Goal: Task Accomplishment & Management: Manage account settings

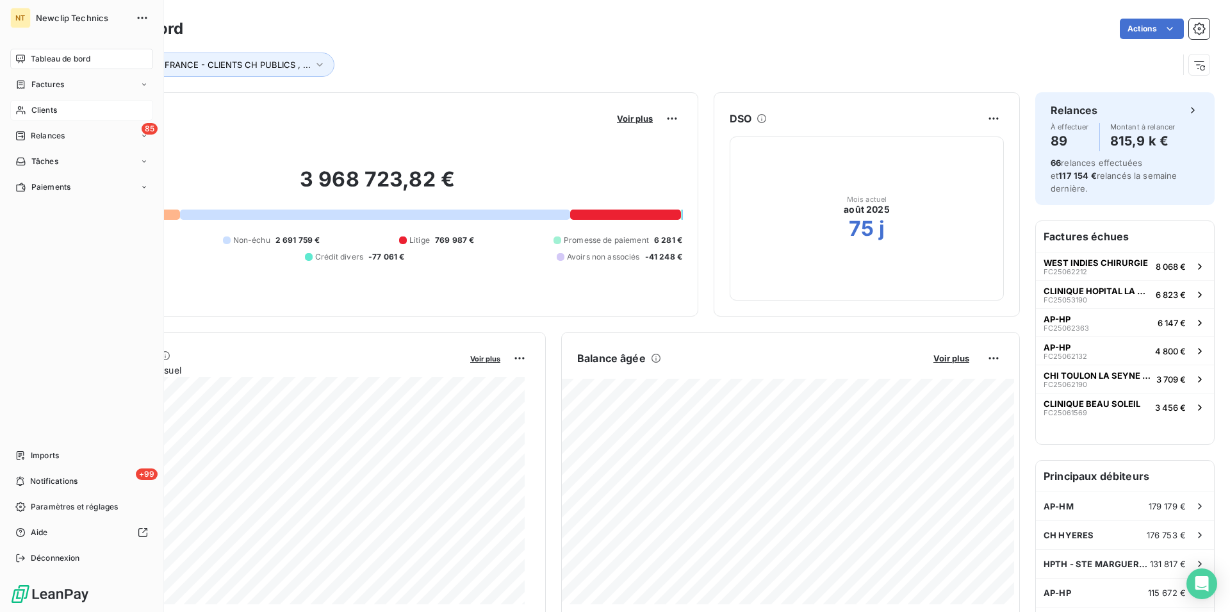
click at [39, 115] on span "Clients" at bounding box center [44, 110] width 26 height 12
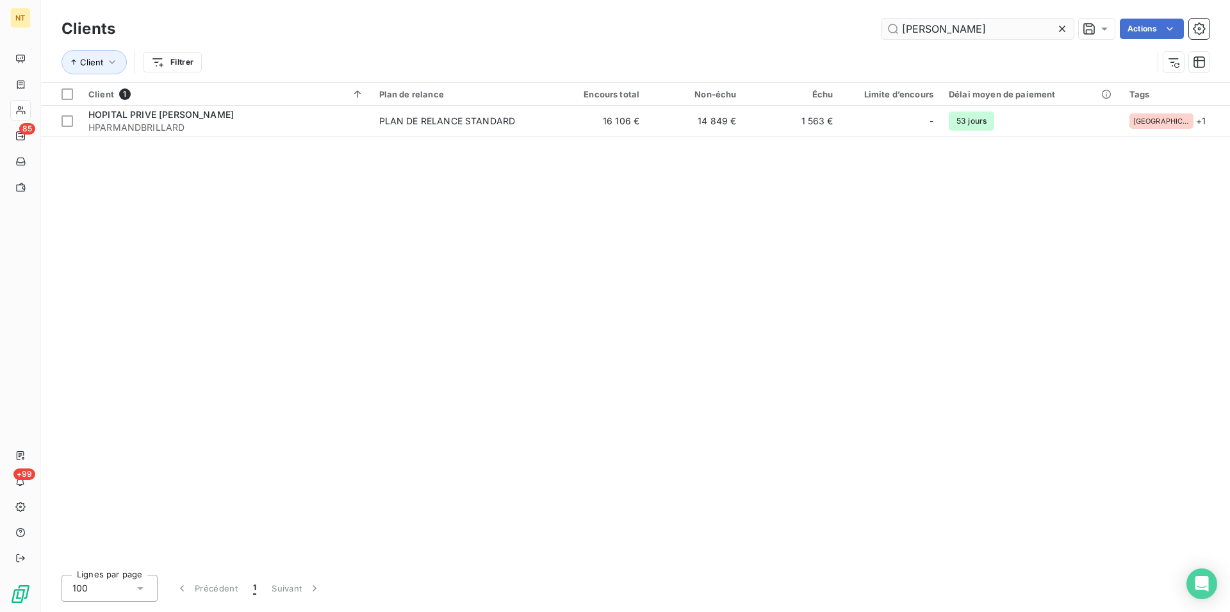
drag, startPoint x: 944, startPoint y: 28, endPoint x: 900, endPoint y: 26, distance: 44.2
click at [900, 26] on input "[PERSON_NAME]" at bounding box center [977, 29] width 192 height 20
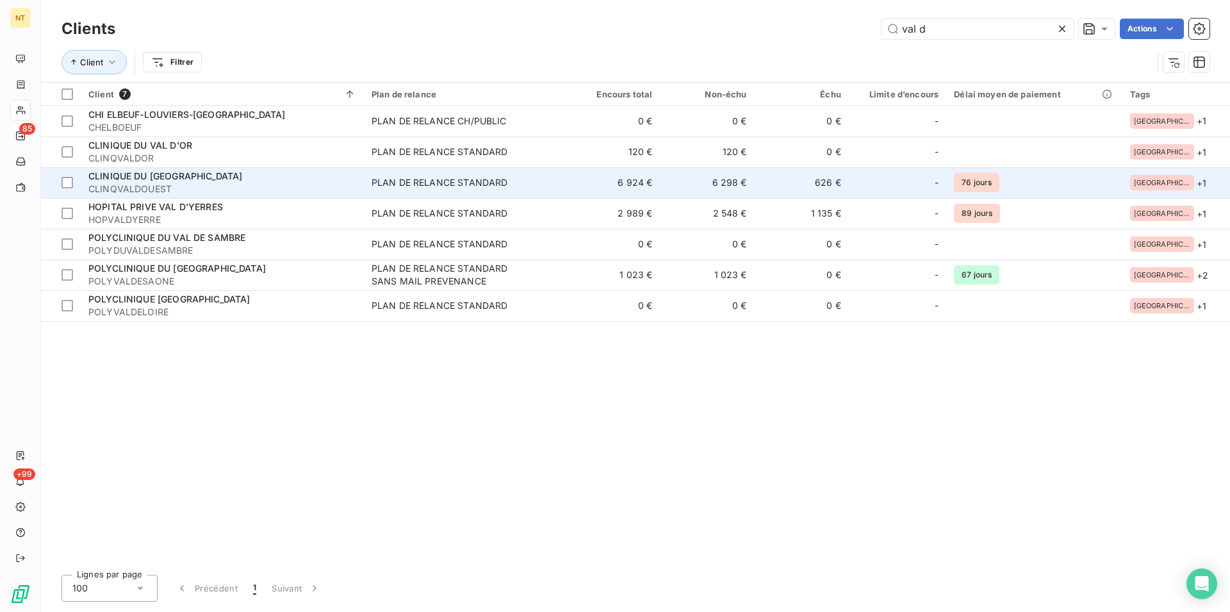
type input "val d"
click at [165, 182] on div "CLINIQUE DU [GEOGRAPHIC_DATA]" at bounding box center [222, 176] width 268 height 13
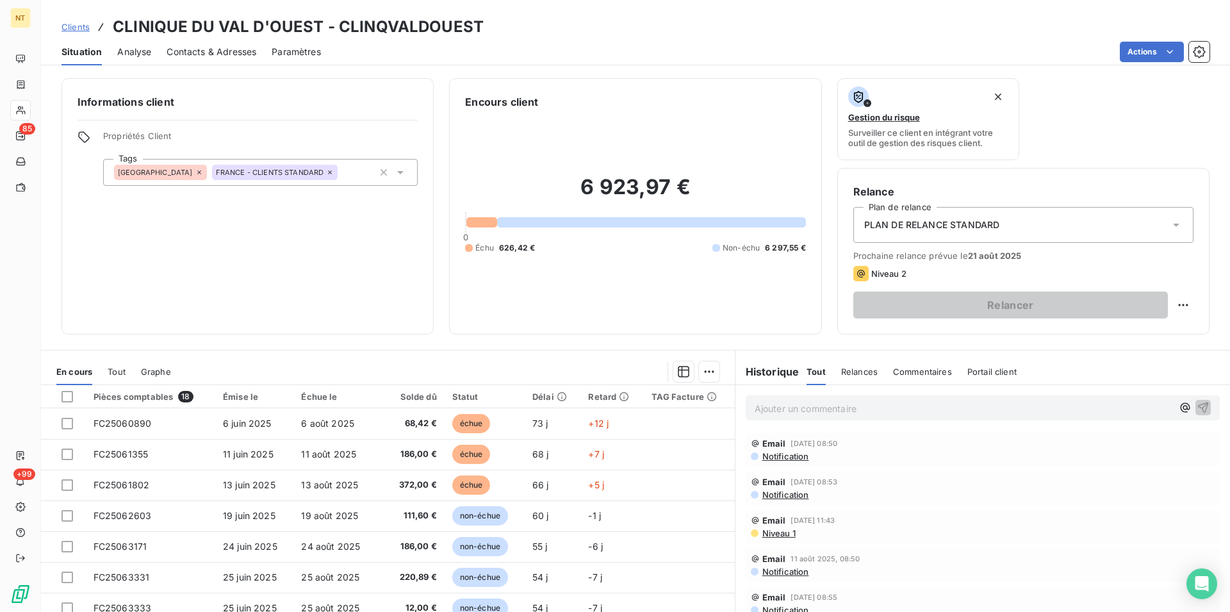
click at [215, 45] on span "Contacts & Adresses" at bounding box center [212, 51] width 90 height 13
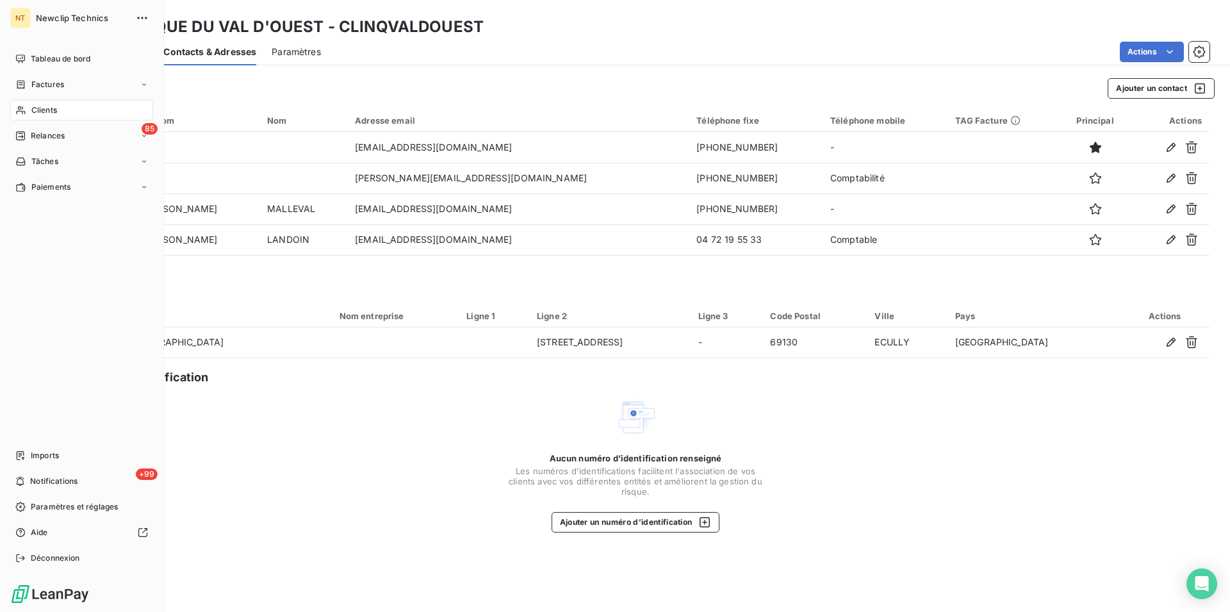
click at [35, 108] on span "Clients" at bounding box center [44, 110] width 26 height 12
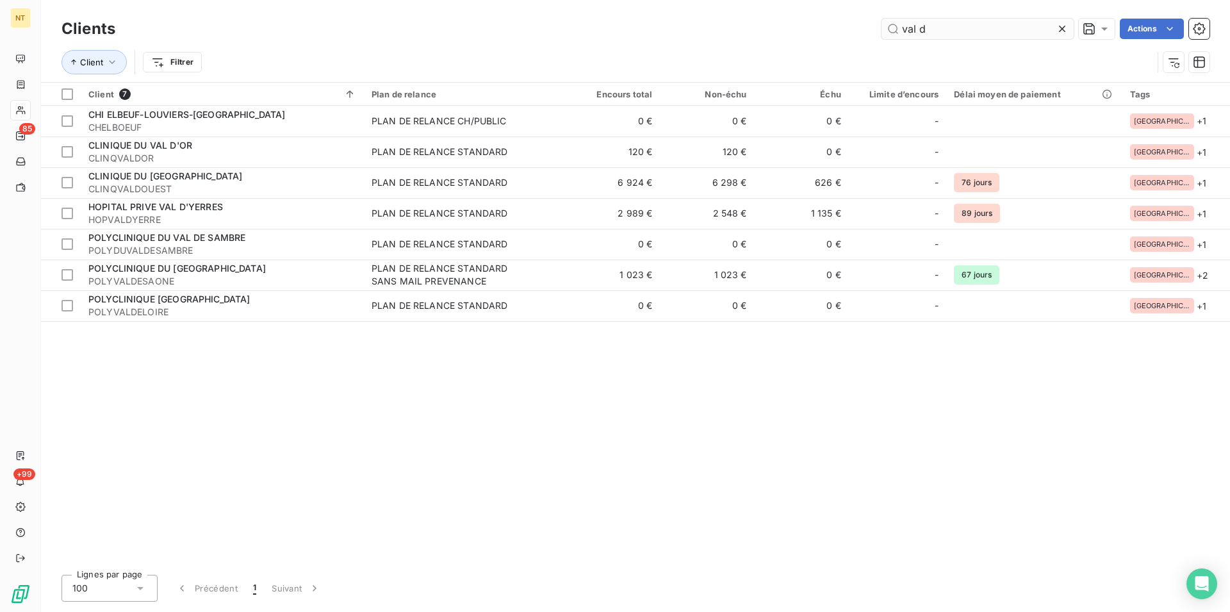
drag, startPoint x: 925, startPoint y: 31, endPoint x: 894, endPoint y: 32, distance: 31.4
click at [894, 32] on input "val d" at bounding box center [977, 29] width 192 height 20
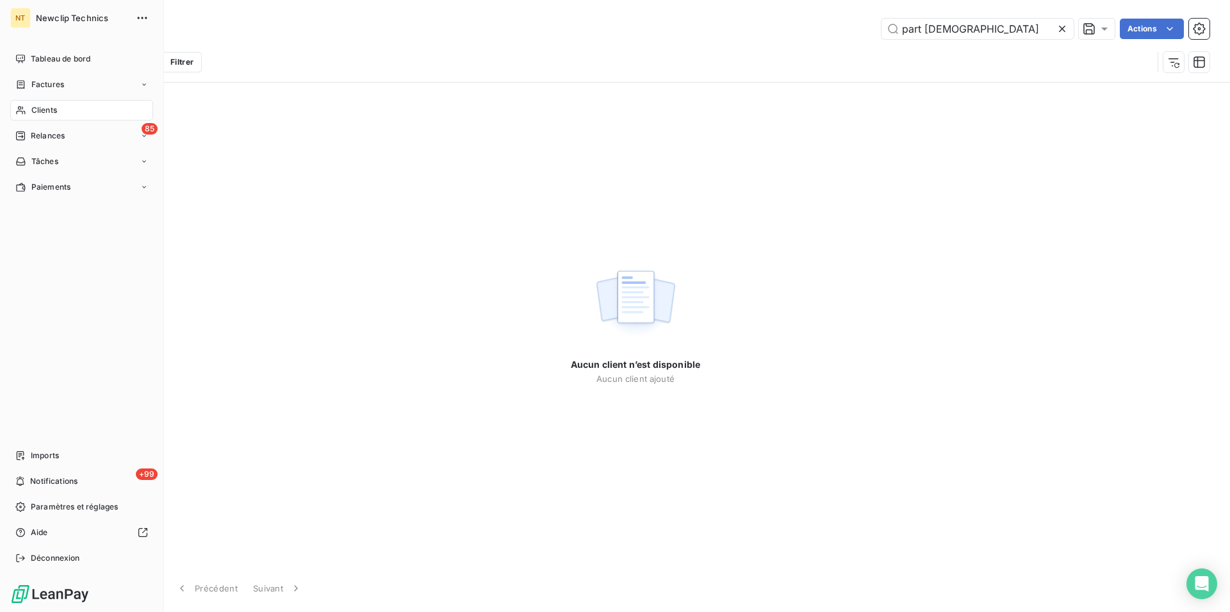
click at [56, 113] on span "Clients" at bounding box center [44, 110] width 26 height 12
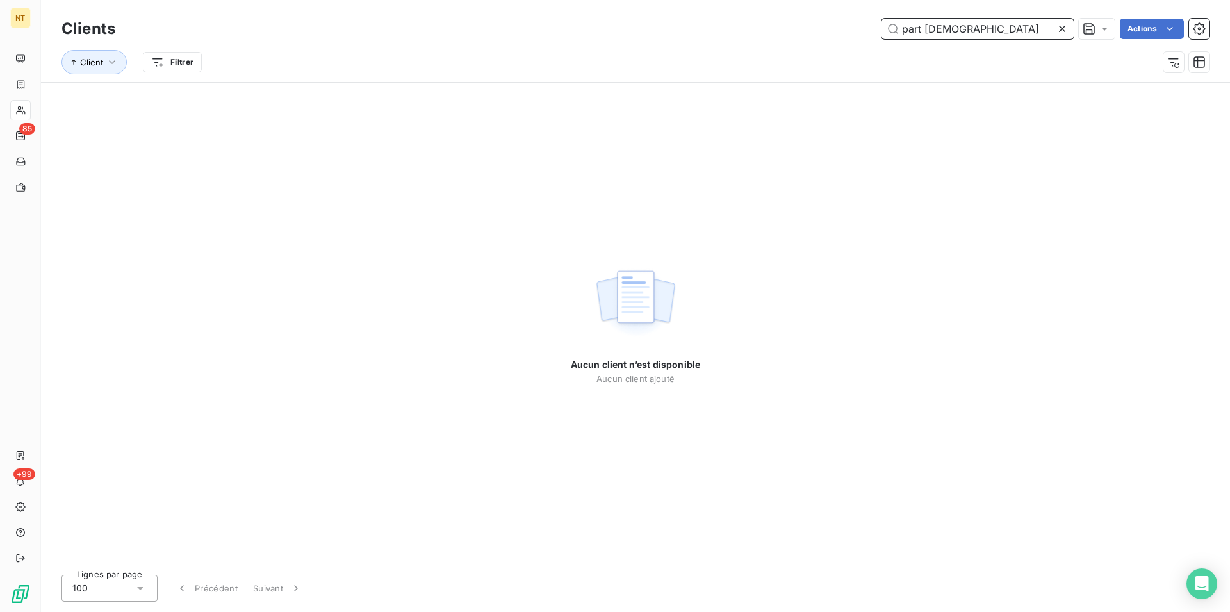
drag, startPoint x: 951, startPoint y: 31, endPoint x: 900, endPoint y: 32, distance: 50.6
click at [900, 32] on input "part [DEMOGRAPHIC_DATA]" at bounding box center [977, 29] width 192 height 20
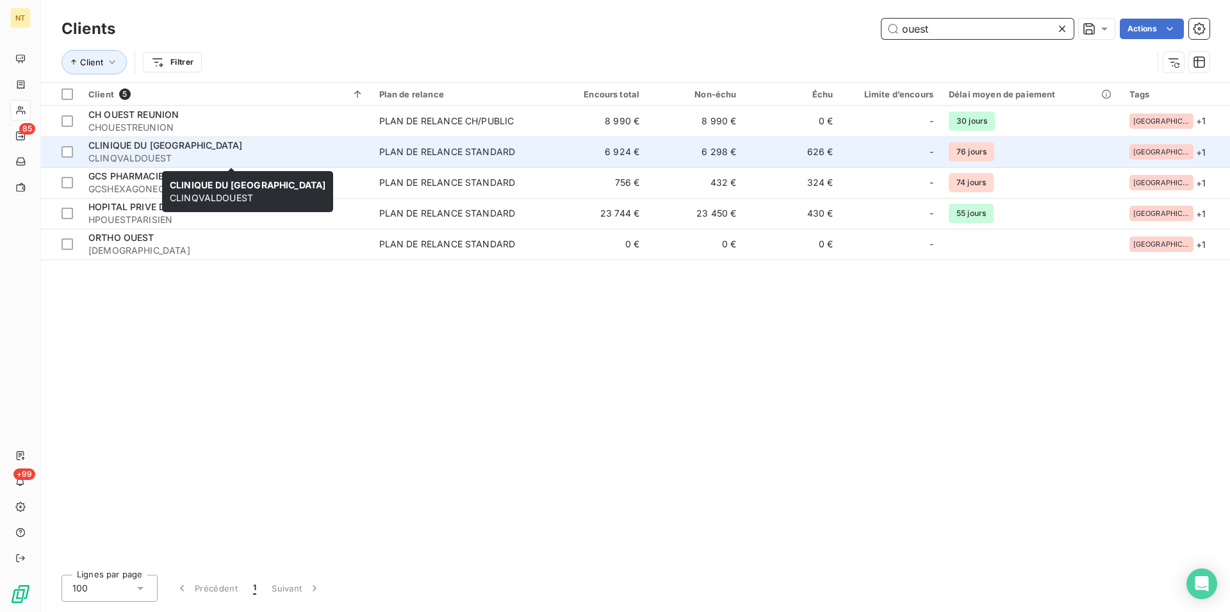
type input "ouest"
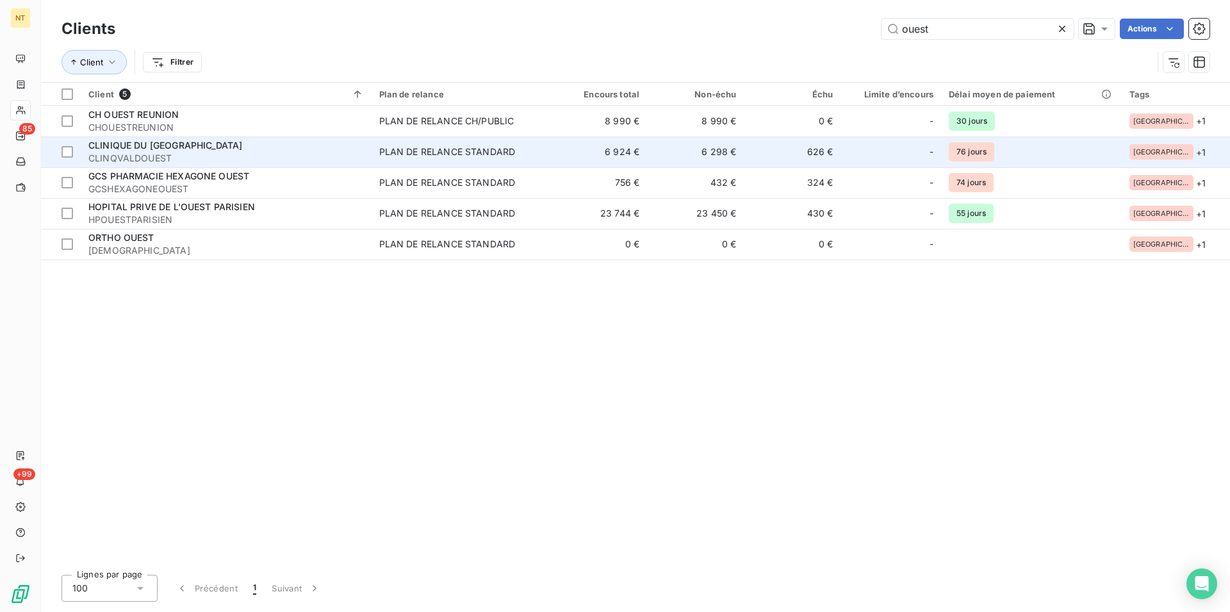
click at [159, 145] on span "CLINIQUE DU [GEOGRAPHIC_DATA]" at bounding box center [165, 145] width 154 height 11
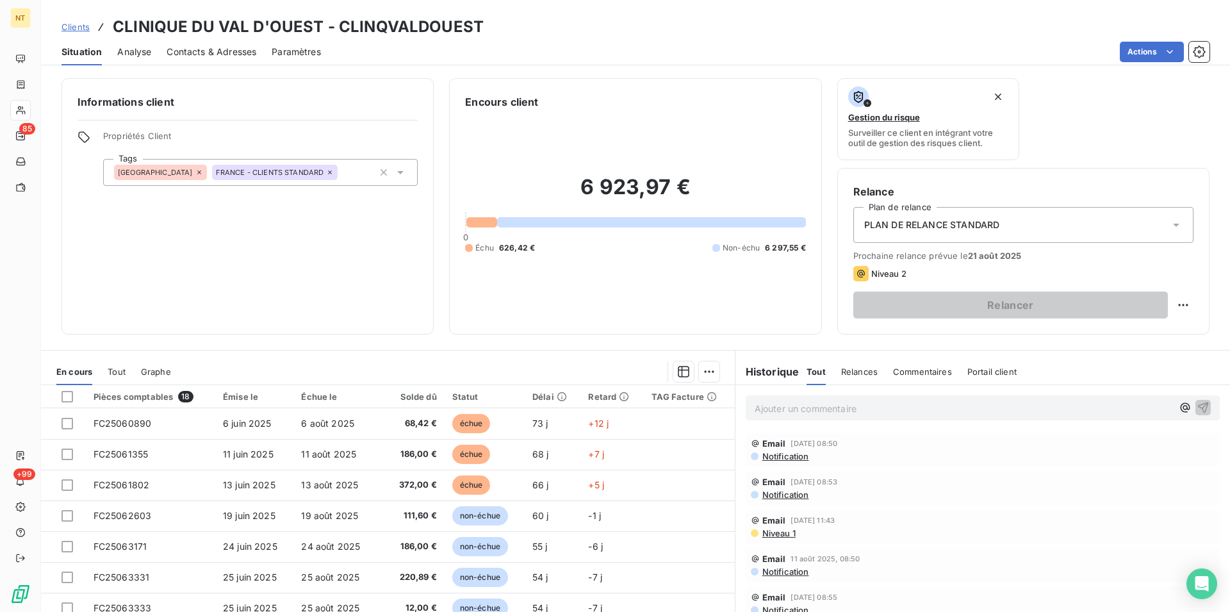
click at [244, 54] on span "Contacts & Adresses" at bounding box center [212, 51] width 90 height 13
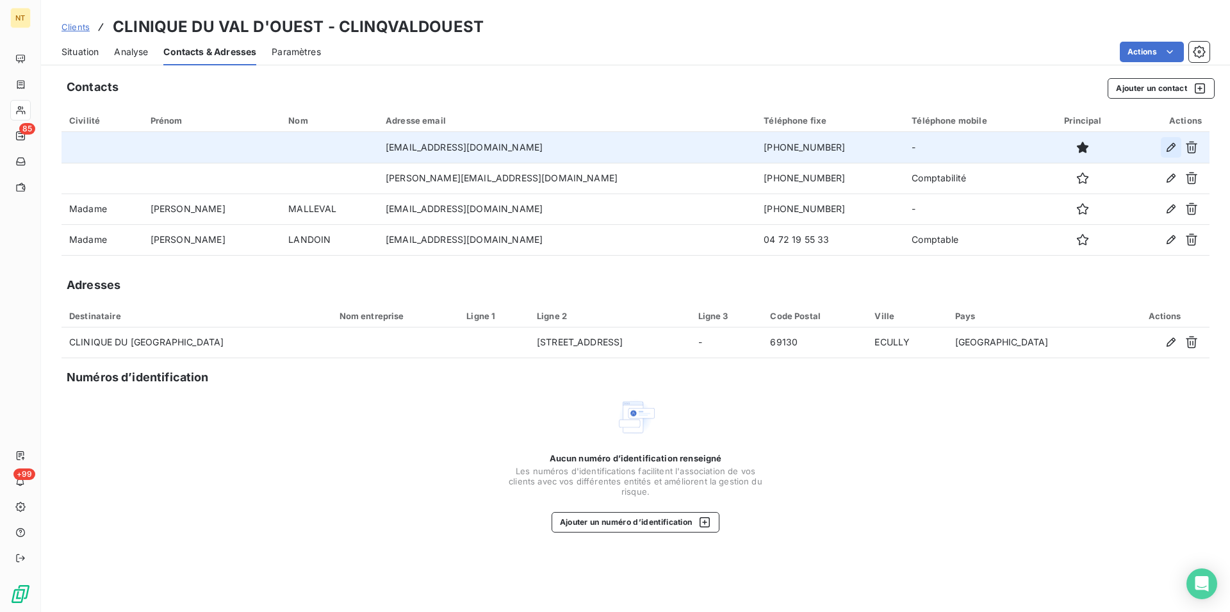
click at [1167, 146] on icon "button" at bounding box center [1170, 147] width 13 height 13
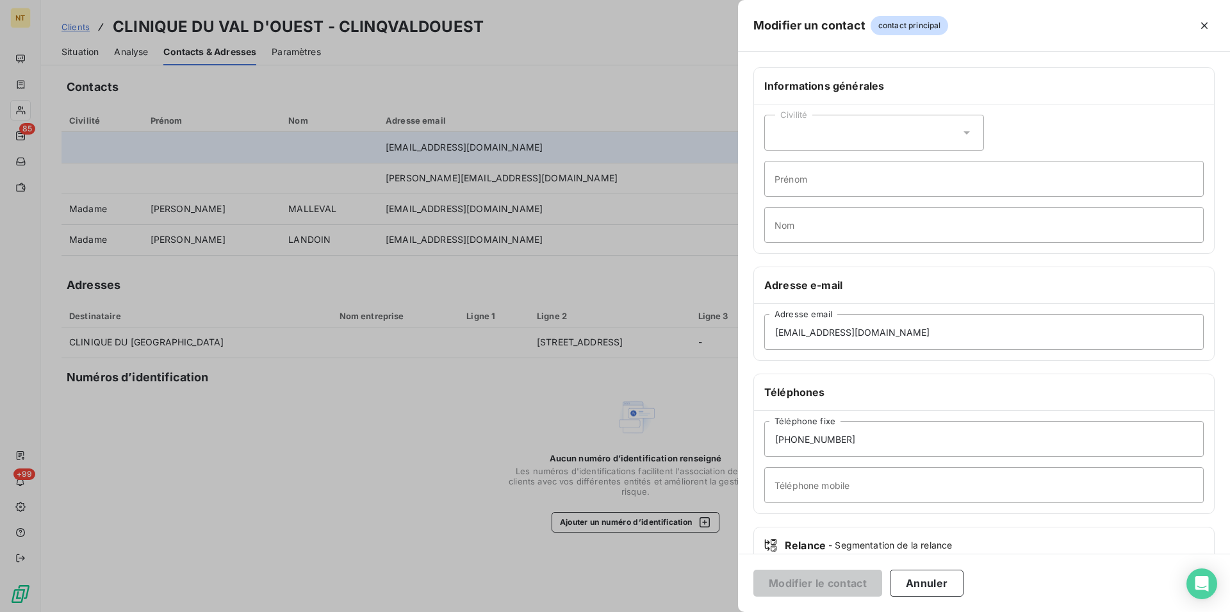
click at [963, 130] on icon at bounding box center [966, 132] width 13 height 13
click at [779, 165] on input "radio" at bounding box center [778, 164] width 13 height 13
click at [779, 180] on input "Prénom" at bounding box center [983, 179] width 439 height 36
type input "[PERSON_NAME]"
click at [783, 227] on input "Nom" at bounding box center [983, 225] width 439 height 36
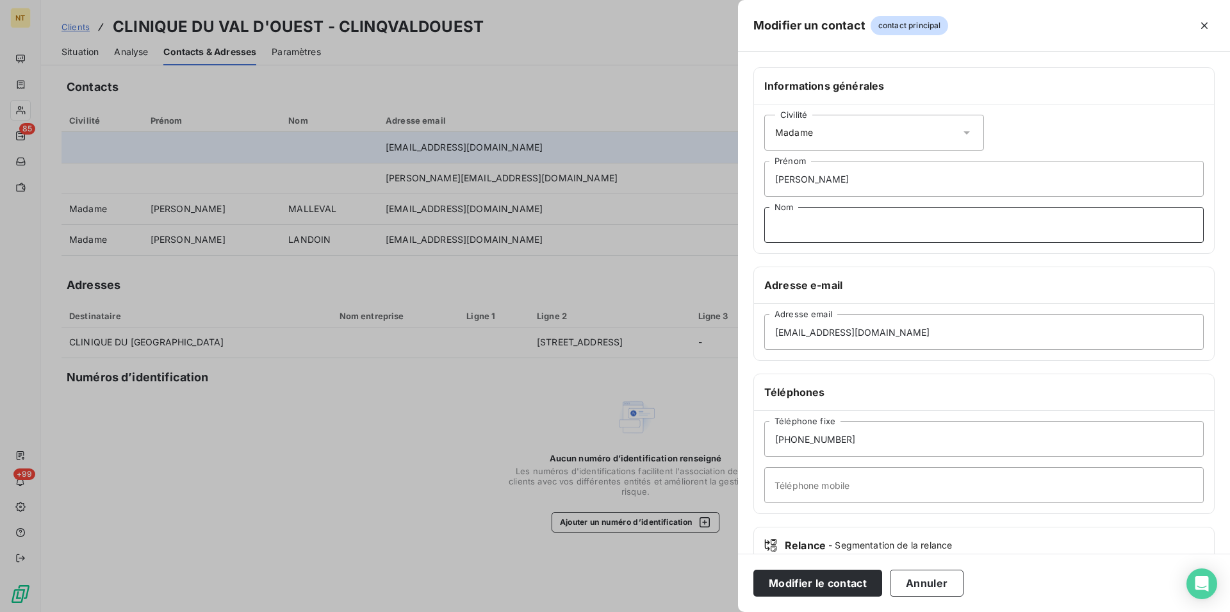
type input "I"
type input "NIKTAS"
click at [774, 484] on input "Téléphone mobile" at bounding box center [983, 485] width 439 height 36
type input "Assistante comptable"
drag, startPoint x: 842, startPoint y: 442, endPoint x: 786, endPoint y: 444, distance: 55.1
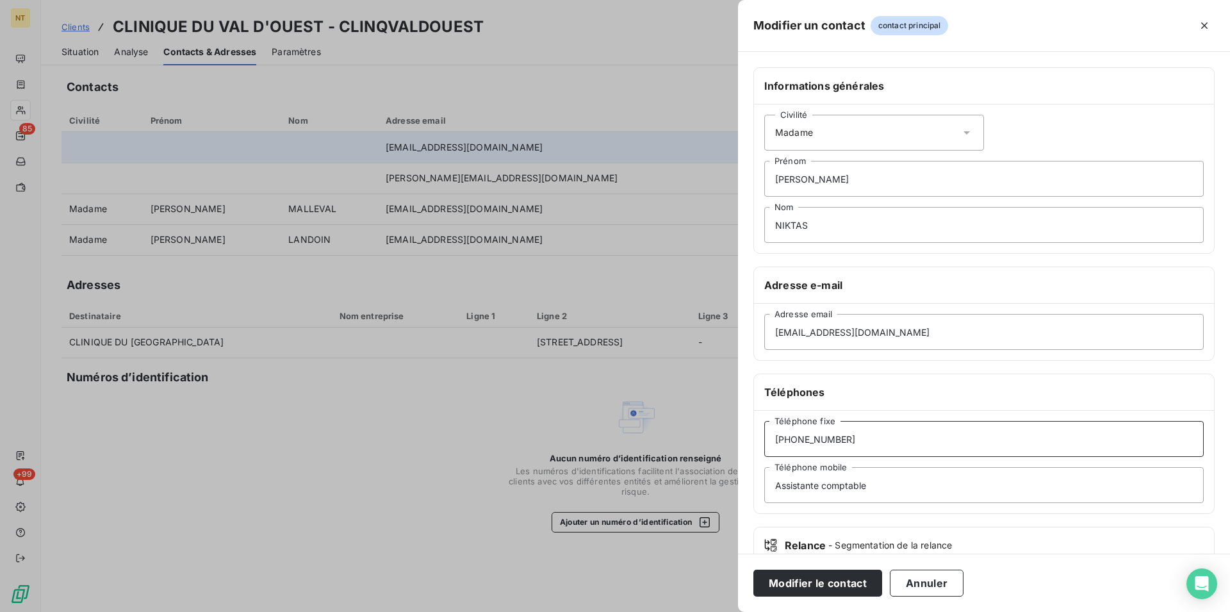
click at [786, 444] on input "[PHONE_NUMBER]" at bounding box center [983, 439] width 439 height 36
type input "04 72 19 55 33"
click at [808, 583] on button "Modifier le contact" at bounding box center [817, 582] width 129 height 27
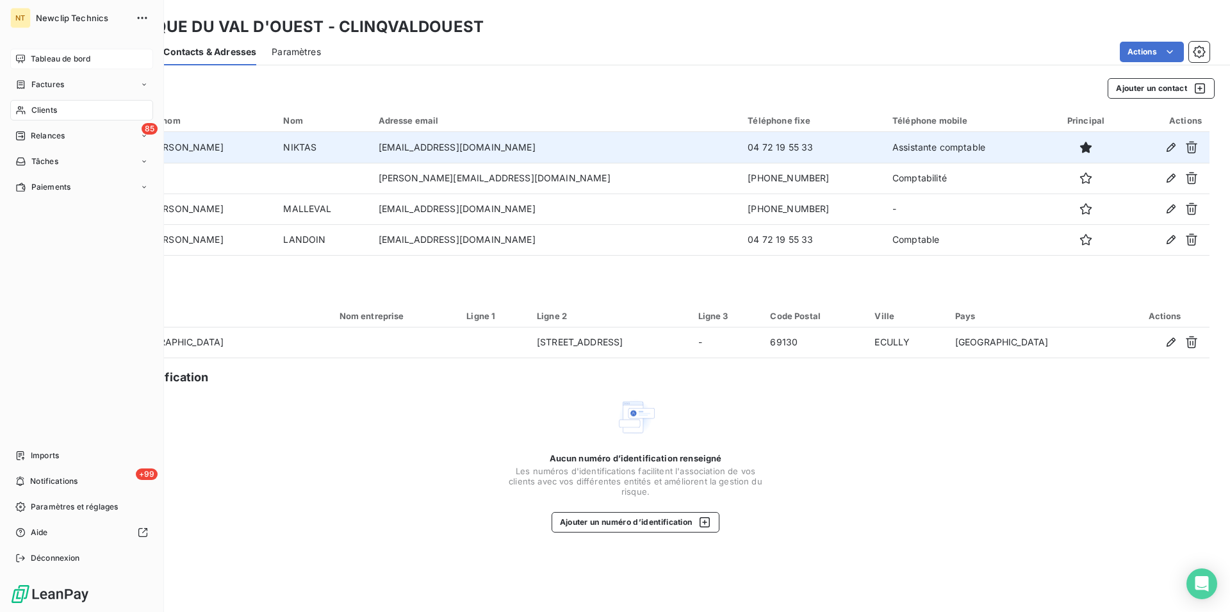
click at [56, 57] on span "Tableau de bord" at bounding box center [61, 59] width 60 height 12
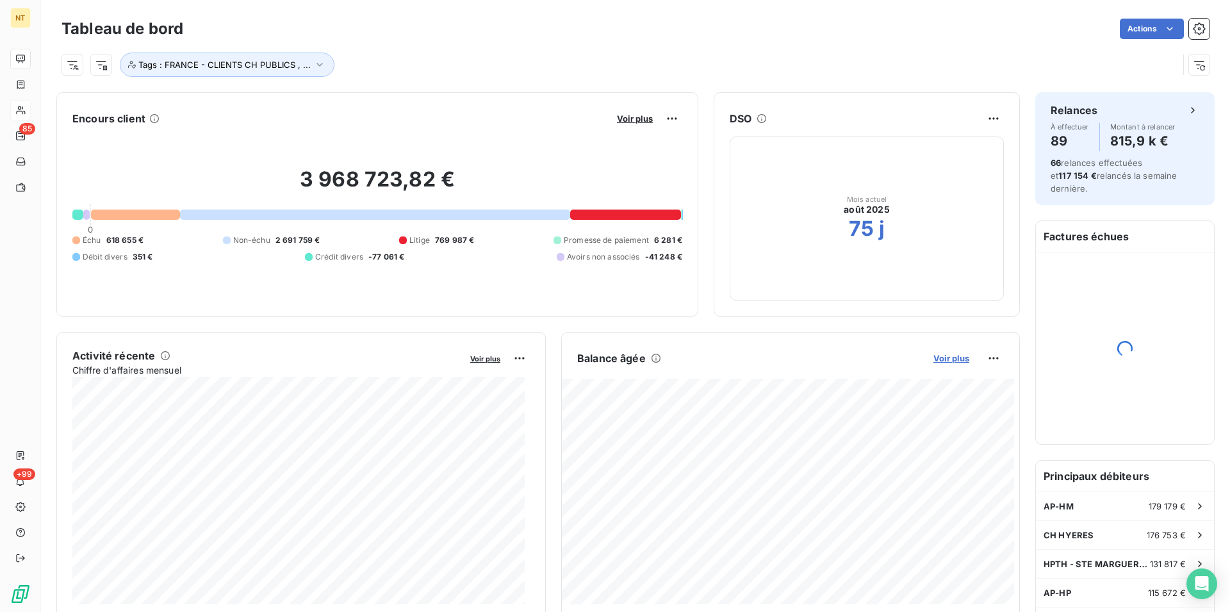
click at [933, 357] on span "Voir plus" at bounding box center [951, 358] width 36 height 10
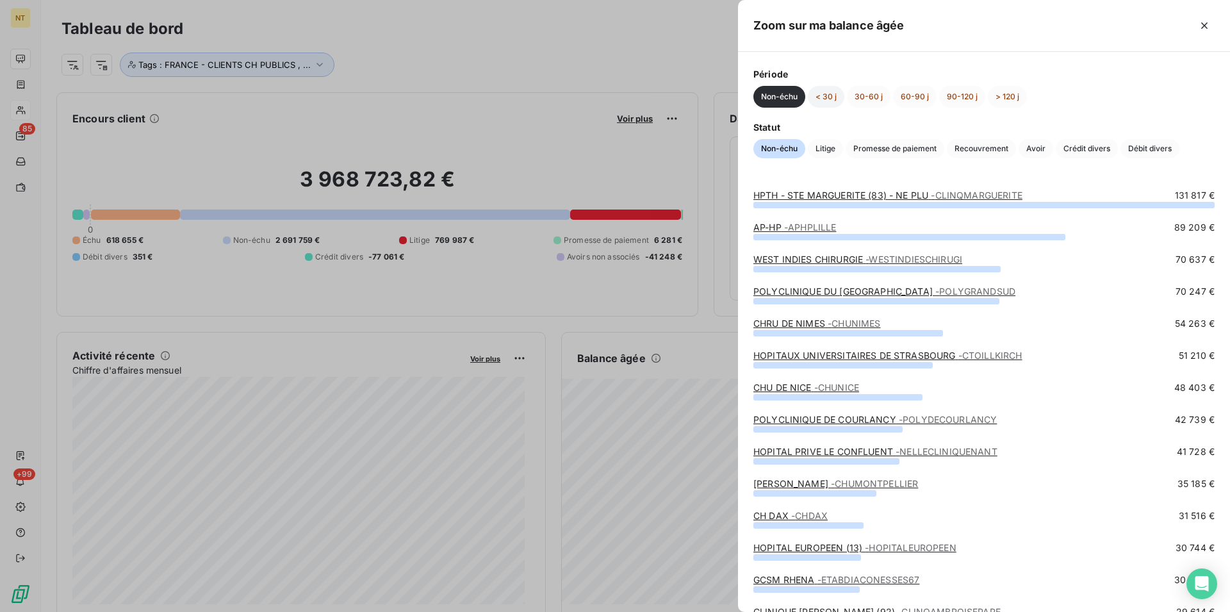
click at [827, 96] on button "< 30 j" at bounding box center [826, 97] width 37 height 22
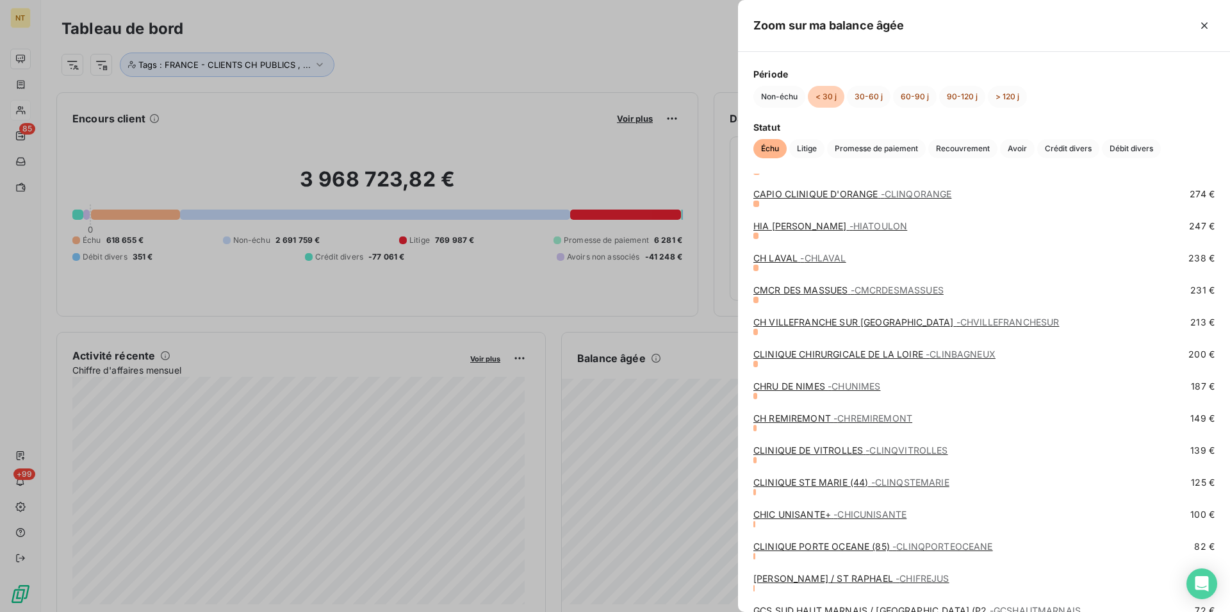
scroll to position [5148, 0]
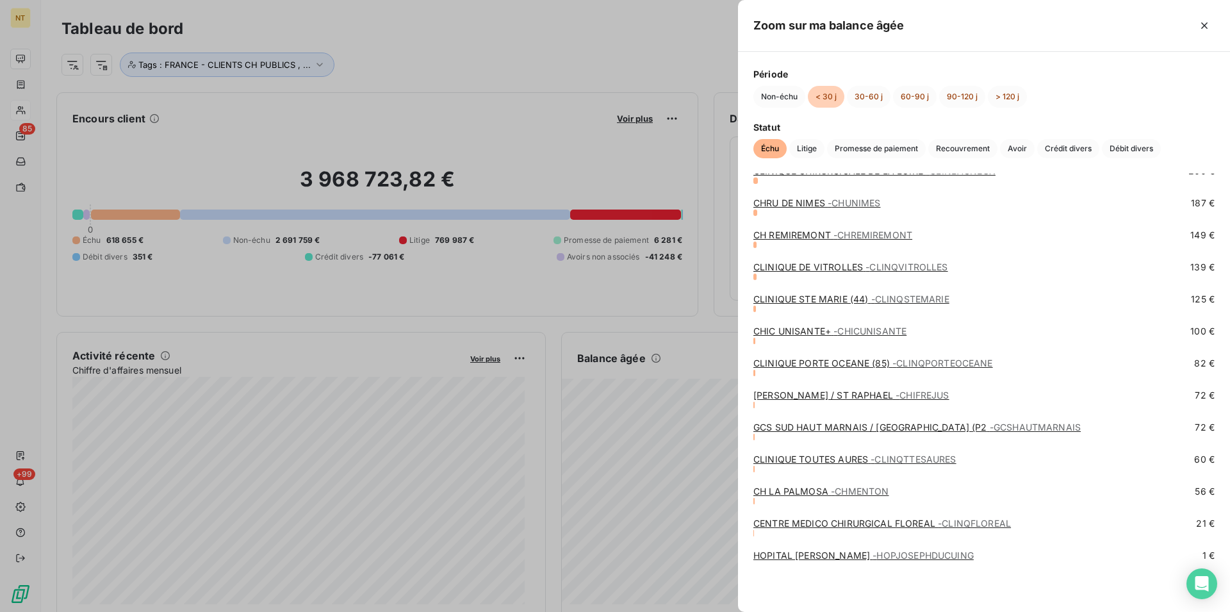
click at [875, 524] on link "CENTRE MEDICO CHIRURGICAL FLOREAL - CLINQFLOREAL" at bounding box center [881, 522] width 257 height 11
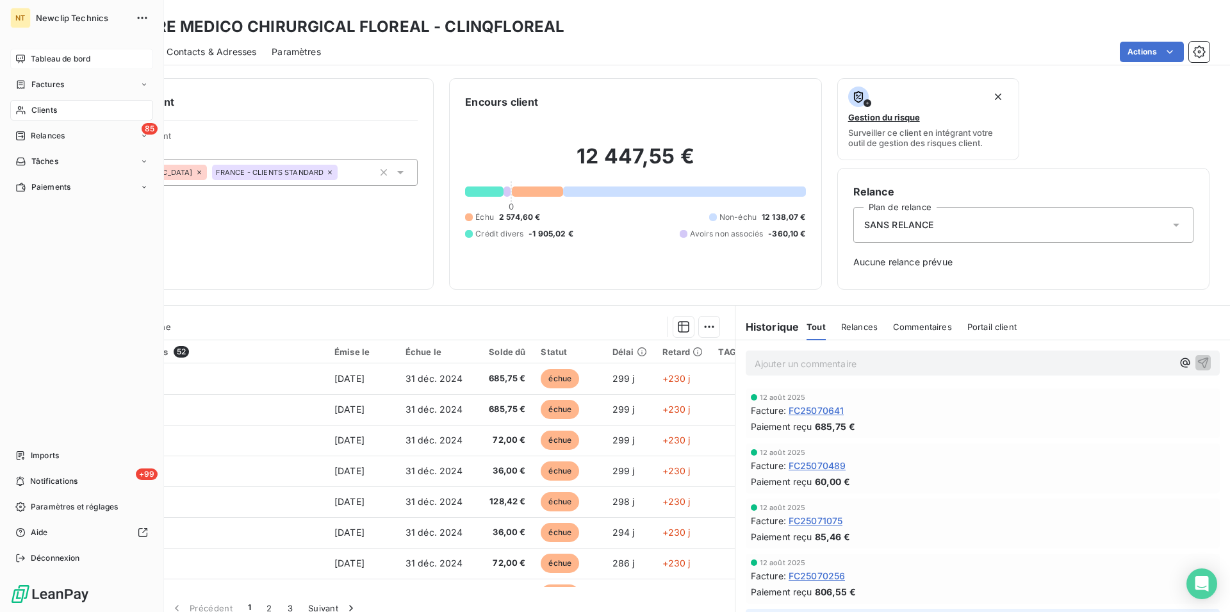
click at [49, 60] on span "Tableau de bord" at bounding box center [61, 59] width 60 height 12
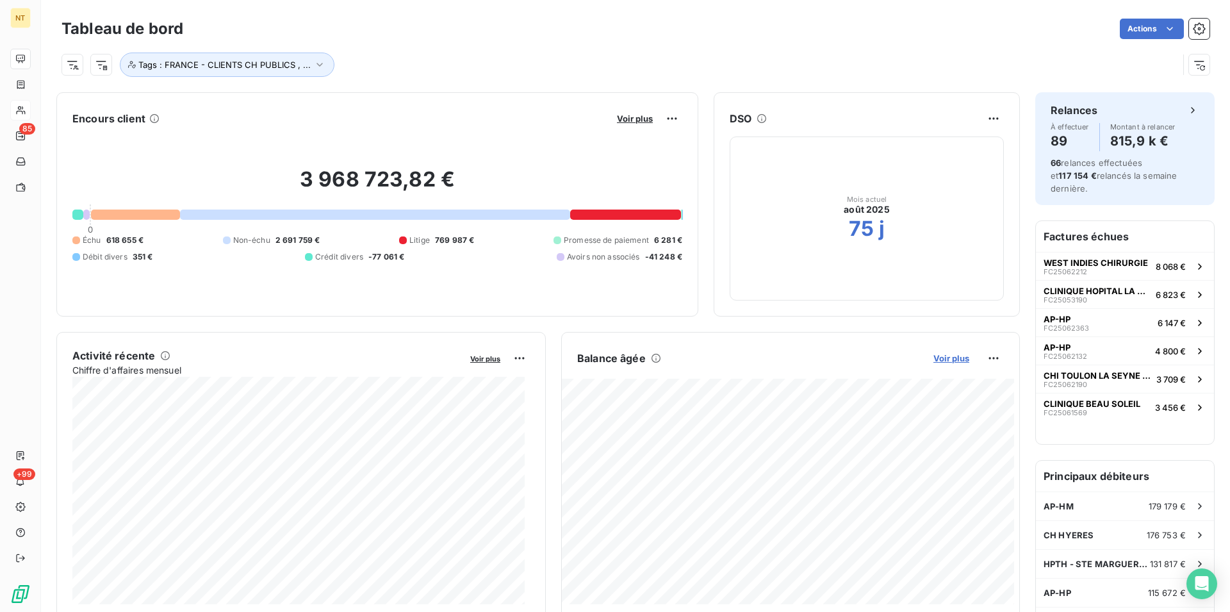
click at [947, 359] on span "Voir plus" at bounding box center [951, 358] width 36 height 10
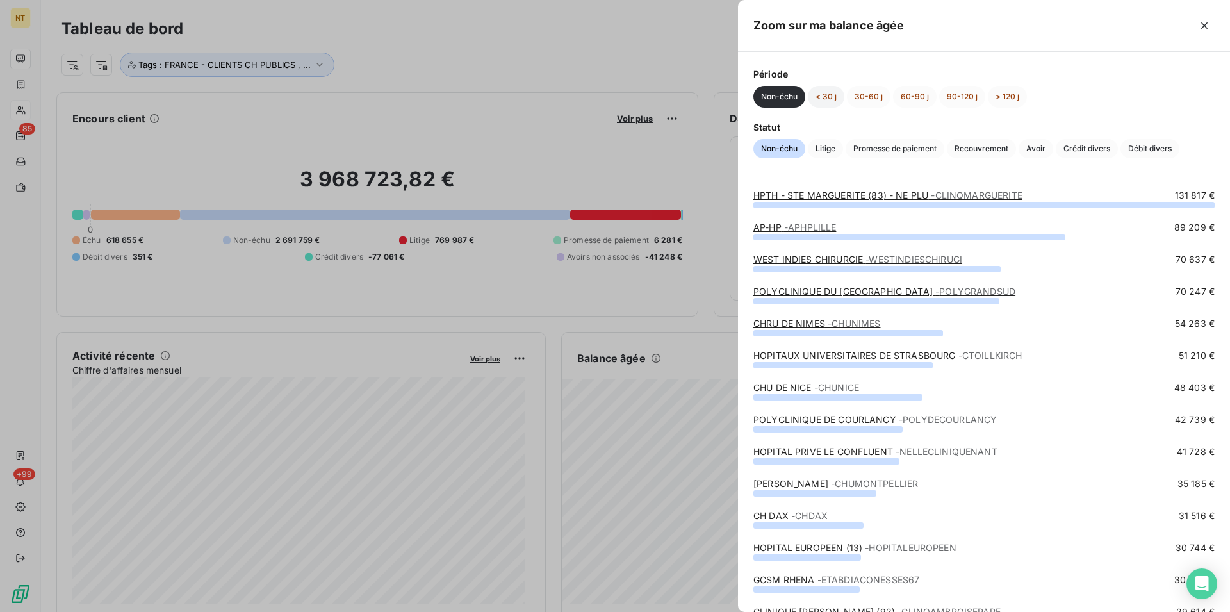
click at [834, 99] on button "< 30 j" at bounding box center [826, 97] width 37 height 22
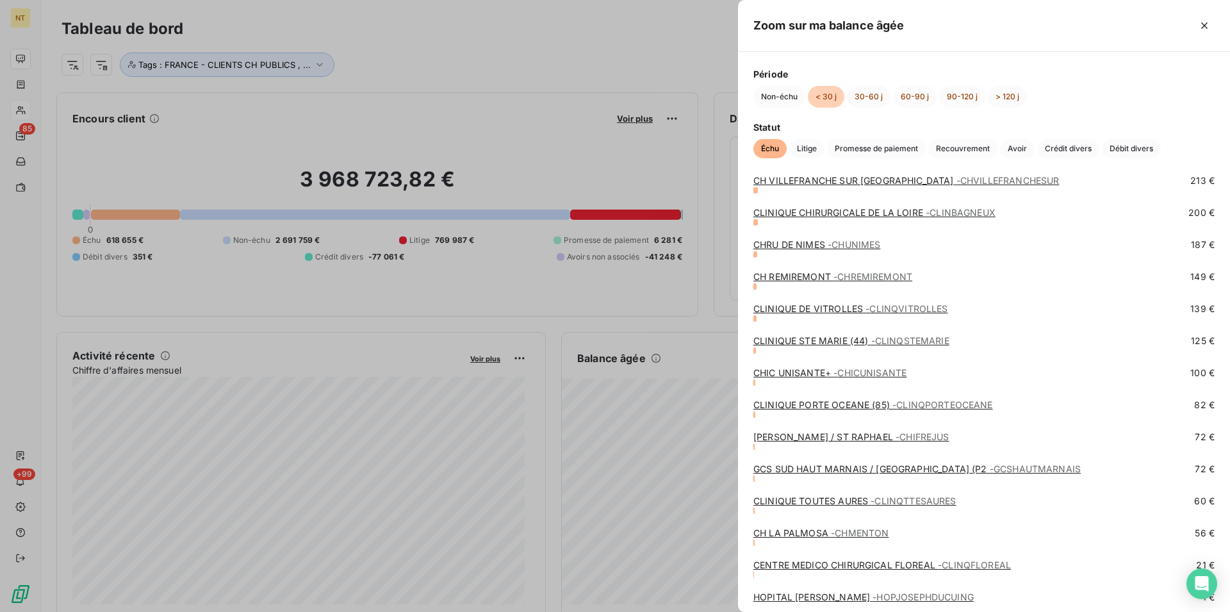
scroll to position [5148, 0]
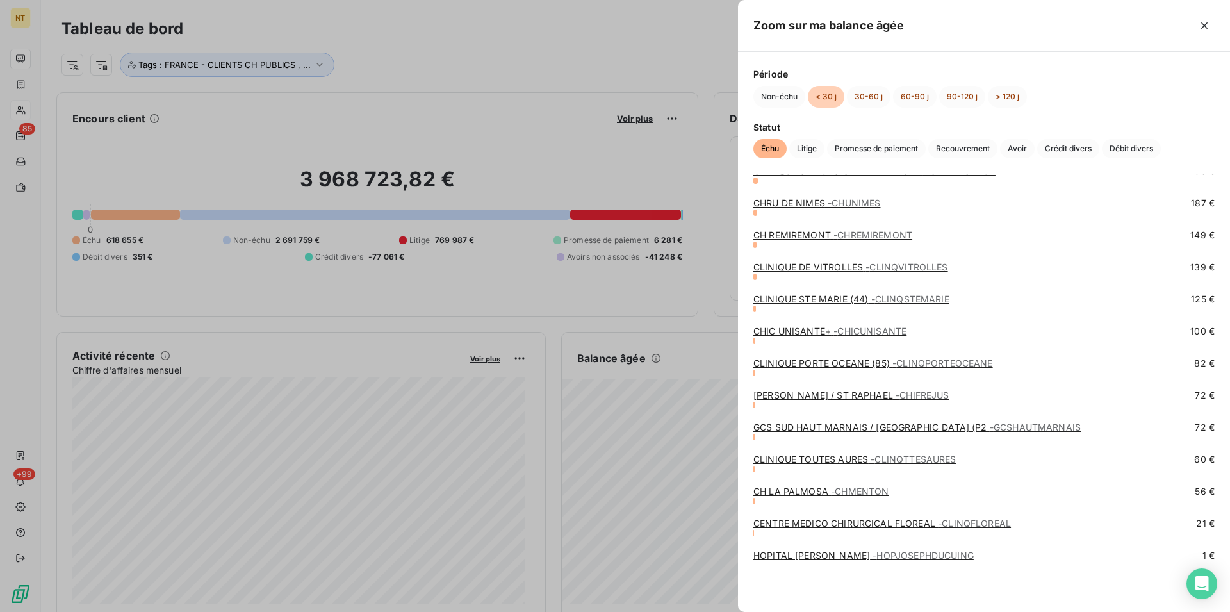
click at [858, 492] on span "- CHMENTON" at bounding box center [860, 490] width 58 height 11
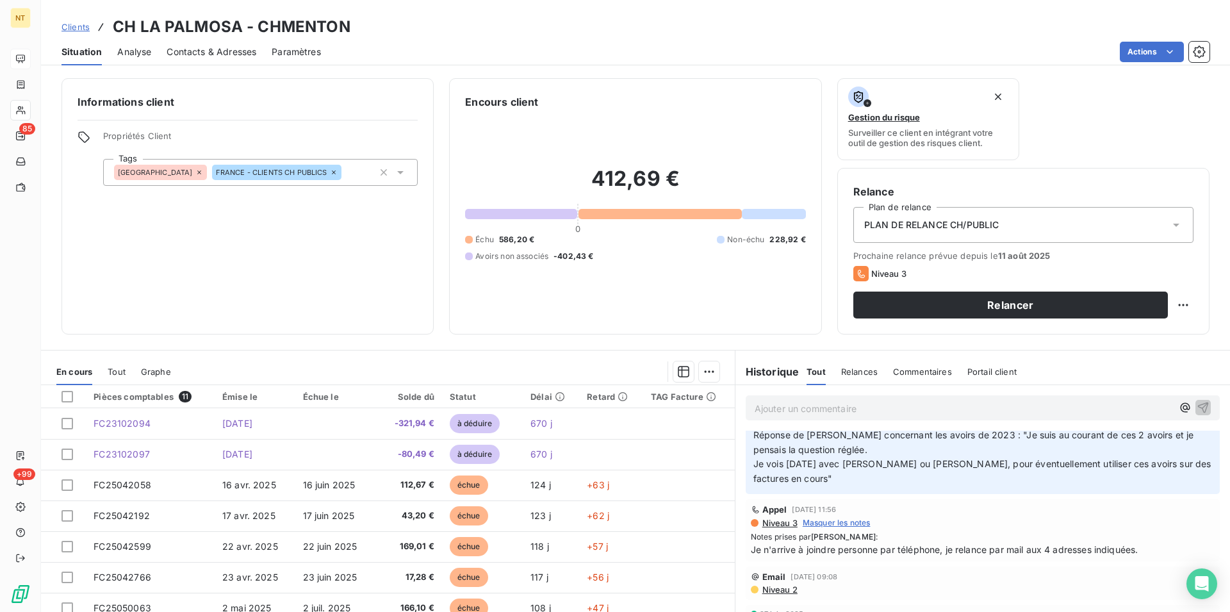
scroll to position [65, 0]
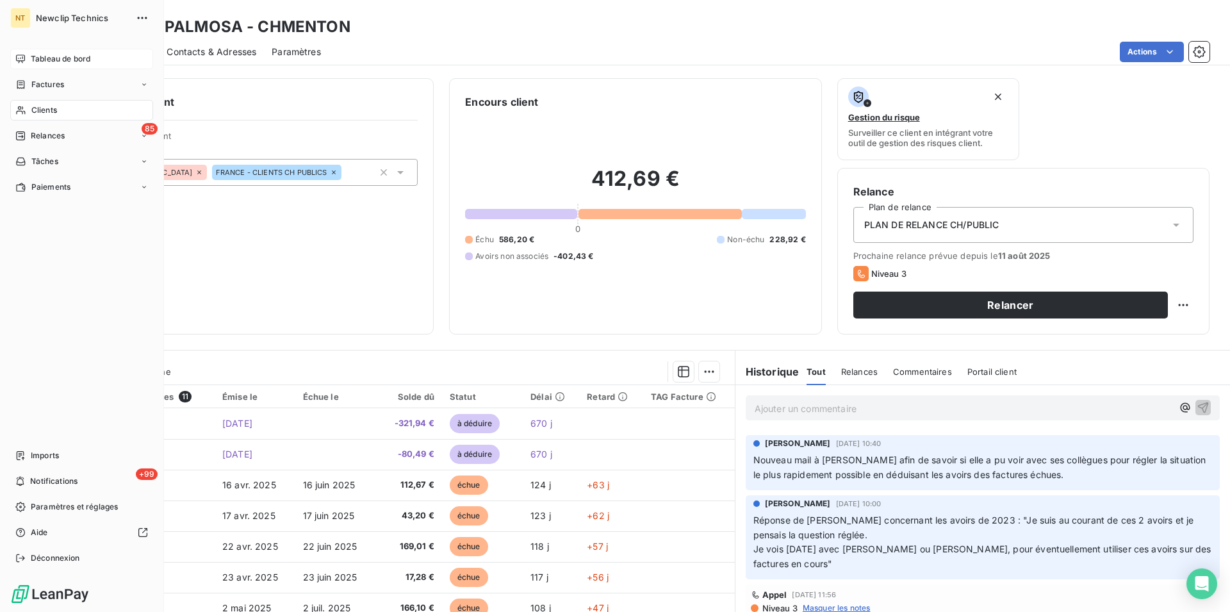
click at [68, 52] on div "Tableau de bord" at bounding box center [81, 59] width 143 height 20
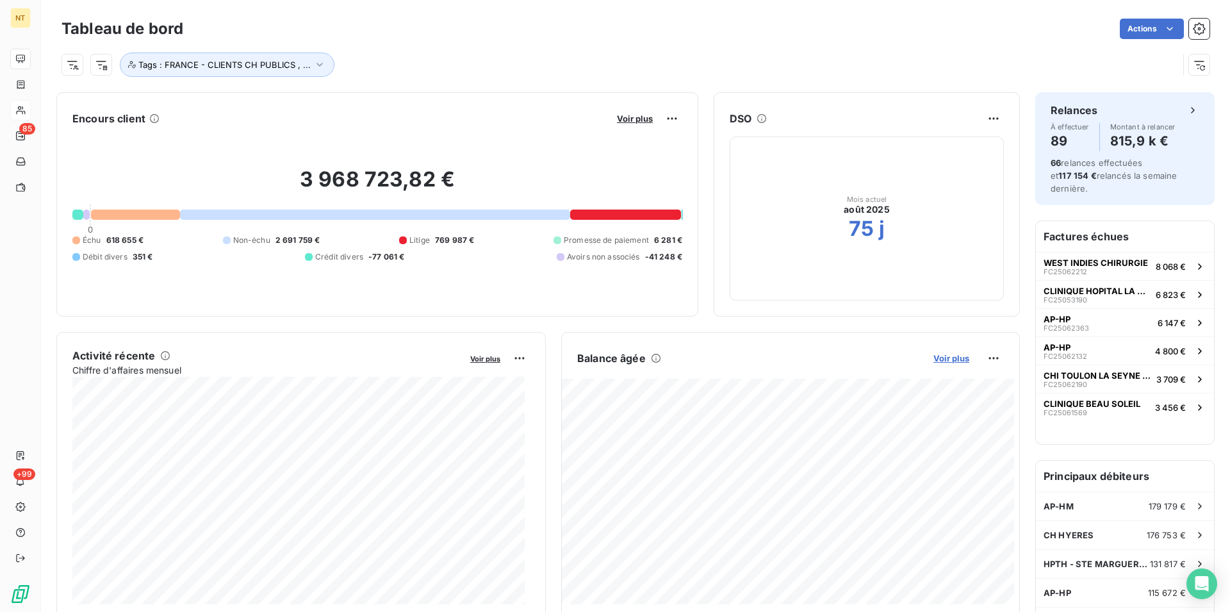
click at [936, 361] on span "Voir plus" at bounding box center [951, 358] width 36 height 10
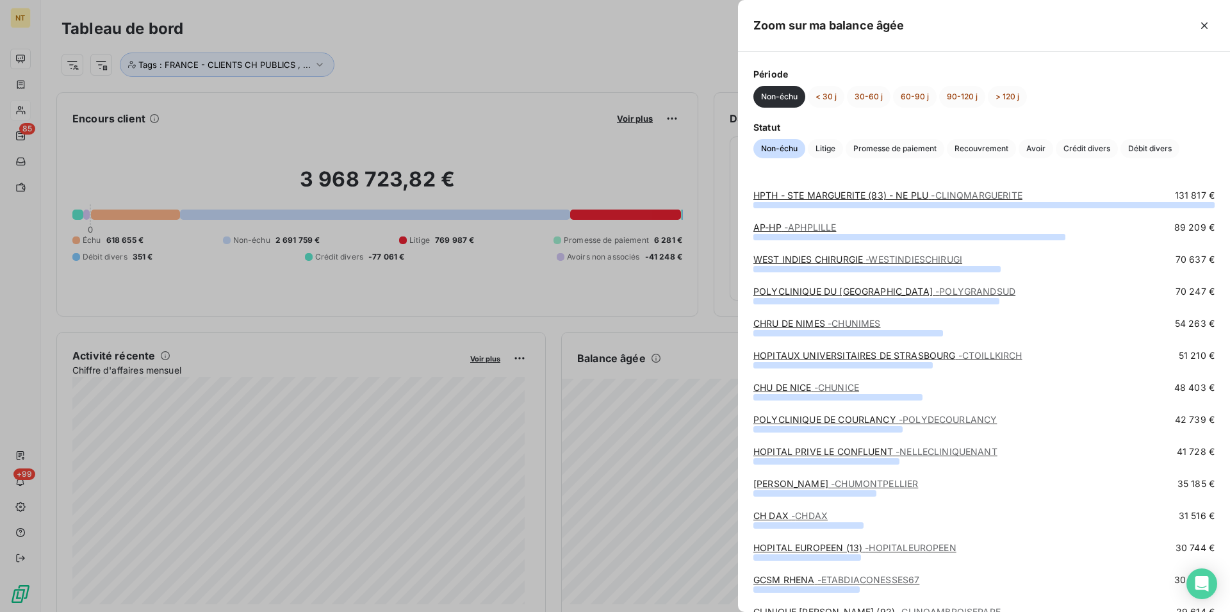
click at [316, 62] on div at bounding box center [615, 306] width 1230 height 612
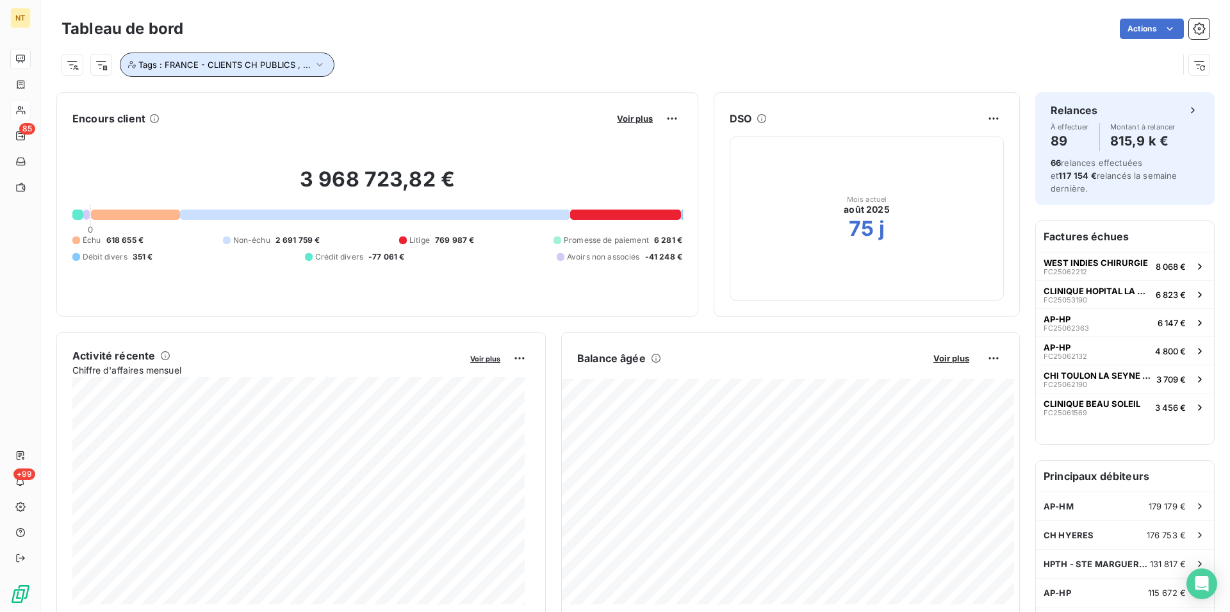
click at [315, 61] on icon "button" at bounding box center [319, 64] width 13 height 13
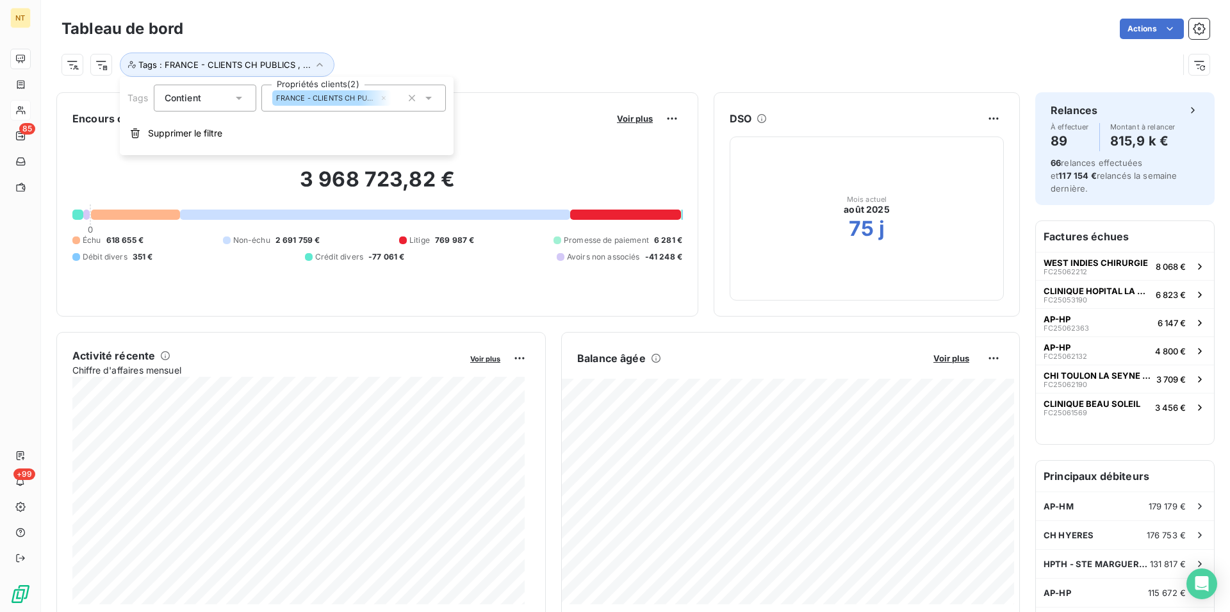
click at [427, 97] on icon at bounding box center [428, 98] width 6 height 3
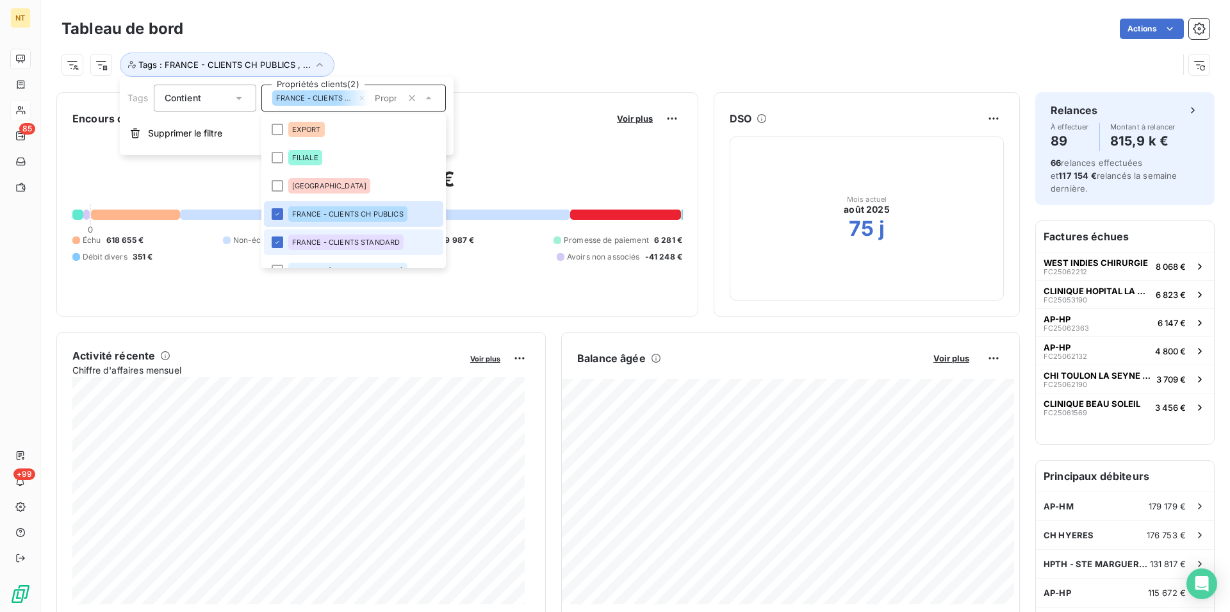
click at [270, 241] on li "FRANCE - CLIENTS STANDARD" at bounding box center [353, 242] width 179 height 26
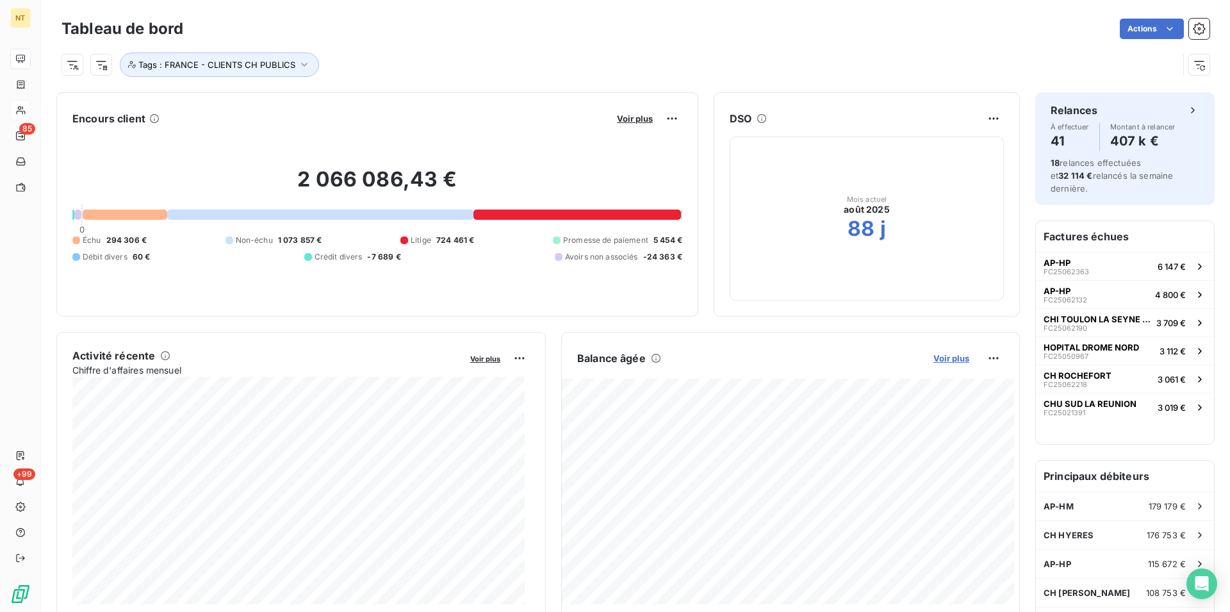
click at [957, 358] on span "Voir plus" at bounding box center [951, 358] width 36 height 10
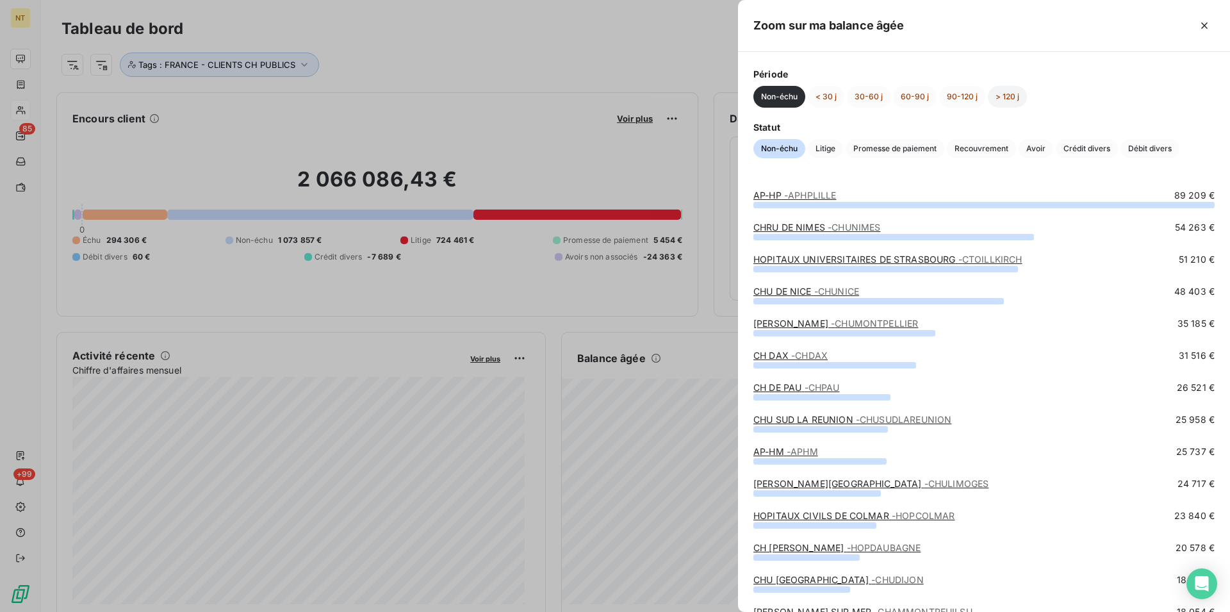
click at [1005, 94] on button "> 120 j" at bounding box center [1007, 97] width 39 height 22
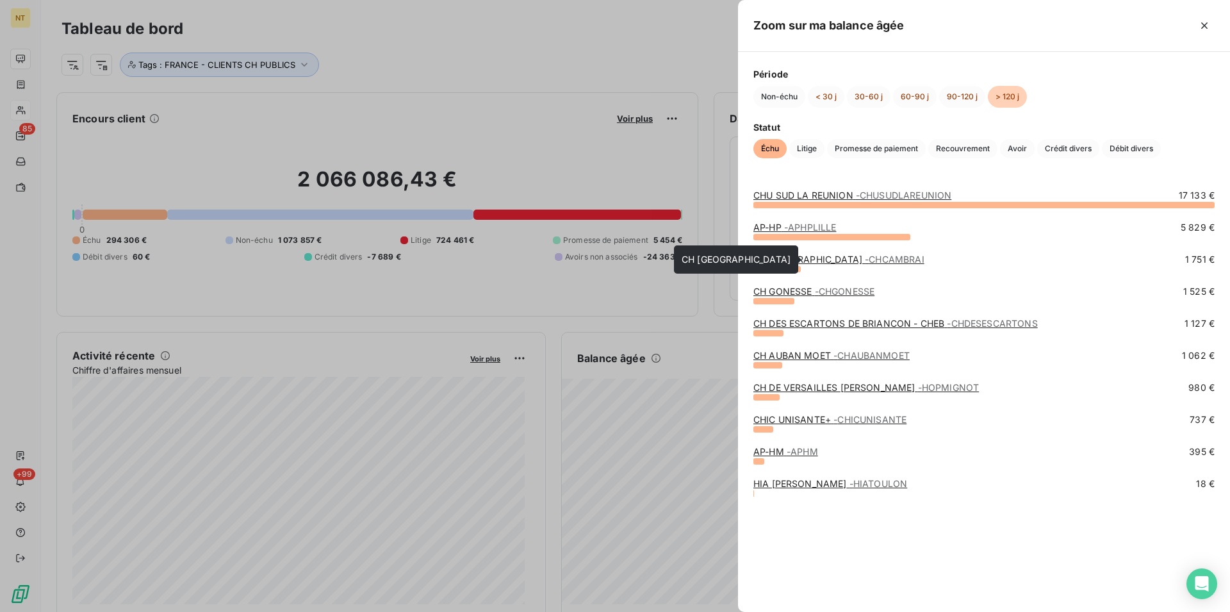
click at [802, 262] on link "CH [GEOGRAPHIC_DATA] - [GEOGRAPHIC_DATA]" at bounding box center [838, 259] width 171 height 11
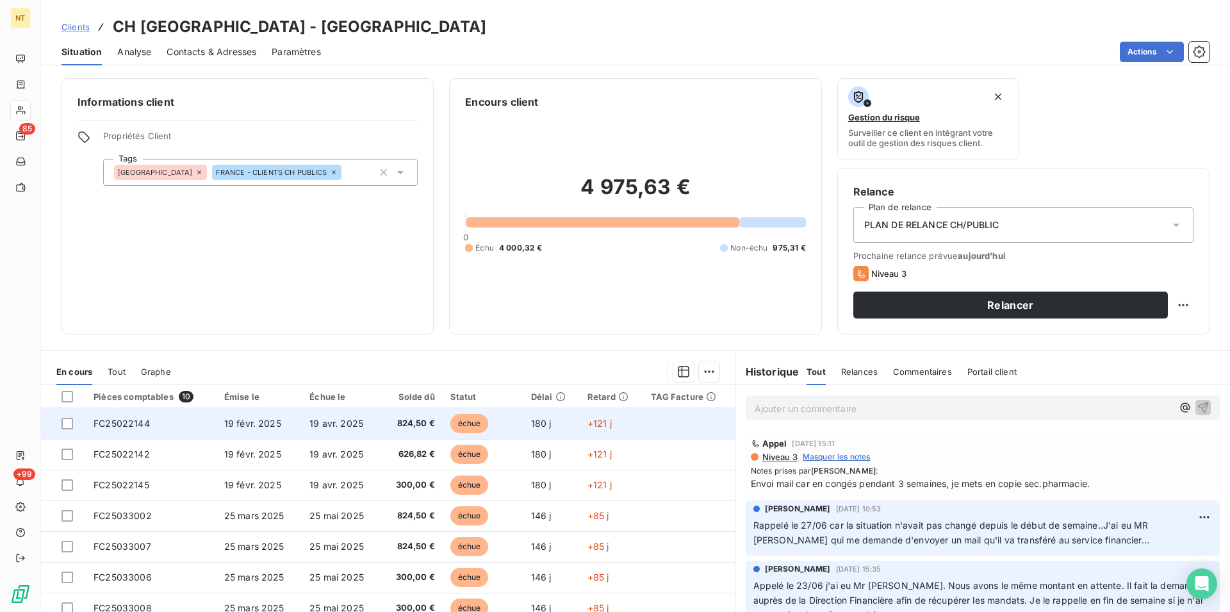
click at [124, 427] on span "FC25022144" at bounding box center [122, 423] width 56 height 11
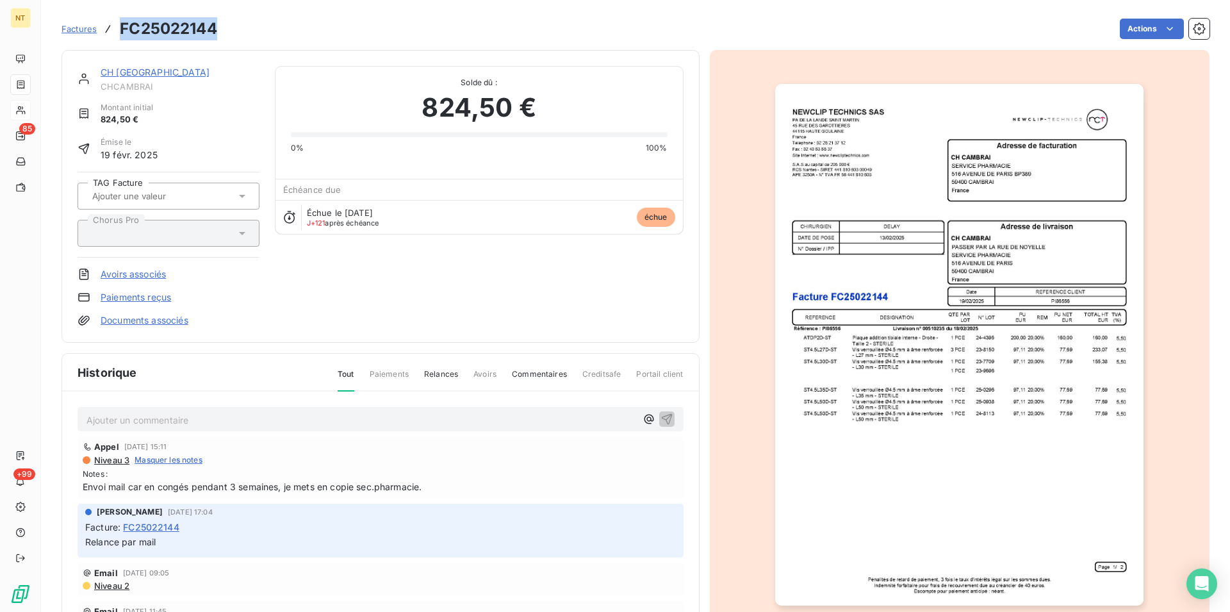
drag, startPoint x: 122, startPoint y: 26, endPoint x: 231, endPoint y: 32, distance: 109.0
click at [231, 32] on div "Factures FC25022144 Actions" at bounding box center [635, 28] width 1148 height 27
copy h3 "FC25022144"
click at [121, 74] on link "CH [GEOGRAPHIC_DATA]" at bounding box center [155, 72] width 109 height 11
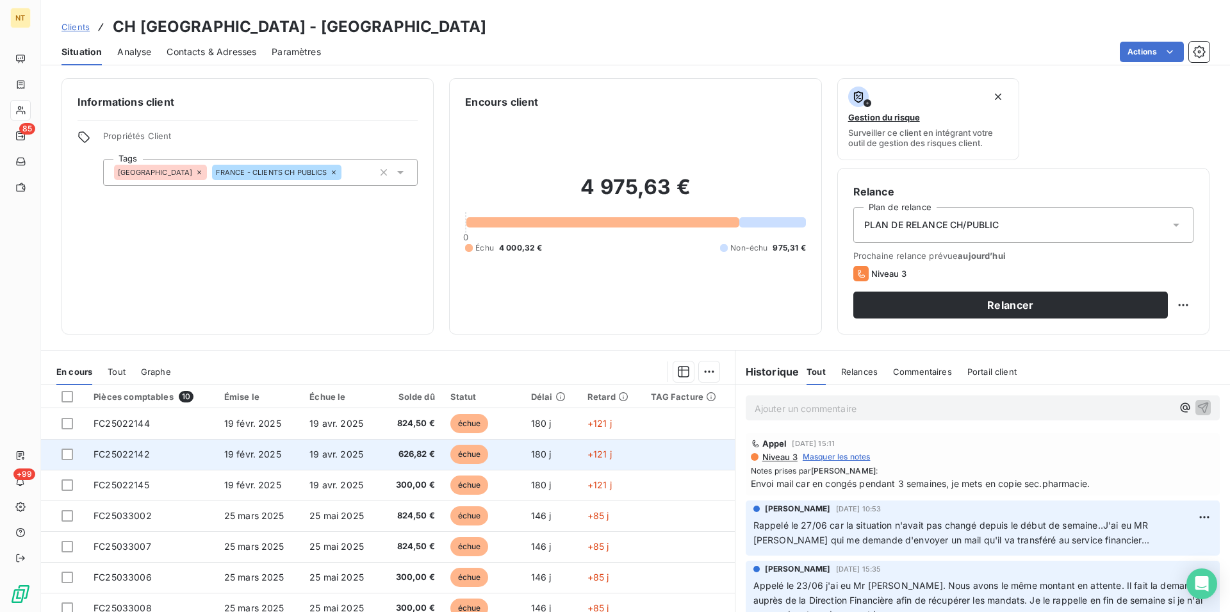
click at [245, 453] on span "19 févr. 2025" at bounding box center [252, 453] width 57 height 11
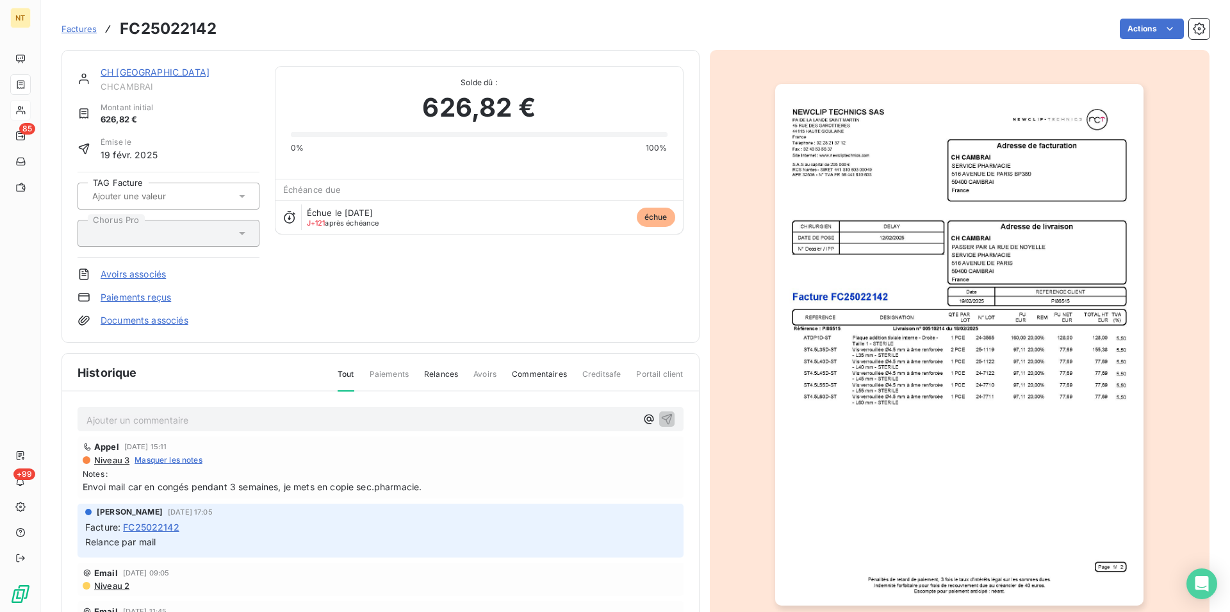
click at [129, 69] on link "CH [GEOGRAPHIC_DATA]" at bounding box center [155, 72] width 109 height 11
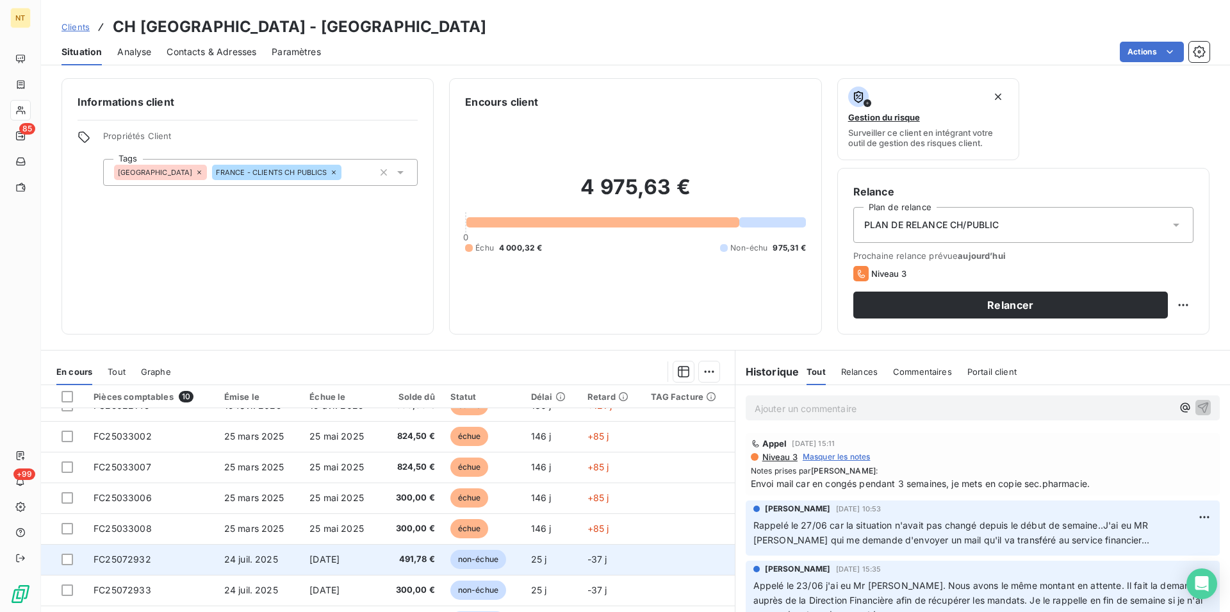
scroll to position [85, 0]
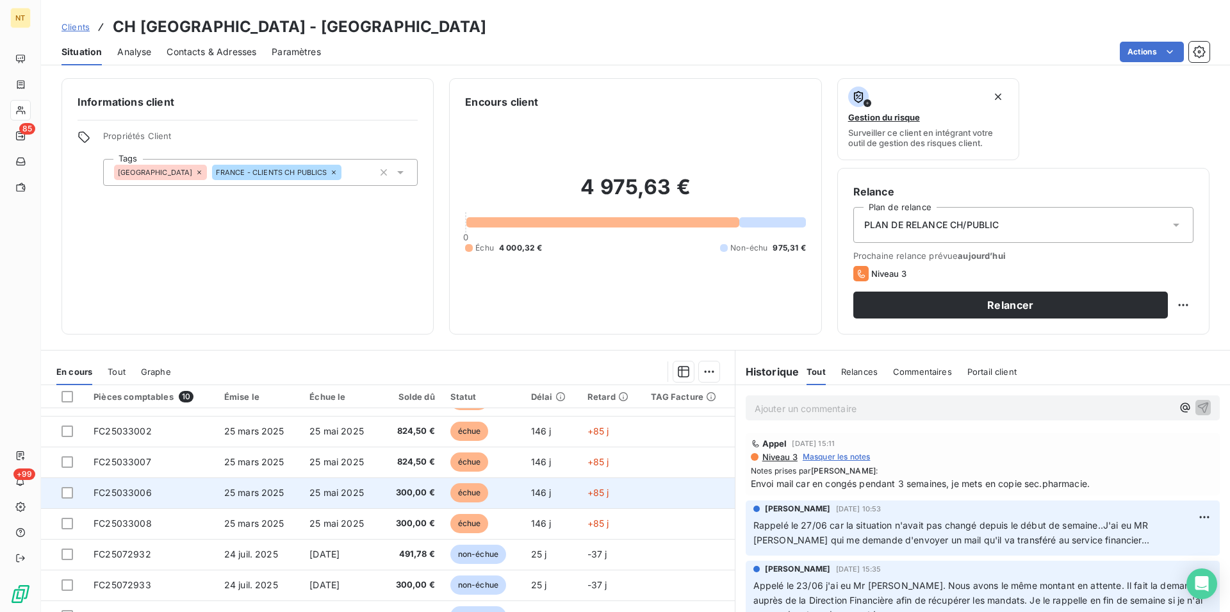
click at [122, 492] on span "FC25033006" at bounding box center [123, 492] width 58 height 11
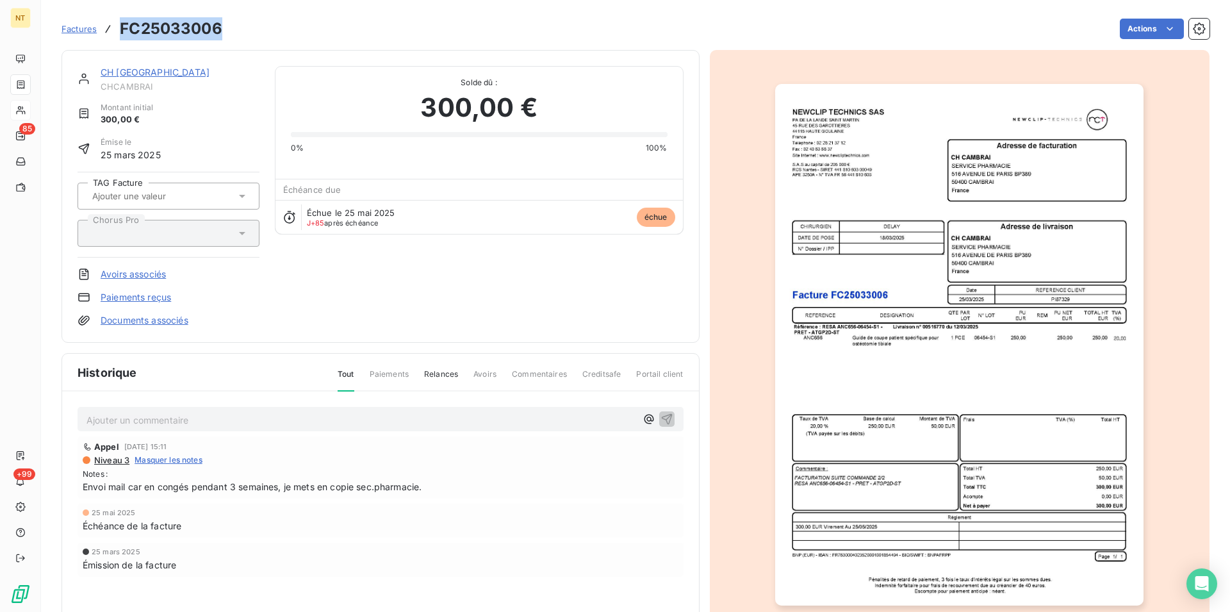
drag, startPoint x: 121, startPoint y: 24, endPoint x: 224, endPoint y: 31, distance: 102.7
click at [224, 31] on div "Factures FC25033006 Actions" at bounding box center [635, 28] width 1148 height 27
copy h3 "FC25033006"
click at [128, 74] on link "CH [GEOGRAPHIC_DATA]" at bounding box center [155, 72] width 109 height 11
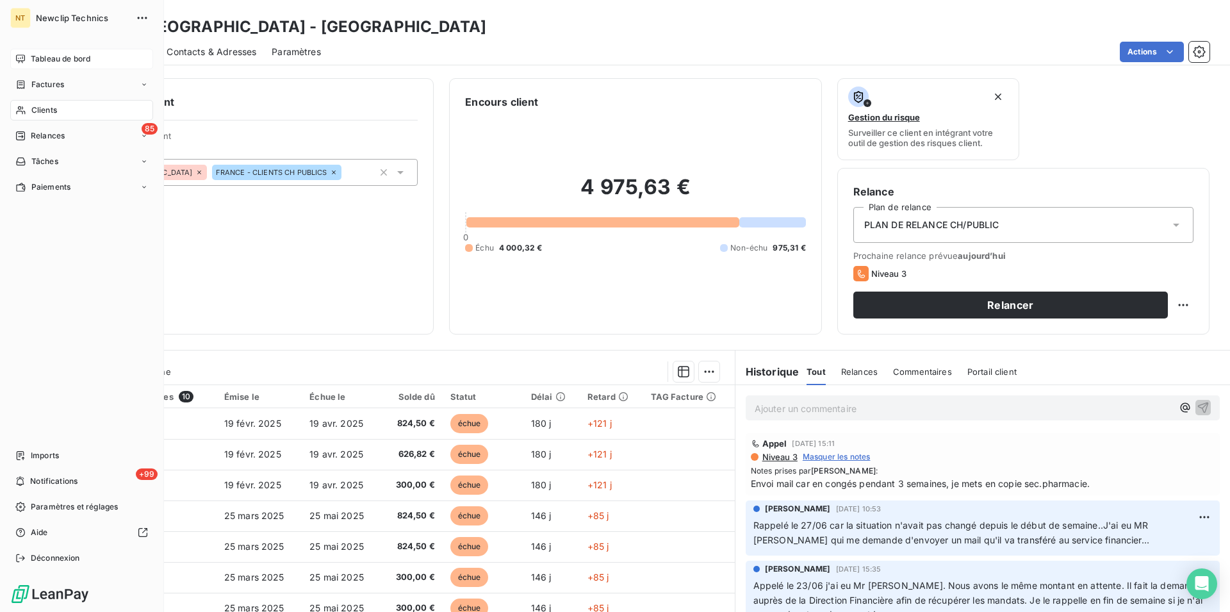
click at [61, 60] on span "Tableau de bord" at bounding box center [61, 59] width 60 height 12
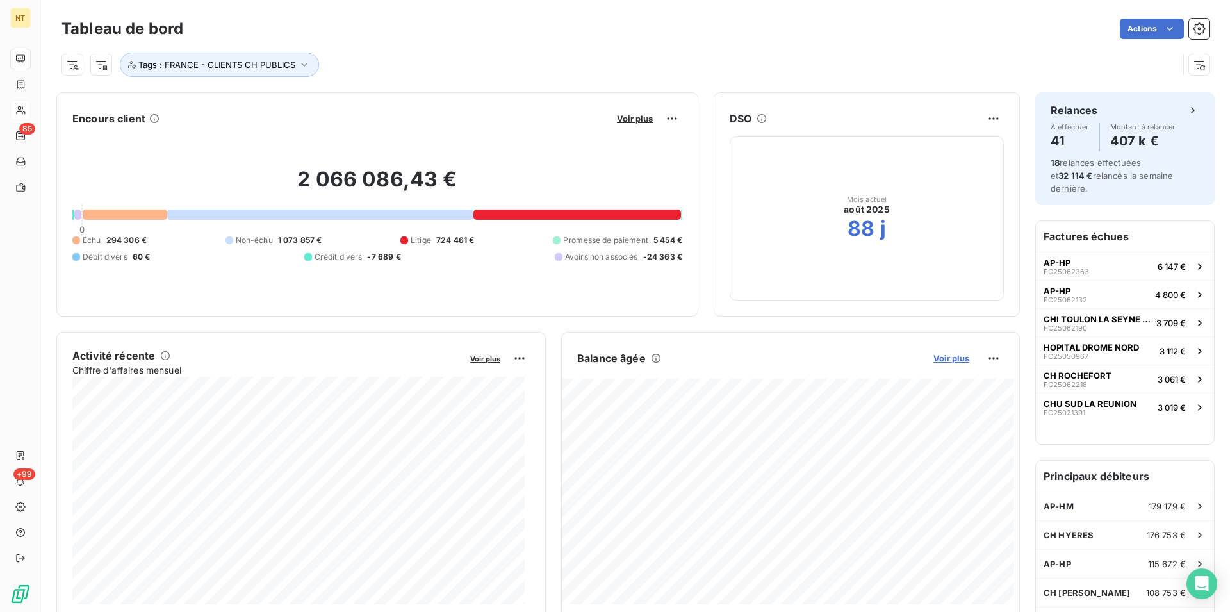
click at [939, 361] on span "Voir plus" at bounding box center [951, 358] width 36 height 10
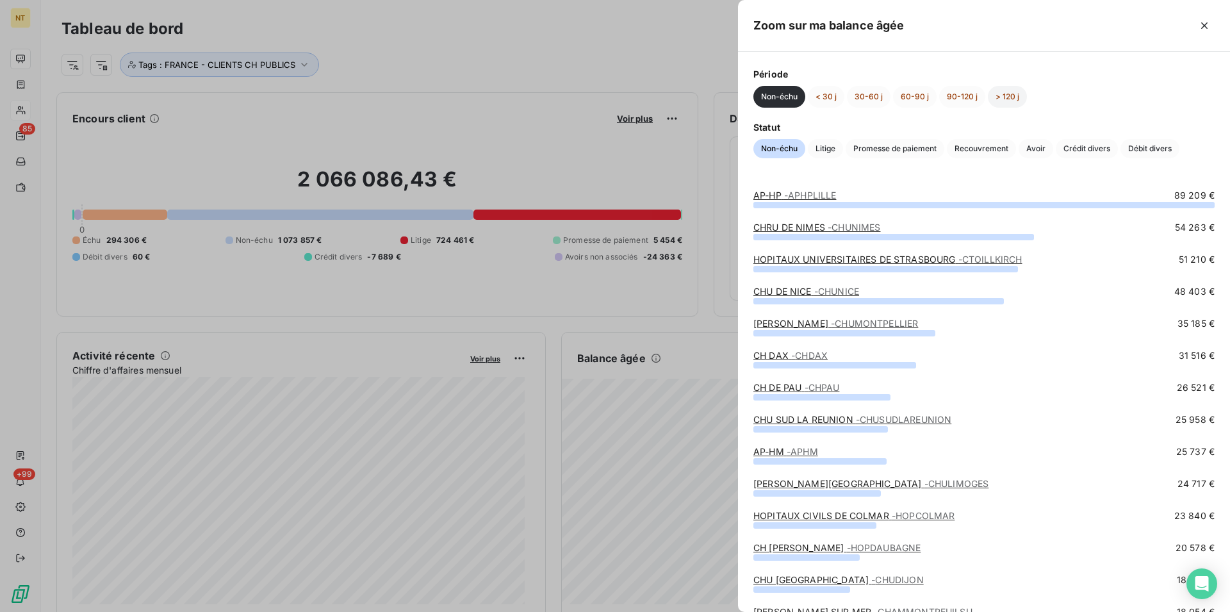
click at [1012, 97] on button "> 120 j" at bounding box center [1007, 97] width 39 height 22
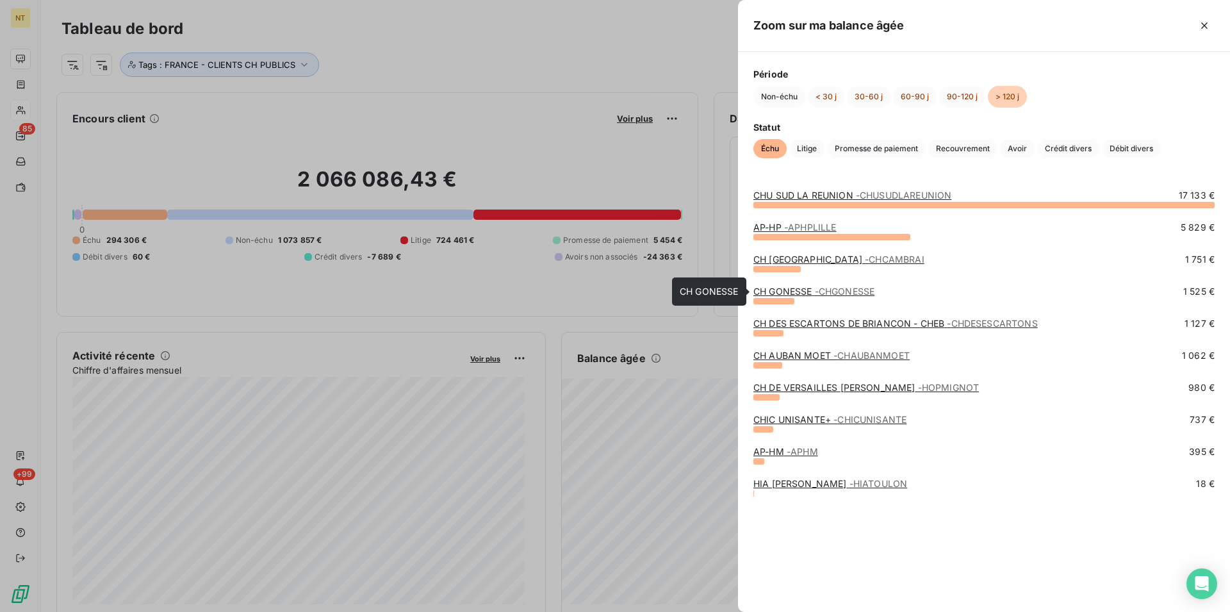
click at [800, 291] on link "CH GONESSE - CHGONESSE" at bounding box center [813, 291] width 121 height 11
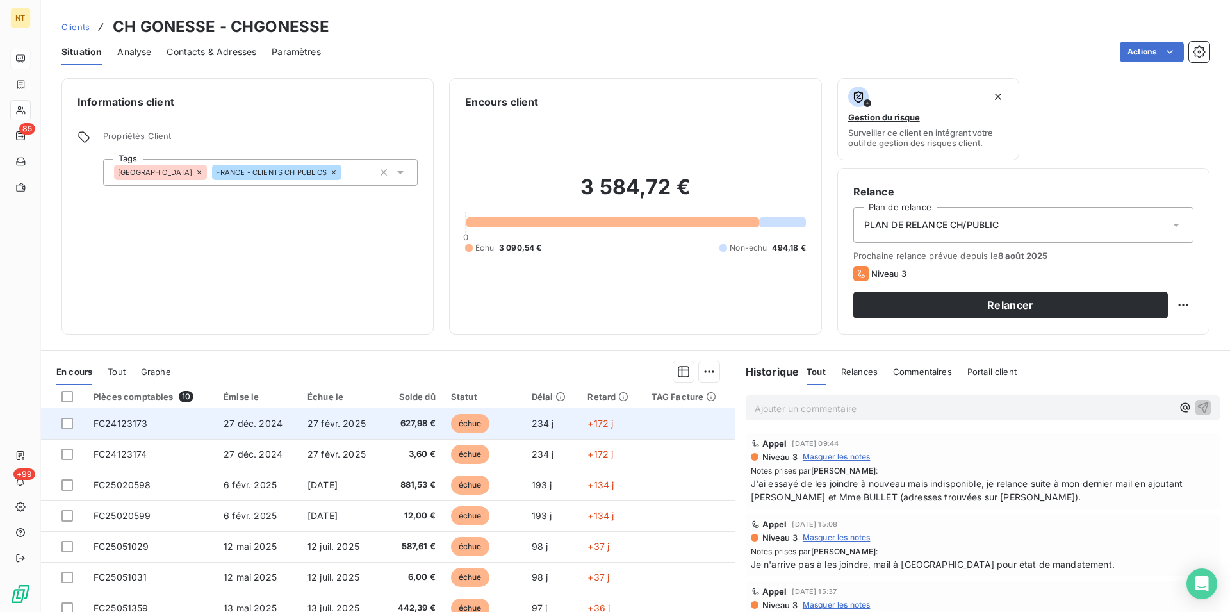
click at [138, 427] on span "FC24123173" at bounding box center [121, 423] width 54 height 11
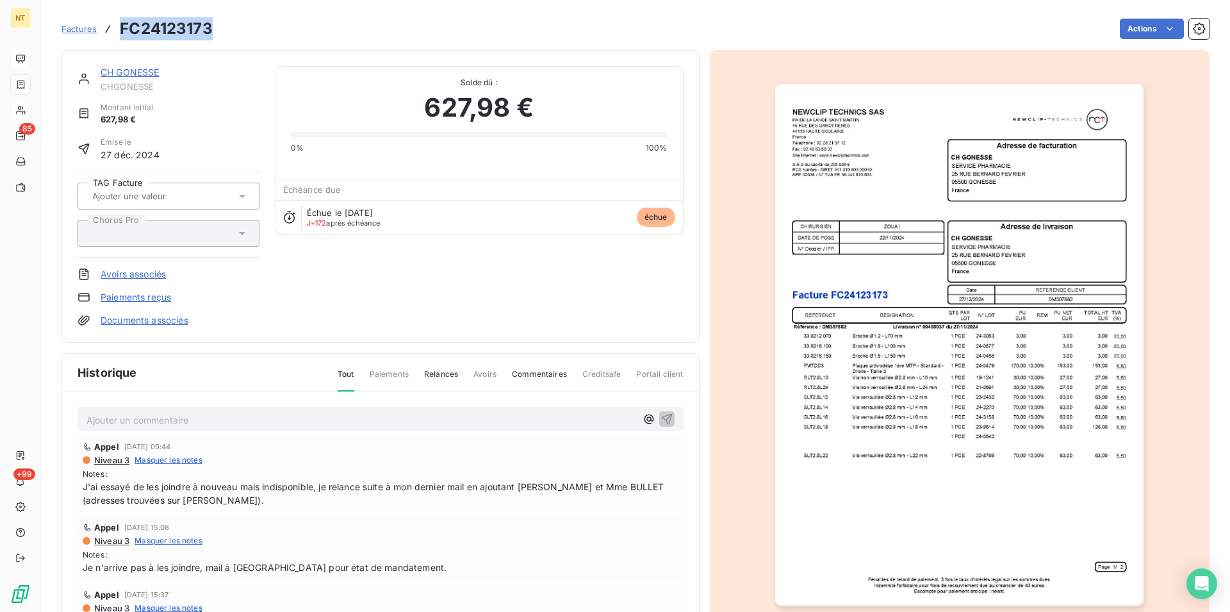
drag, startPoint x: 122, startPoint y: 28, endPoint x: 222, endPoint y: 25, distance: 100.6
click at [222, 25] on div "Factures FC24123173 Actions" at bounding box center [635, 28] width 1148 height 27
copy h3 "FC24123173"
click at [131, 72] on link "CH GONESSE" at bounding box center [130, 72] width 59 height 11
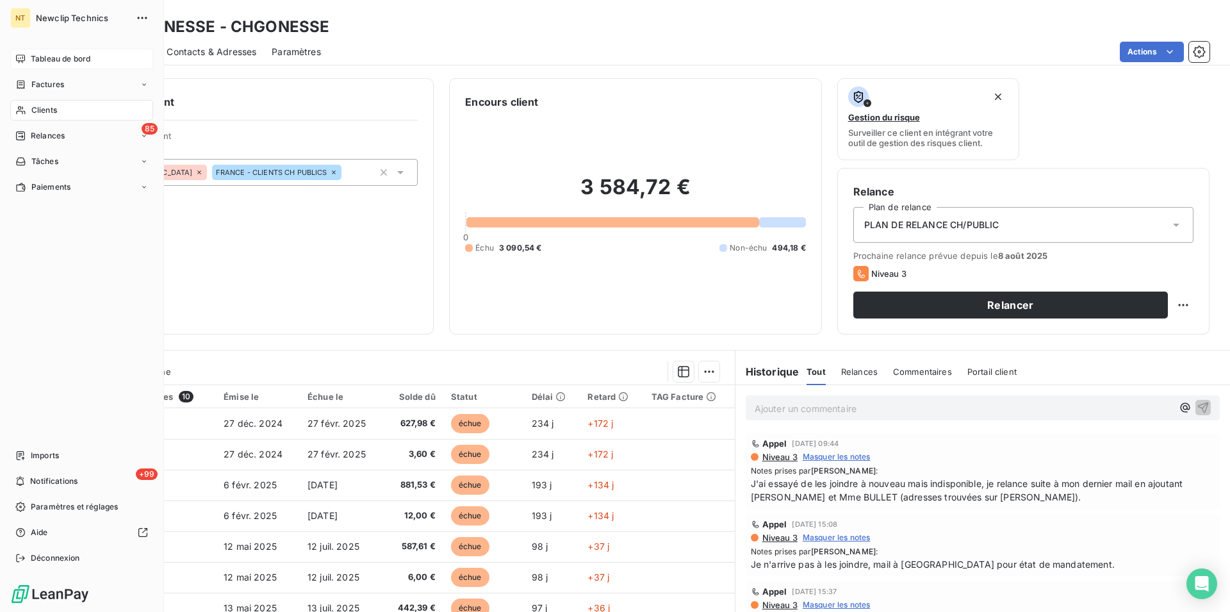
click at [31, 57] on span "Tableau de bord" at bounding box center [61, 59] width 60 height 12
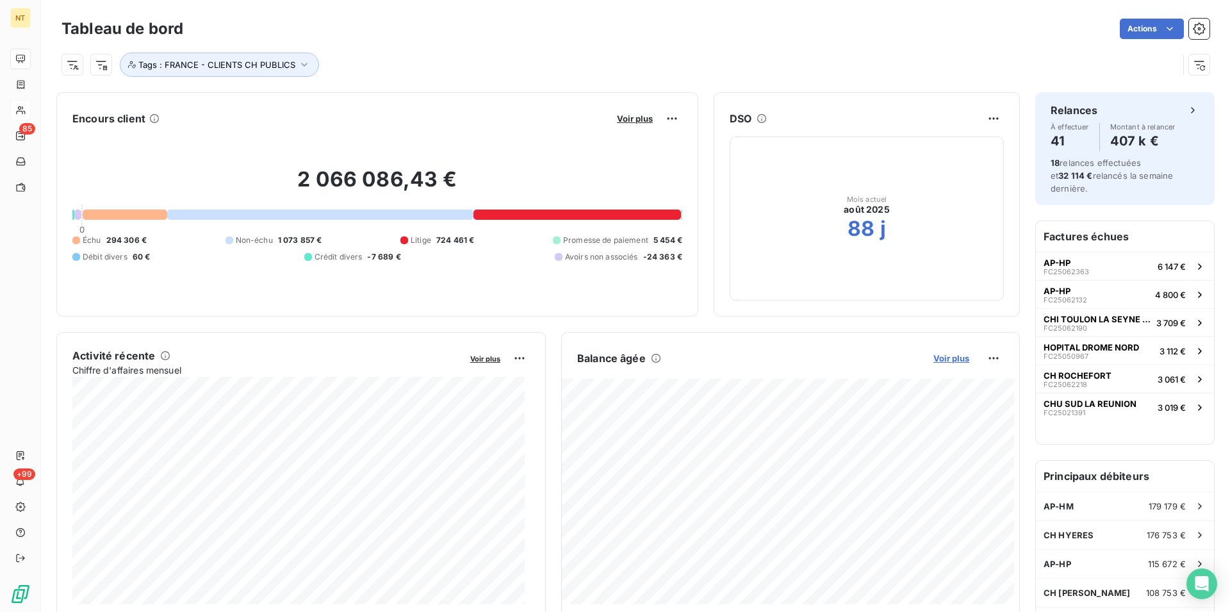
click at [936, 356] on span "Voir plus" at bounding box center [951, 358] width 36 height 10
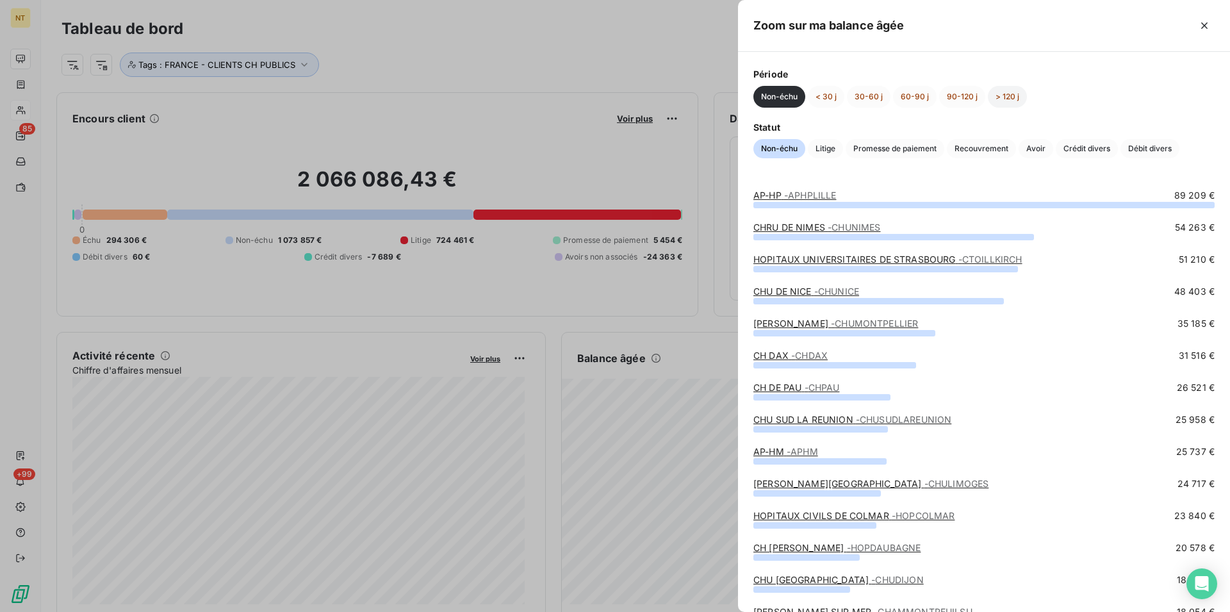
click at [1013, 95] on button "> 120 j" at bounding box center [1007, 97] width 39 height 22
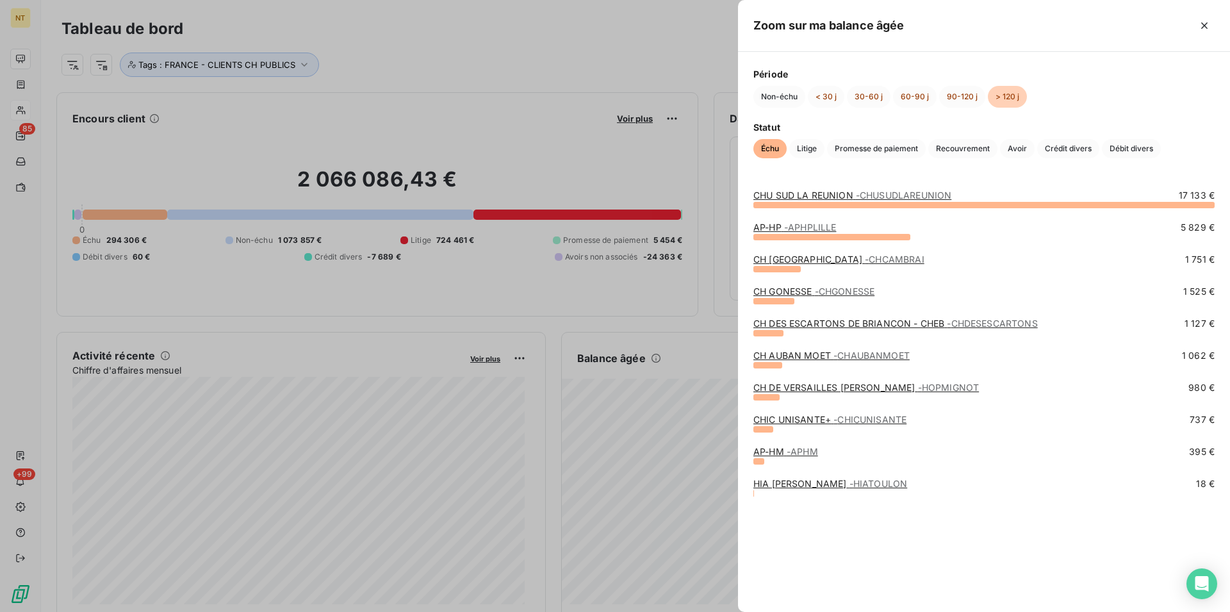
click at [830, 327] on link "CH DES ESCARTONS DE BRIANCON - CHEB - CHDESESCARTONS" at bounding box center [895, 323] width 284 height 11
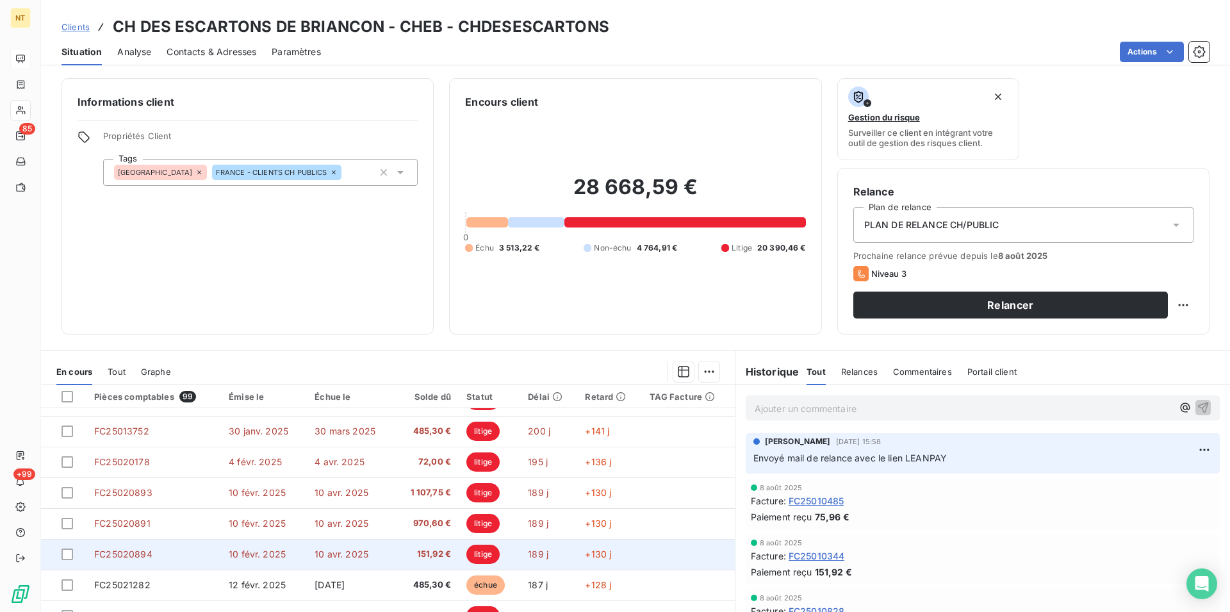
scroll to position [58, 0]
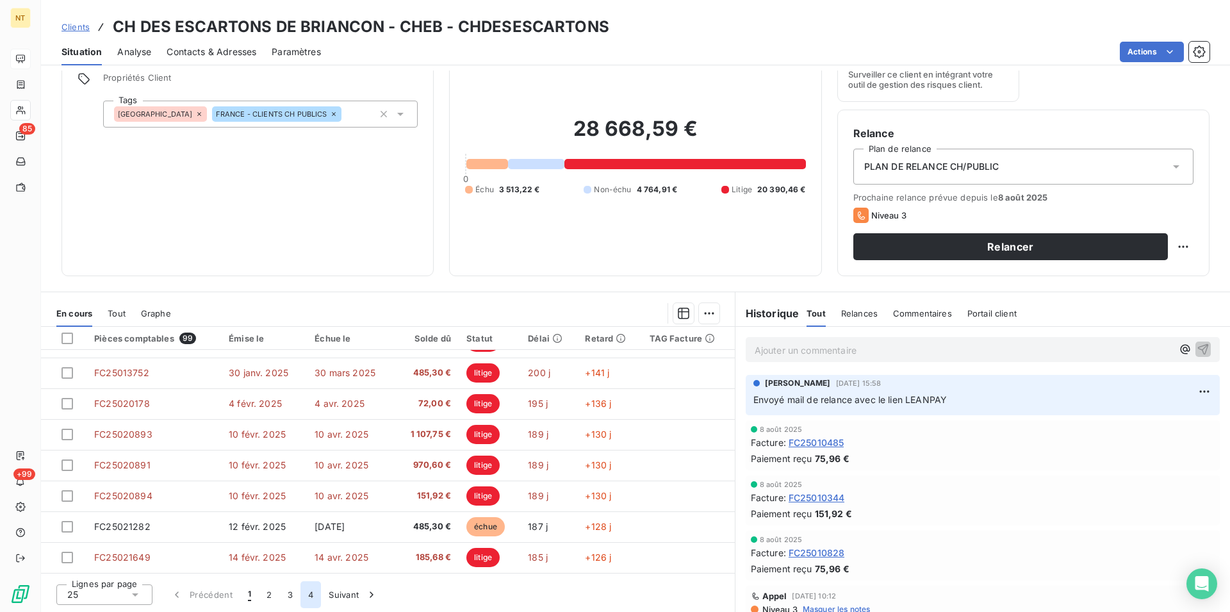
click at [314, 596] on button "4" at bounding box center [310, 594] width 20 height 27
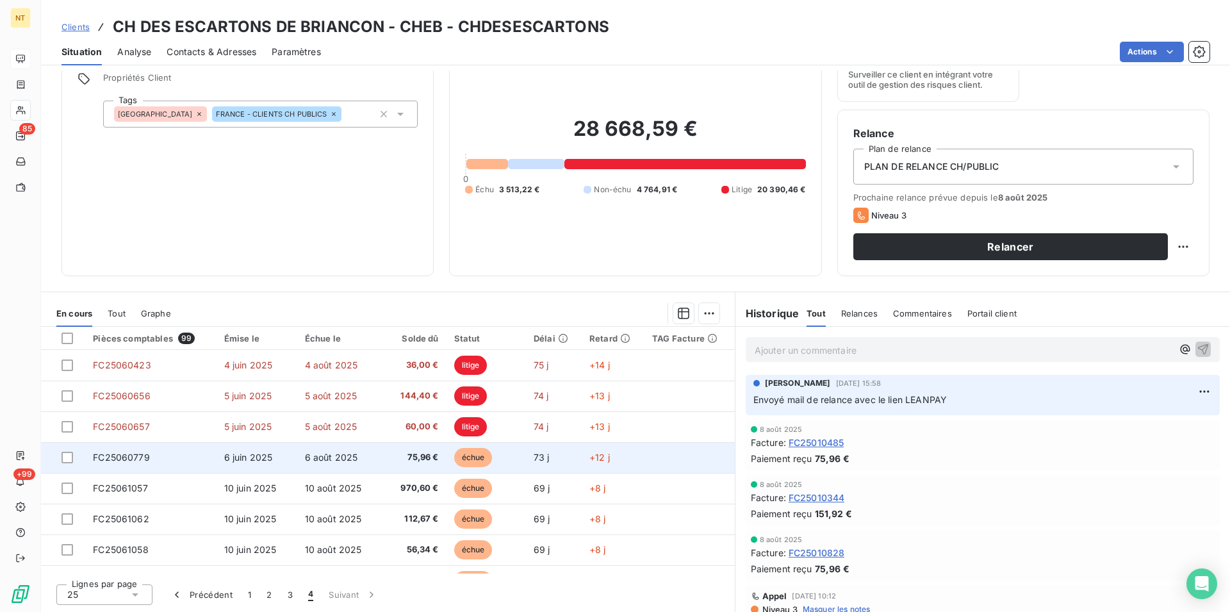
click at [130, 453] on span "FC25060779" at bounding box center [121, 456] width 57 height 11
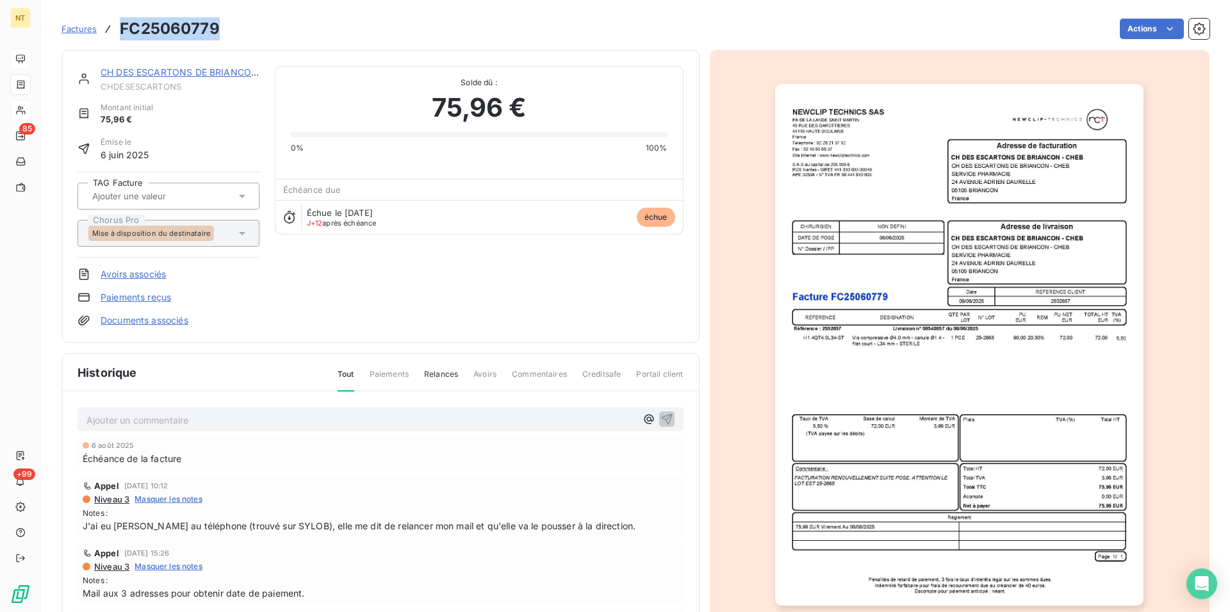
drag, startPoint x: 119, startPoint y: 30, endPoint x: 225, endPoint y: 17, distance: 107.2
click at [225, 17] on div "Factures FC25060779 Actions" at bounding box center [635, 28] width 1148 height 27
copy h3 "FC25060779"
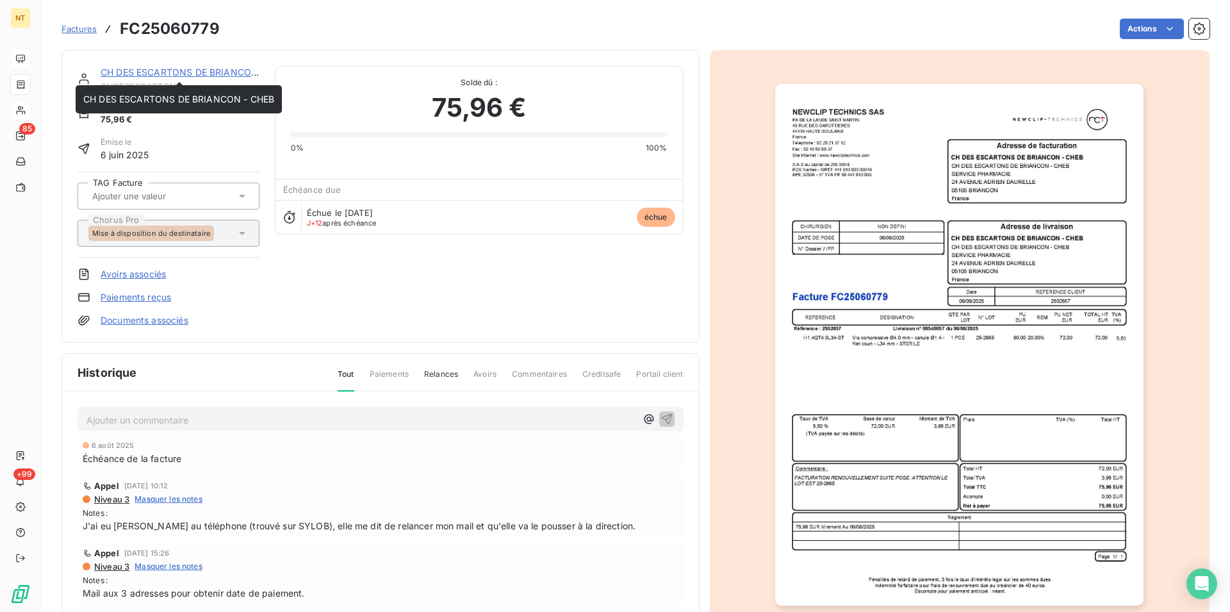
click at [163, 72] on link "CH DES ESCARTONS DE BRIANCON - CHEB" at bounding box center [196, 72] width 191 height 11
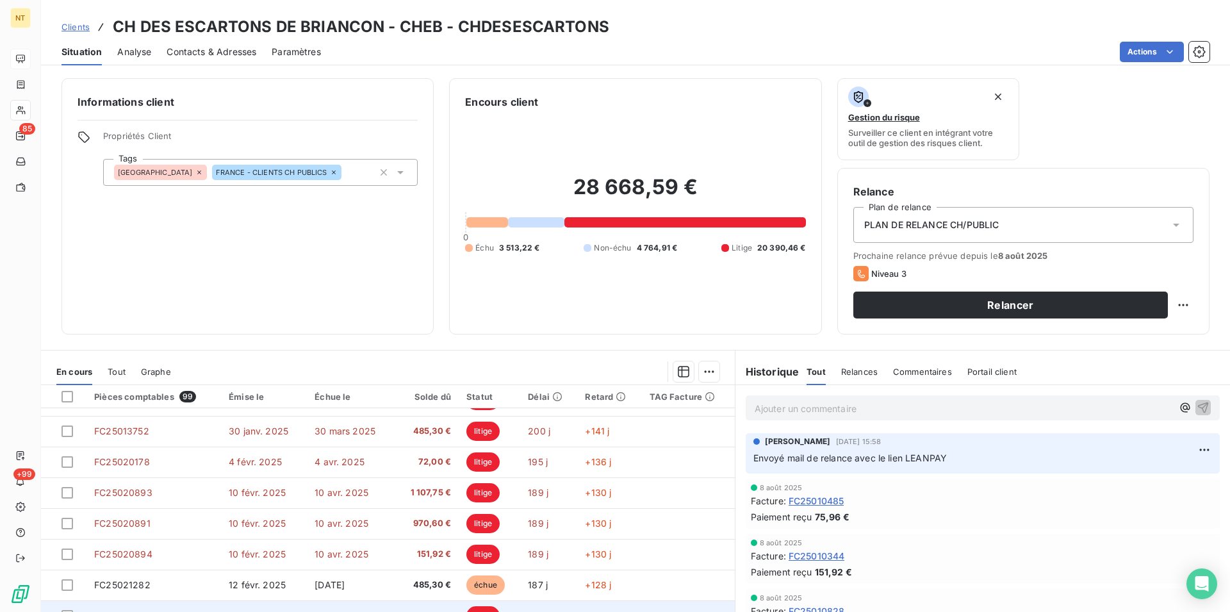
scroll to position [58, 0]
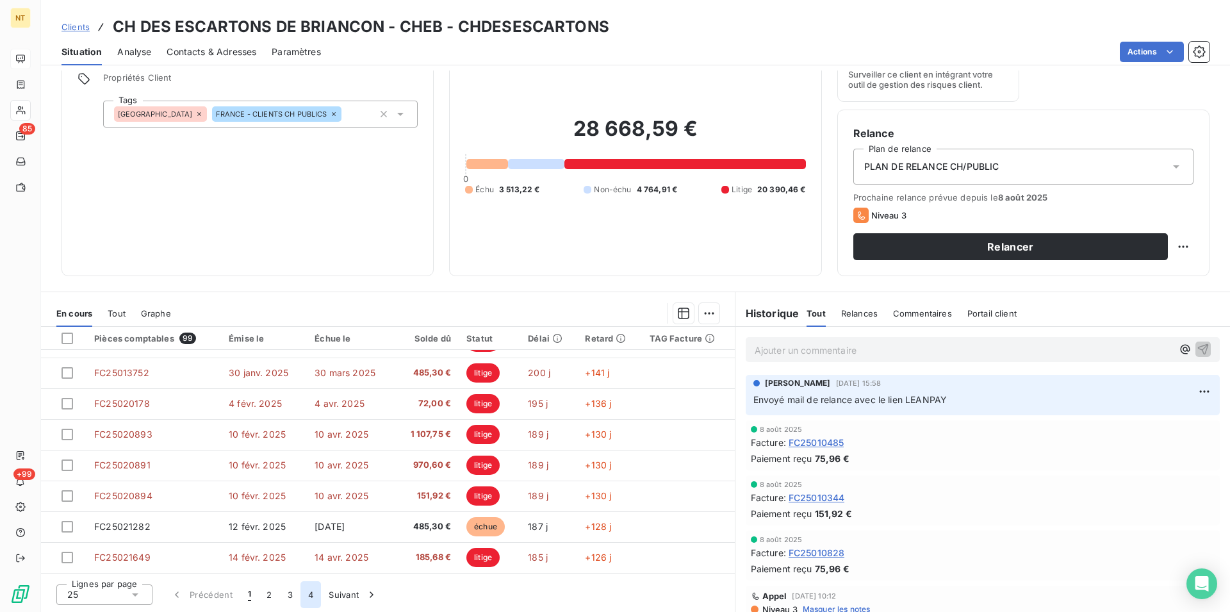
click at [314, 595] on button "4" at bounding box center [310, 594] width 20 height 27
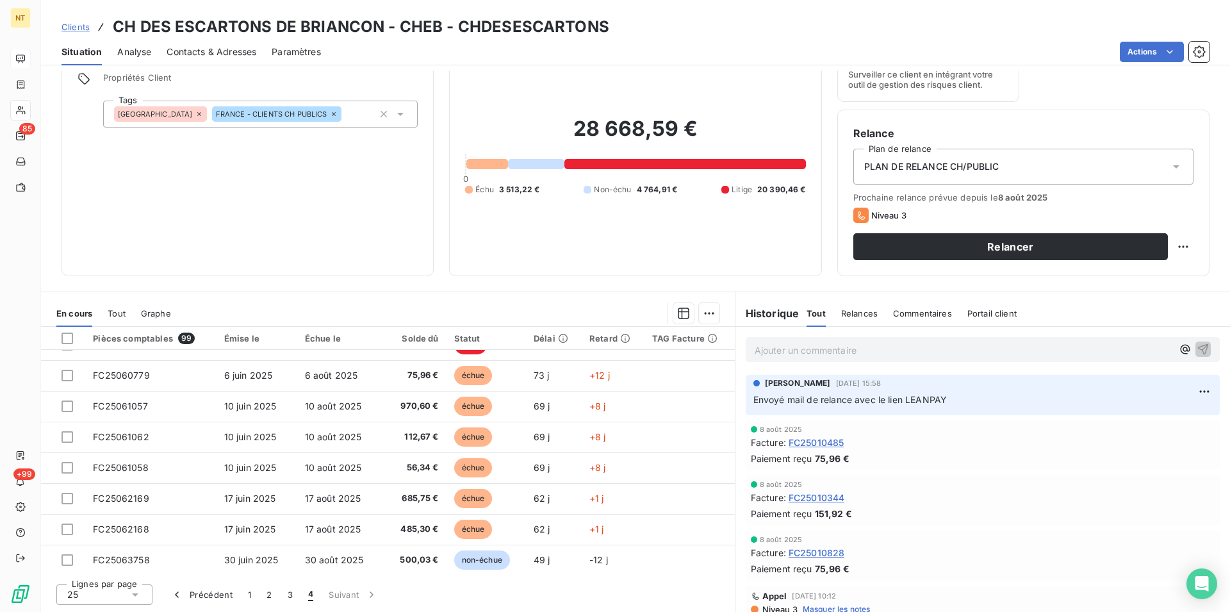
scroll to position [58, 0]
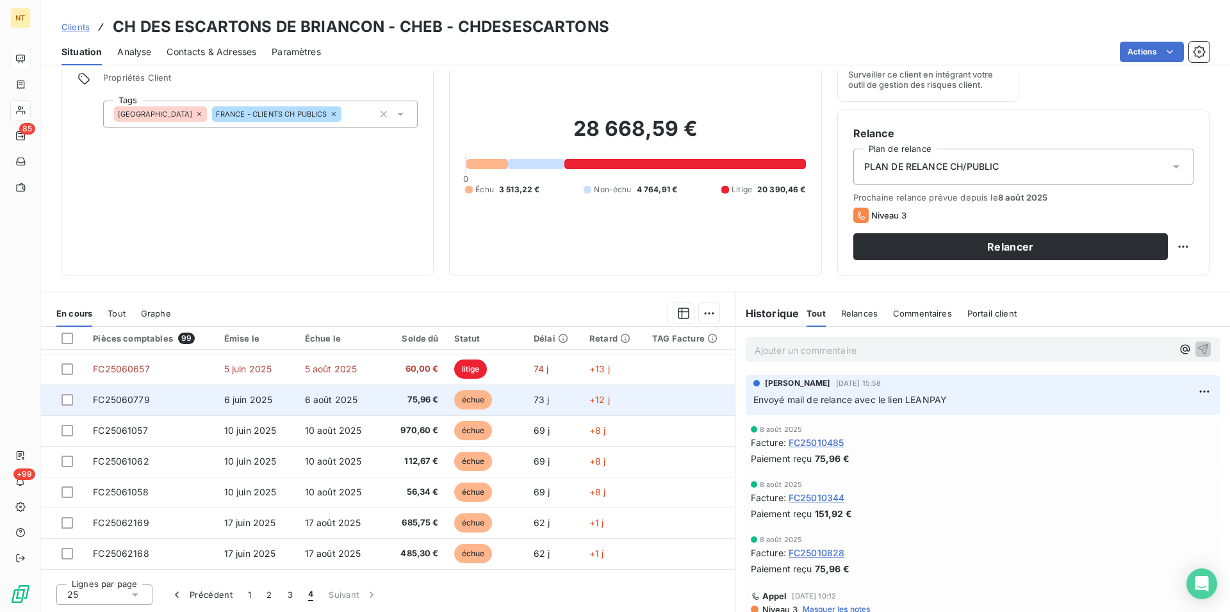
click at [165, 399] on td "FC25060779" at bounding box center [150, 399] width 131 height 31
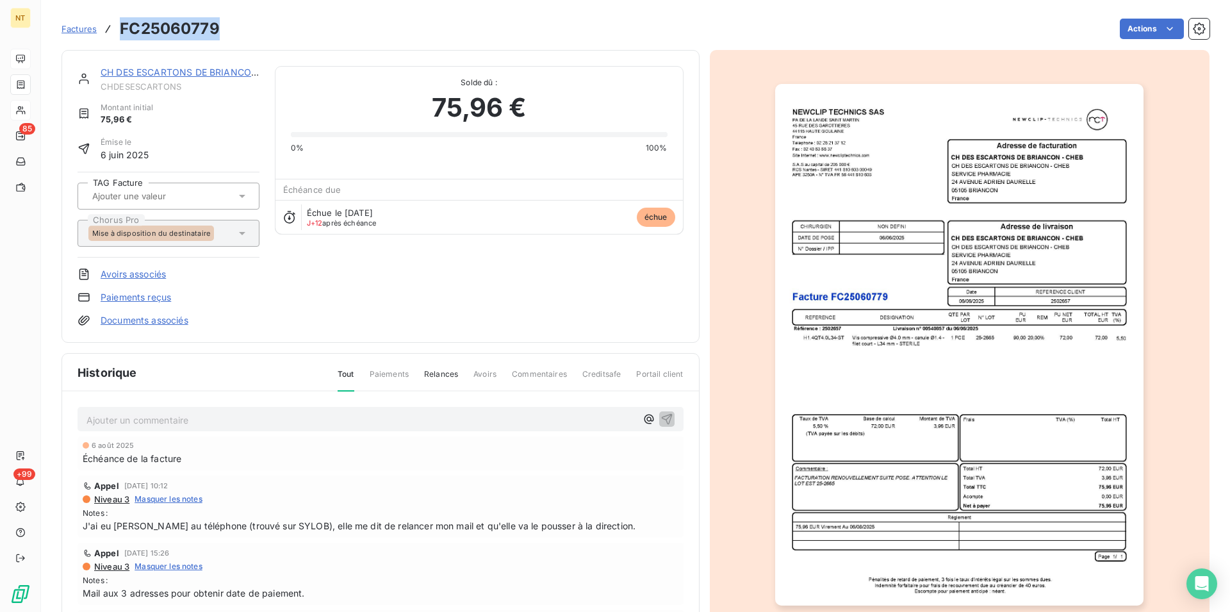
drag, startPoint x: 121, startPoint y: 28, endPoint x: 263, endPoint y: 29, distance: 142.2
click at [263, 29] on div "Factures FC25060779 Actions" at bounding box center [635, 28] width 1148 height 27
copy h3 "FC25060779"
click at [158, 75] on link "CH DES ESCARTONS DE BRIANCON - CHEB" at bounding box center [196, 72] width 191 height 11
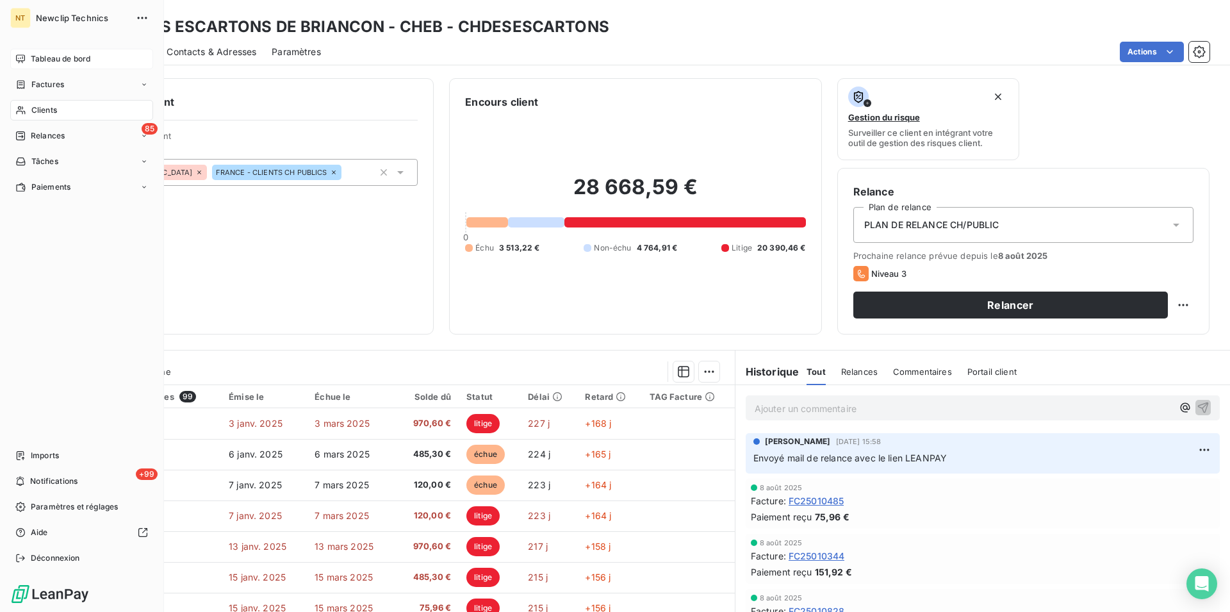
click at [60, 49] on div "Tableau de bord" at bounding box center [81, 59] width 143 height 20
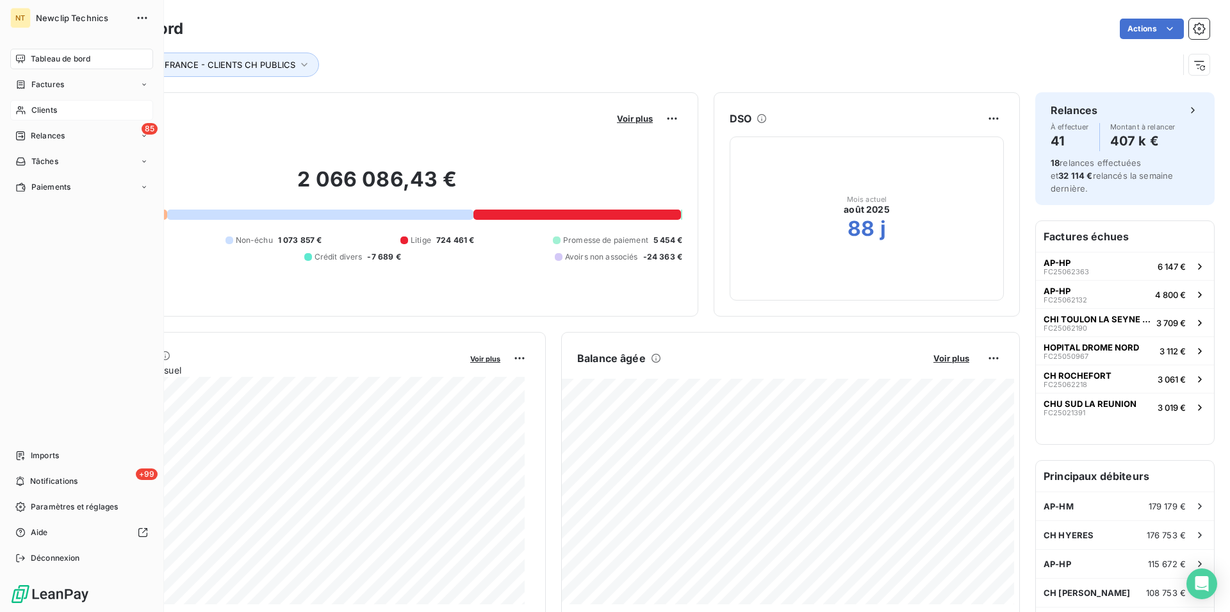
click at [60, 54] on span "Tableau de bord" at bounding box center [61, 59] width 60 height 12
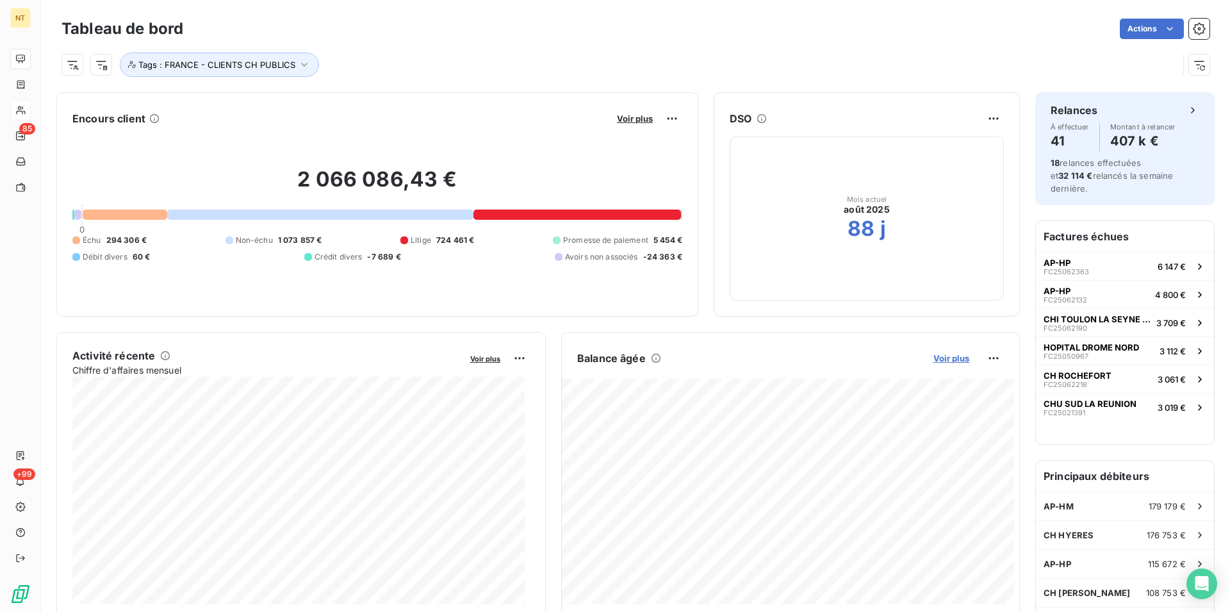
click at [944, 358] on span "Voir plus" at bounding box center [951, 358] width 36 height 10
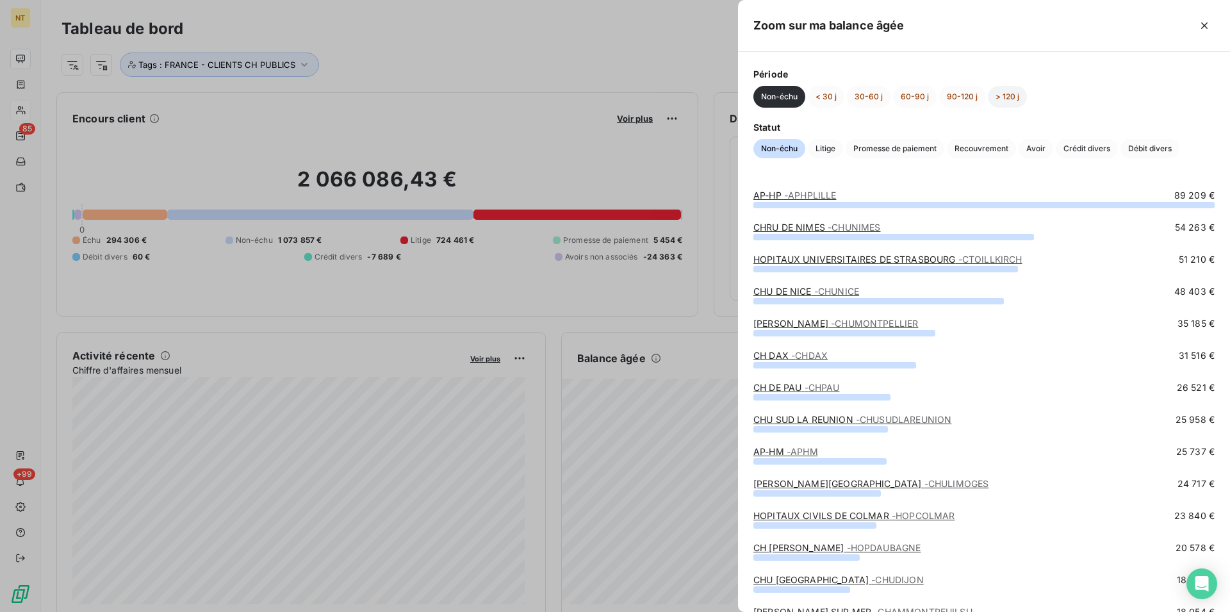
click at [1006, 94] on button "> 120 j" at bounding box center [1007, 97] width 39 height 22
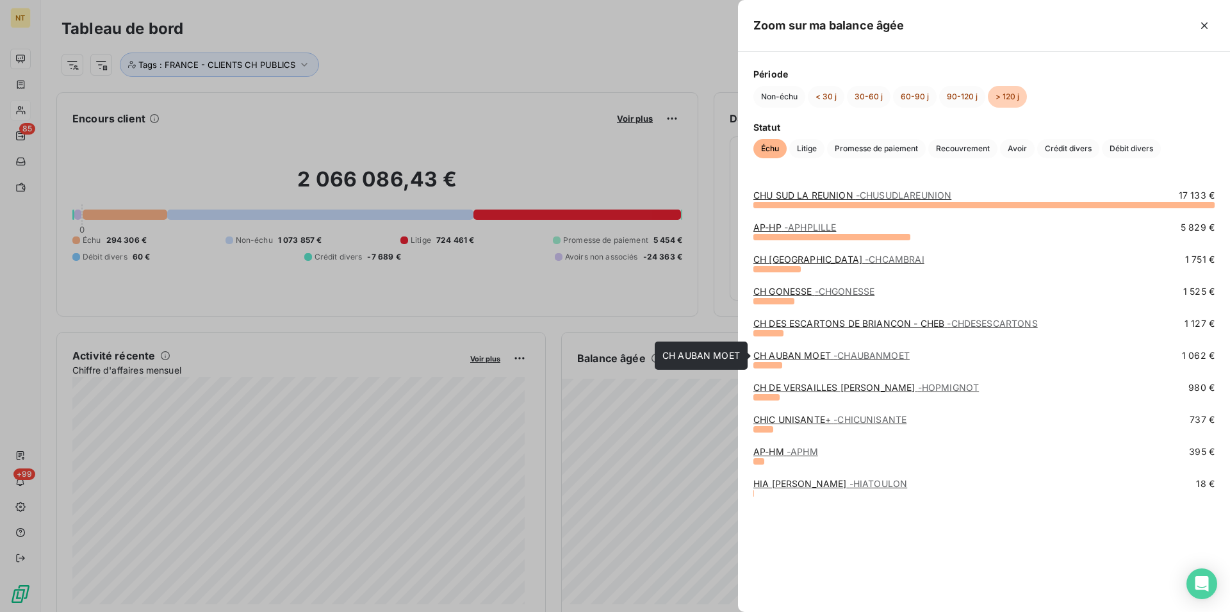
click at [810, 357] on link "CH AUBAN MOET - CHAUBANMOET" at bounding box center [831, 355] width 156 height 11
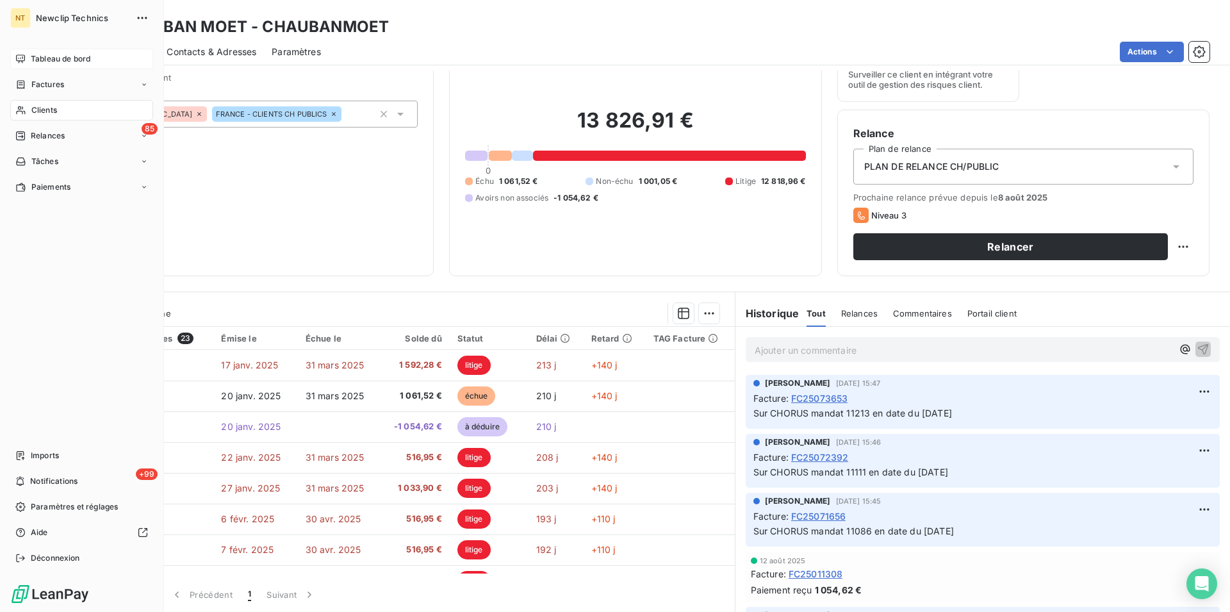
click at [58, 58] on span "Tableau de bord" at bounding box center [61, 59] width 60 height 12
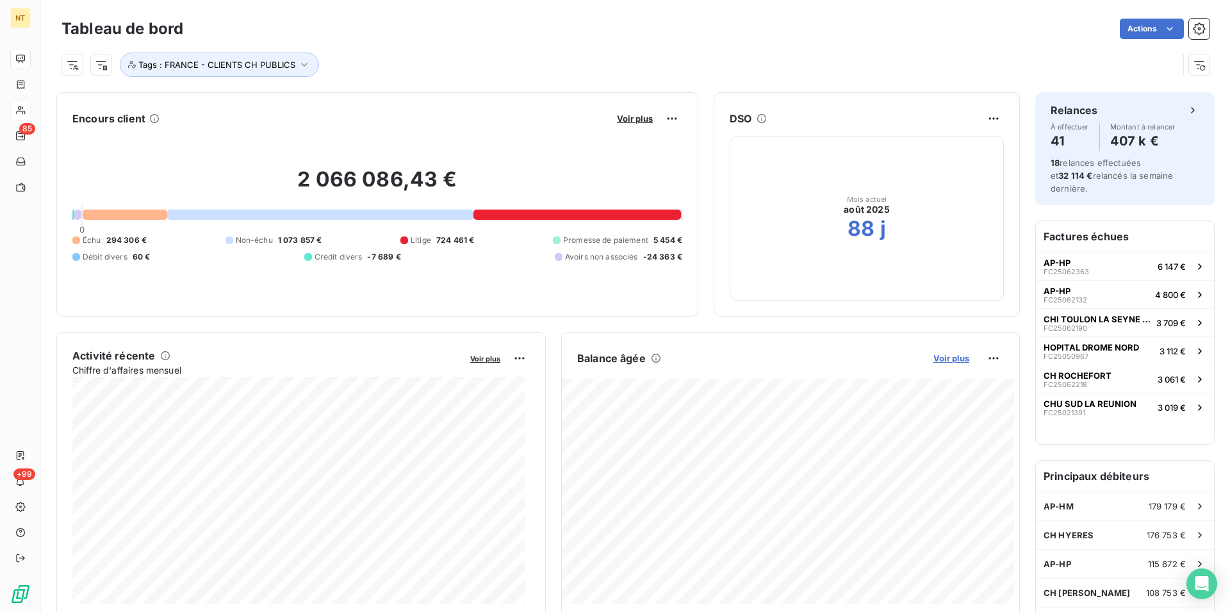
click at [945, 354] on span "Voir plus" at bounding box center [951, 358] width 36 height 10
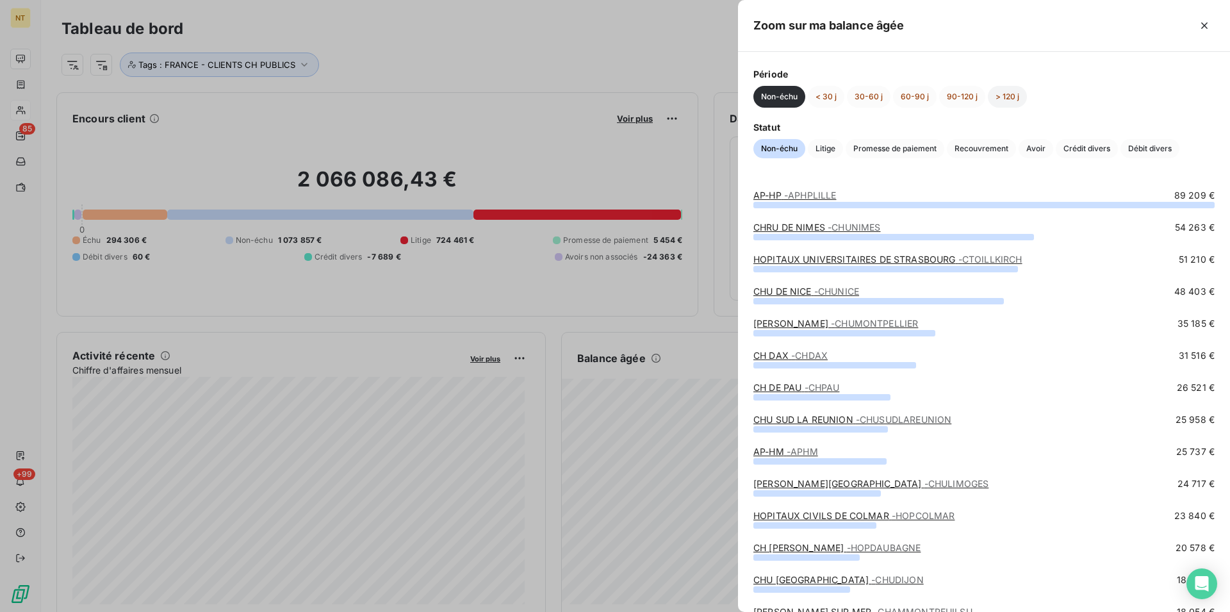
click at [1004, 95] on button "> 120 j" at bounding box center [1007, 97] width 39 height 22
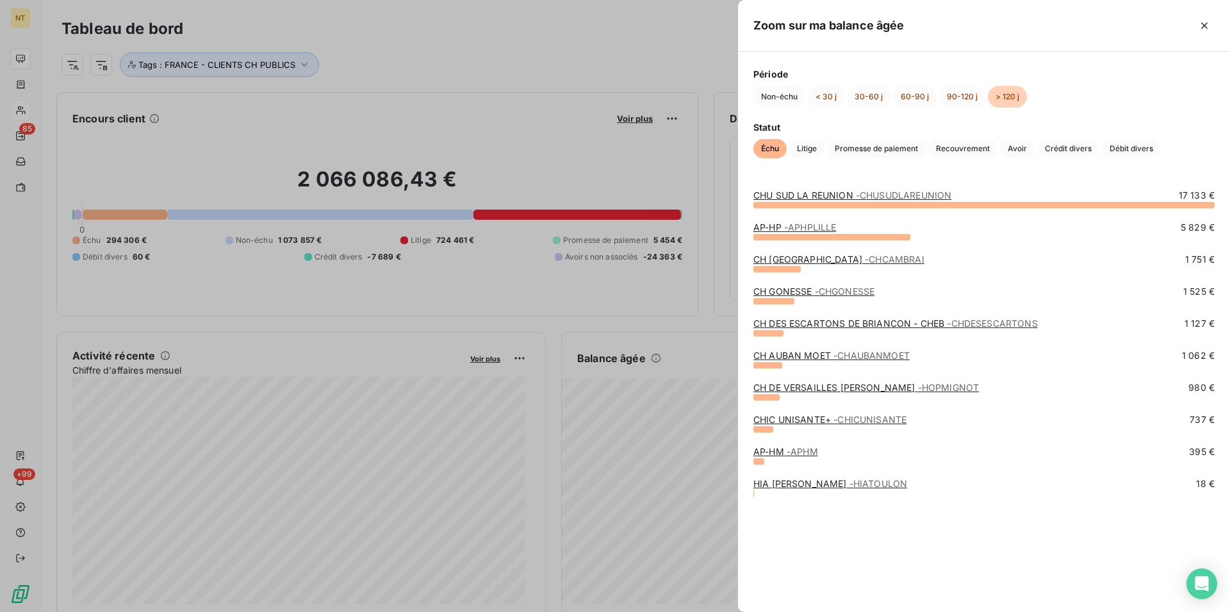
click at [815, 427] on div "CHIC UNISANTE+ - CHICUNISANTE 737 €" at bounding box center [983, 422] width 461 height 19
click at [948, 94] on button "90-120 j" at bounding box center [962, 97] width 46 height 22
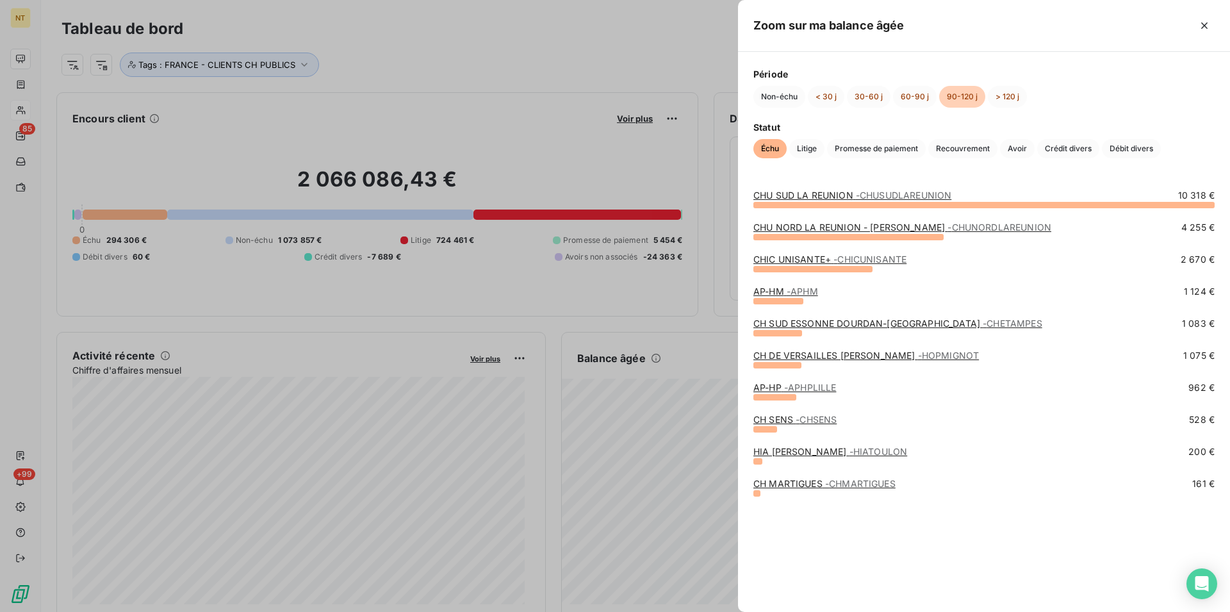
click at [831, 325] on link "CH SUD ESSONNE DOURDAN-[GEOGRAPHIC_DATA] - [GEOGRAPHIC_DATA]" at bounding box center [897, 323] width 289 height 11
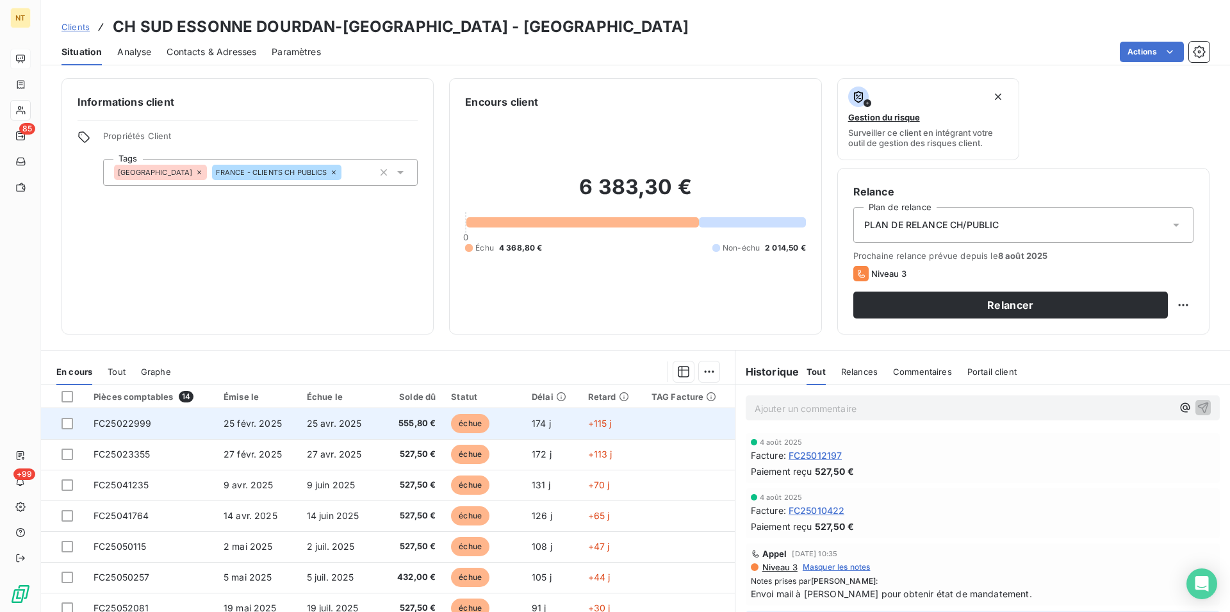
click at [123, 431] on td "FC25022999" at bounding box center [151, 423] width 130 height 31
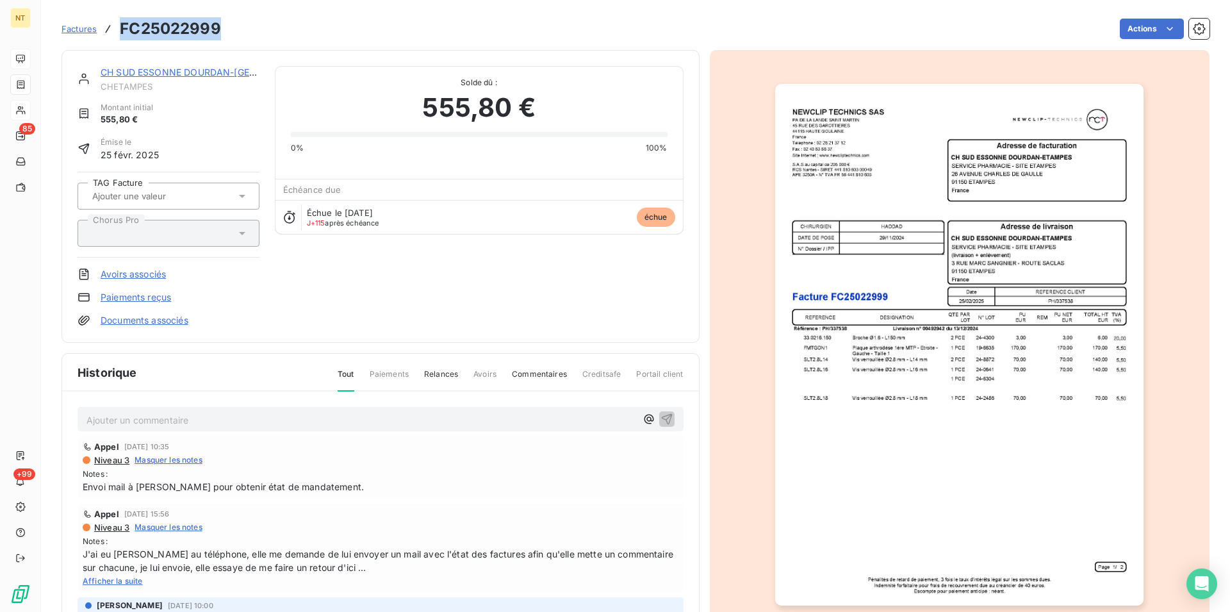
drag, startPoint x: 121, startPoint y: 25, endPoint x: 221, endPoint y: 35, distance: 100.4
click at [221, 35] on div "Factures FC25022999 Actions" at bounding box center [635, 28] width 1148 height 27
copy h3 "FC25022999"
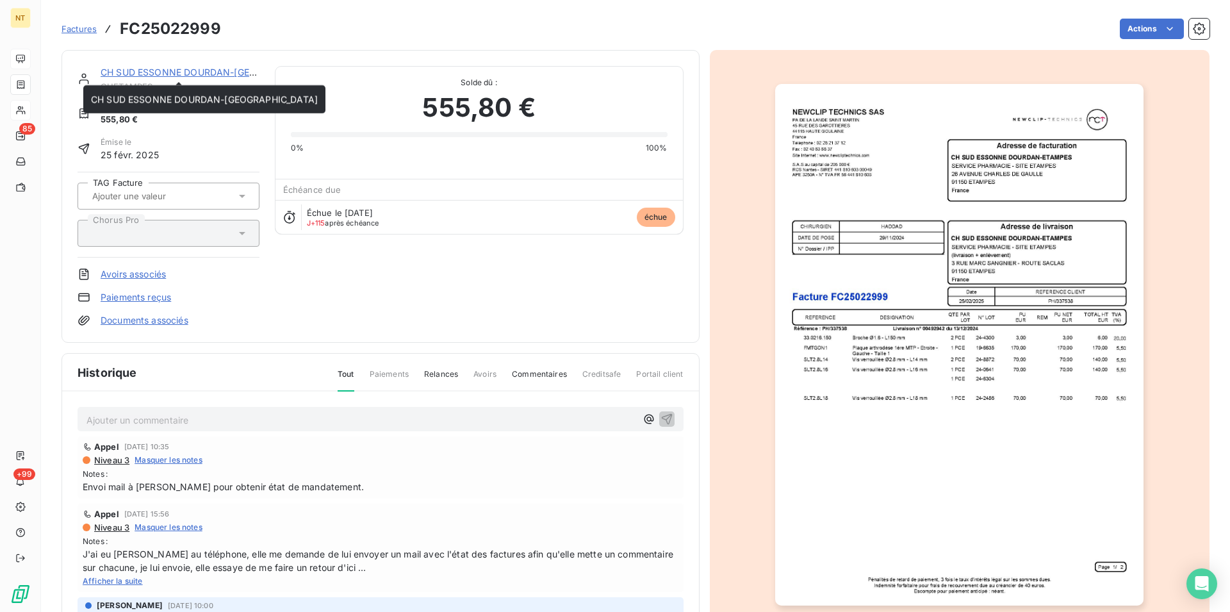
click at [156, 74] on link "CH SUD ESSONNE DOURDAN-[GEOGRAPHIC_DATA]" at bounding box center [214, 72] width 227 height 11
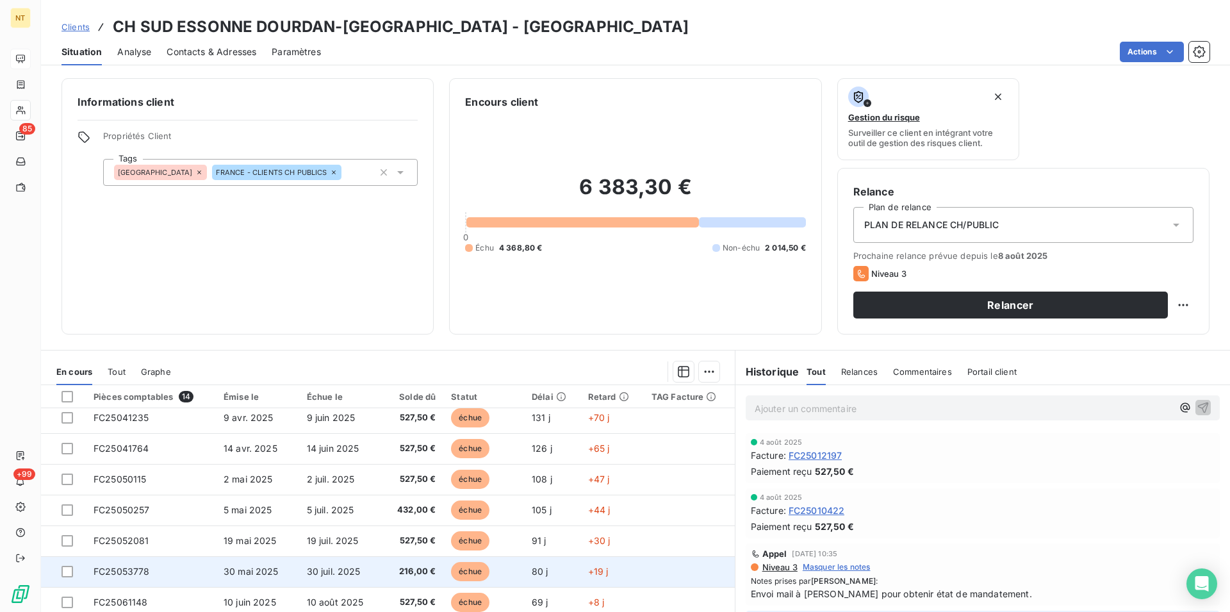
scroll to position [131, 0]
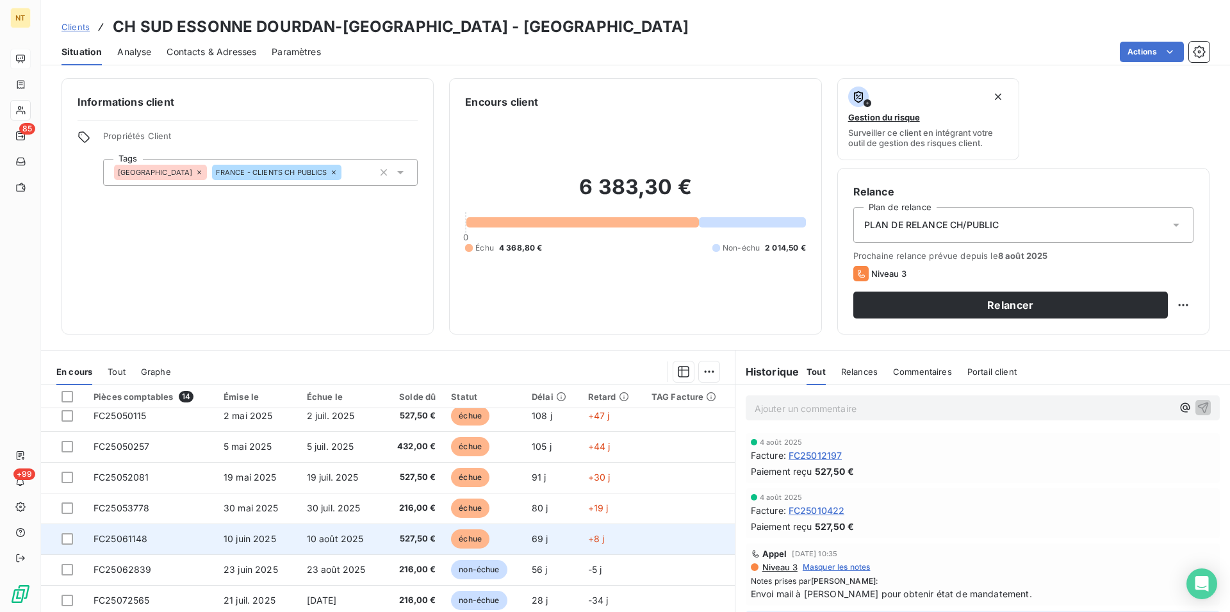
click at [125, 541] on span "FC25061148" at bounding box center [121, 538] width 54 height 11
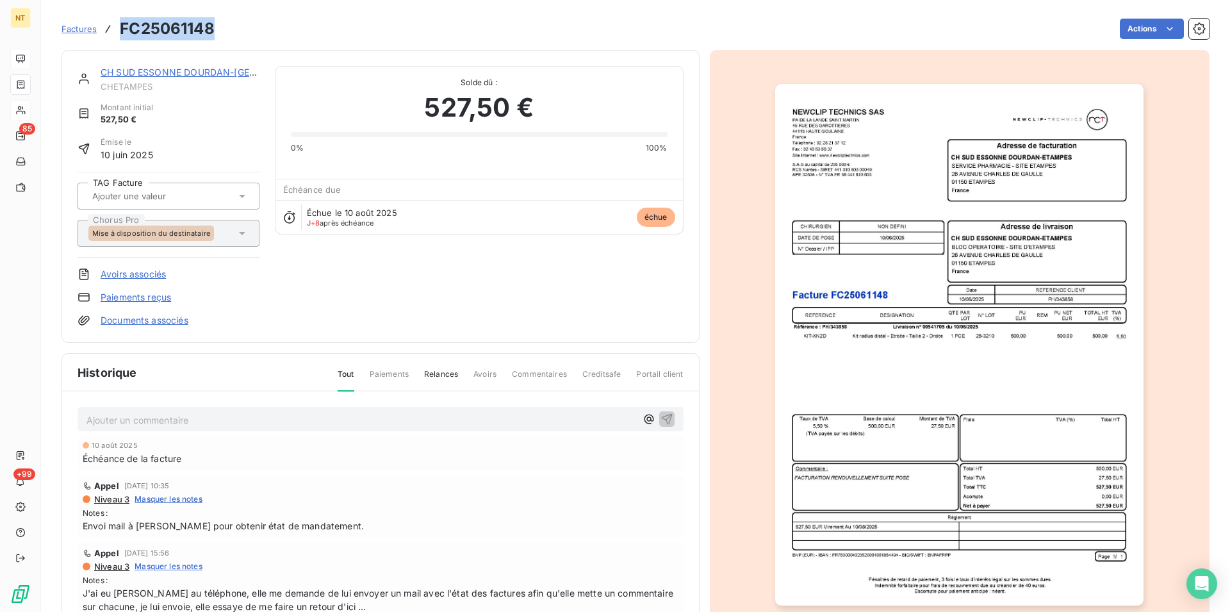
drag, startPoint x: 118, startPoint y: 22, endPoint x: 223, endPoint y: 29, distance: 104.6
click at [223, 29] on div "Factures FC25061148 Actions" at bounding box center [635, 28] width 1148 height 27
copy h3 "FC25061148"
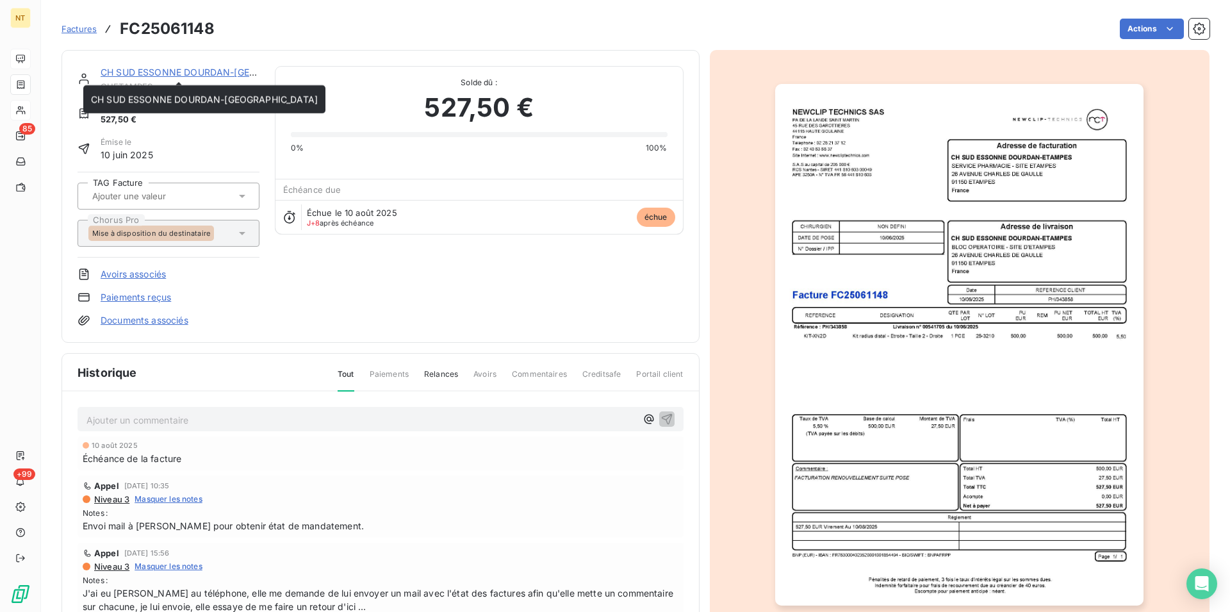
click at [174, 79] on div "CH SUD ESSONNE DOURDAN-ETAMPES CHETAMPES" at bounding box center [180, 79] width 159 height 26
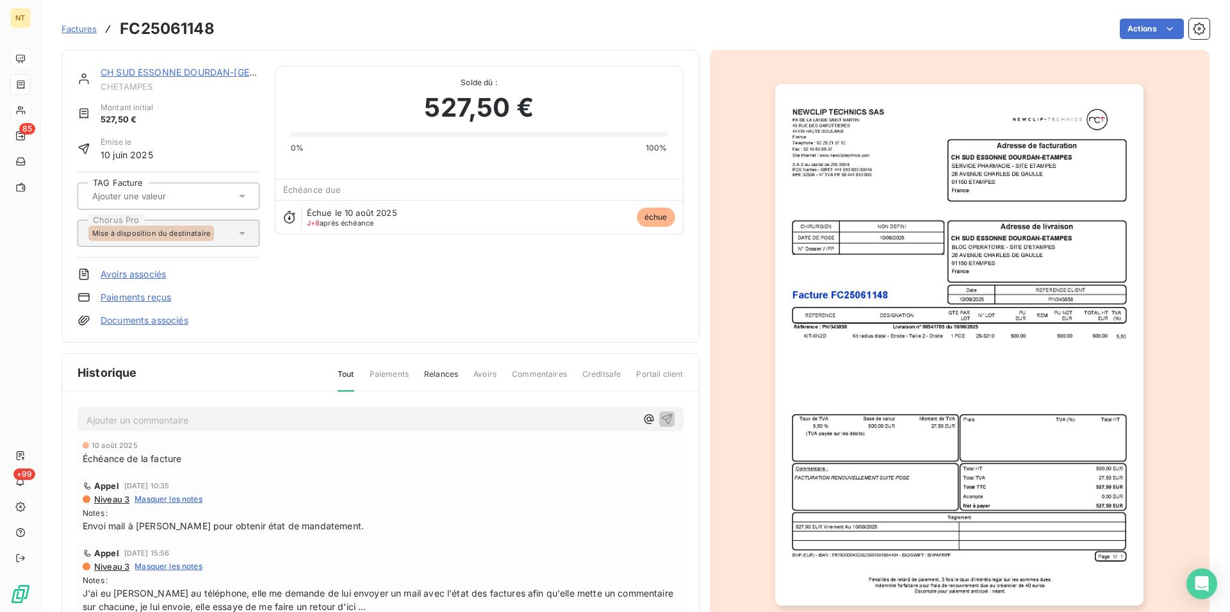
click at [185, 74] on link "CH SUD ESSONNE DOURDAN-[GEOGRAPHIC_DATA]" at bounding box center [214, 72] width 227 height 11
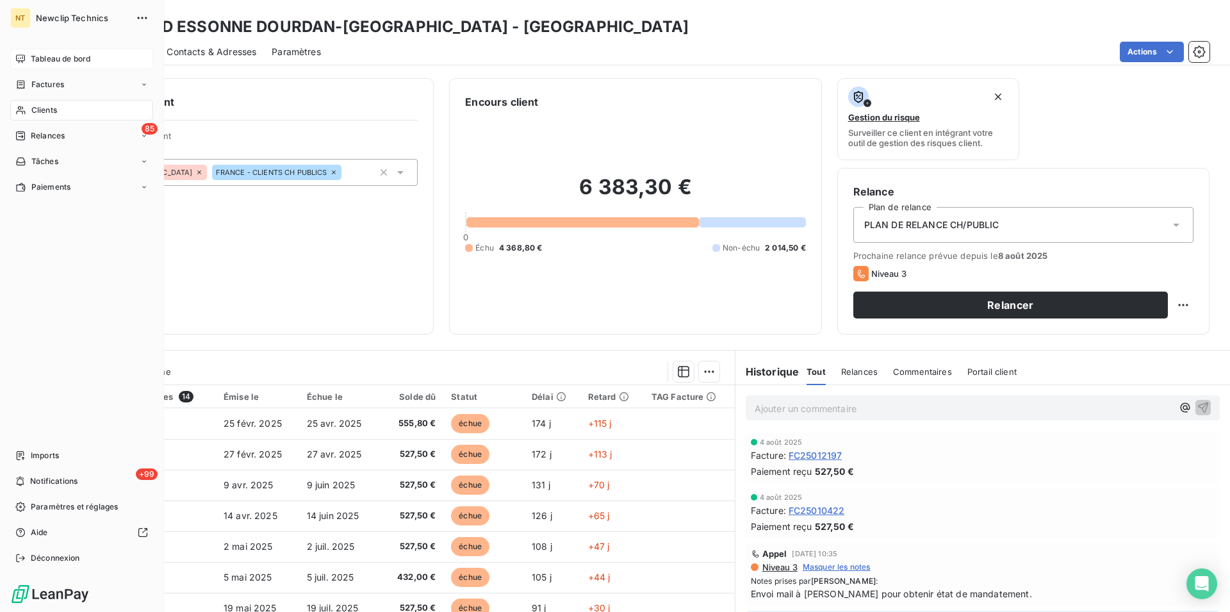
click at [47, 56] on span "Tableau de bord" at bounding box center [61, 59] width 60 height 12
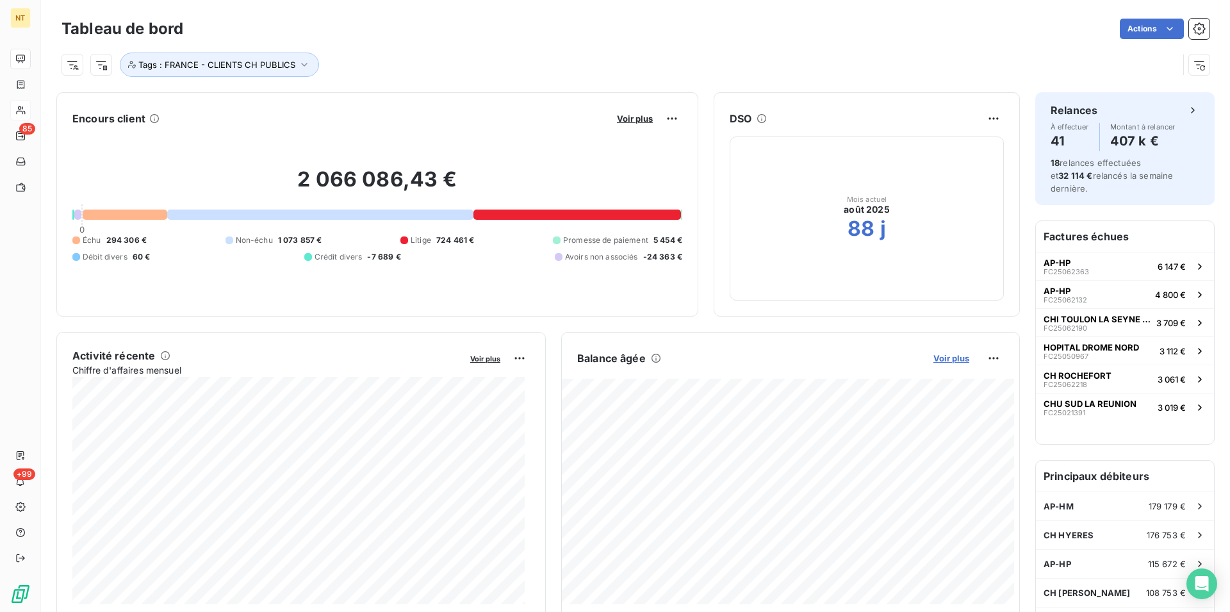
click at [941, 360] on span "Voir plus" at bounding box center [951, 358] width 36 height 10
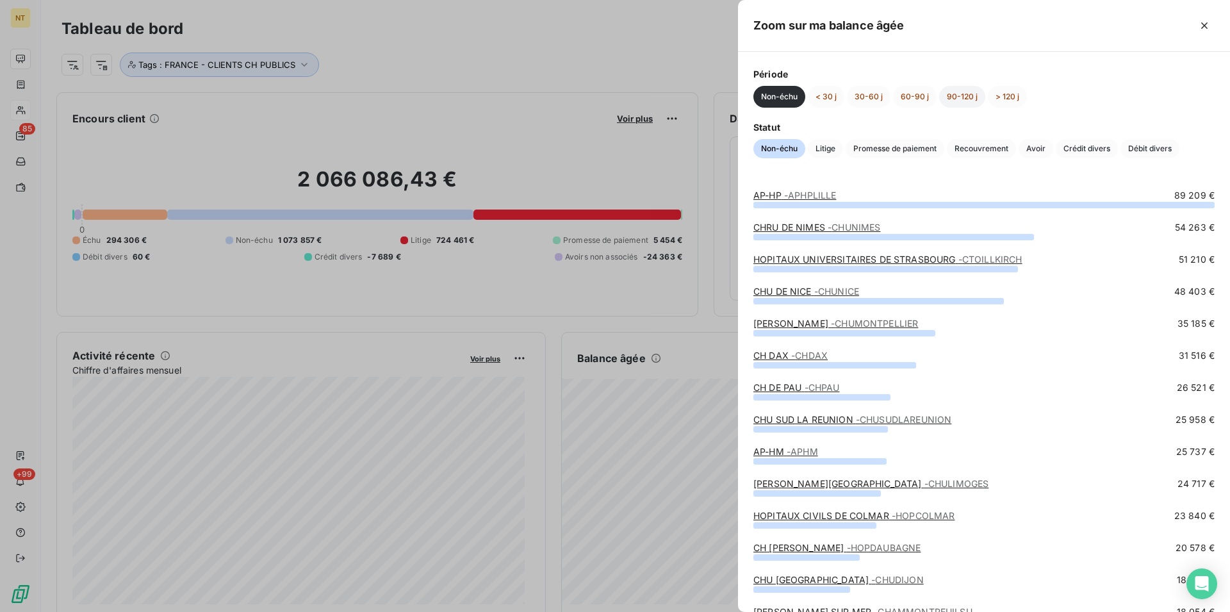
click at [970, 94] on button "90-120 j" at bounding box center [962, 97] width 46 height 22
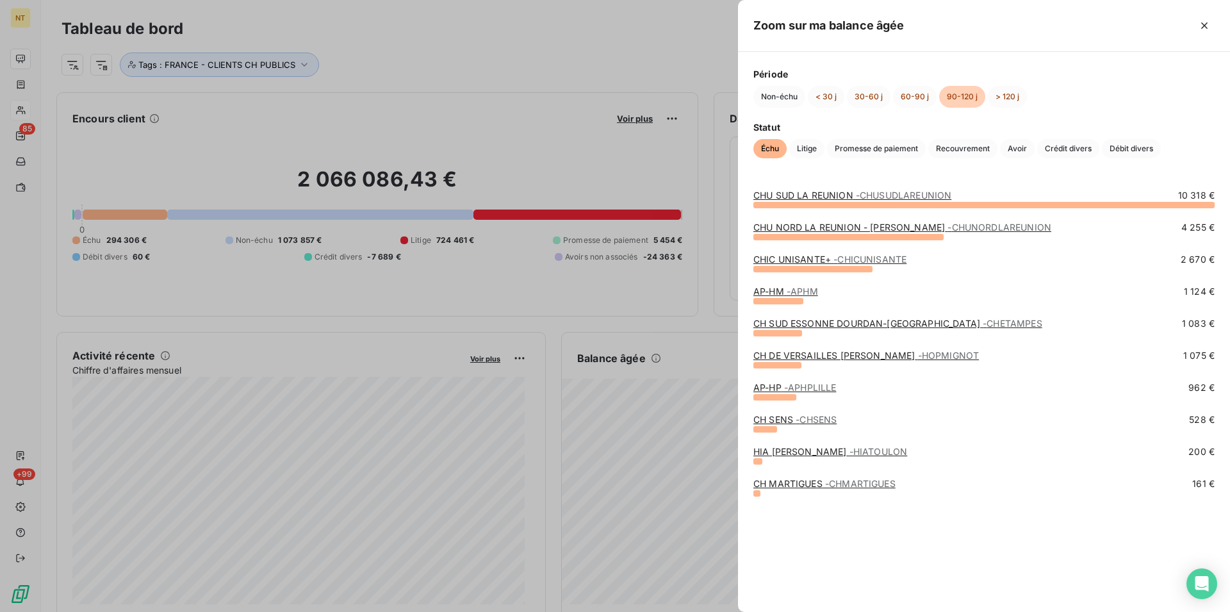
click at [808, 359] on link "CH DE VERSAILLES [PERSON_NAME] - HOPMIGNOT" at bounding box center [865, 355] width 225 height 11
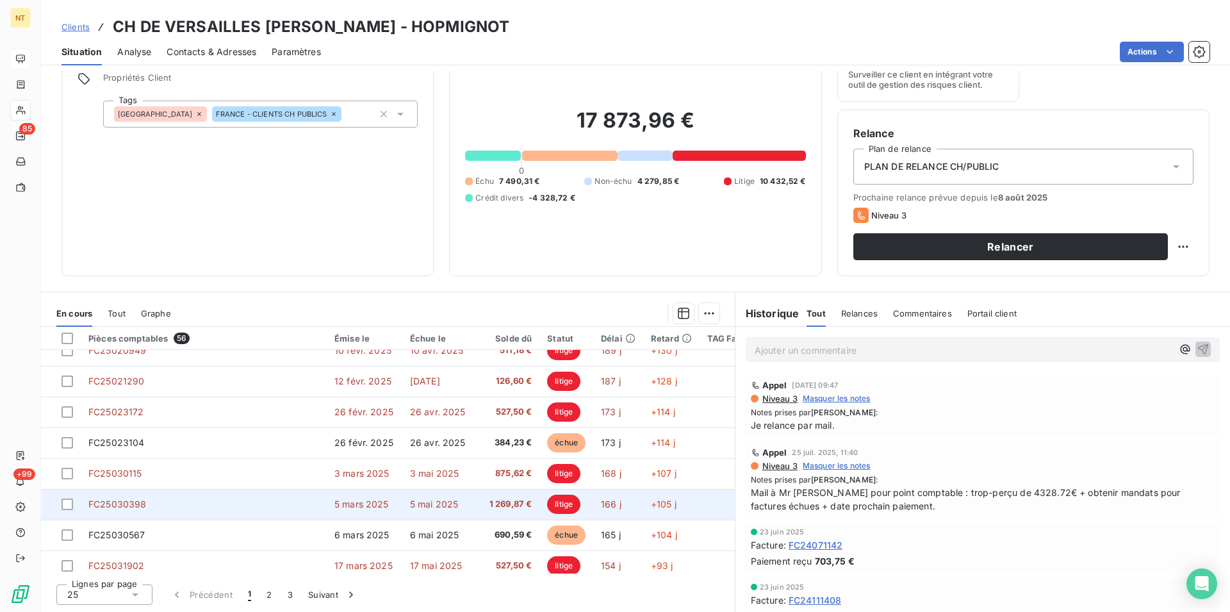
scroll to position [557, 0]
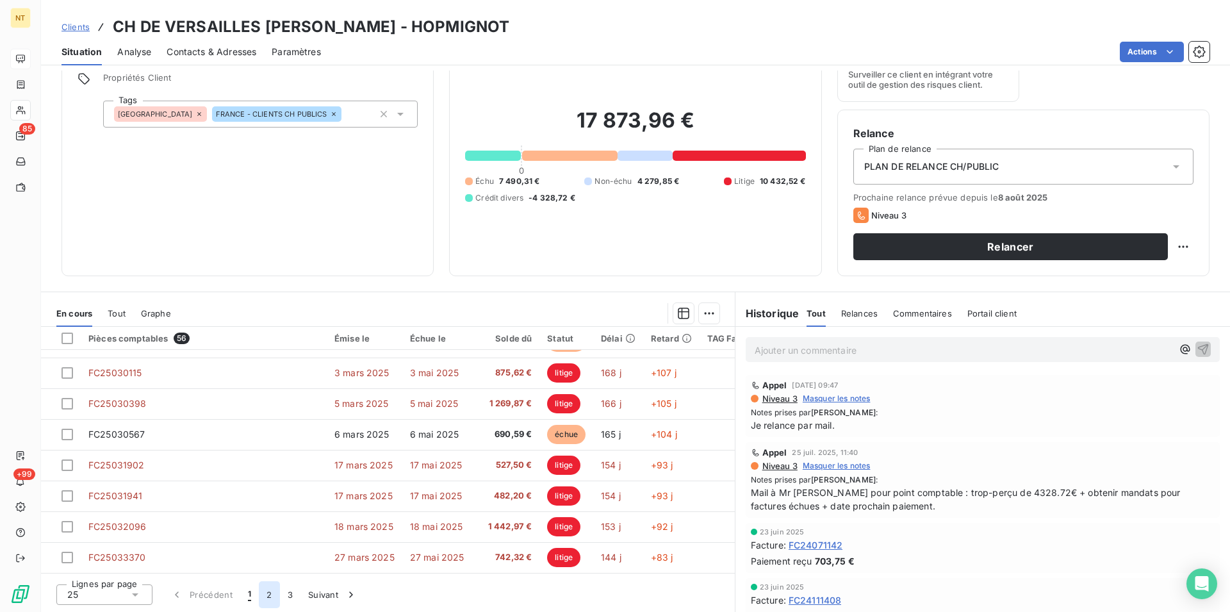
click at [263, 596] on button "2" at bounding box center [269, 594] width 20 height 27
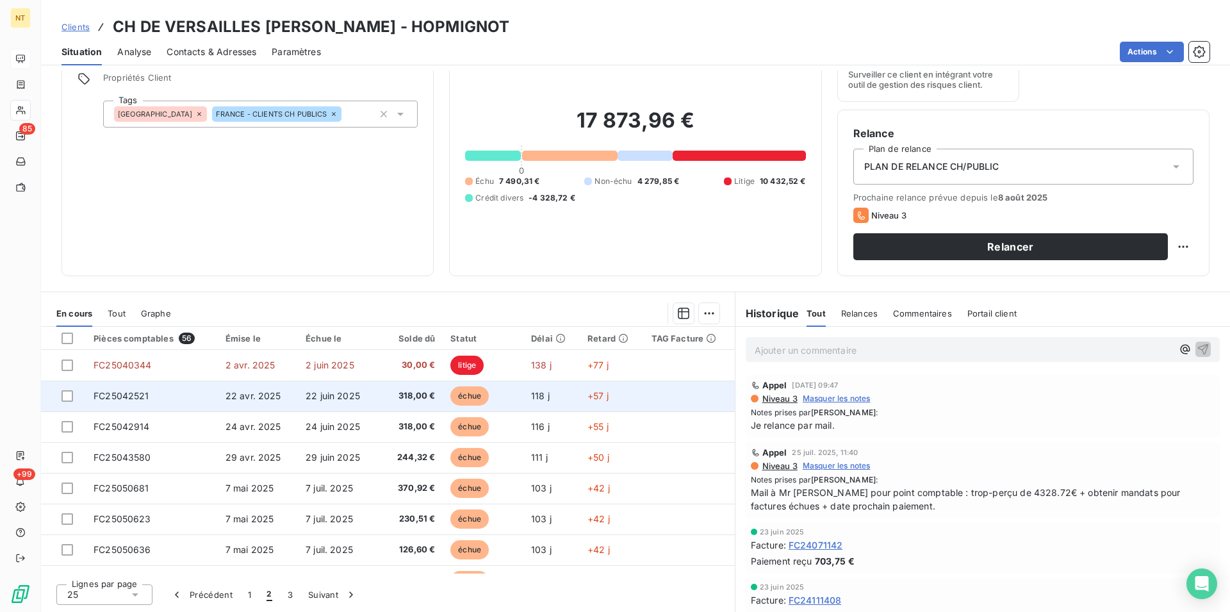
click at [151, 398] on td "FC25042521" at bounding box center [152, 395] width 132 height 31
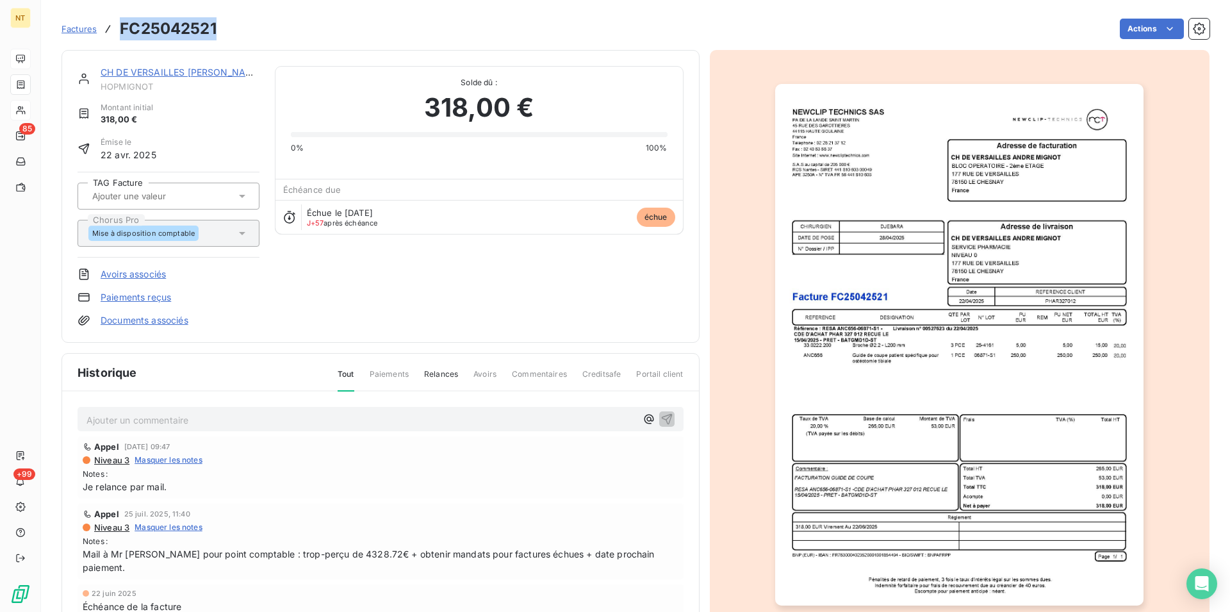
drag, startPoint x: 121, startPoint y: 23, endPoint x: 216, endPoint y: 27, distance: 94.9
click at [216, 27] on h3 "FC25042521" at bounding box center [168, 28] width 97 height 23
copy h3 "FC25042521"
click at [178, 76] on link "CH DE VERSAILLES [PERSON_NAME]" at bounding box center [182, 72] width 162 height 11
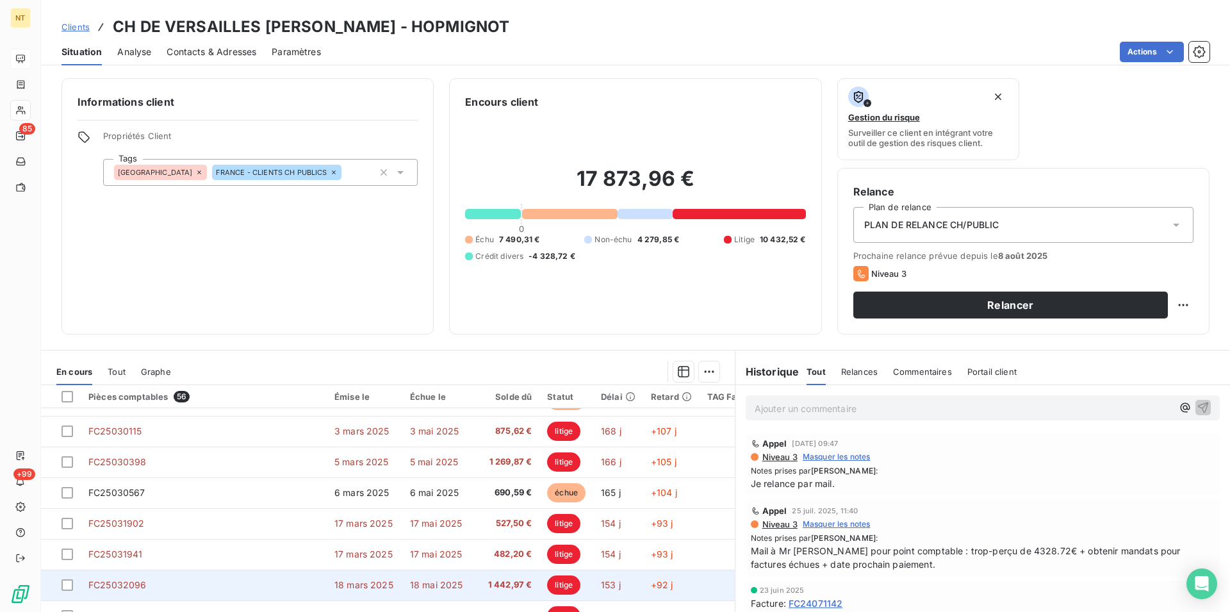
scroll to position [58, 0]
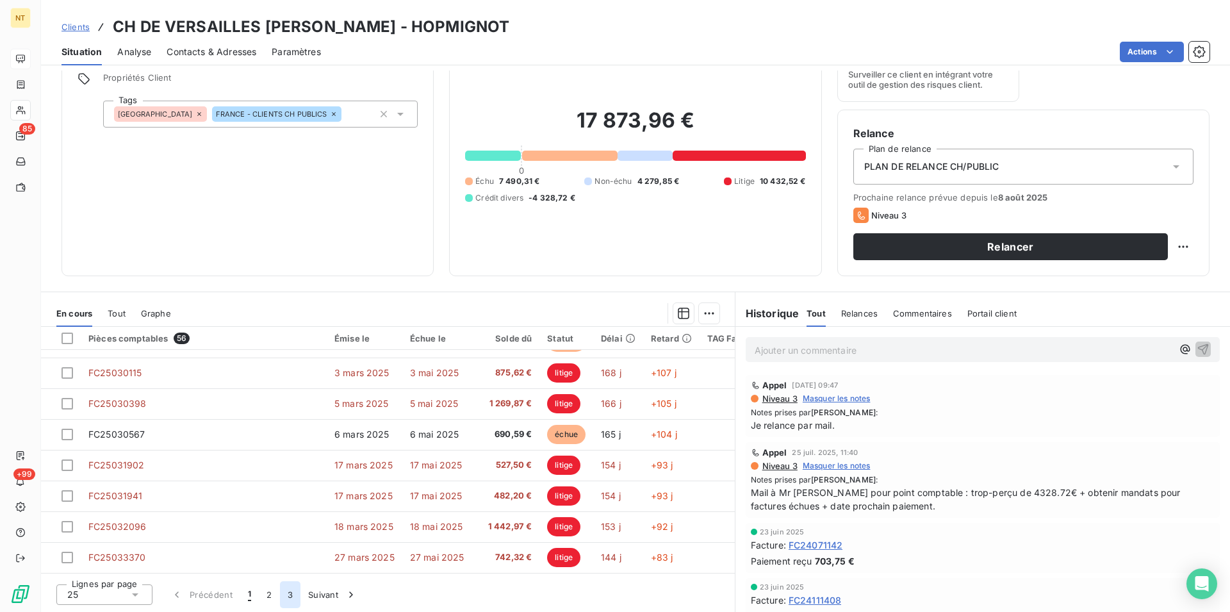
click at [288, 592] on button "3" at bounding box center [290, 594] width 20 height 27
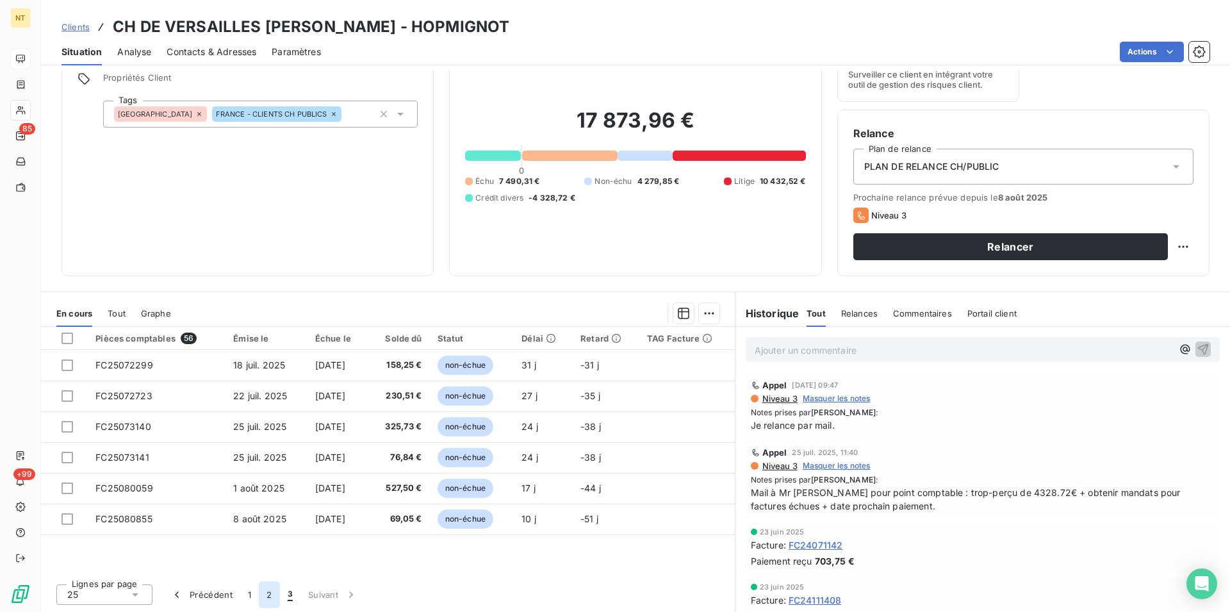
click at [263, 591] on button "2" at bounding box center [269, 594] width 20 height 27
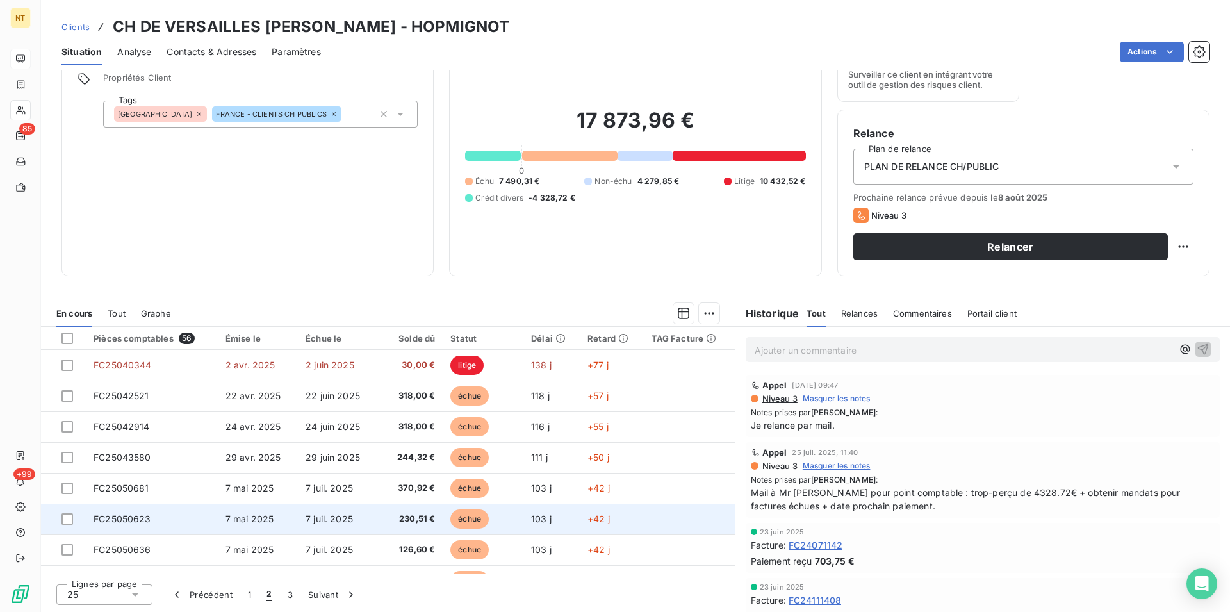
click at [145, 516] on span "FC25050623" at bounding box center [123, 518] width 58 height 11
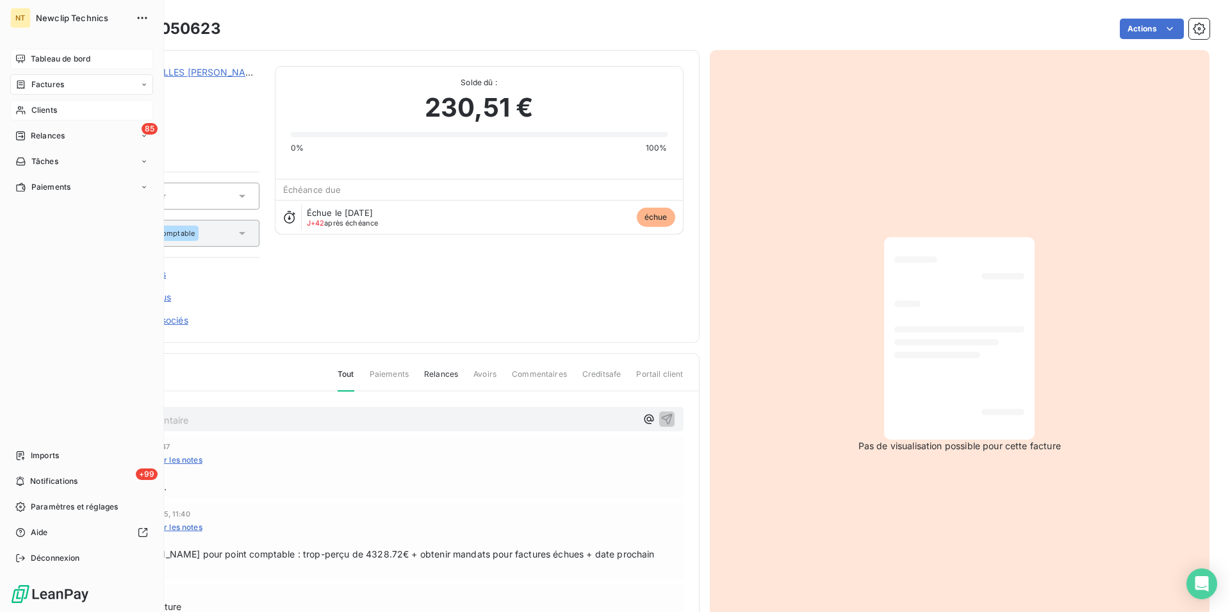
click at [38, 57] on span "Tableau de bord" at bounding box center [61, 59] width 60 height 12
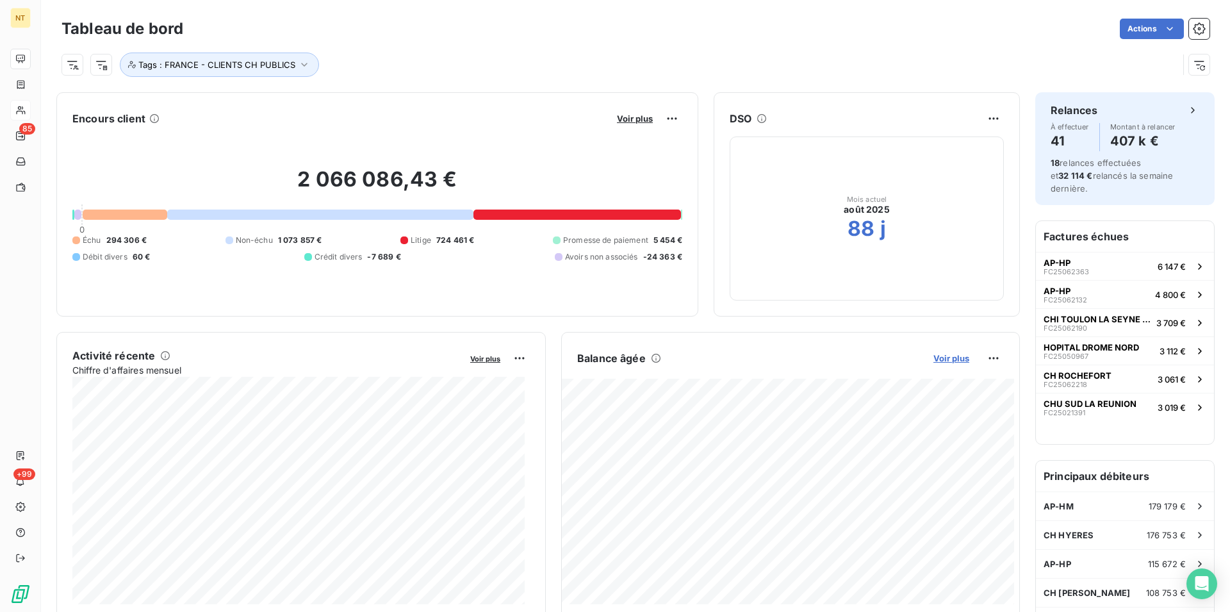
click at [937, 355] on span "Voir plus" at bounding box center [951, 358] width 36 height 10
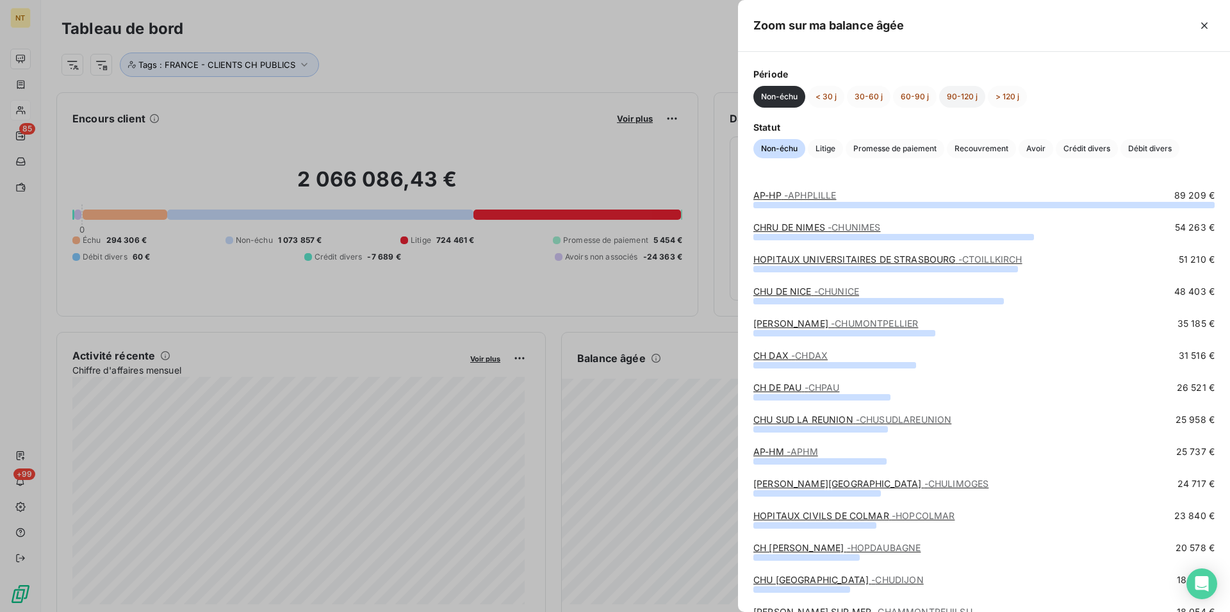
click at [957, 90] on button "90-120 j" at bounding box center [962, 97] width 46 height 22
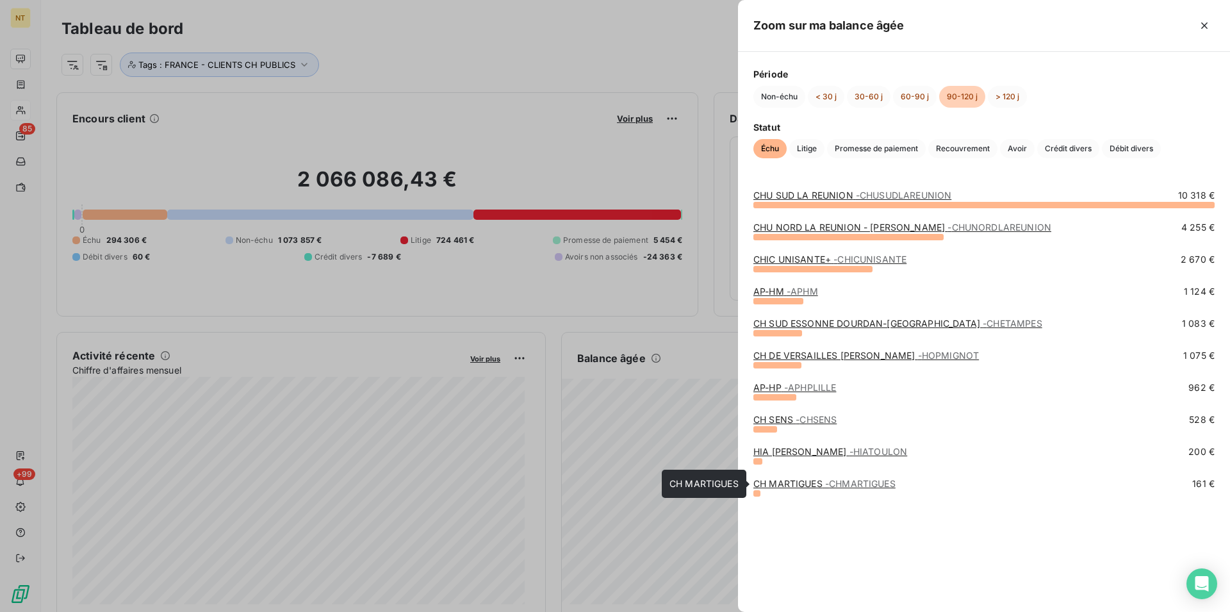
click at [794, 487] on link "CH MARTIGUES - CHMARTIGUES" at bounding box center [824, 483] width 142 height 11
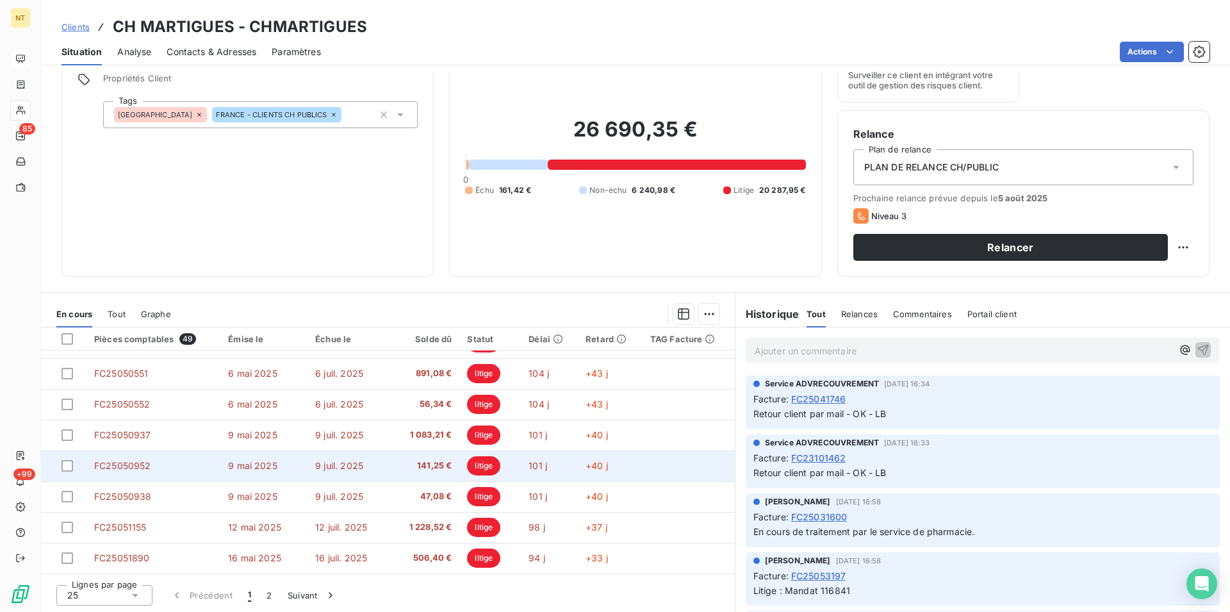
scroll to position [58, 0]
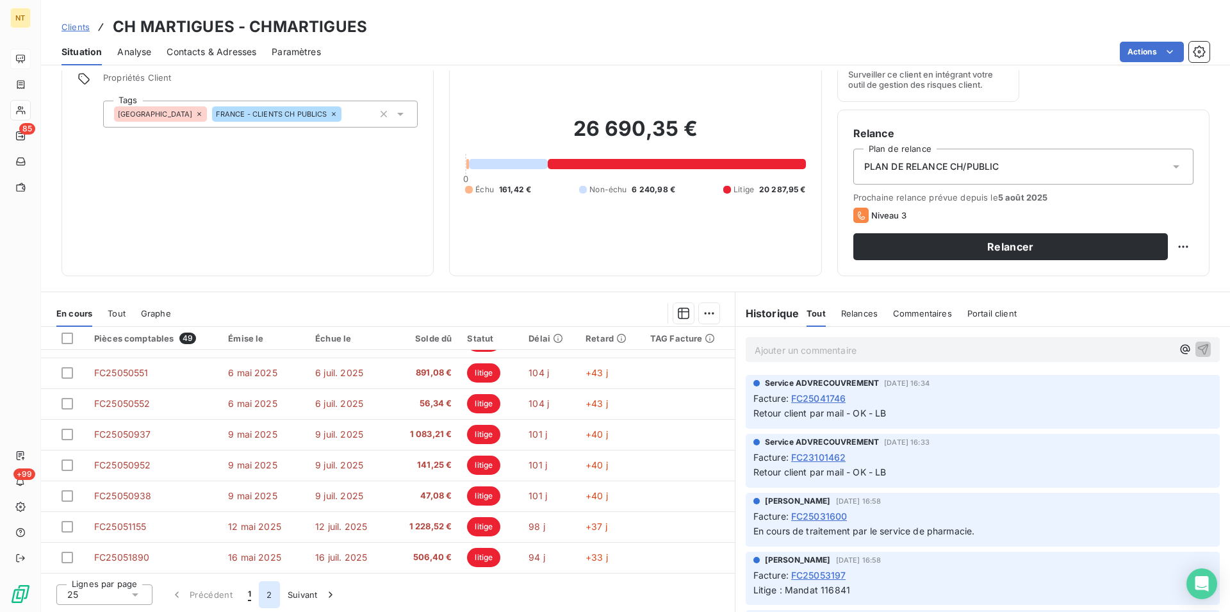
click at [266, 589] on button "2" at bounding box center [269, 594] width 20 height 27
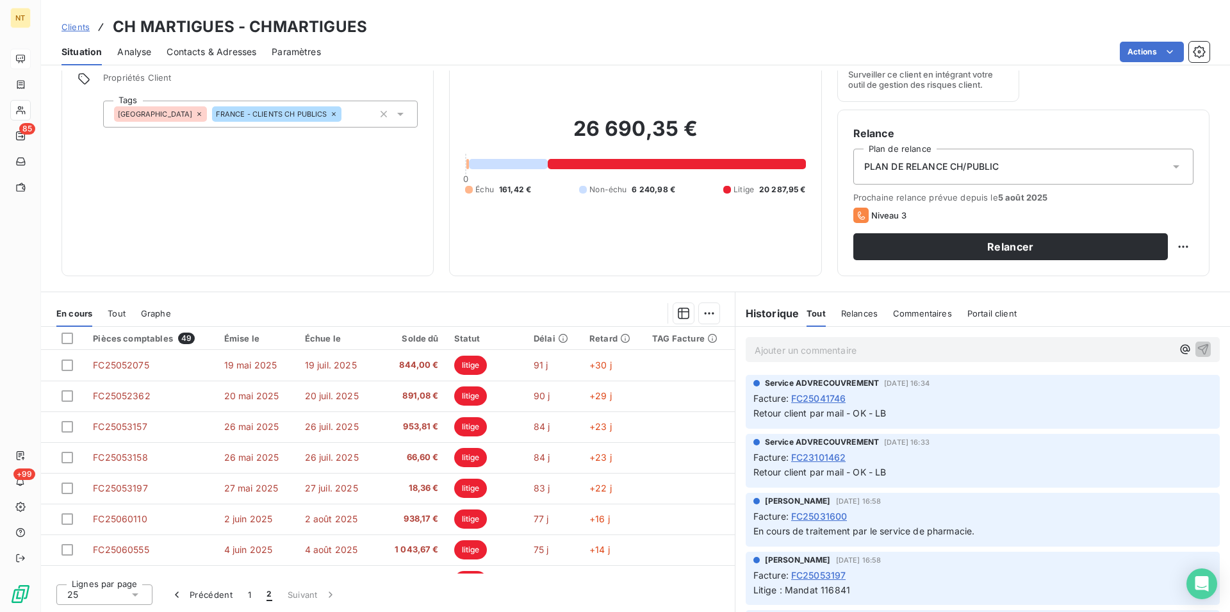
scroll to position [261, 0]
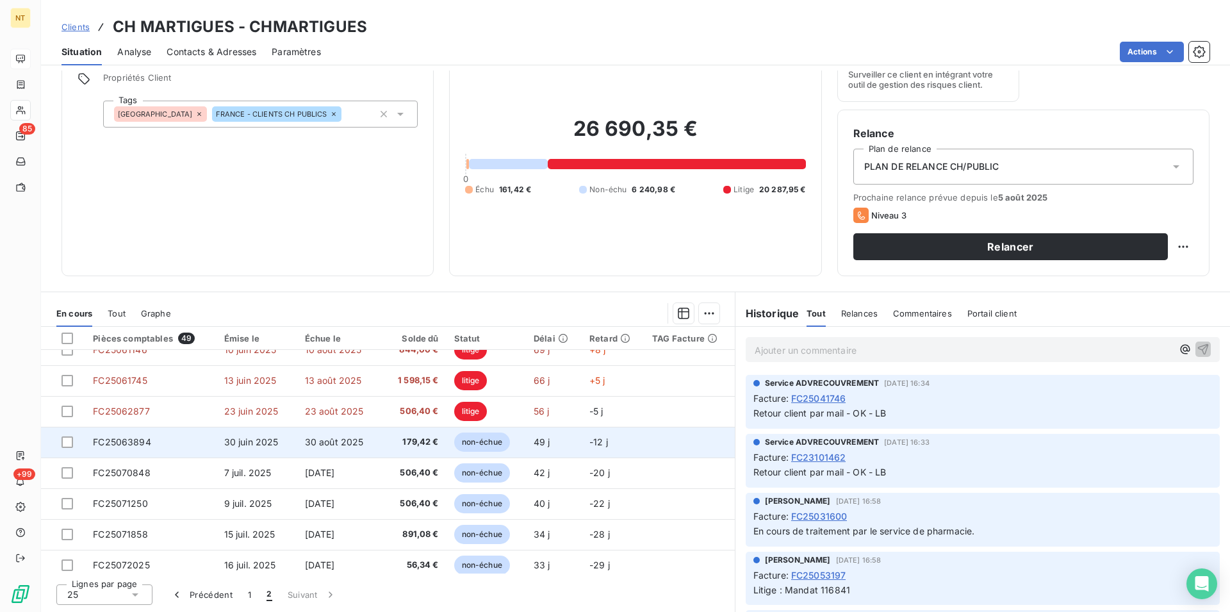
click at [146, 446] on span "FC25063894" at bounding box center [122, 441] width 58 height 11
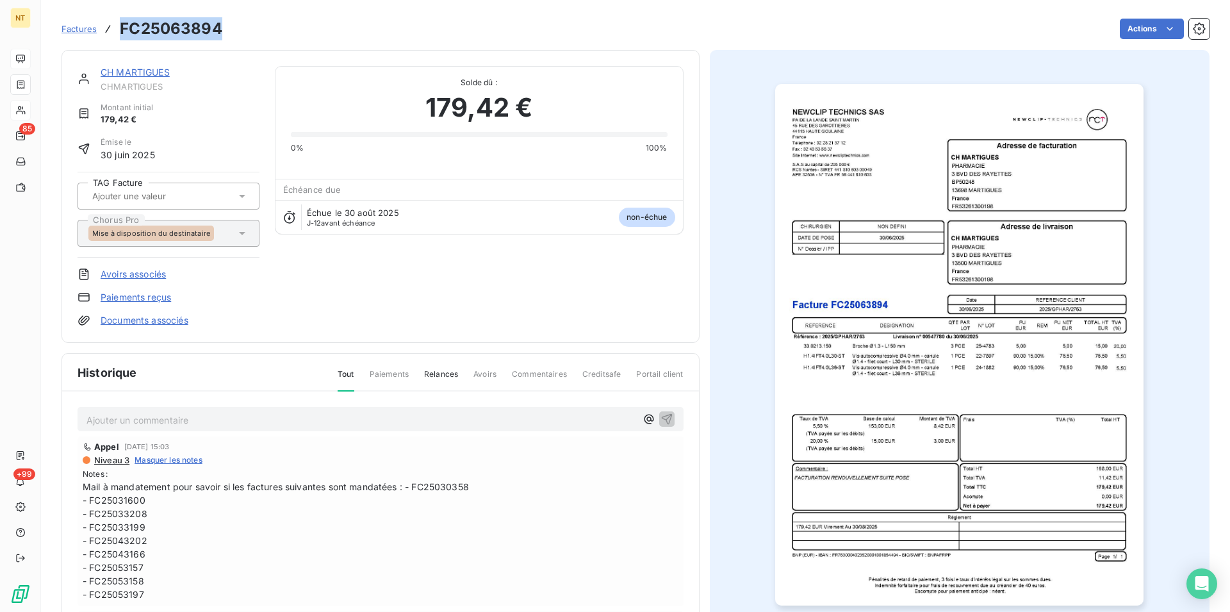
drag, startPoint x: 120, startPoint y: 28, endPoint x: 225, endPoint y: 33, distance: 104.5
click at [225, 33] on div "Factures FC25063894 Actions" at bounding box center [635, 28] width 1148 height 27
copy h3 "FC25063894"
click at [145, 76] on link "CH MARTIGUES" at bounding box center [135, 72] width 69 height 11
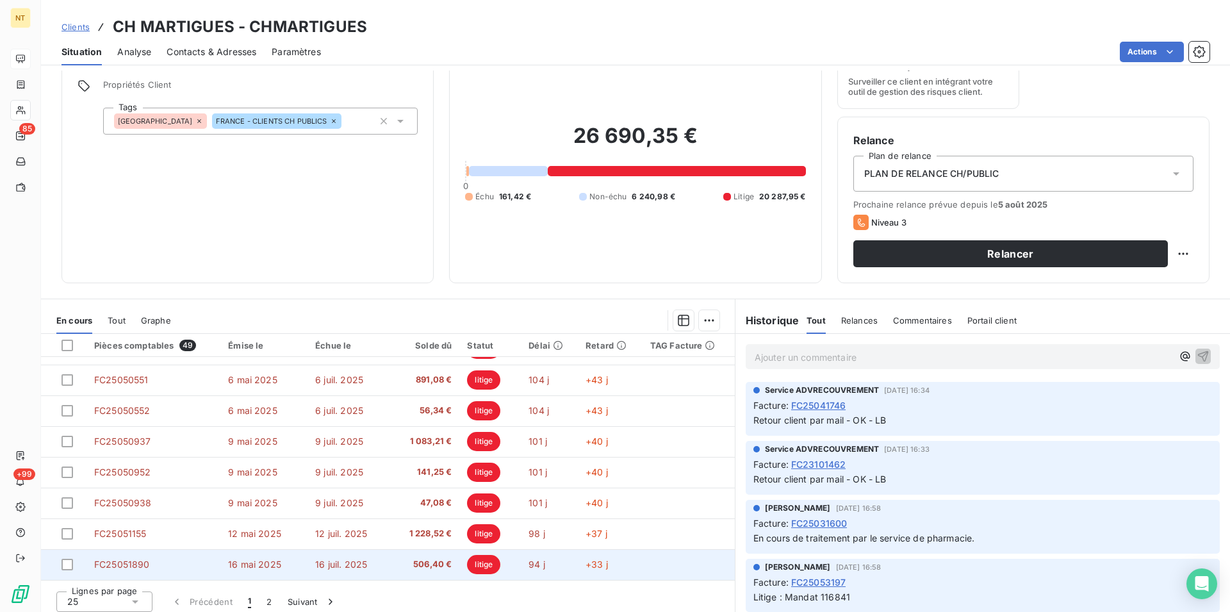
scroll to position [58, 0]
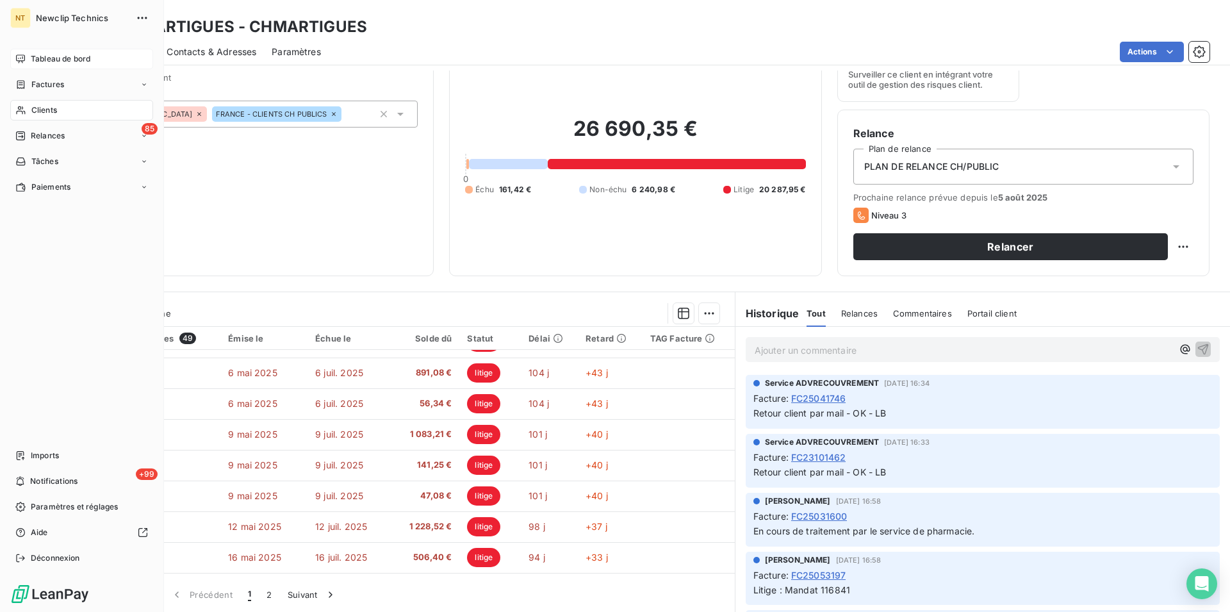
click at [76, 63] on span "Tableau de bord" at bounding box center [61, 59] width 60 height 12
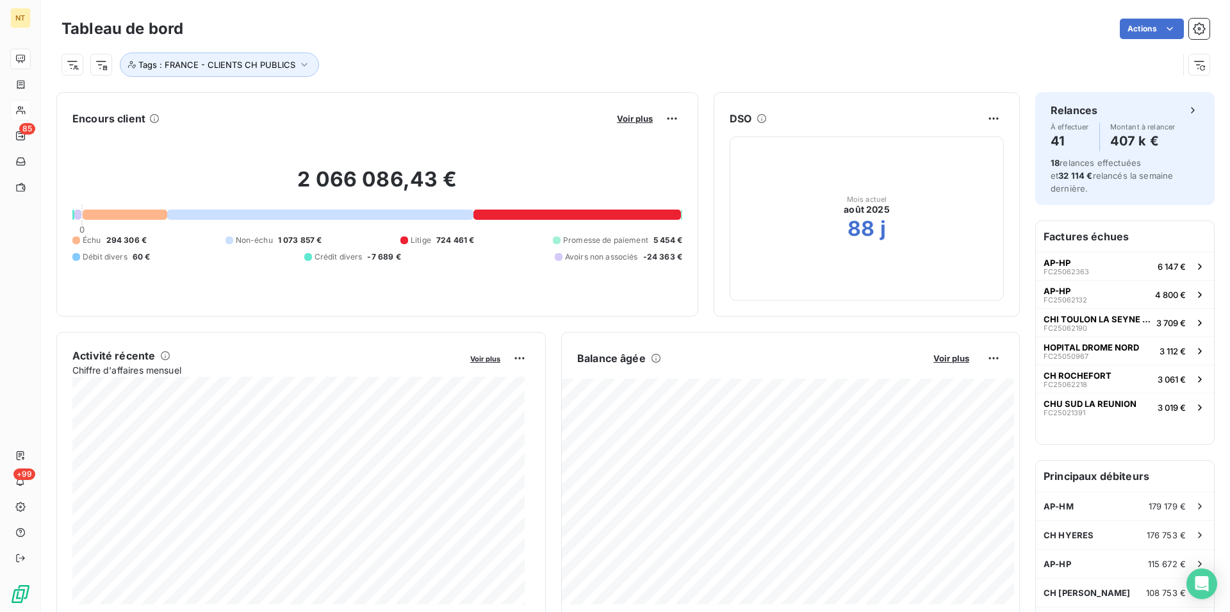
drag, startPoint x: 946, startPoint y: 364, endPoint x: 948, endPoint y: 371, distance: 7.3
click at [945, 364] on div "Balance âgée Voir plus" at bounding box center [790, 358] width 457 height 20
click at [939, 357] on span "Voir plus" at bounding box center [951, 358] width 36 height 10
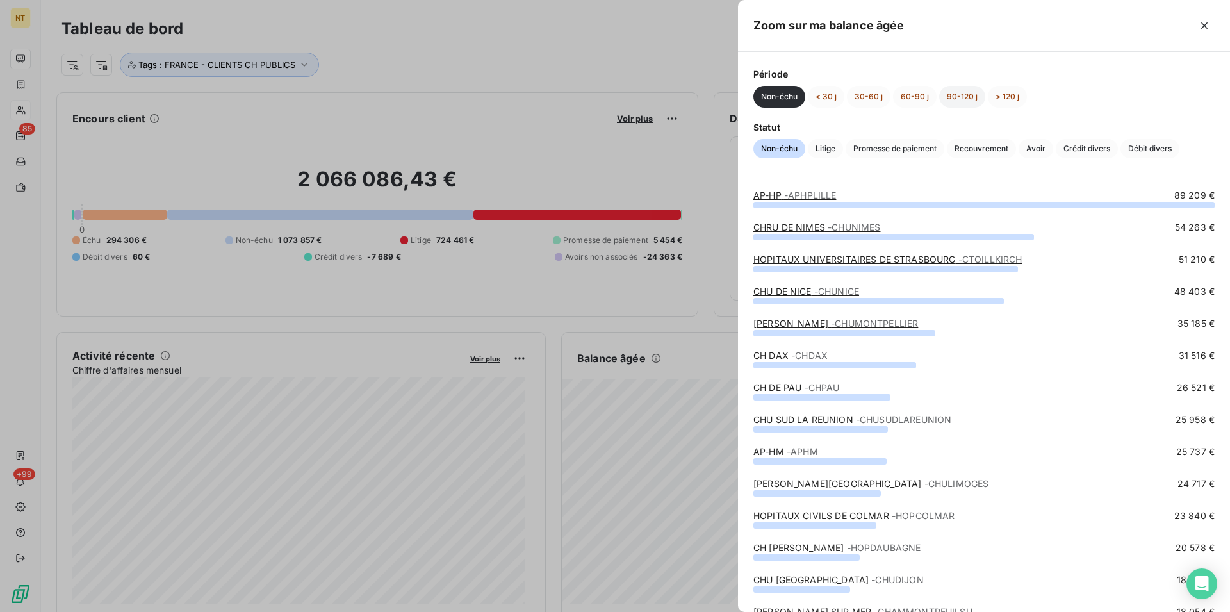
click at [959, 93] on button "90-120 j" at bounding box center [962, 97] width 46 height 22
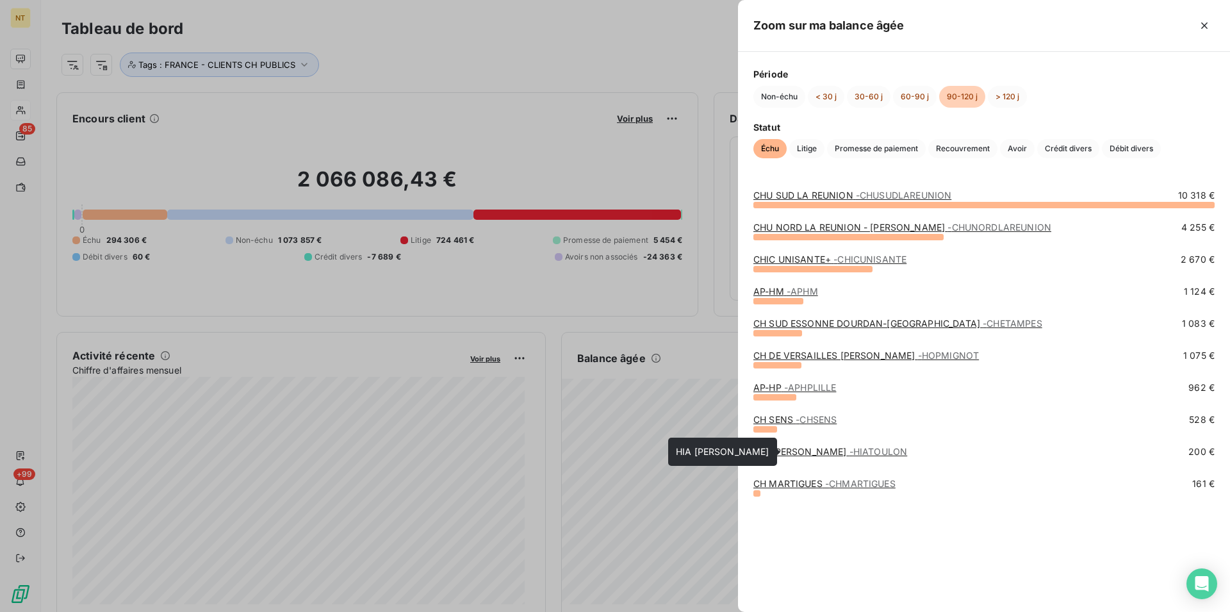
click at [799, 452] on link "HIA [PERSON_NAME]" at bounding box center [830, 451] width 154 height 11
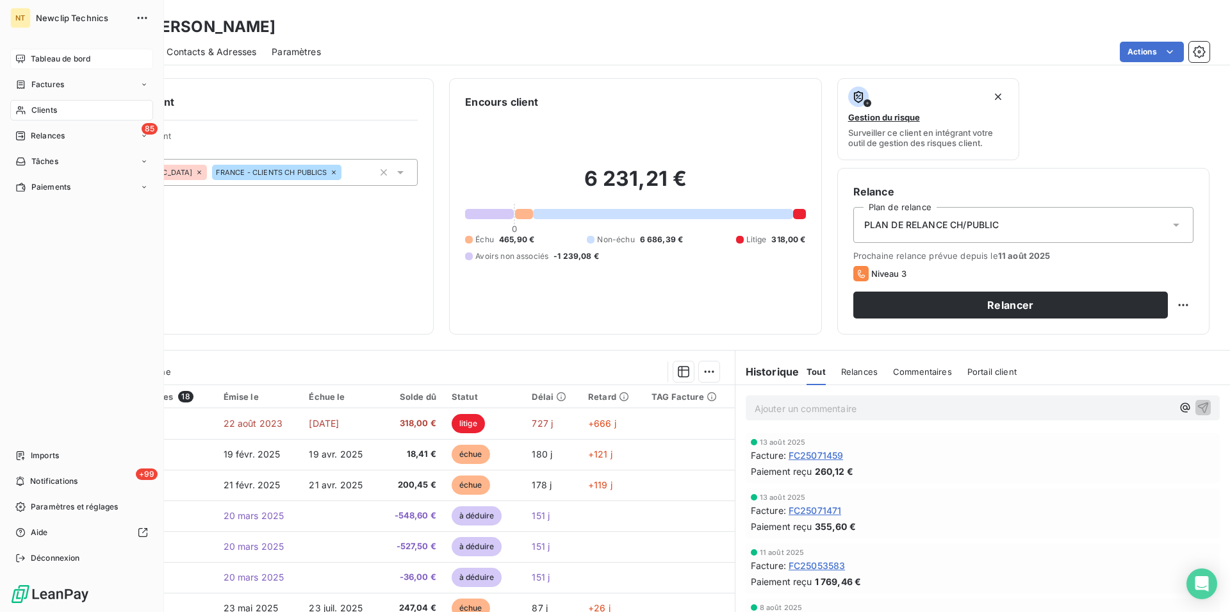
click at [71, 61] on span "Tableau de bord" at bounding box center [61, 59] width 60 height 12
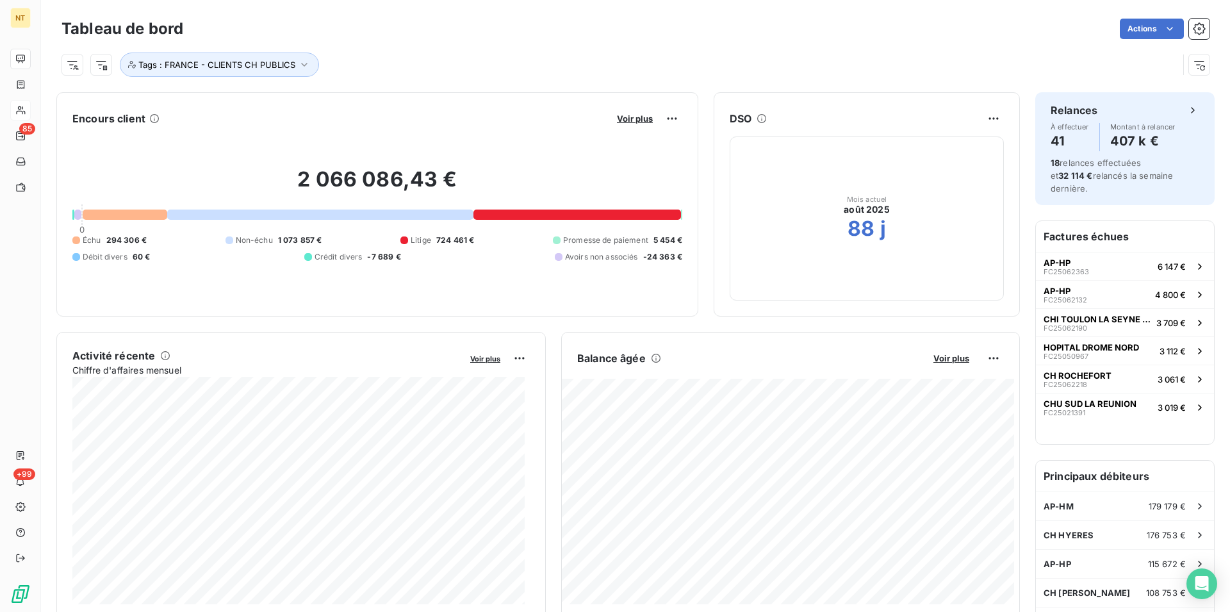
click at [944, 365] on div "Balance âgée Voir plus" at bounding box center [790, 358] width 457 height 20
click at [941, 354] on span "Voir plus" at bounding box center [951, 358] width 36 height 10
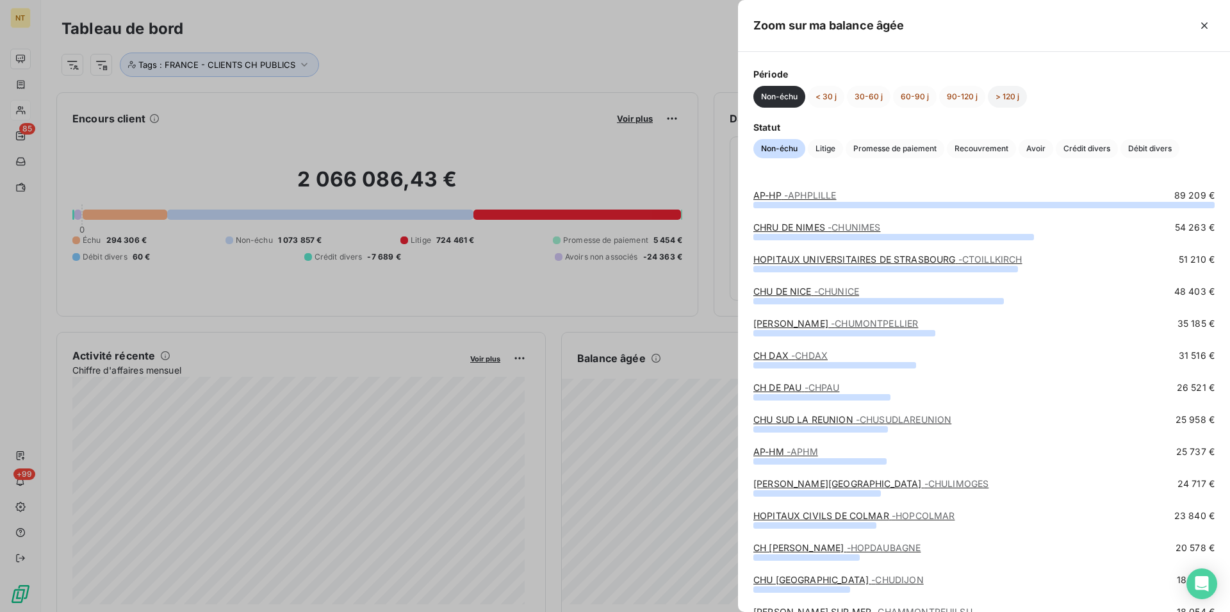
click at [1013, 97] on button "> 120 j" at bounding box center [1007, 97] width 39 height 22
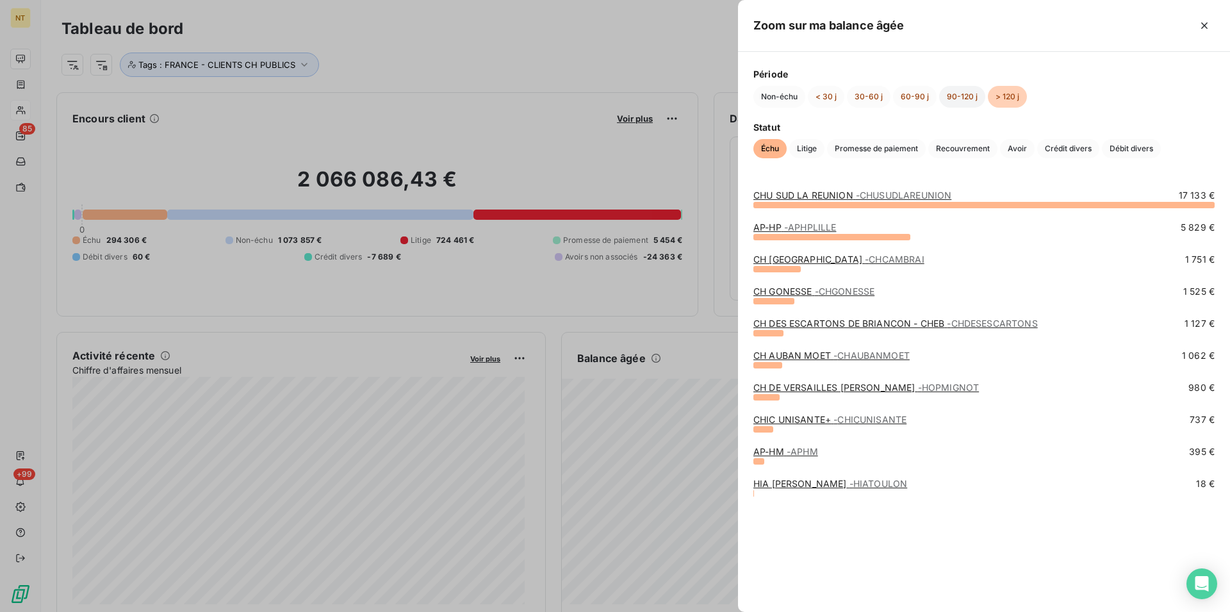
click at [961, 97] on button "90-120 j" at bounding box center [962, 97] width 46 height 22
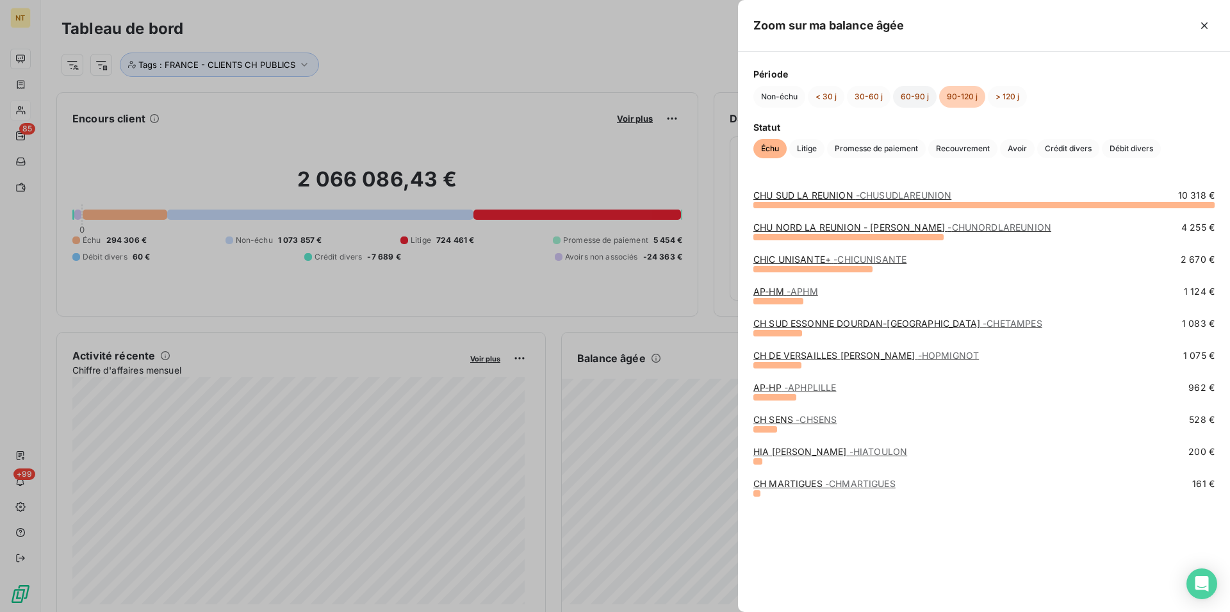
click at [904, 97] on button "60-90 j" at bounding box center [915, 97] width 44 height 22
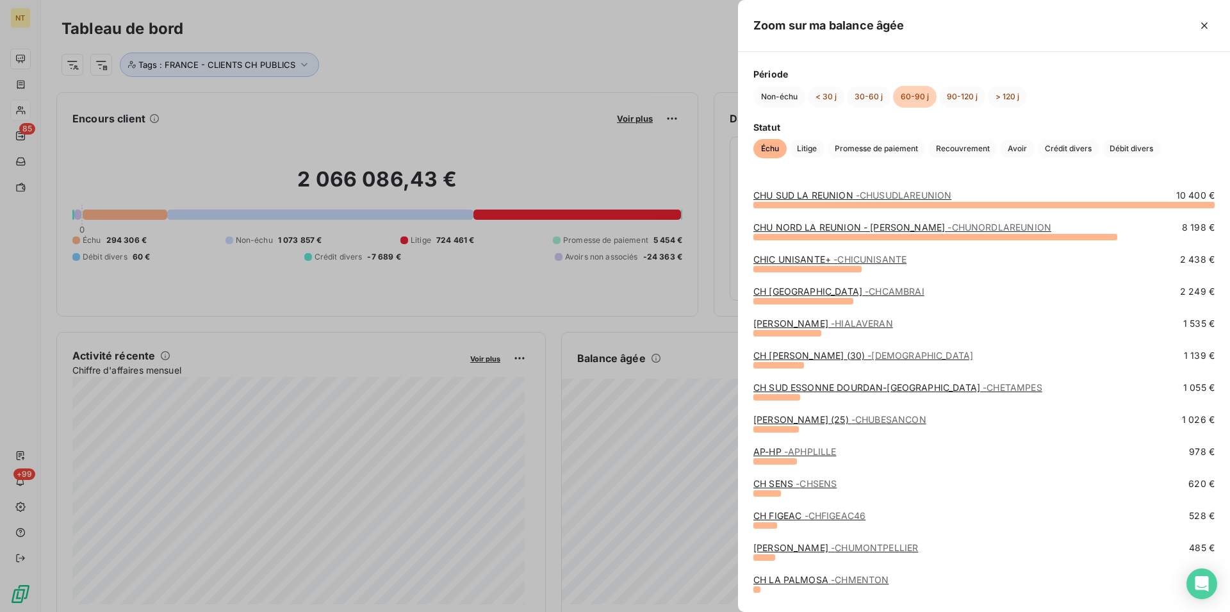
scroll to position [24, 0]
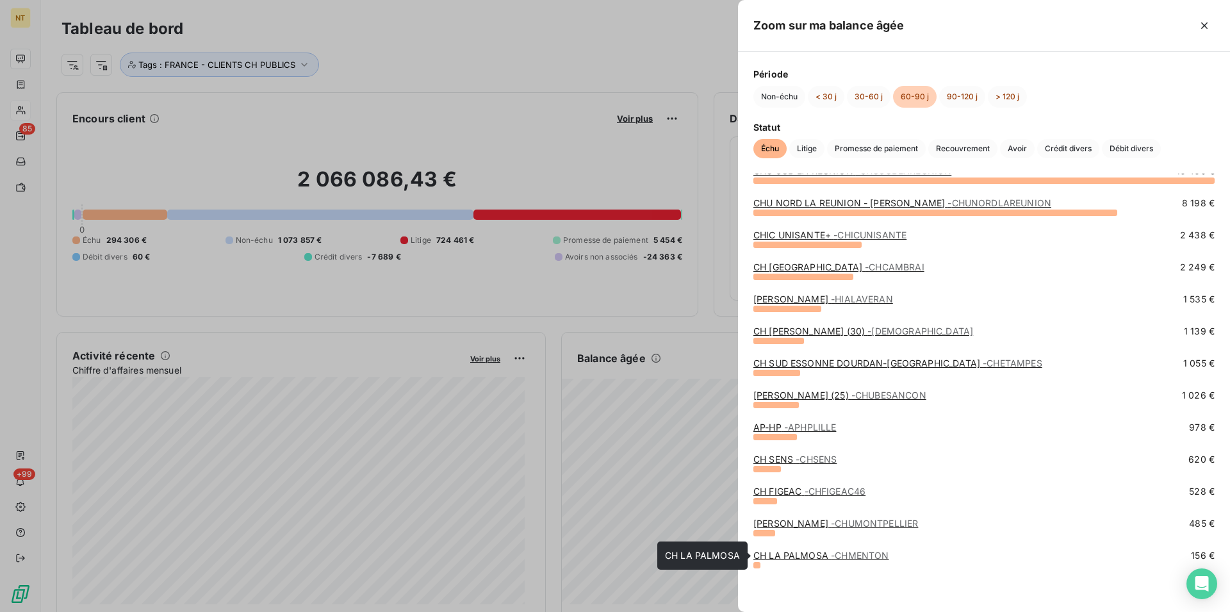
click at [808, 554] on link "CH LA PALMOSA - CHMENTON" at bounding box center [820, 554] width 135 height 11
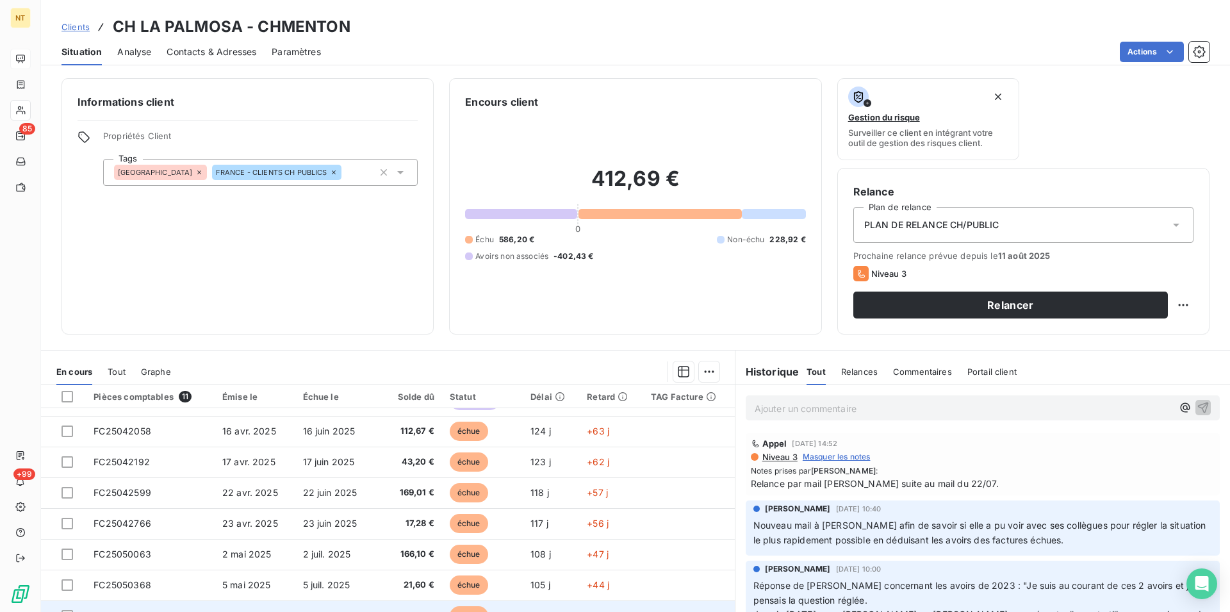
scroll to position [50, 0]
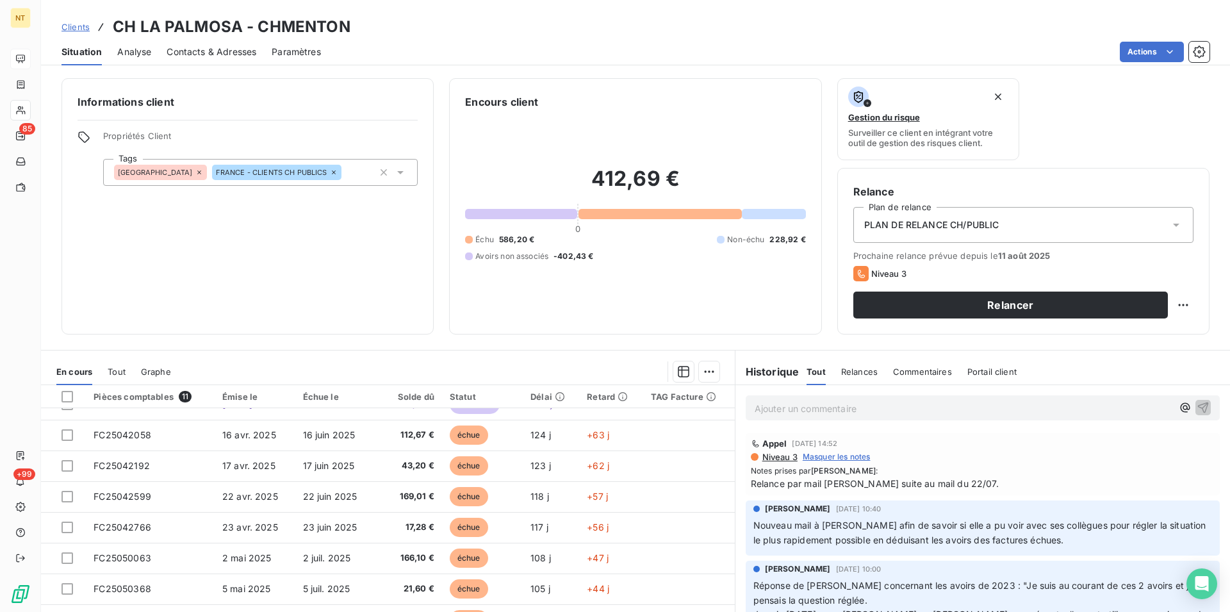
click at [231, 53] on span "Contacts & Adresses" at bounding box center [212, 51] width 90 height 13
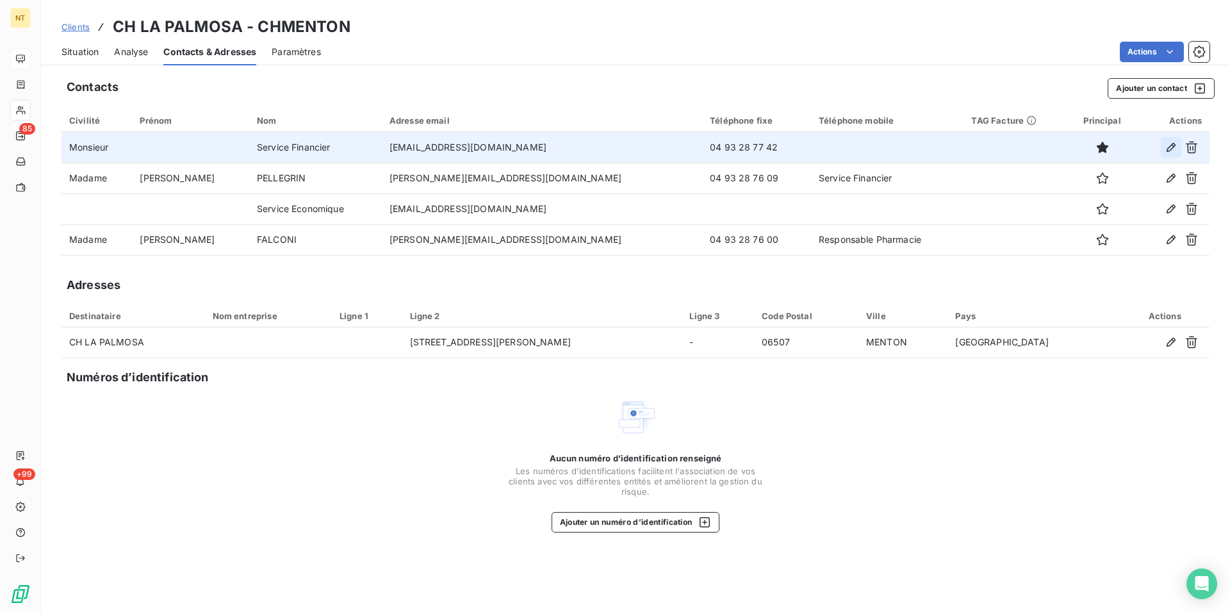
click at [1166, 148] on icon "button" at bounding box center [1170, 147] width 13 height 13
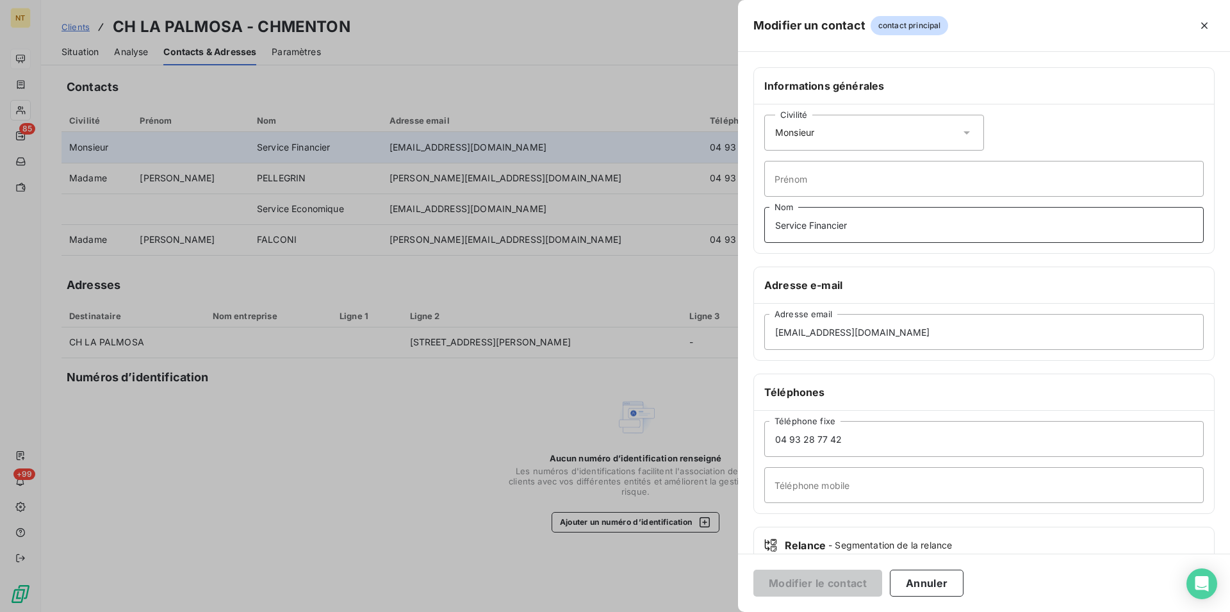
drag, startPoint x: 772, startPoint y: 227, endPoint x: 861, endPoint y: 225, distance: 88.4
click at [861, 225] on input "Service Financier" at bounding box center [983, 225] width 439 height 36
click at [784, 482] on input "Téléphone mobile" at bounding box center [983, 485] width 439 height 36
paste input "Service Financier"
type input "Service Financier"
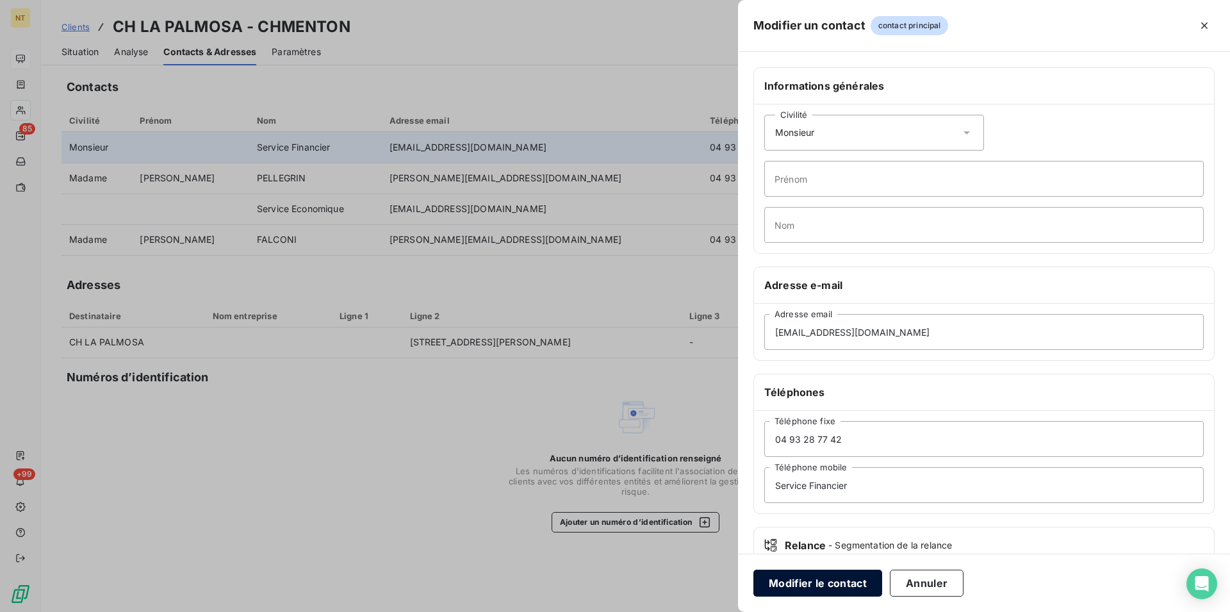
click at [803, 578] on button "Modifier le contact" at bounding box center [817, 582] width 129 height 27
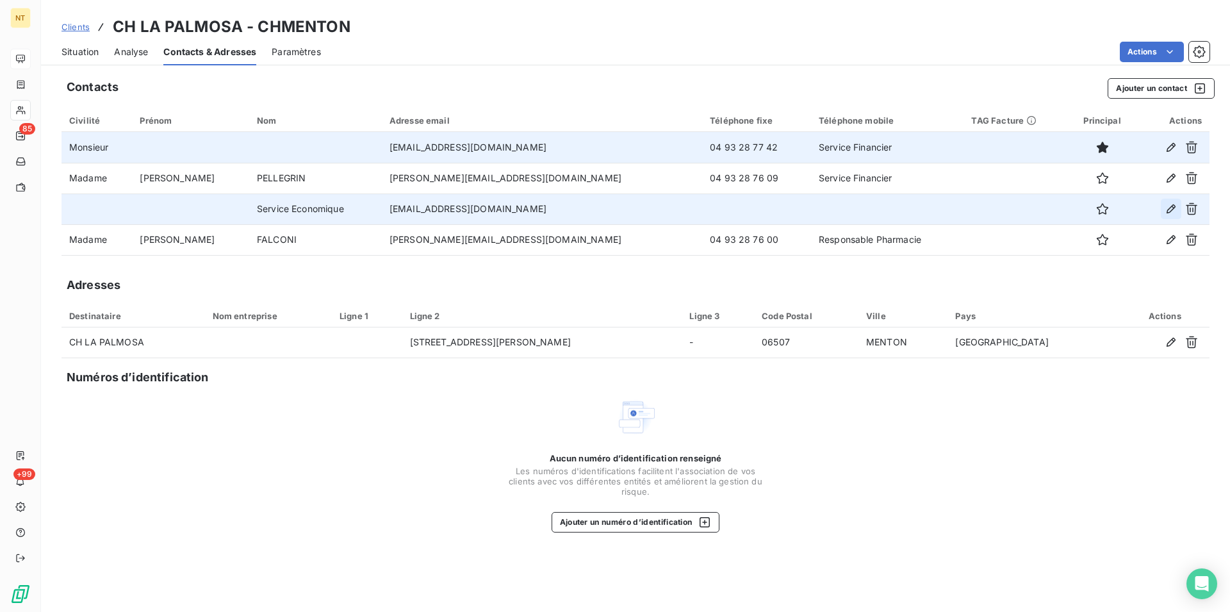
click at [1172, 208] on icon "button" at bounding box center [1170, 208] width 13 height 13
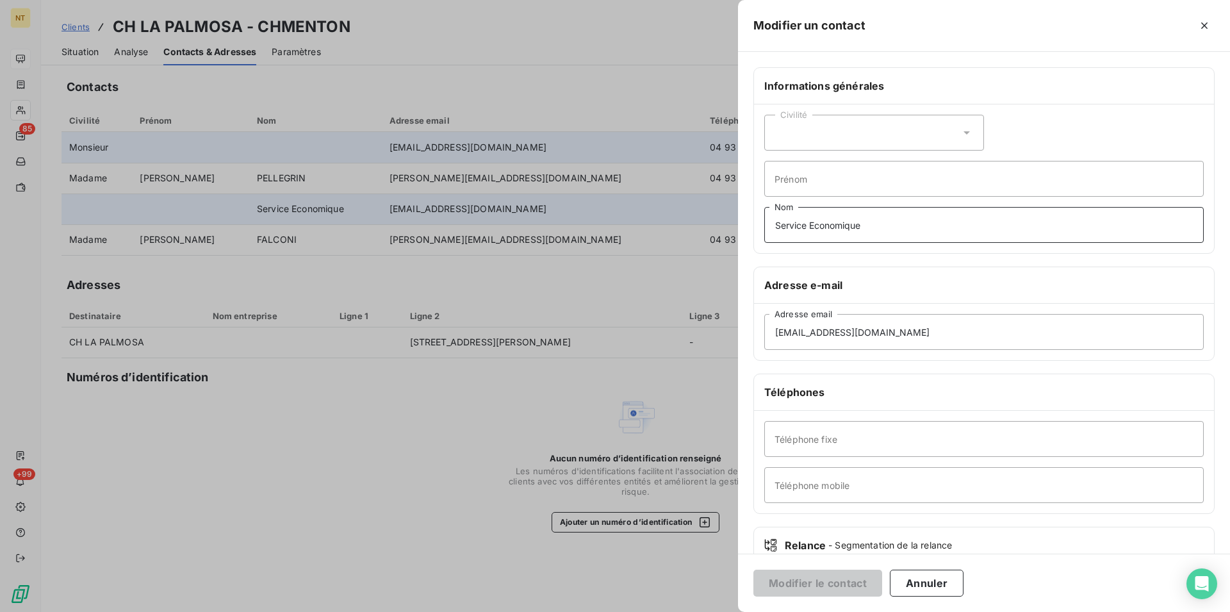
drag, startPoint x: 767, startPoint y: 218, endPoint x: 884, endPoint y: 220, distance: 116.6
click at [884, 220] on input "Service Economique" at bounding box center [983, 225] width 439 height 36
click at [782, 488] on input "Téléphone mobile" at bounding box center [983, 485] width 439 height 36
paste input "Service Economique"
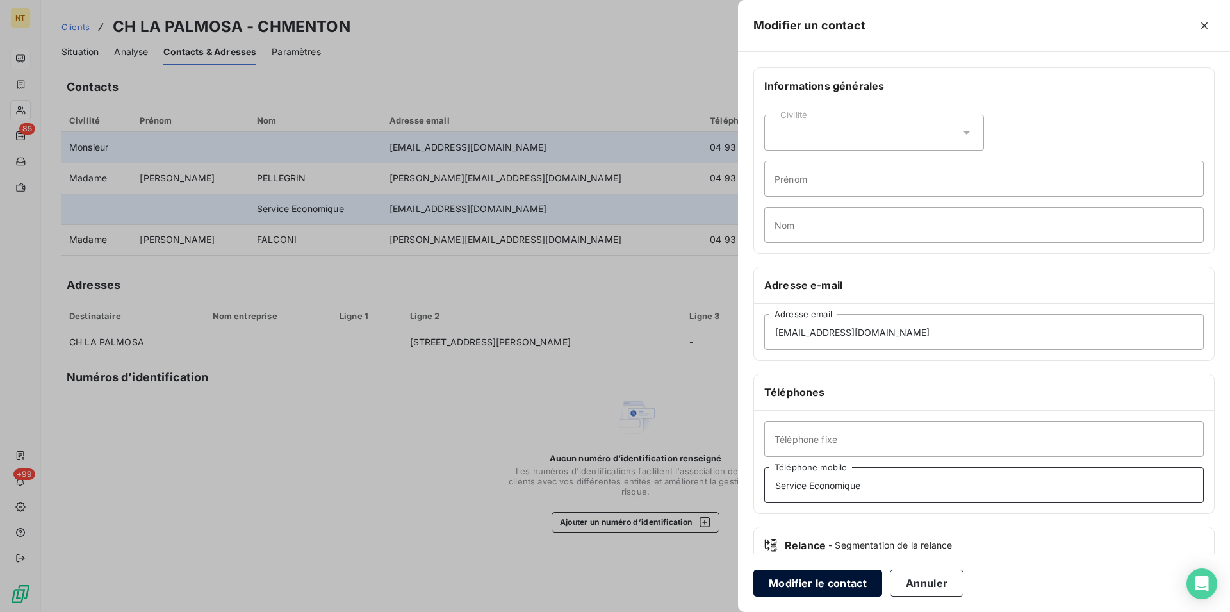
type input "Service Economique"
click at [824, 585] on button "Modifier le contact" at bounding box center [817, 582] width 129 height 27
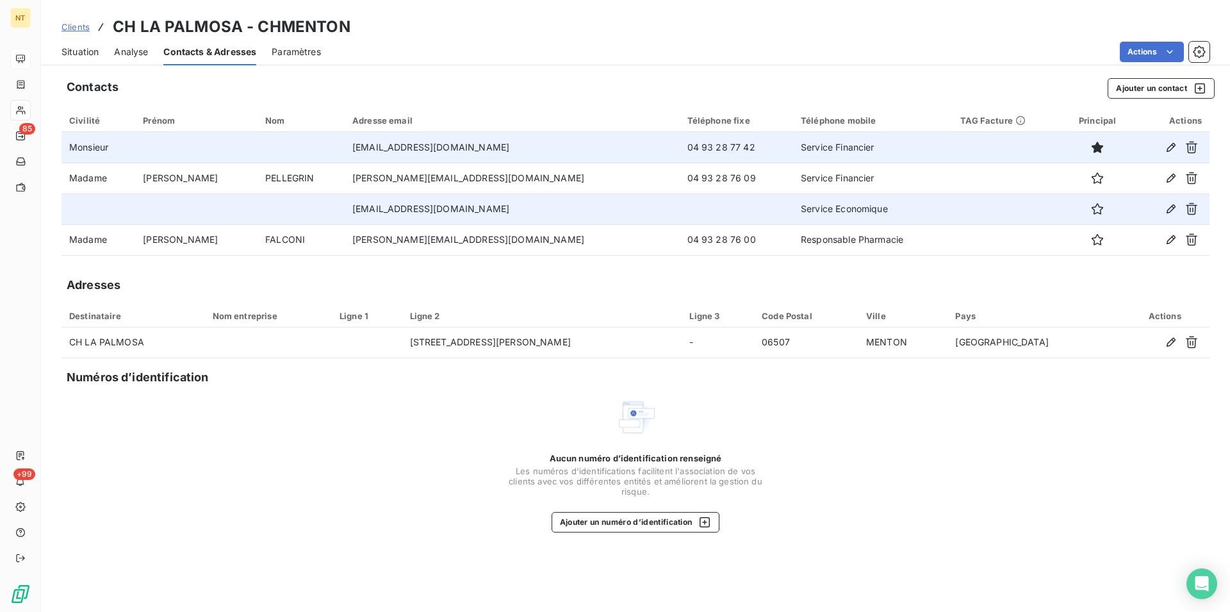
click at [63, 51] on span "Situation" at bounding box center [79, 51] width 37 height 13
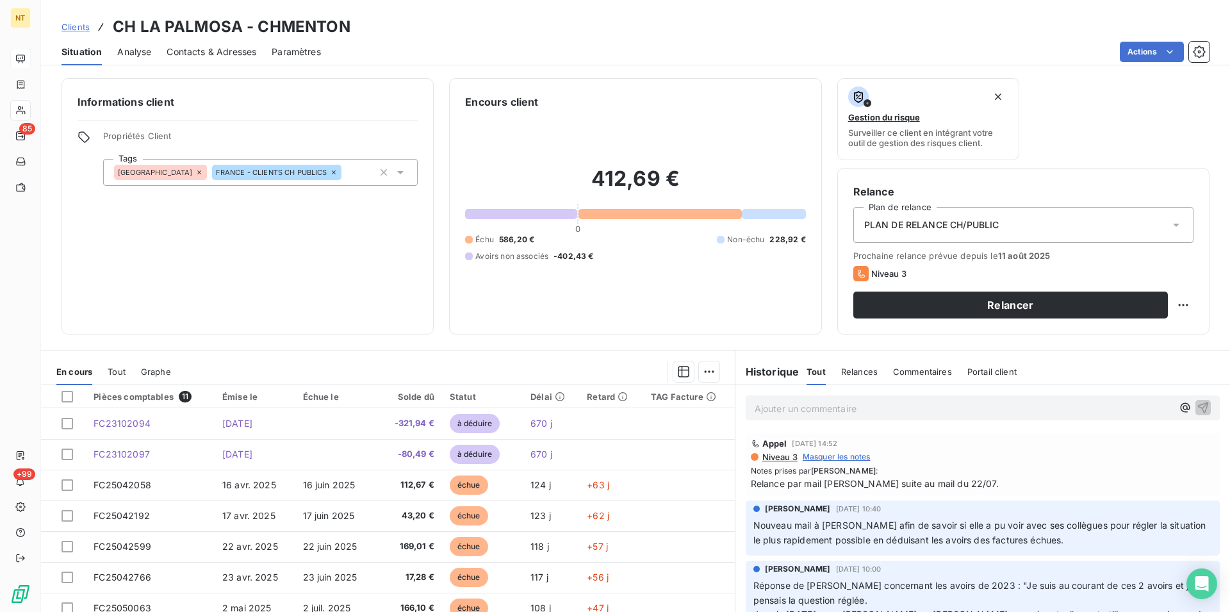
click at [204, 54] on span "Contacts & Adresses" at bounding box center [212, 51] width 90 height 13
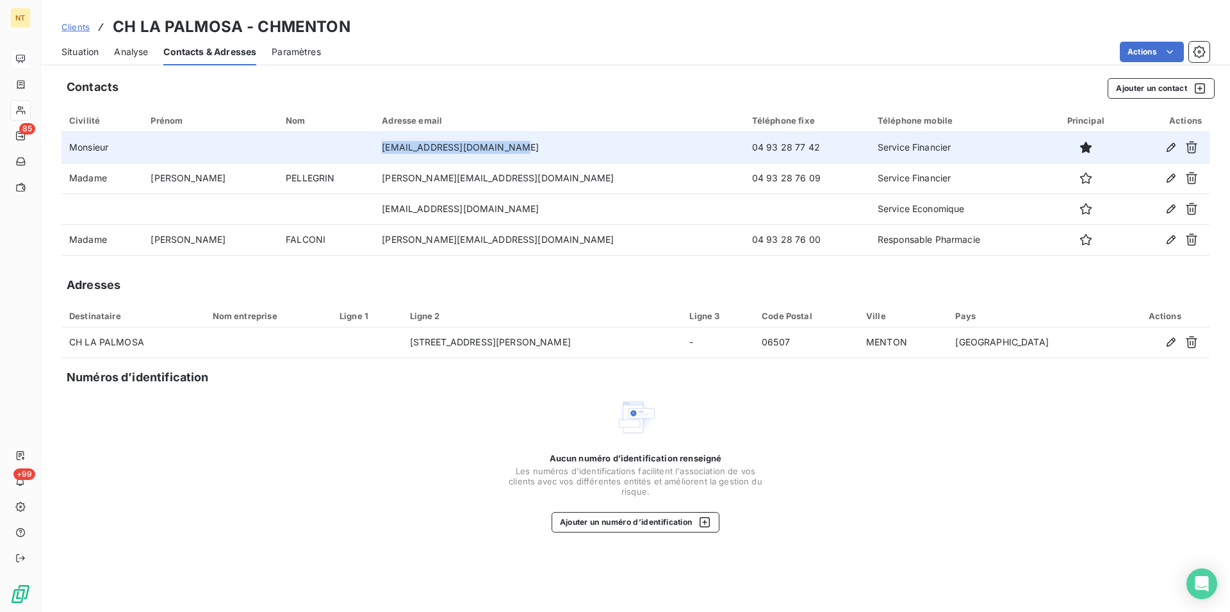
drag, startPoint x: 376, startPoint y: 144, endPoint x: 514, endPoint y: 149, distance: 137.8
click at [514, 149] on td "[EMAIL_ADDRESS][DOMAIN_NAME]" at bounding box center [559, 147] width 370 height 31
copy td "[EMAIL_ADDRESS][DOMAIN_NAME]"
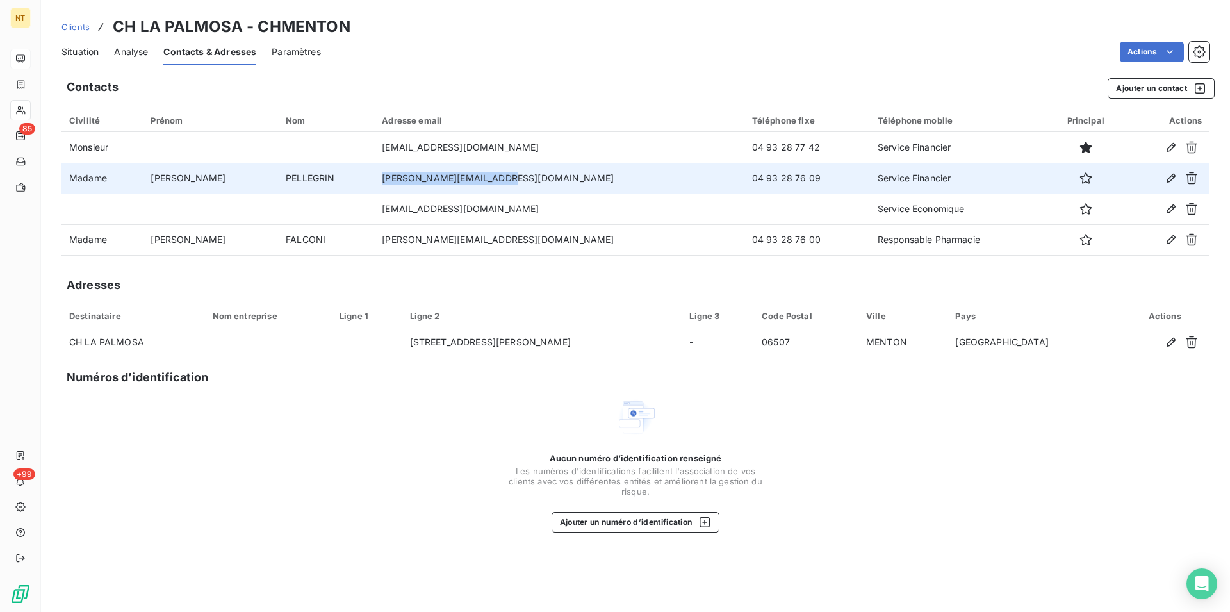
drag, startPoint x: 376, startPoint y: 178, endPoint x: 510, endPoint y: 184, distance: 134.6
click at [510, 184] on td "[PERSON_NAME][EMAIL_ADDRESS][DOMAIN_NAME]" at bounding box center [559, 178] width 370 height 31
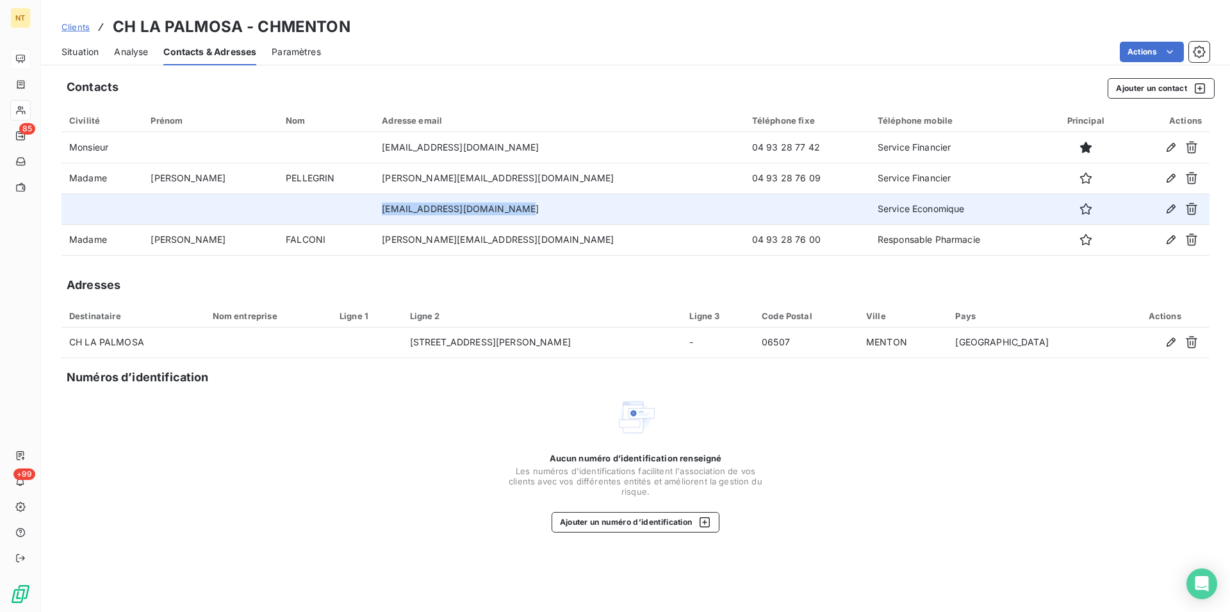
drag, startPoint x: 377, startPoint y: 210, endPoint x: 529, endPoint y: 212, distance: 152.4
click at [529, 212] on td "[EMAIL_ADDRESS][DOMAIN_NAME]" at bounding box center [559, 208] width 370 height 31
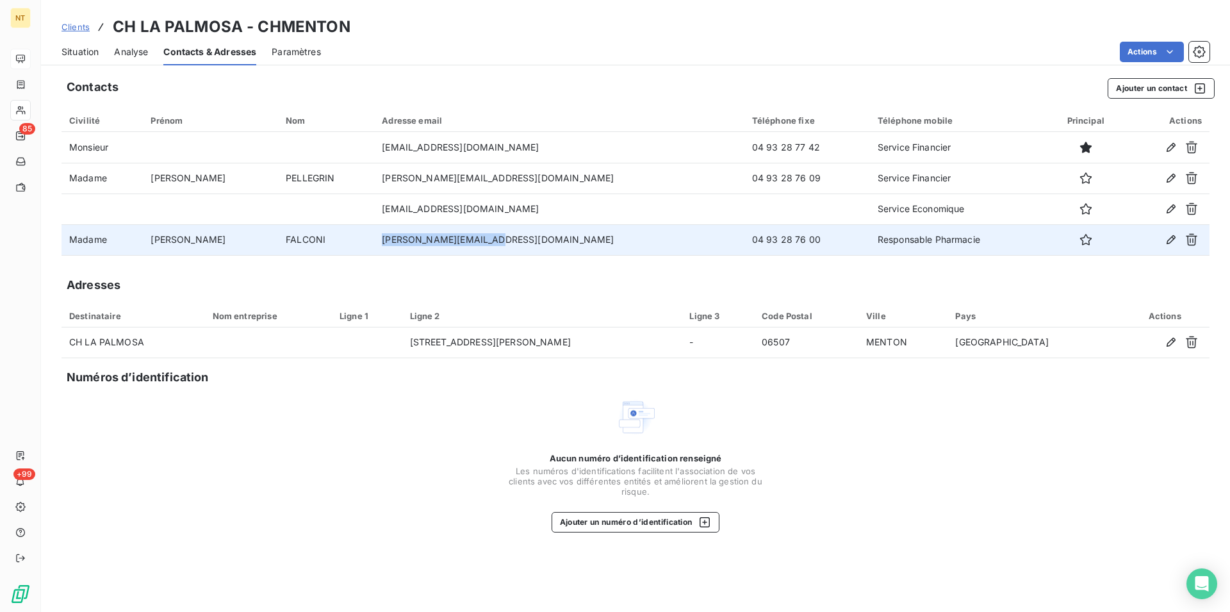
drag, startPoint x: 371, startPoint y: 240, endPoint x: 485, endPoint y: 241, distance: 114.0
click at [485, 241] on td "[PERSON_NAME][EMAIL_ADDRESS][DOMAIN_NAME]" at bounding box center [559, 239] width 370 height 31
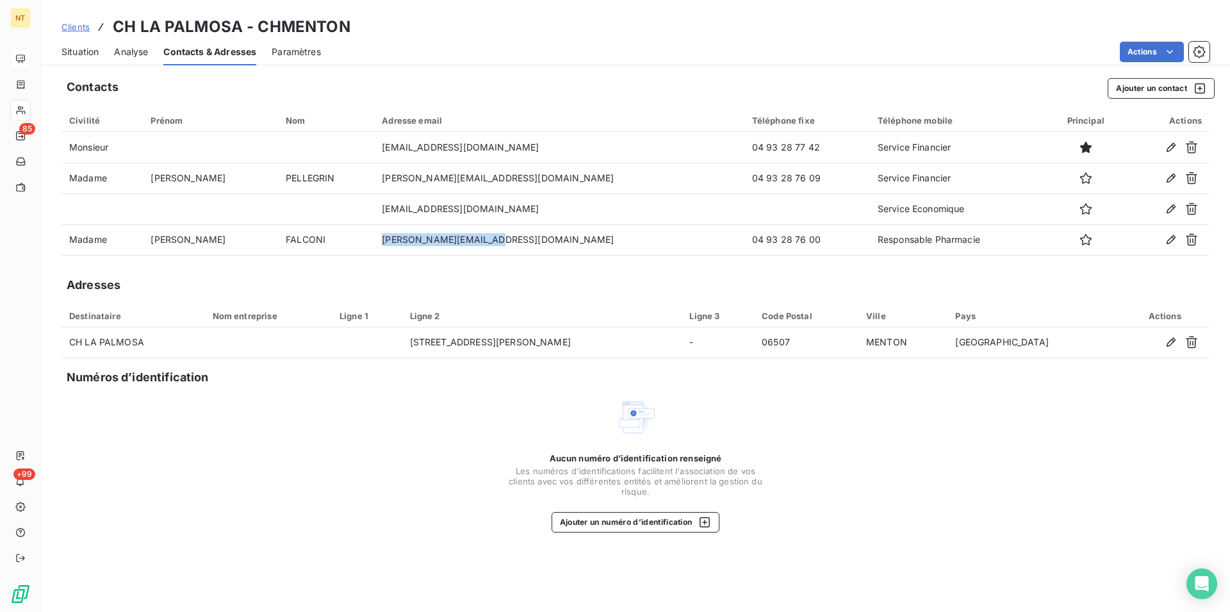
click at [85, 53] on span "Situation" at bounding box center [79, 51] width 37 height 13
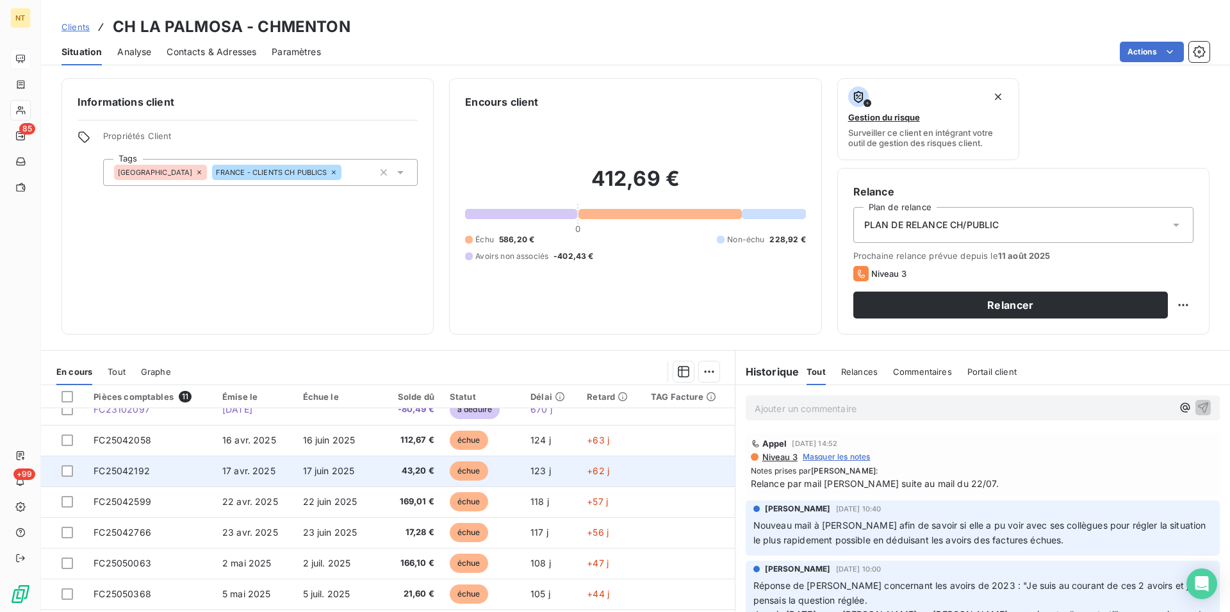
scroll to position [0, 0]
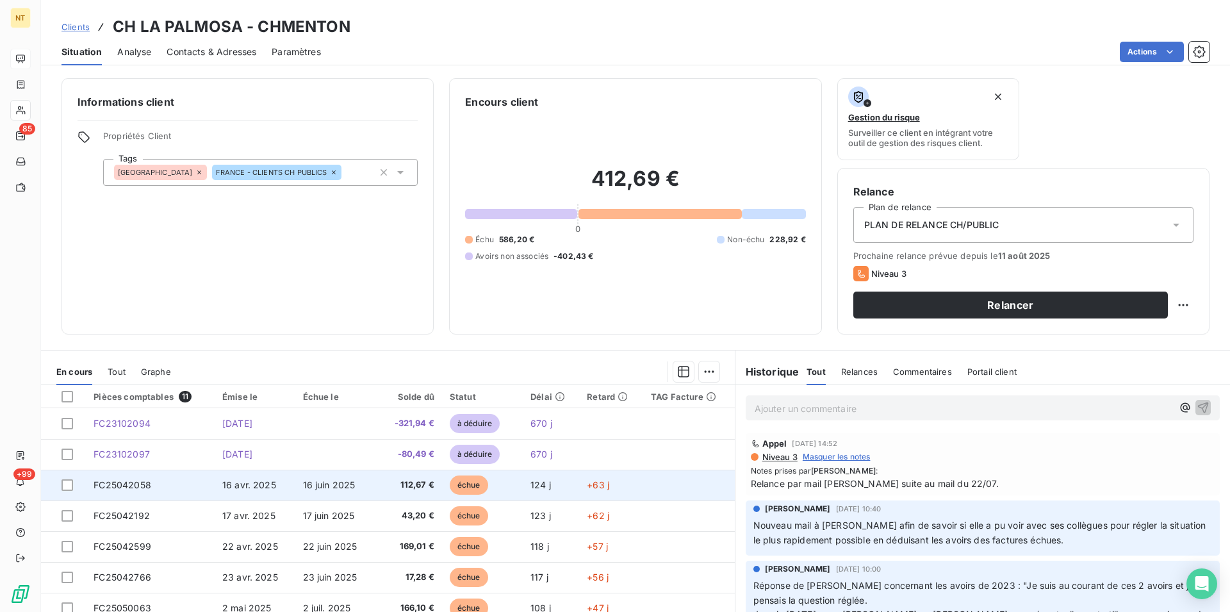
click at [134, 482] on span "FC25042058" at bounding box center [123, 484] width 58 height 11
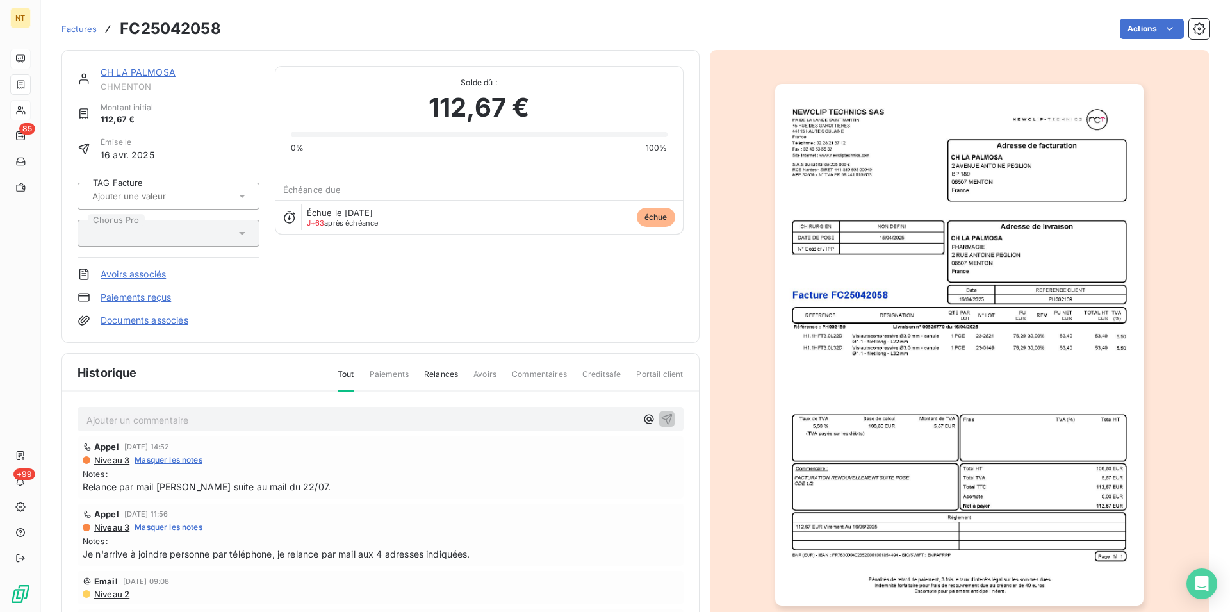
click at [881, 382] on img "button" at bounding box center [959, 344] width 368 height 521
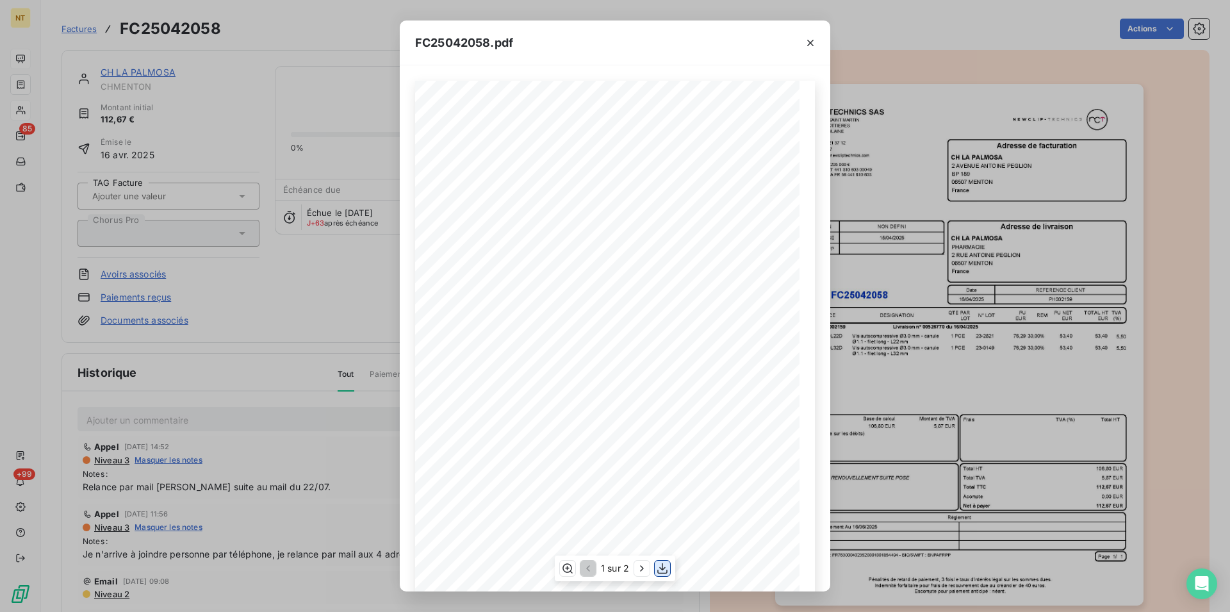
click at [661, 573] on icon "button" at bounding box center [662, 568] width 10 height 11
click at [806, 42] on icon "button" at bounding box center [810, 43] width 13 height 13
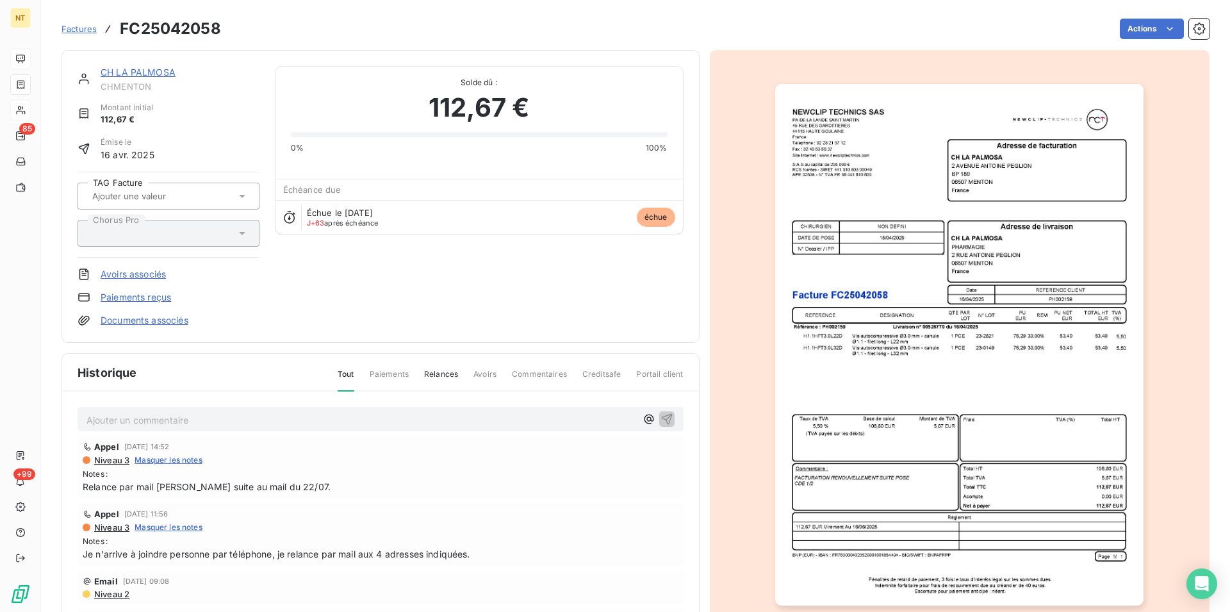
click at [150, 74] on link "CH LA PALMOSA" at bounding box center [138, 72] width 75 height 11
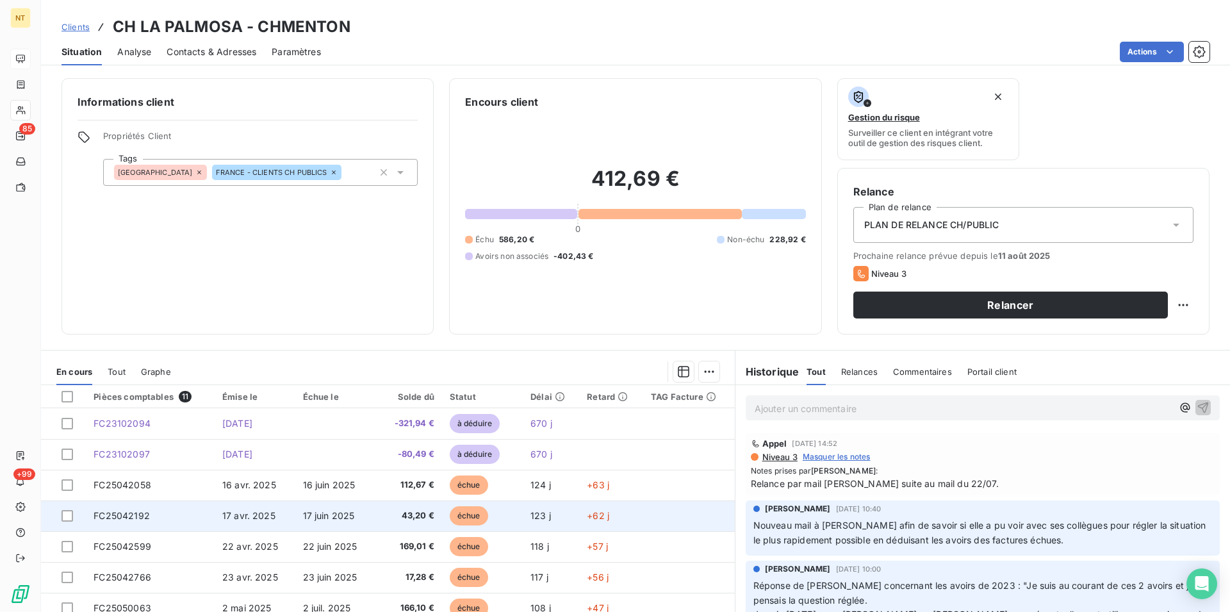
click at [135, 516] on span "FC25042192" at bounding box center [122, 515] width 56 height 11
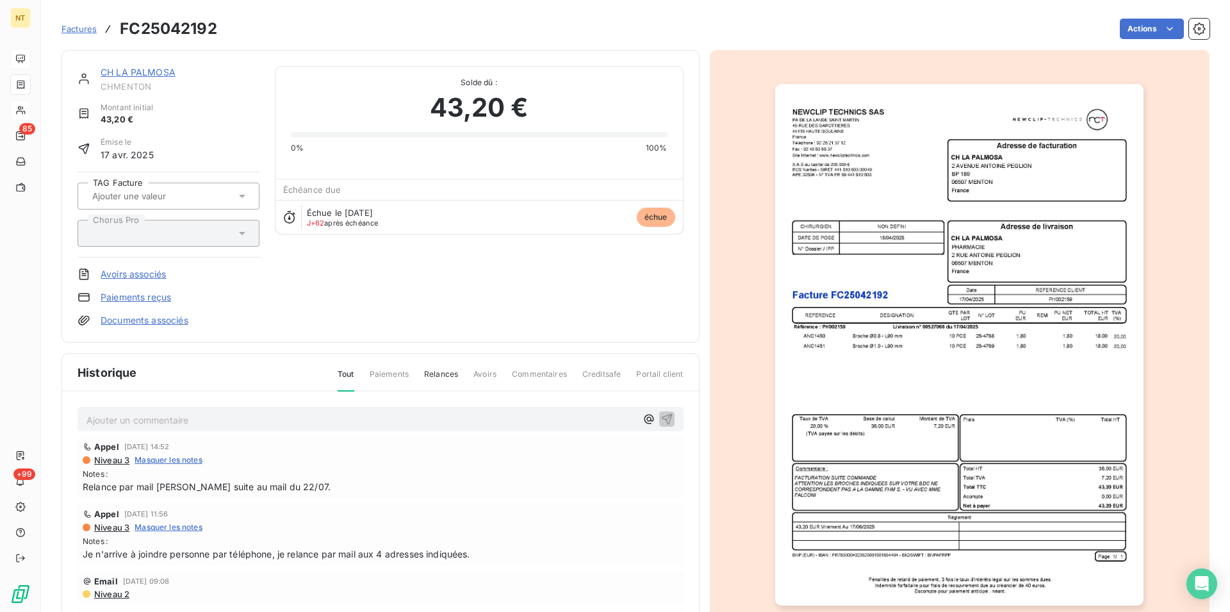
click at [853, 302] on img "button" at bounding box center [959, 344] width 368 height 521
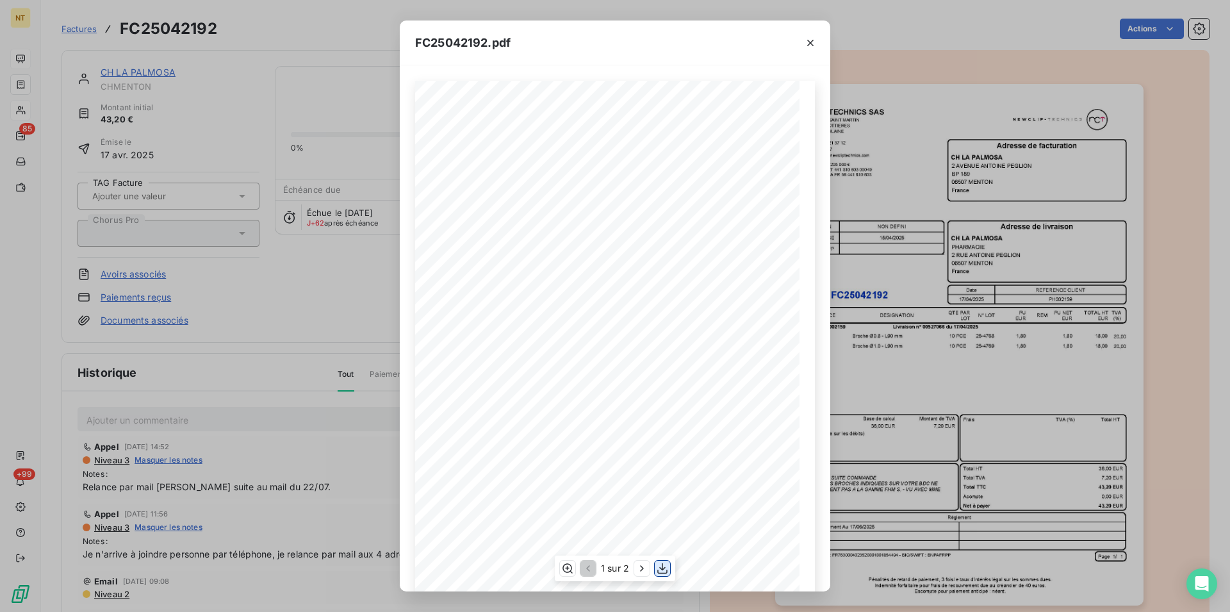
click at [659, 571] on icon "button" at bounding box center [662, 568] width 13 height 13
click at [811, 44] on icon "button" at bounding box center [810, 43] width 6 height 6
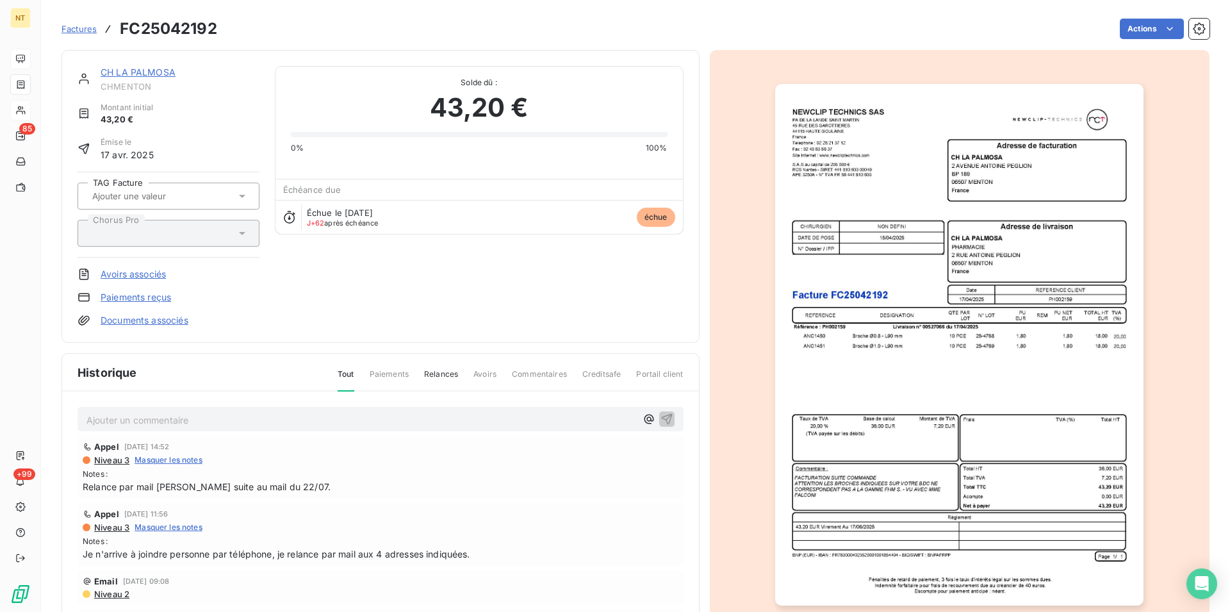
click at [153, 73] on link "CH LA PALMOSA" at bounding box center [138, 72] width 75 height 11
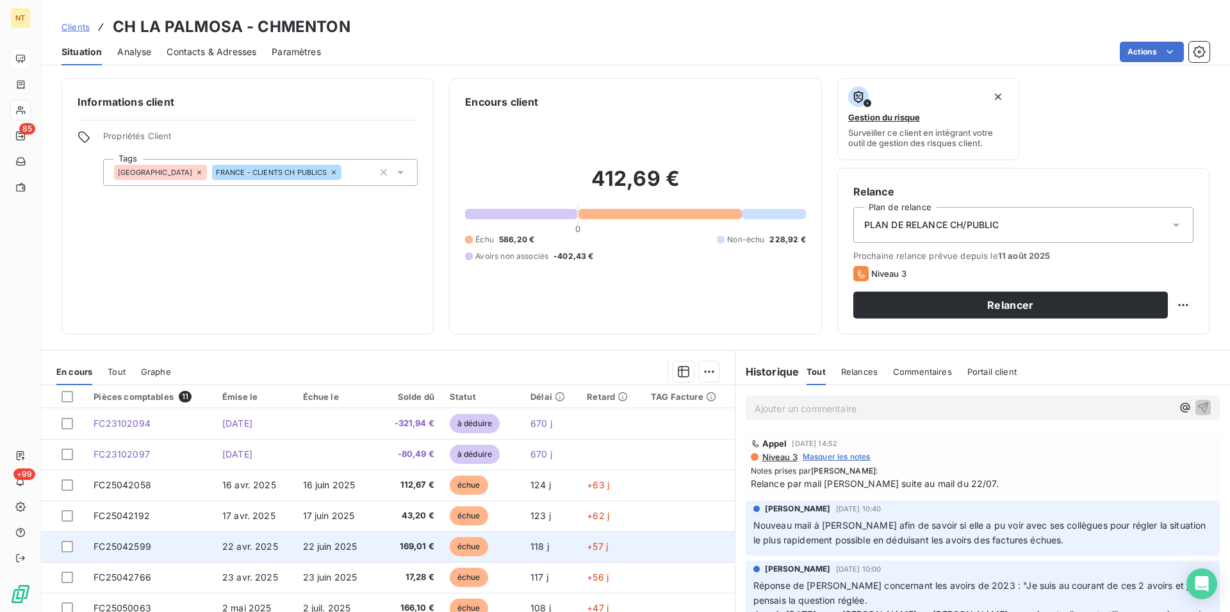
click at [145, 544] on span "FC25042599" at bounding box center [123, 546] width 58 height 11
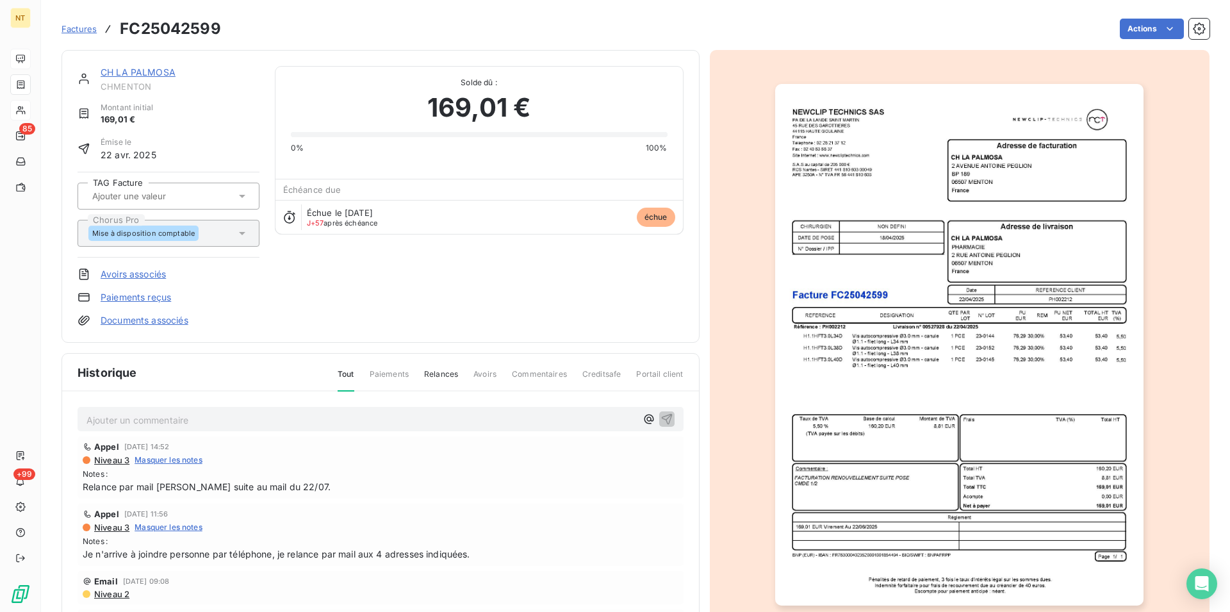
click at [914, 282] on img "button" at bounding box center [959, 344] width 368 height 521
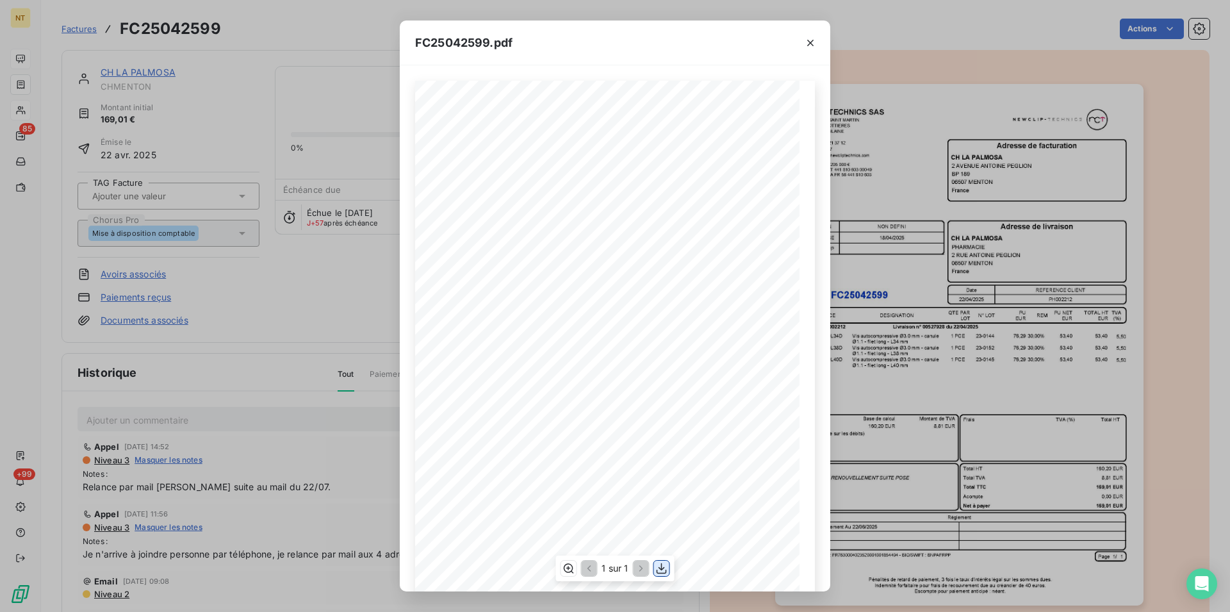
click at [659, 566] on icon "button" at bounding box center [661, 568] width 13 height 13
click at [808, 35] on button "button" at bounding box center [810, 43] width 20 height 20
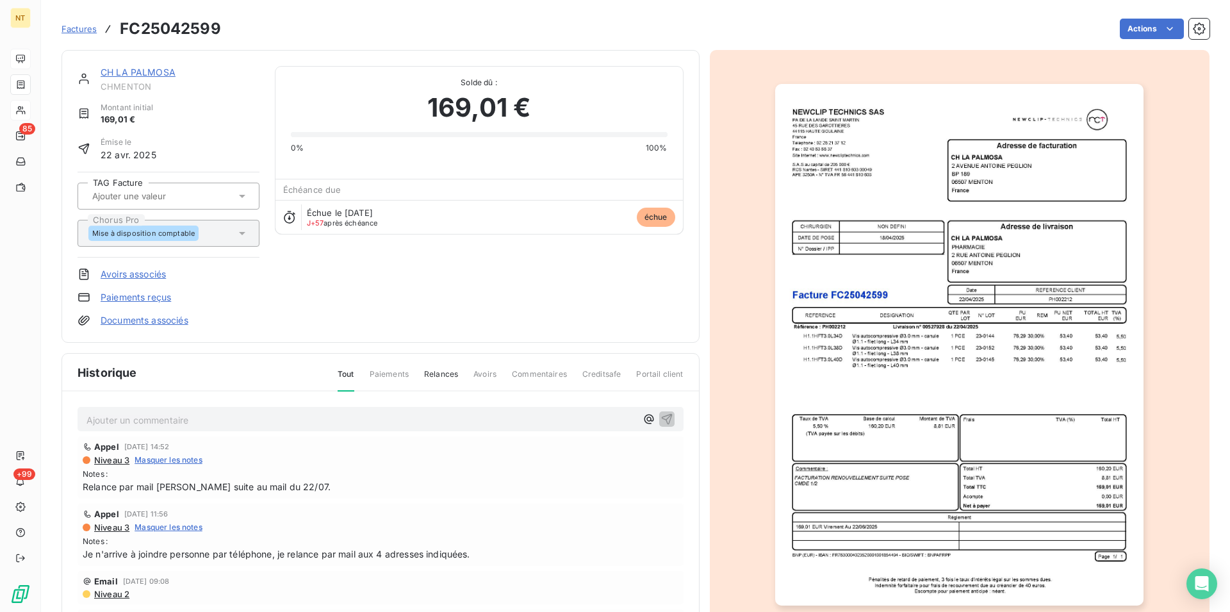
click at [149, 72] on link "CH LA PALMOSA" at bounding box center [138, 72] width 75 height 11
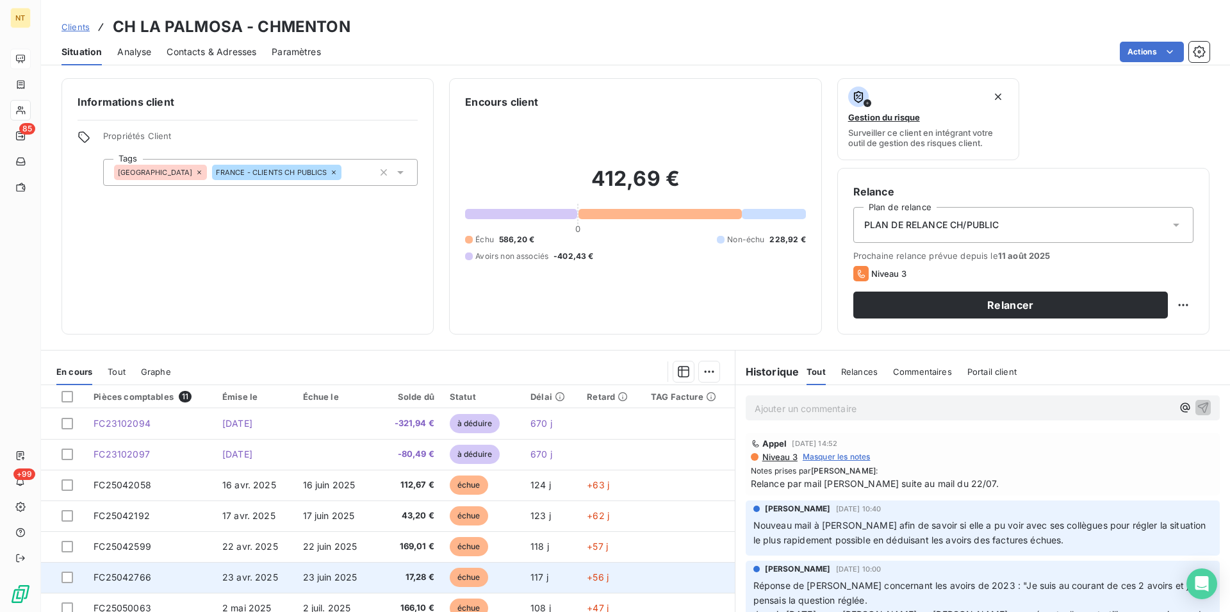
click at [149, 576] on span "FC25042766" at bounding box center [123, 576] width 58 height 11
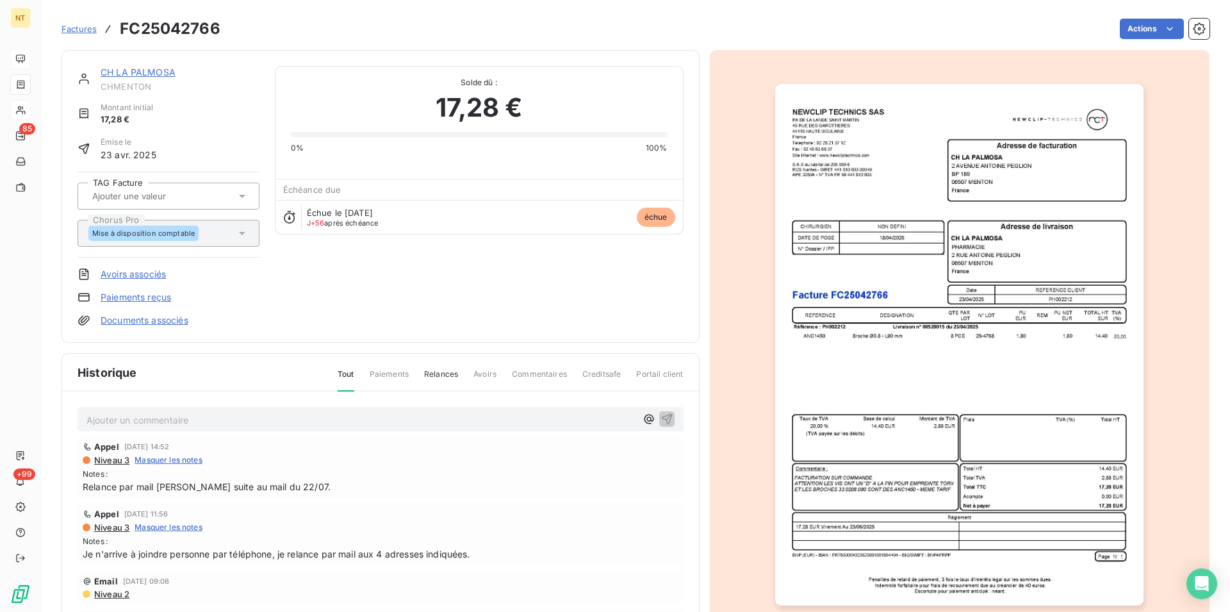
click at [811, 364] on img "button" at bounding box center [959, 344] width 368 height 521
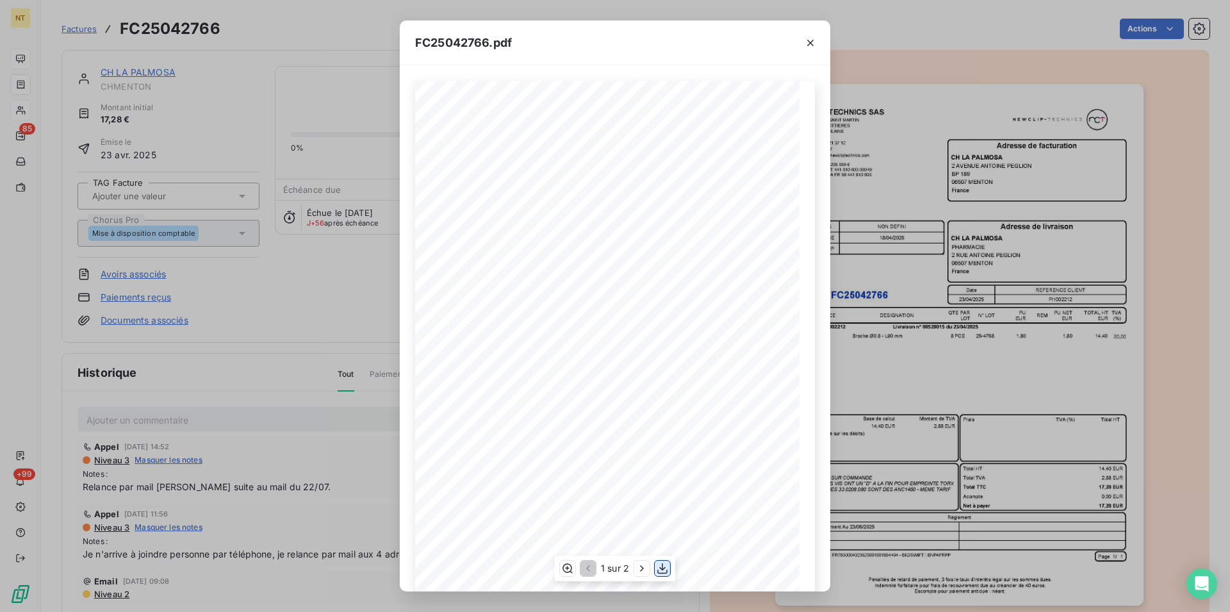
click at [660, 566] on icon "button" at bounding box center [662, 568] width 13 height 13
click at [811, 34] on button "button" at bounding box center [810, 43] width 20 height 20
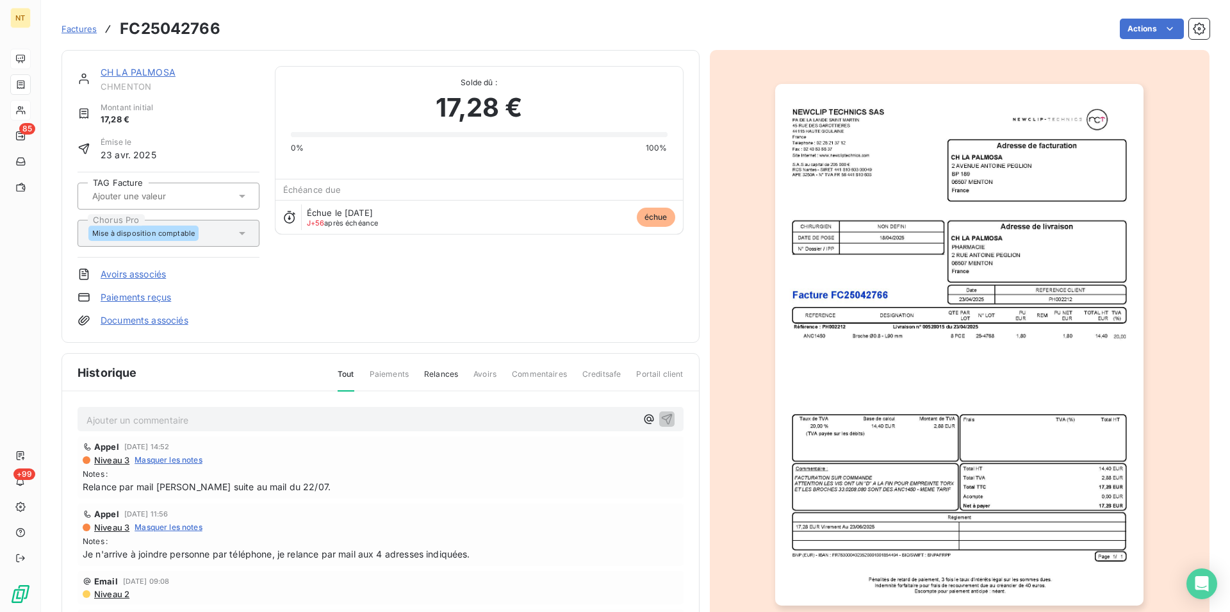
click at [151, 69] on link "CH LA PALMOSA" at bounding box center [138, 72] width 75 height 11
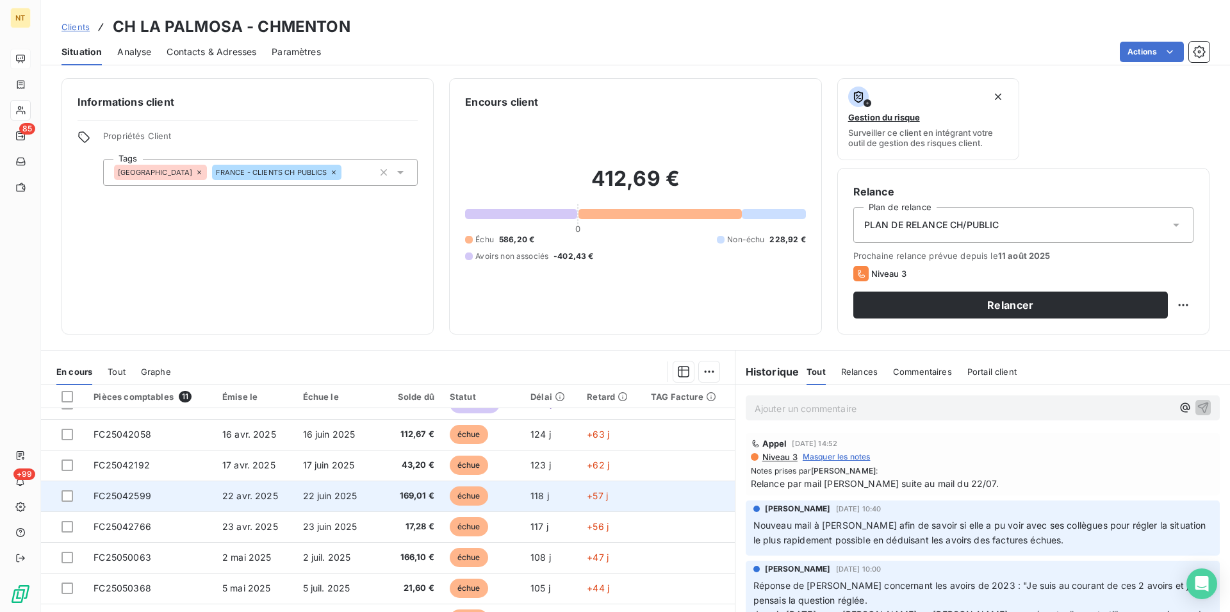
scroll to position [65, 0]
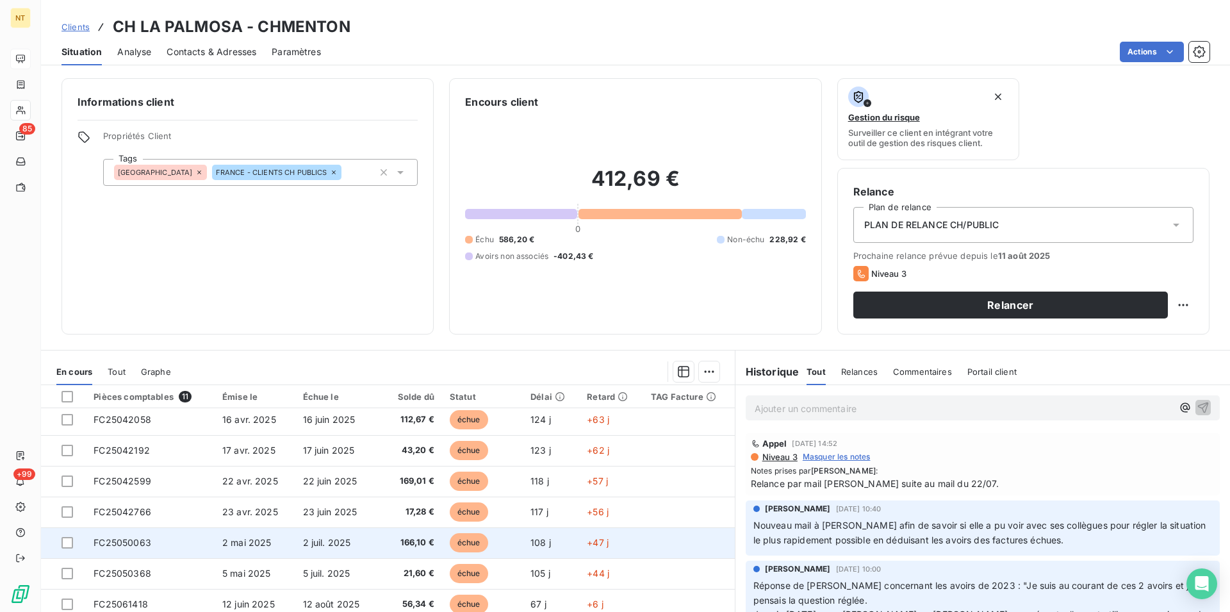
click at [143, 542] on span "FC25050063" at bounding box center [123, 542] width 58 height 11
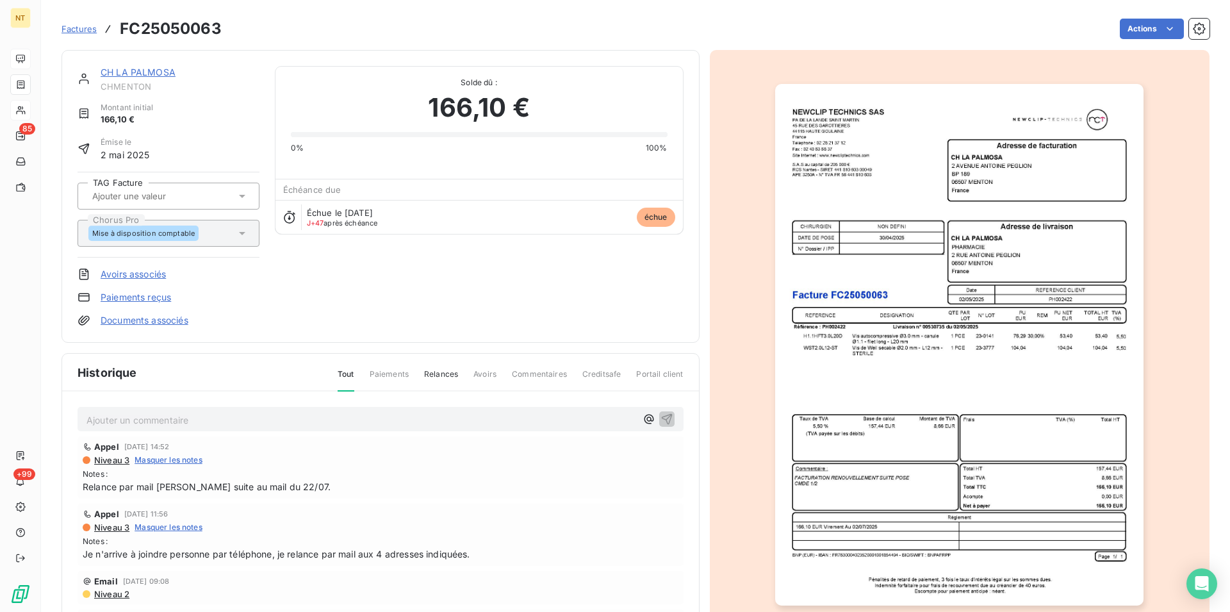
click at [847, 366] on img "button" at bounding box center [959, 344] width 368 height 521
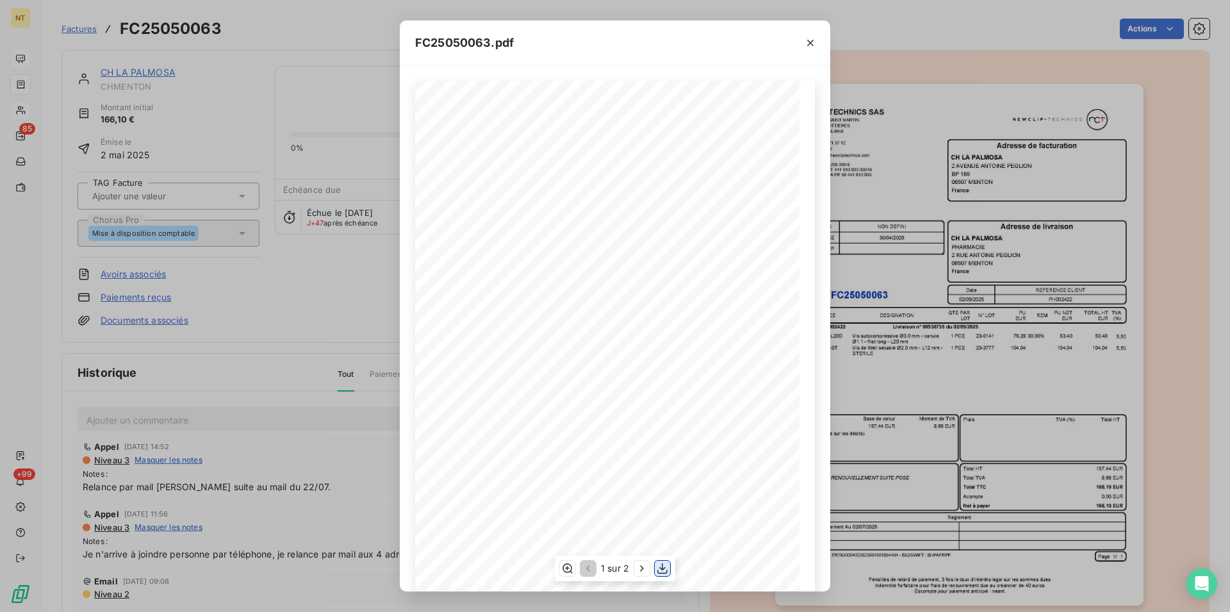
click at [663, 571] on icon "button" at bounding box center [662, 568] width 13 height 13
click at [812, 41] on icon "button" at bounding box center [810, 43] width 6 height 6
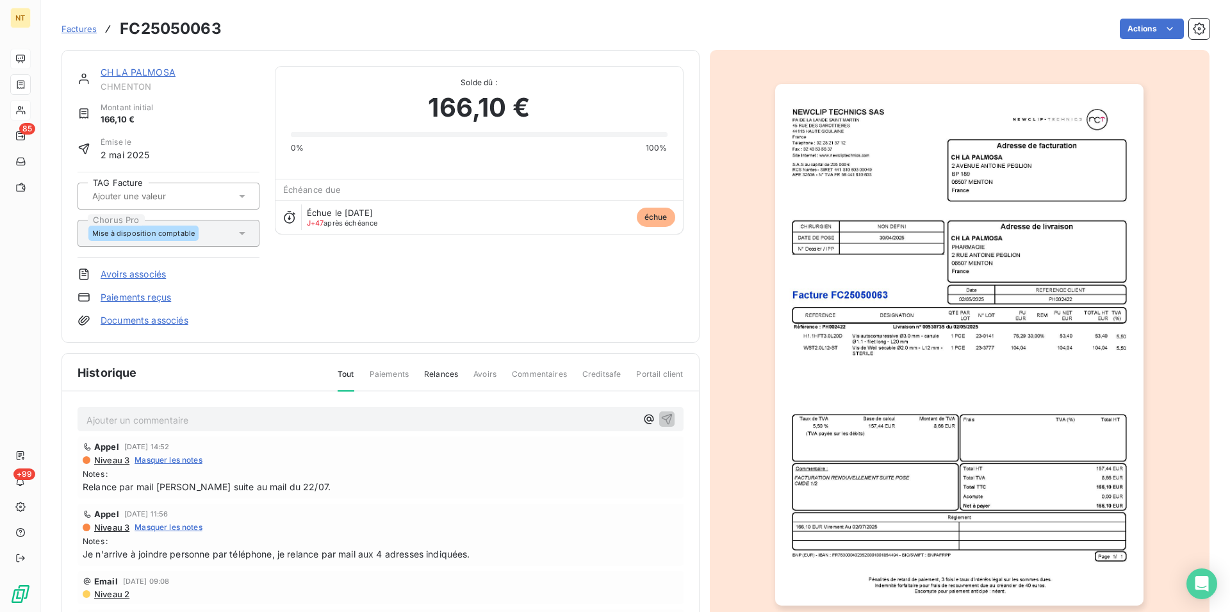
click at [133, 74] on link "CH LA PALMOSA" at bounding box center [138, 72] width 75 height 11
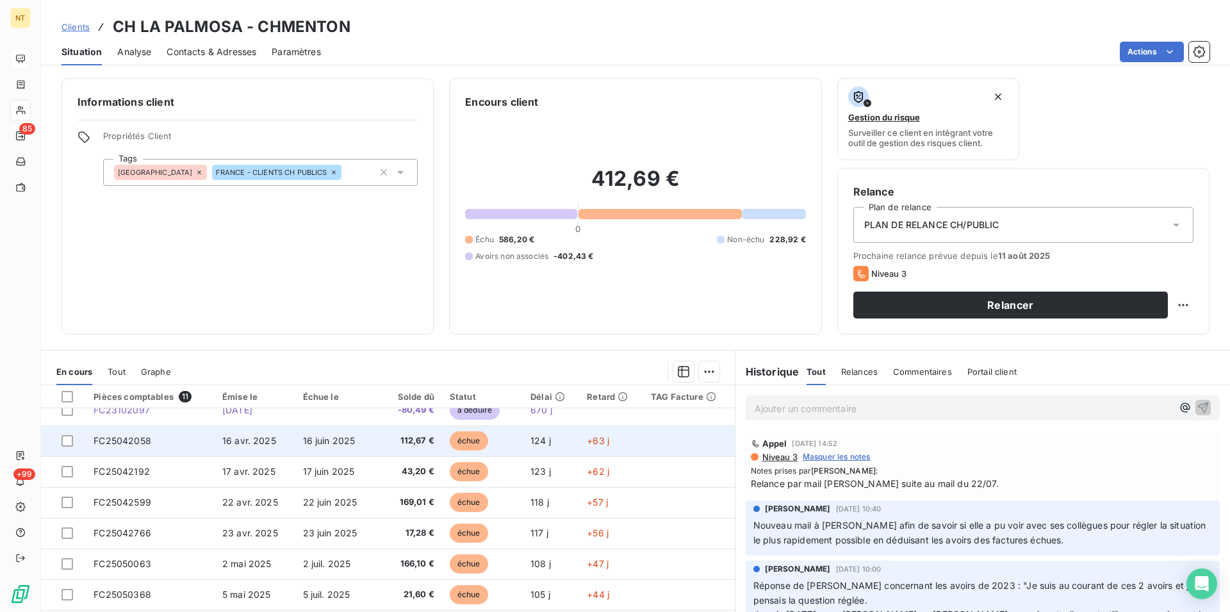
scroll to position [65, 0]
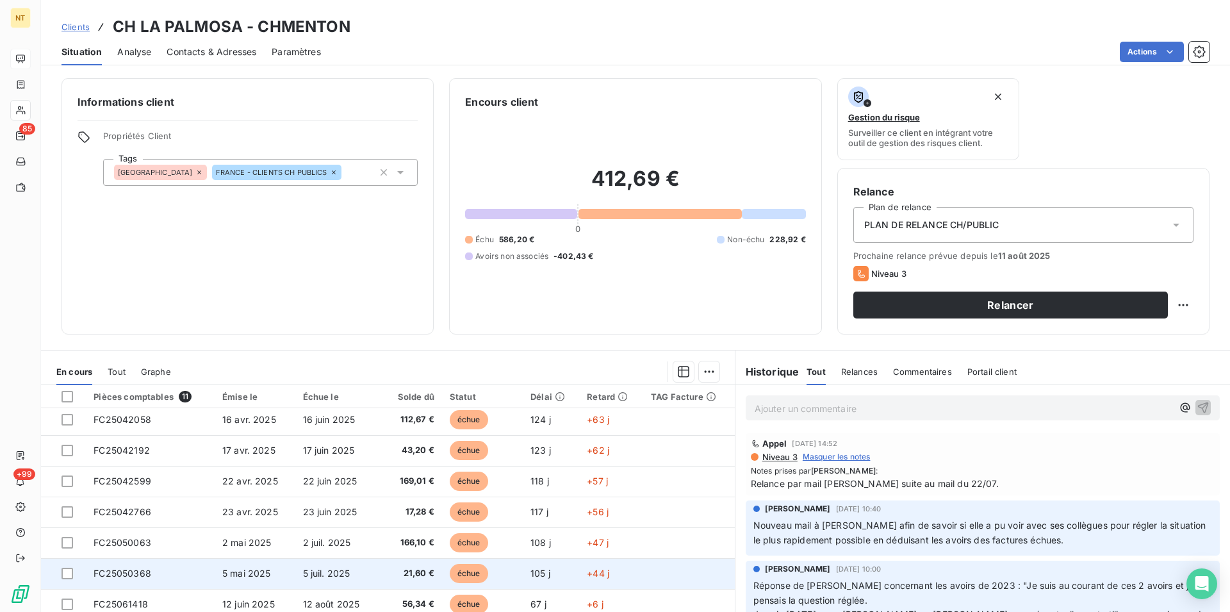
click at [156, 574] on td "FC25050368" at bounding box center [150, 573] width 129 height 31
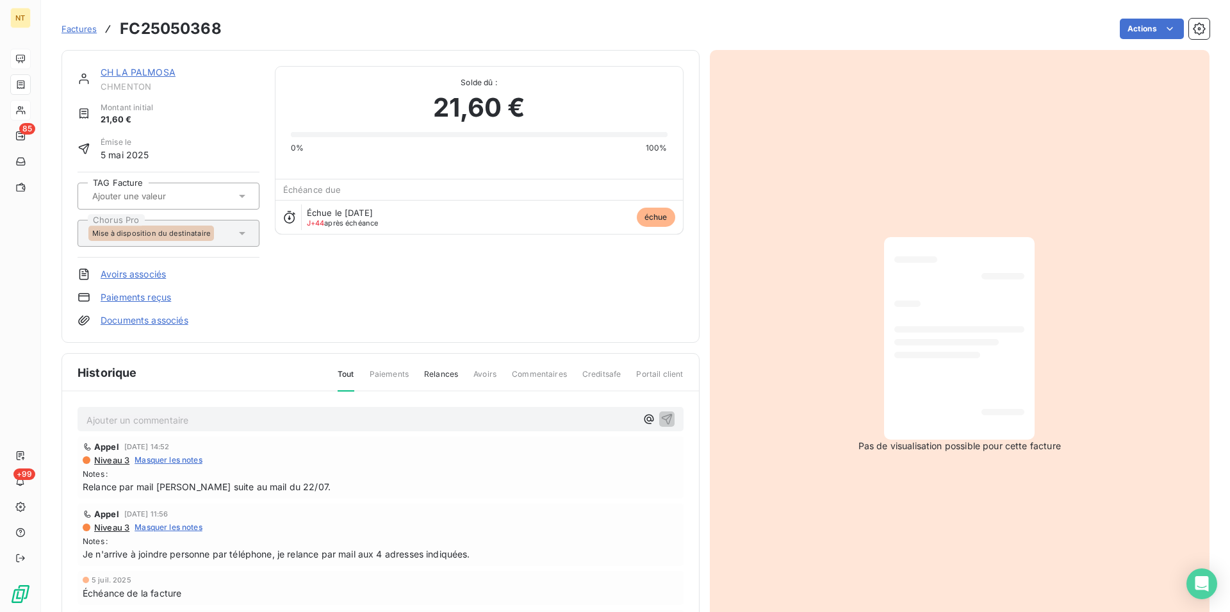
click at [158, 76] on link "CH LA PALMOSA" at bounding box center [138, 72] width 75 height 11
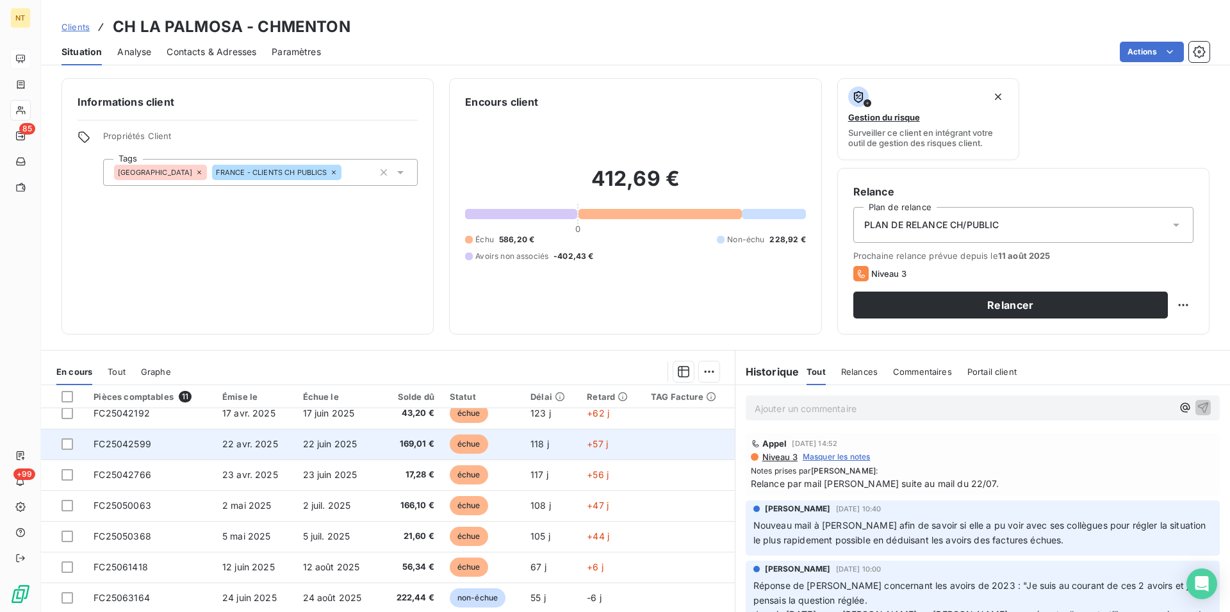
scroll to position [115, 0]
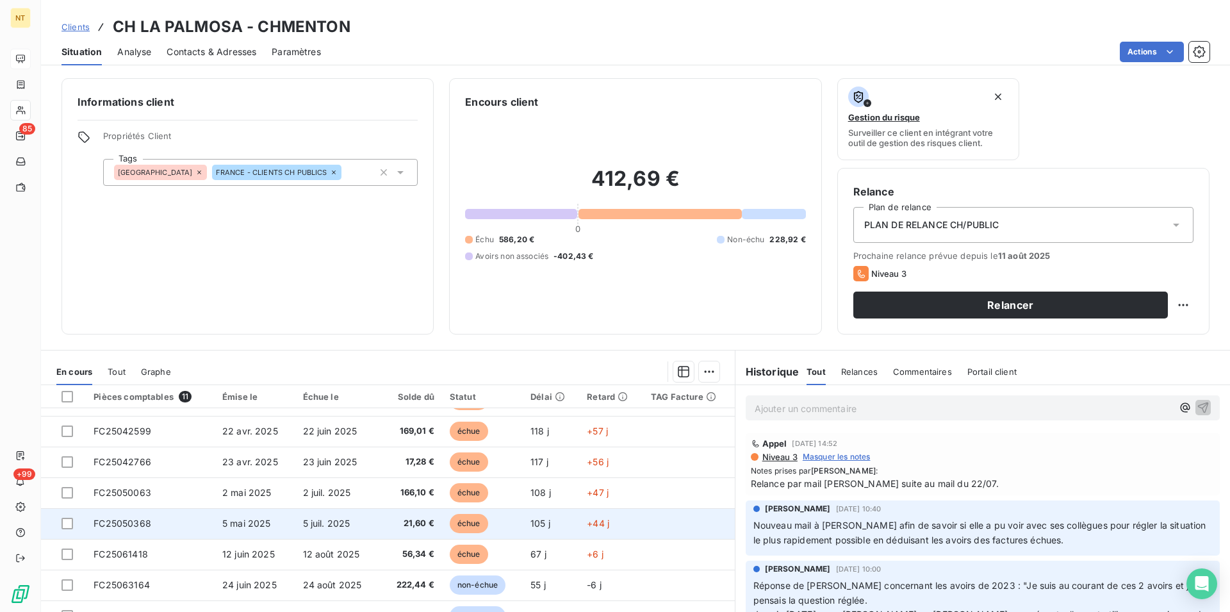
click at [157, 517] on td "FC25050368" at bounding box center [150, 523] width 129 height 31
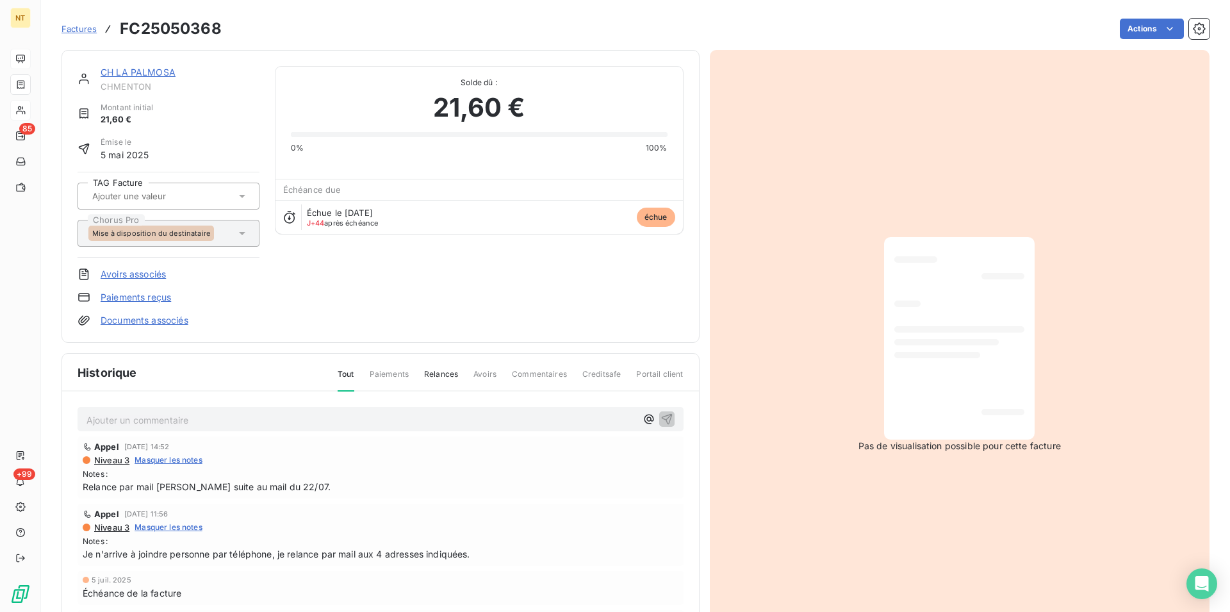
click at [159, 74] on link "CH LA PALMOSA" at bounding box center [138, 72] width 75 height 11
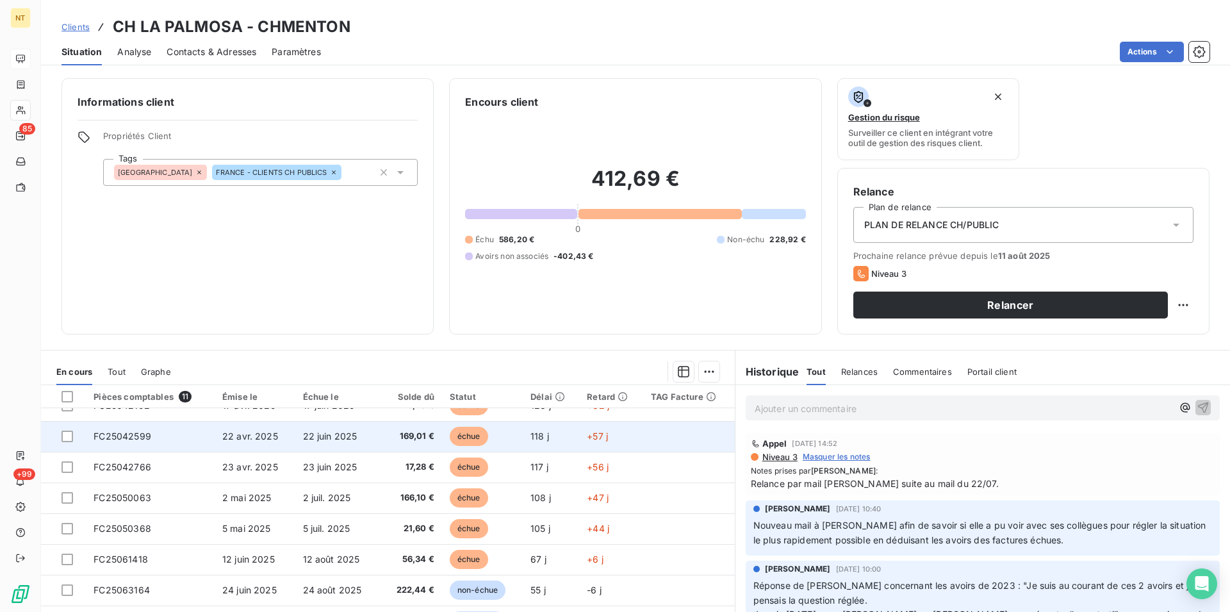
scroll to position [115, 0]
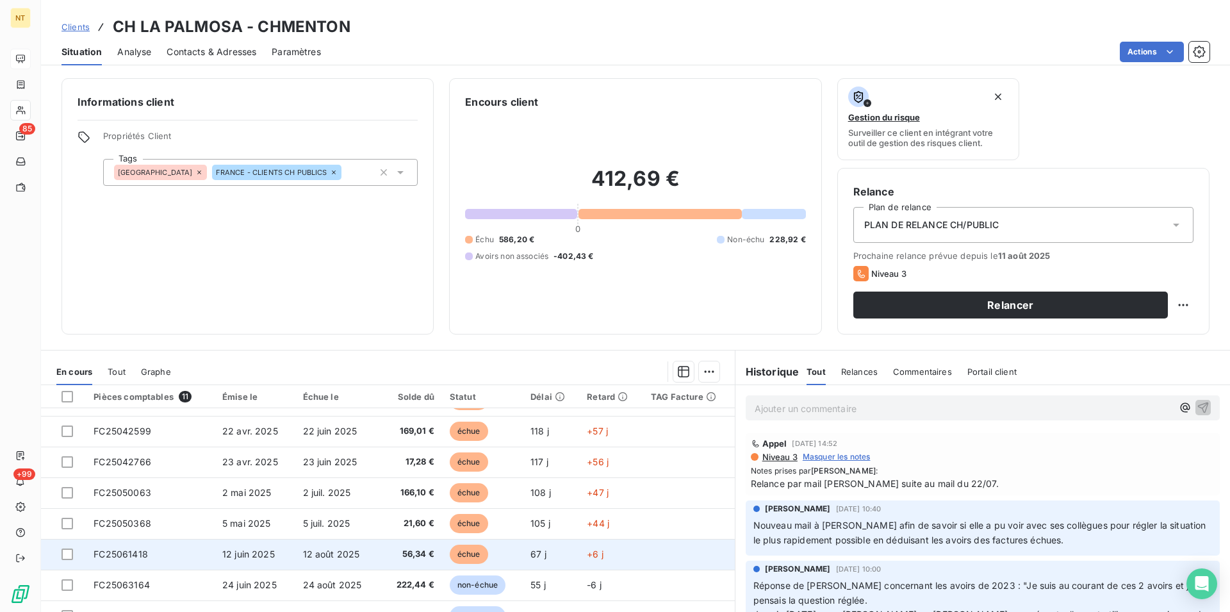
click at [126, 555] on span "FC25061418" at bounding box center [121, 553] width 54 height 11
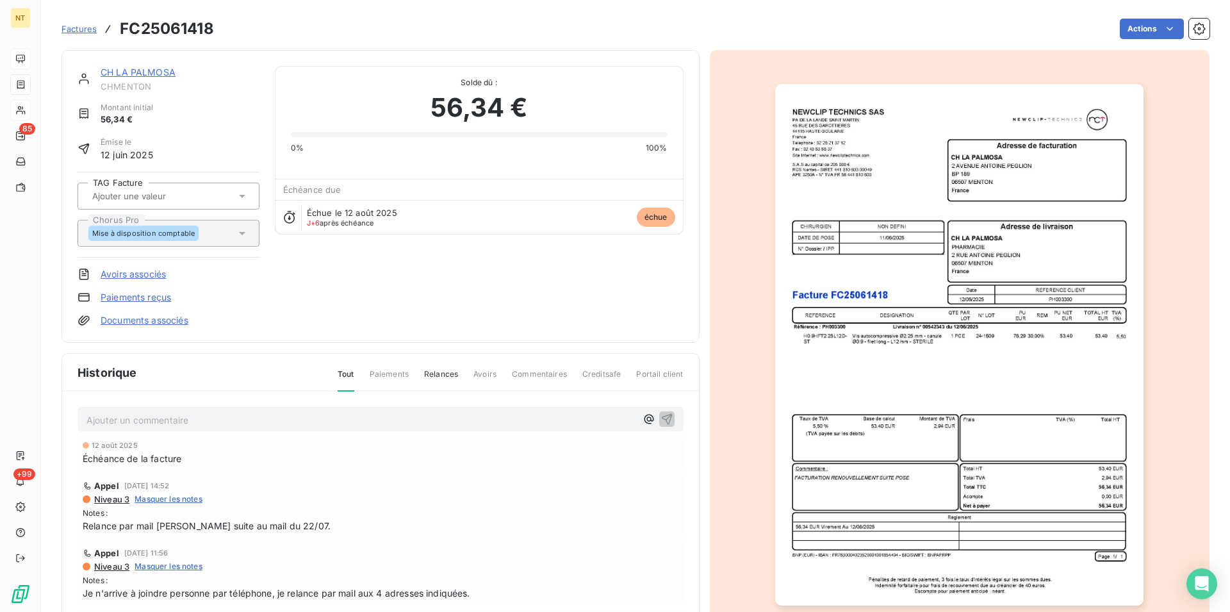
click at [883, 465] on img "button" at bounding box center [959, 344] width 368 height 521
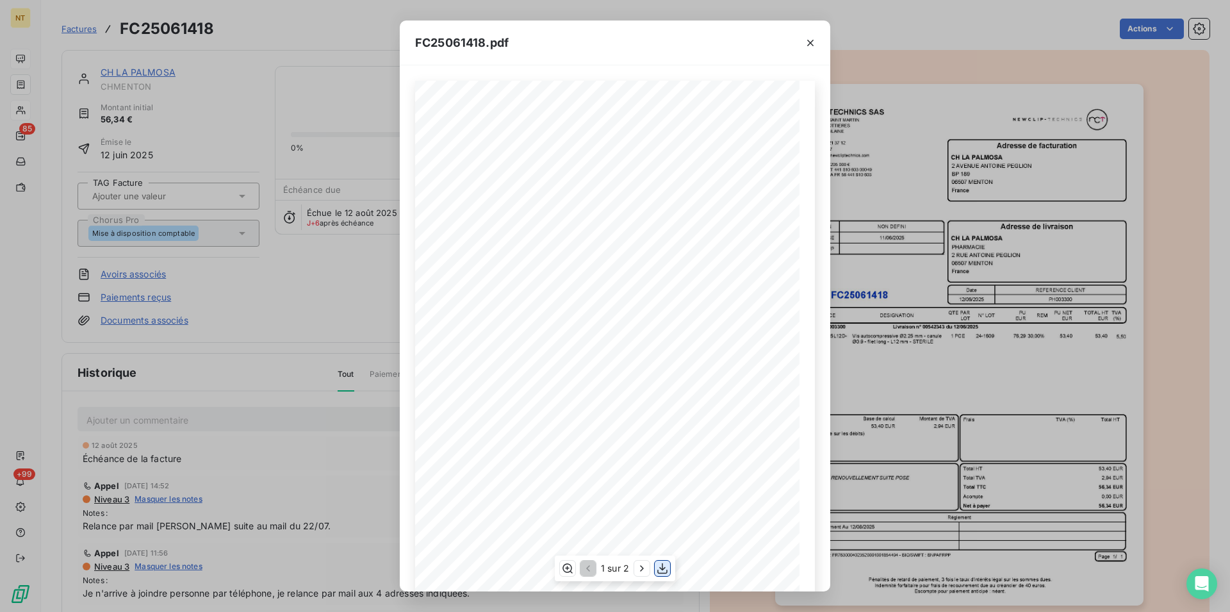
click at [664, 566] on icon "button" at bounding box center [662, 568] width 13 height 13
click at [813, 40] on icon "button" at bounding box center [810, 43] width 6 height 6
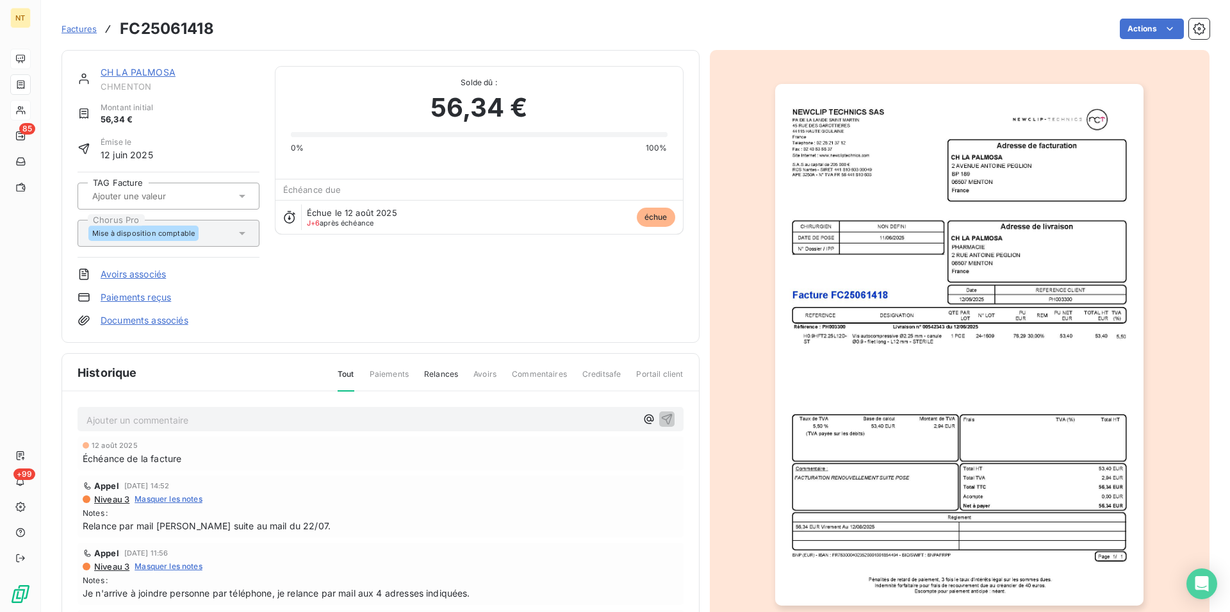
click at [151, 72] on link "CH LA PALMOSA" at bounding box center [138, 72] width 75 height 11
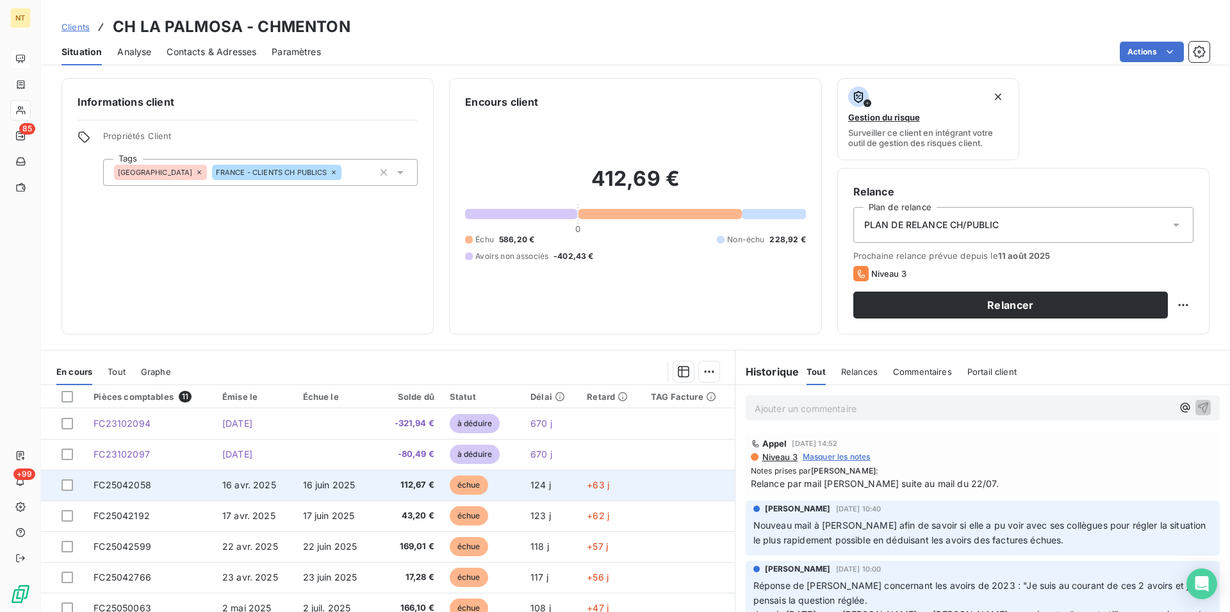
click at [117, 489] on span "FC25042058" at bounding box center [123, 484] width 58 height 11
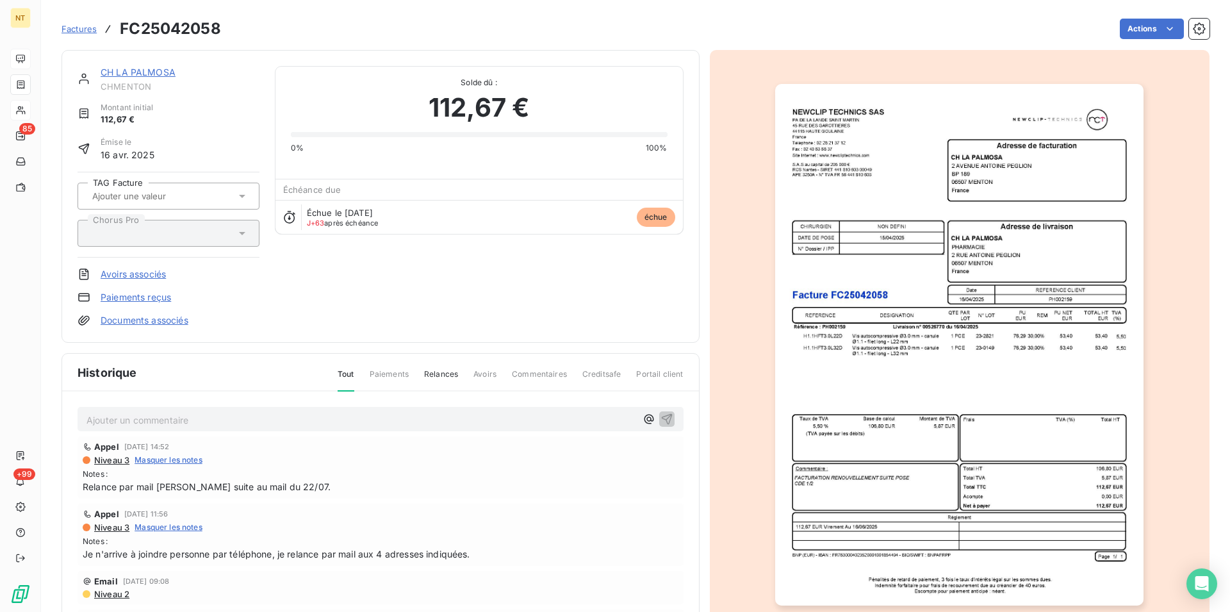
click at [113, 418] on p "Ajouter un commentaire ﻿" at bounding box center [360, 420] width 549 height 16
drag, startPoint x: 186, startPoint y: 418, endPoint x: 202, endPoint y: 441, distance: 28.4
click at [186, 418] on span "Envoyé mail de relance sur tous les mails indiqués" at bounding box center [192, 418] width 213 height 11
drag, startPoint x: 85, startPoint y: 417, endPoint x: 478, endPoint y: 421, distance: 393.2
click at [478, 421] on div "Envoyé mail de relance le [DATE] pour cette facture sur tous les mails indiqués" at bounding box center [380, 419] width 606 height 24
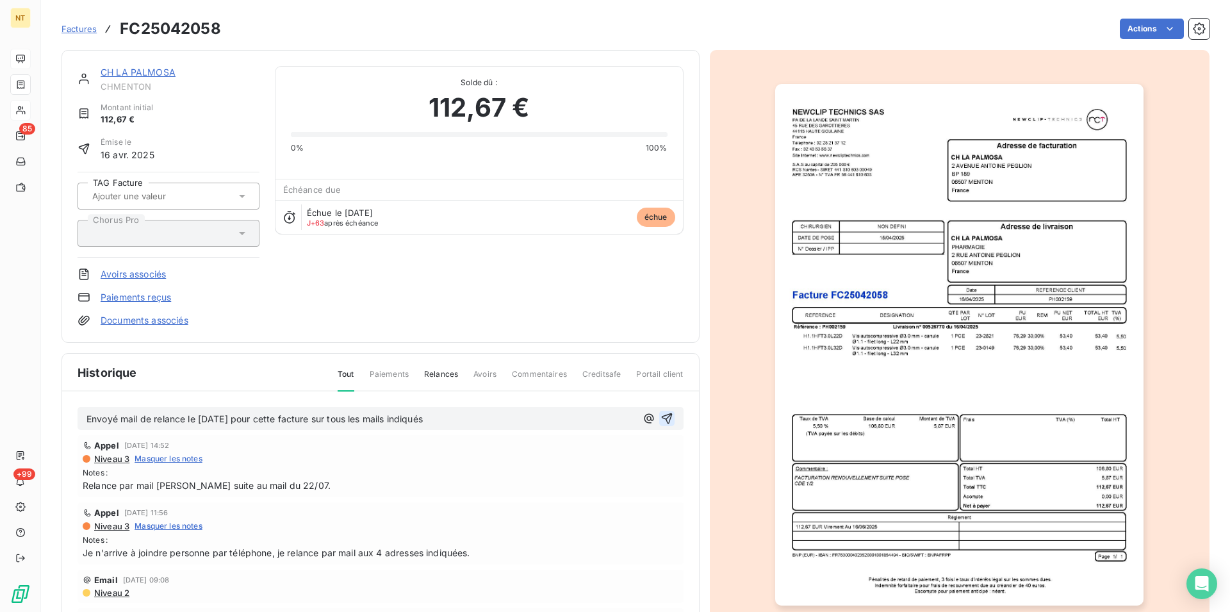
click at [661, 416] on icon "button" at bounding box center [666, 418] width 11 height 11
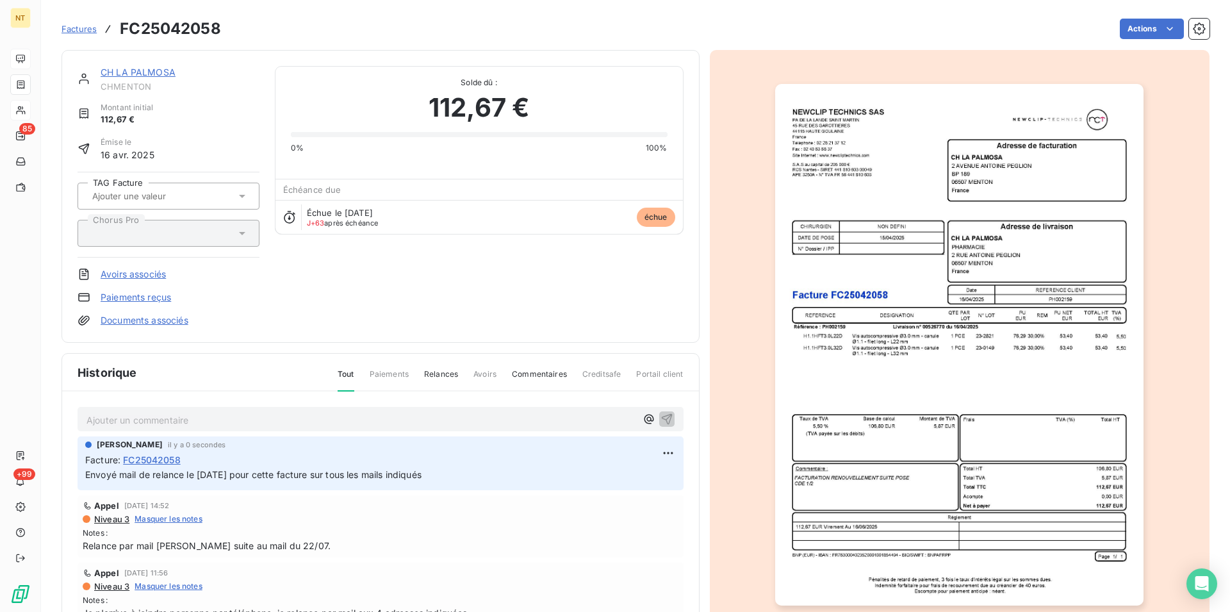
click at [156, 72] on link "CH LA PALMOSA" at bounding box center [138, 72] width 75 height 11
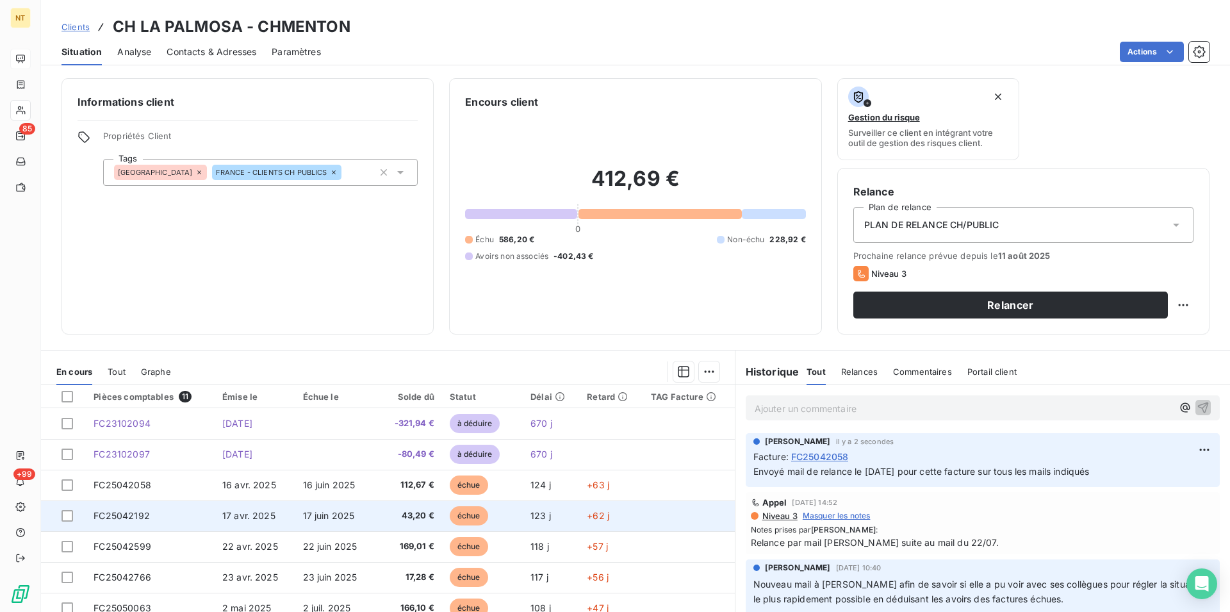
click at [128, 517] on span "FC25042192" at bounding box center [122, 515] width 56 height 11
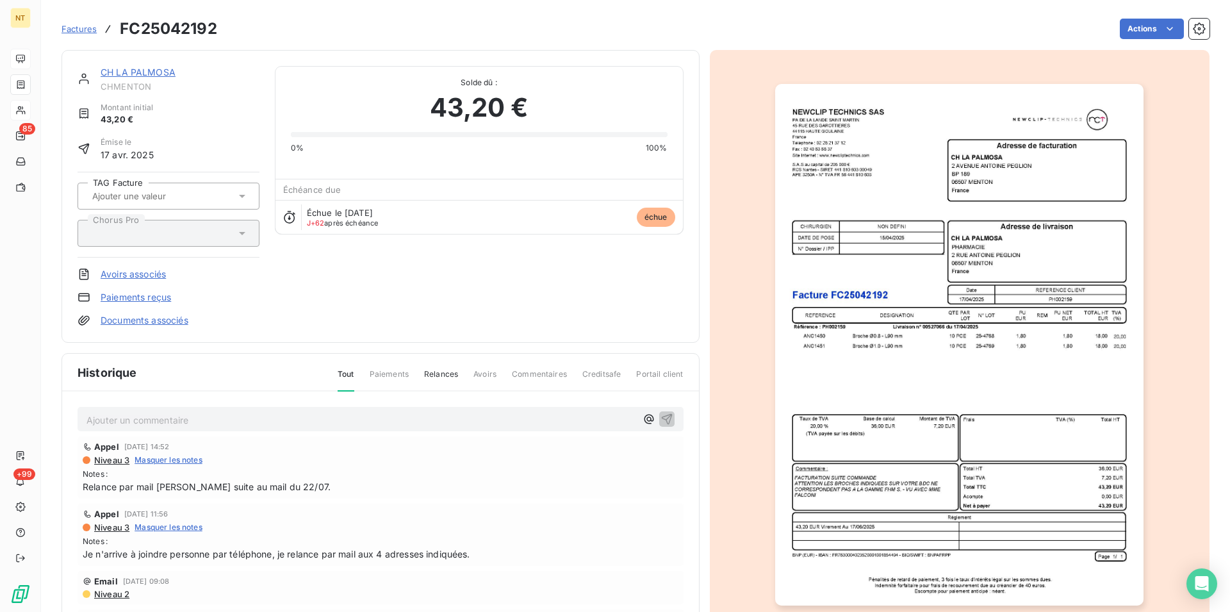
click at [109, 417] on p "Ajouter un commentaire ﻿" at bounding box center [360, 420] width 549 height 16
click at [661, 417] on icon "button" at bounding box center [666, 418] width 11 height 11
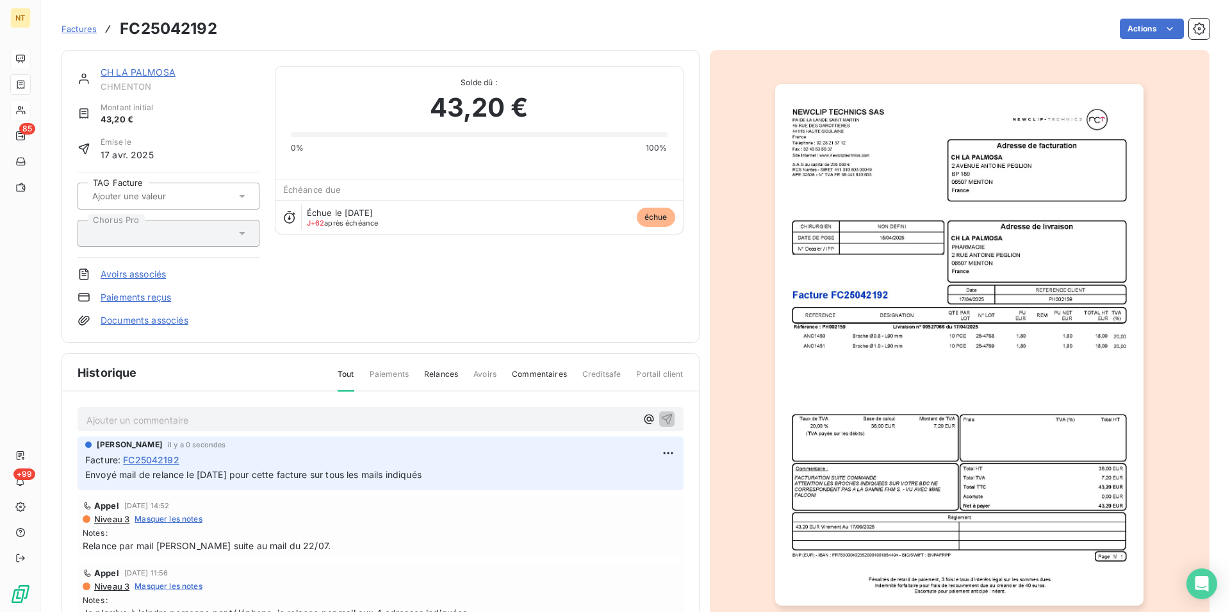
click at [141, 74] on link "CH LA PALMOSA" at bounding box center [138, 72] width 75 height 11
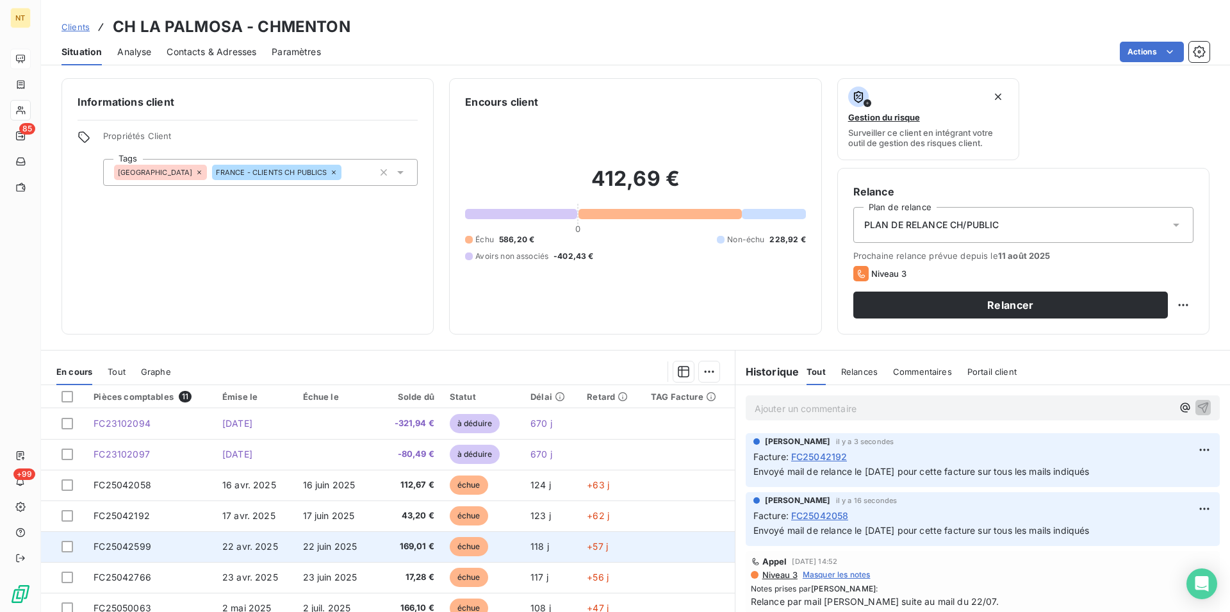
click at [128, 546] on span "FC25042599" at bounding box center [123, 546] width 58 height 11
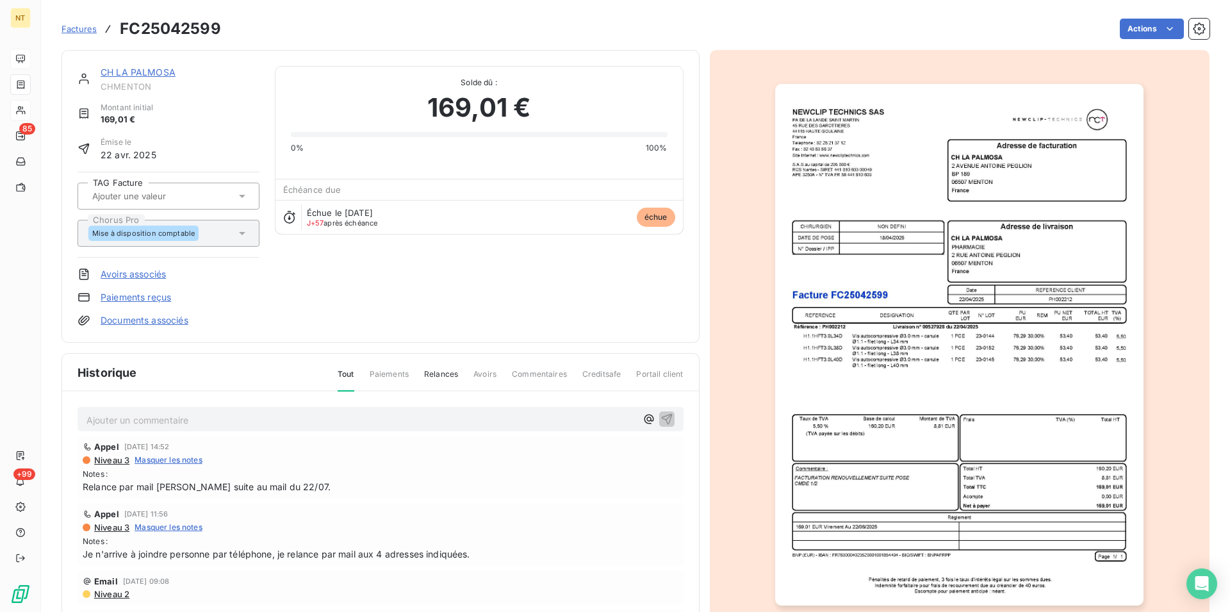
click at [138, 413] on p "Ajouter un commentaire ﻿" at bounding box center [360, 420] width 549 height 16
click at [661, 415] on icon "button" at bounding box center [666, 418] width 11 height 11
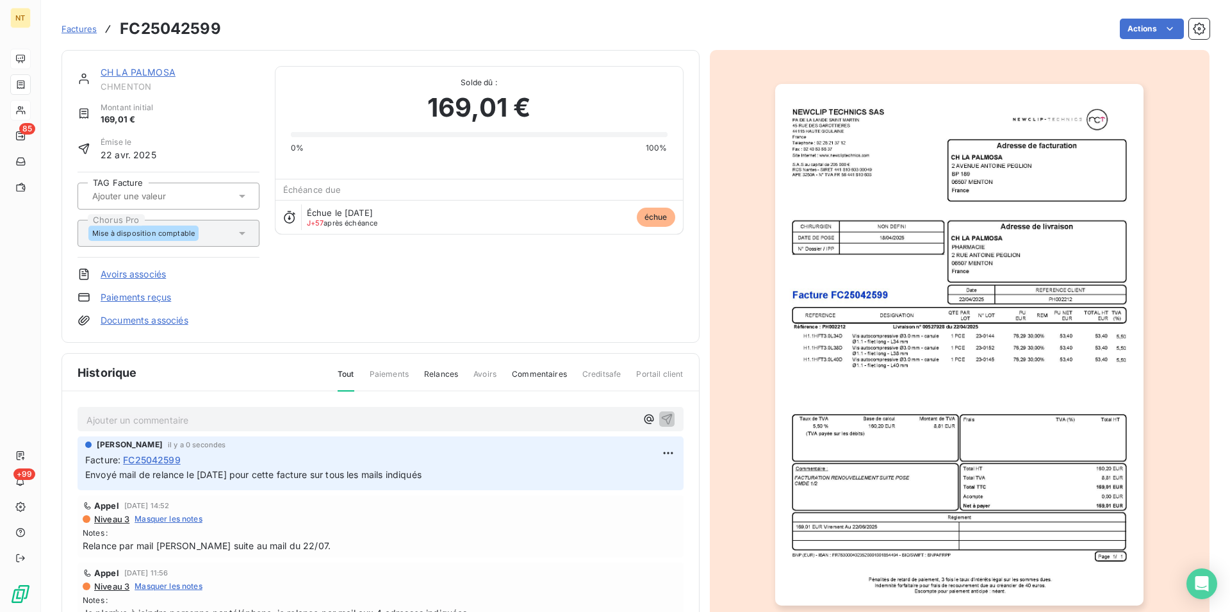
click at [135, 75] on link "CH LA PALMOSA" at bounding box center [138, 72] width 75 height 11
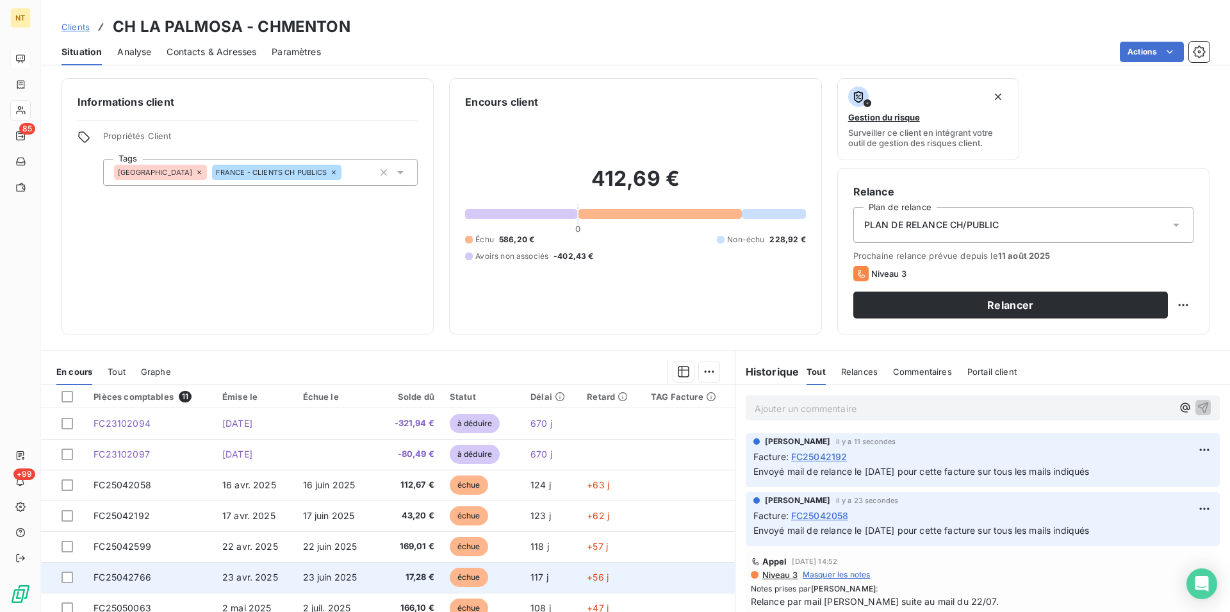
click at [150, 576] on td "FC25042766" at bounding box center [150, 577] width 129 height 31
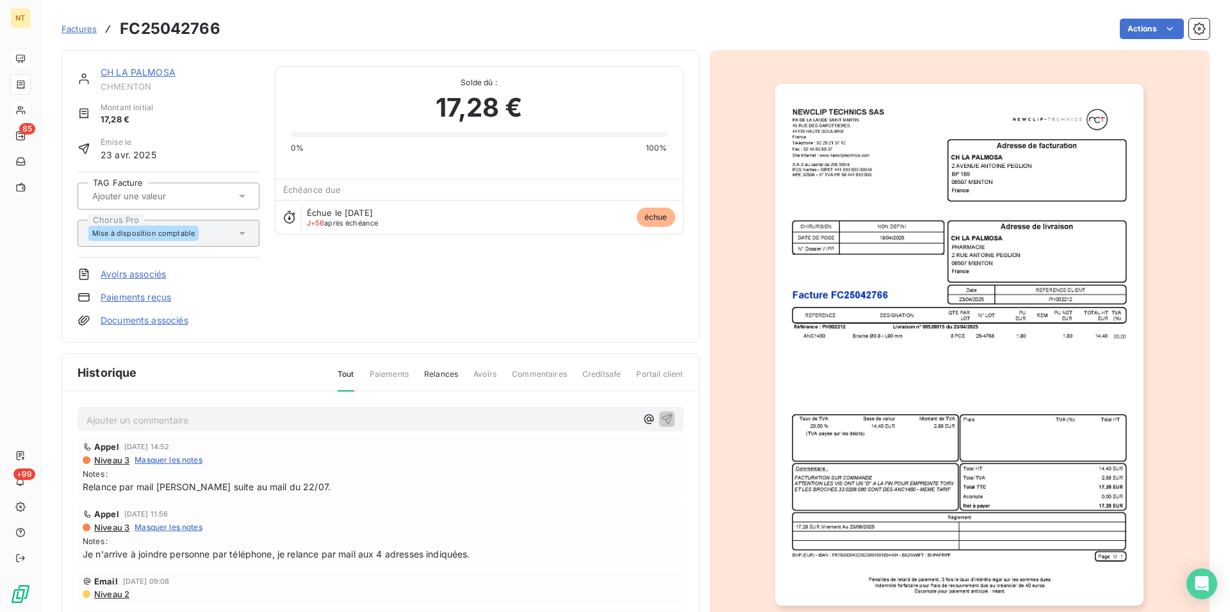
click at [129, 416] on p "Ajouter un commentaire ﻿" at bounding box center [360, 420] width 549 height 16
click at [661, 418] on icon "button" at bounding box center [666, 418] width 11 height 11
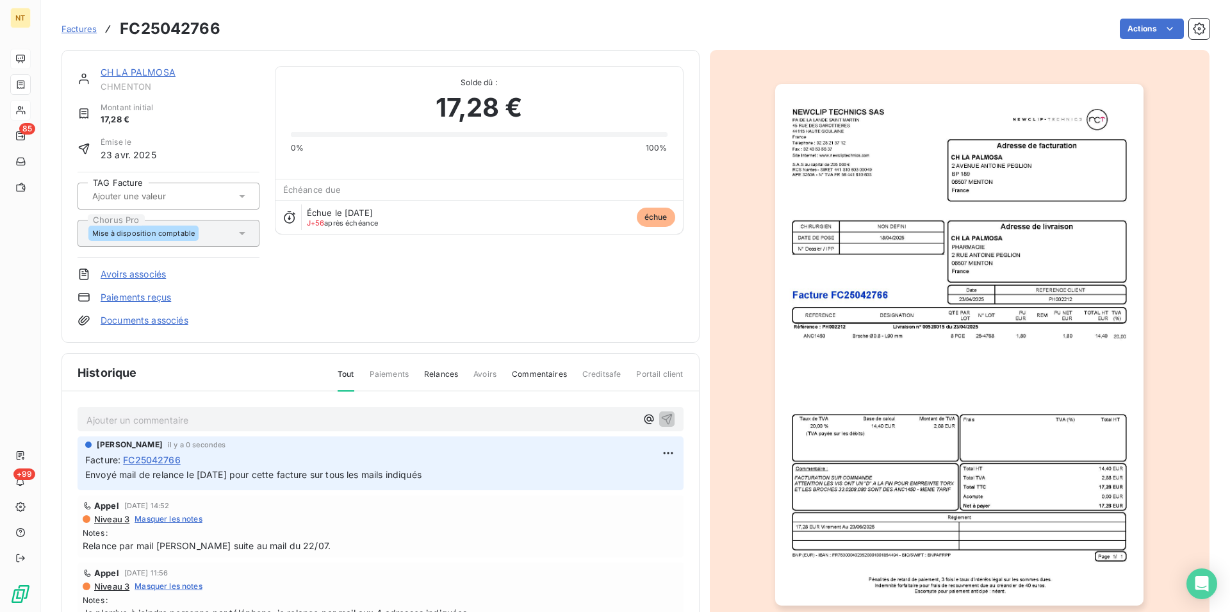
click at [146, 70] on link "CH LA PALMOSA" at bounding box center [138, 72] width 75 height 11
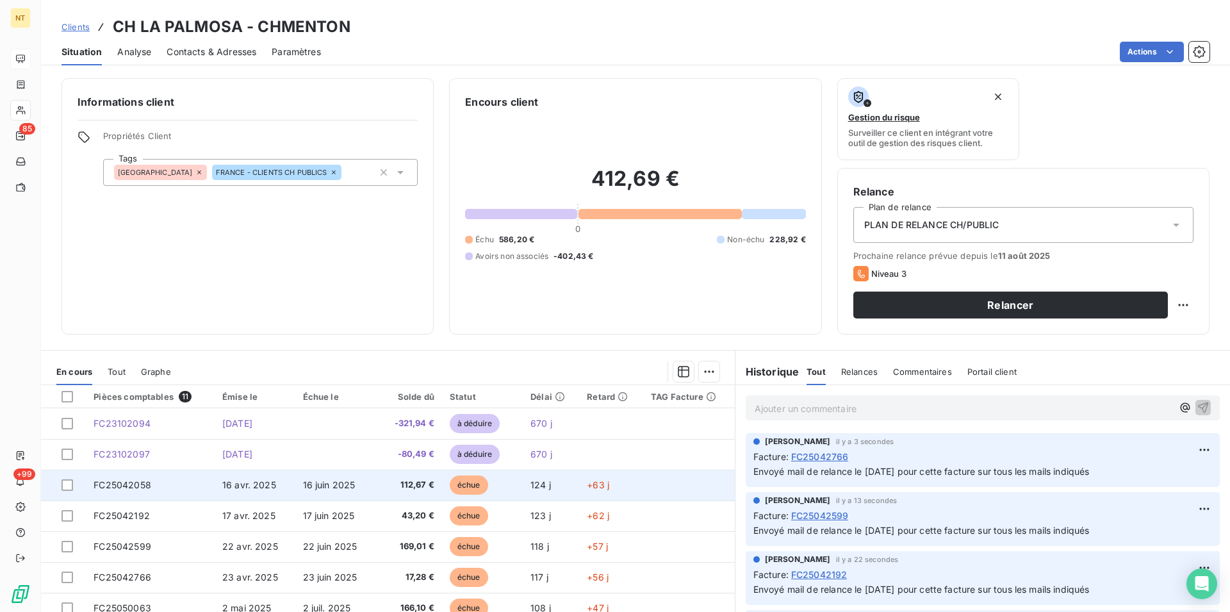
scroll to position [65, 0]
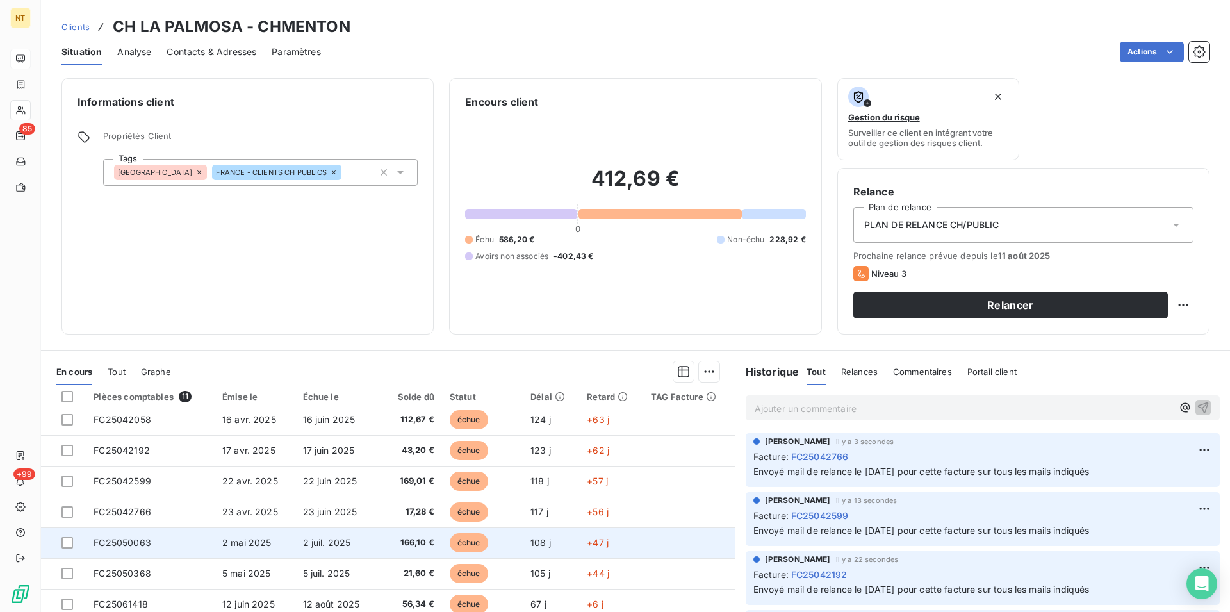
click at [158, 541] on td "FC25050063" at bounding box center [150, 542] width 129 height 31
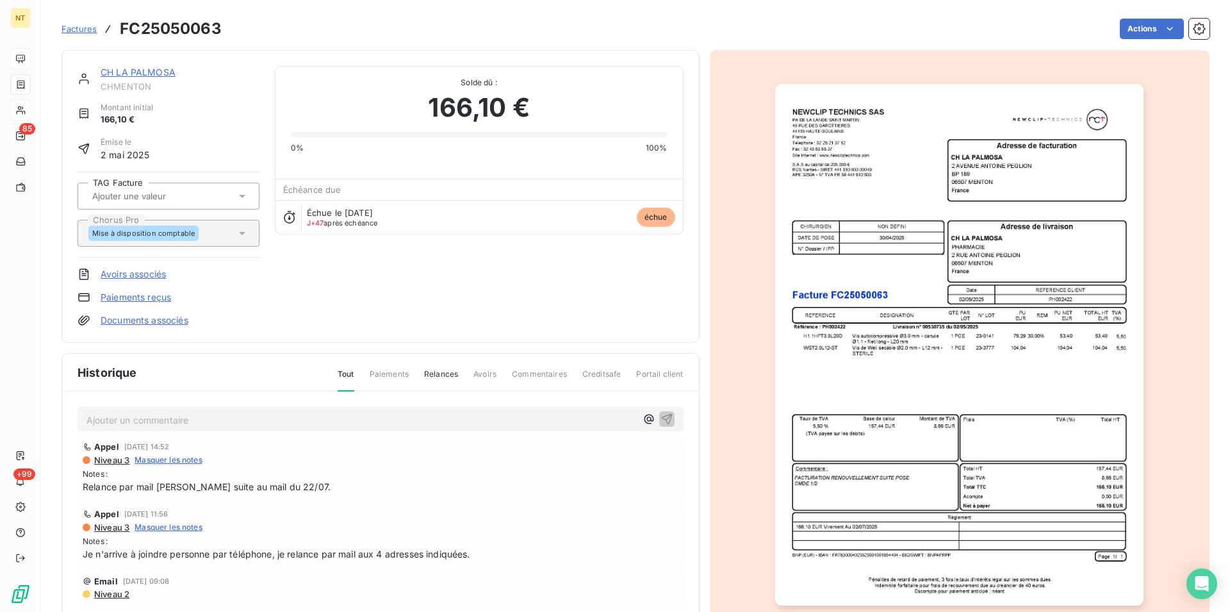
click at [147, 416] on p "Ajouter un commentaire ﻿" at bounding box center [360, 420] width 549 height 16
click at [661, 415] on icon "button" at bounding box center [666, 418] width 11 height 11
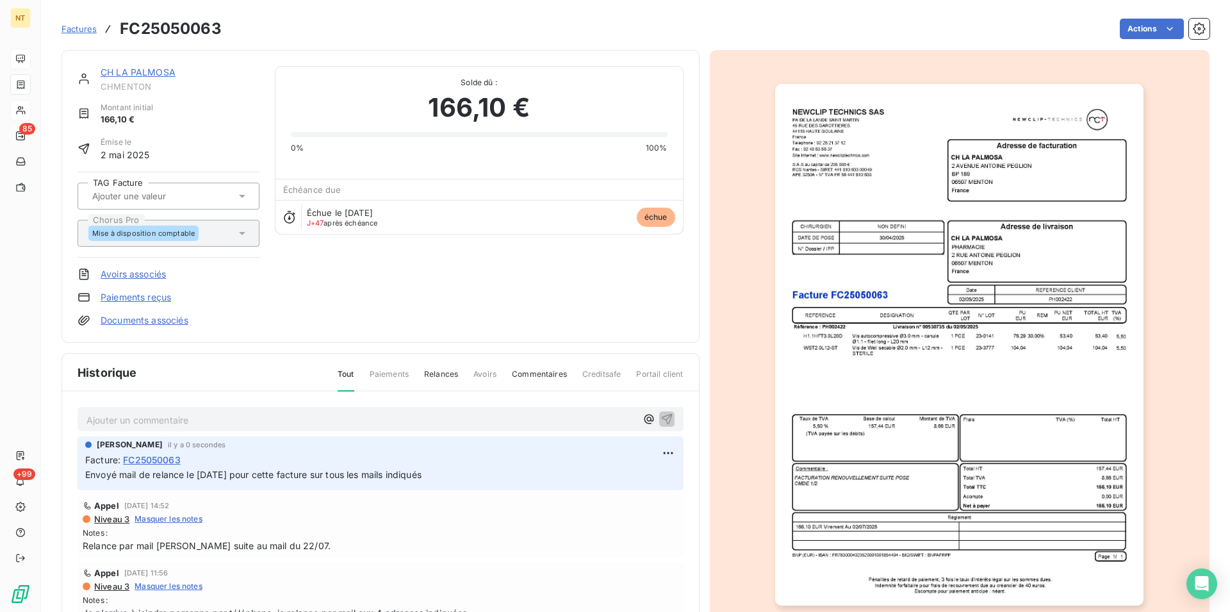
click at [148, 73] on link "CH LA PALMOSA" at bounding box center [138, 72] width 75 height 11
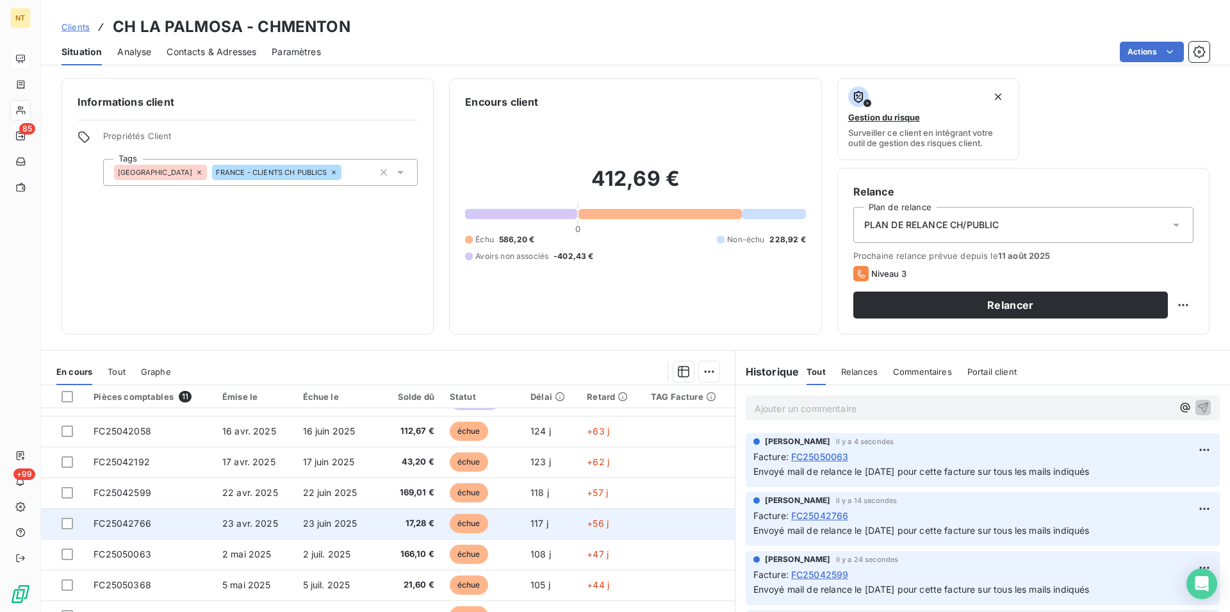
scroll to position [115, 0]
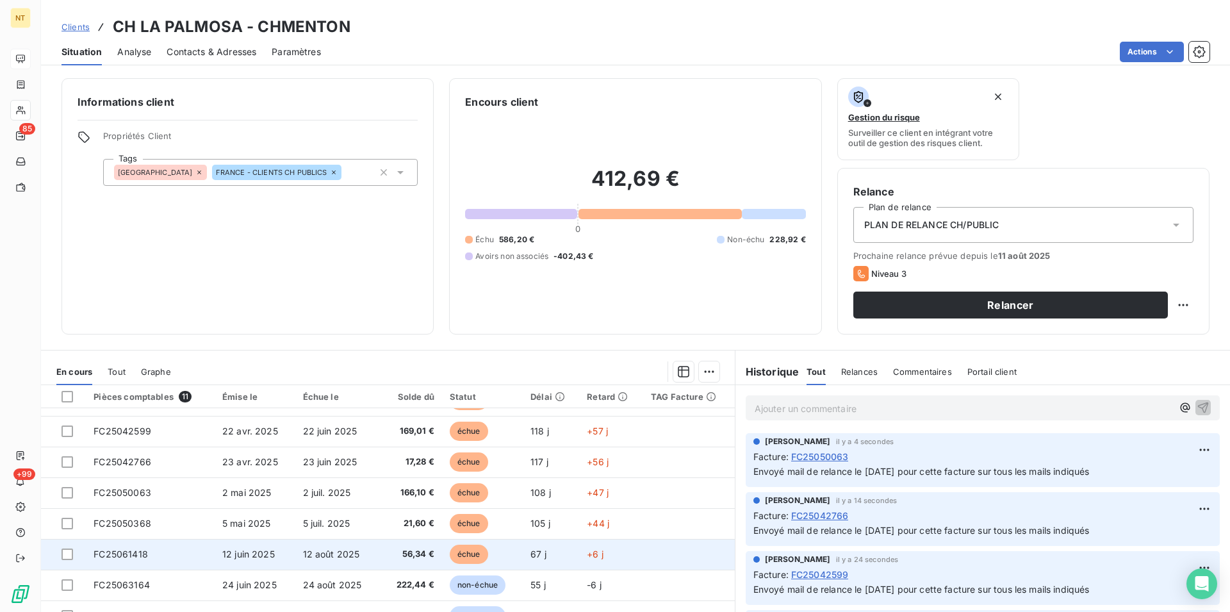
click at [139, 554] on span "FC25061418" at bounding box center [121, 553] width 54 height 11
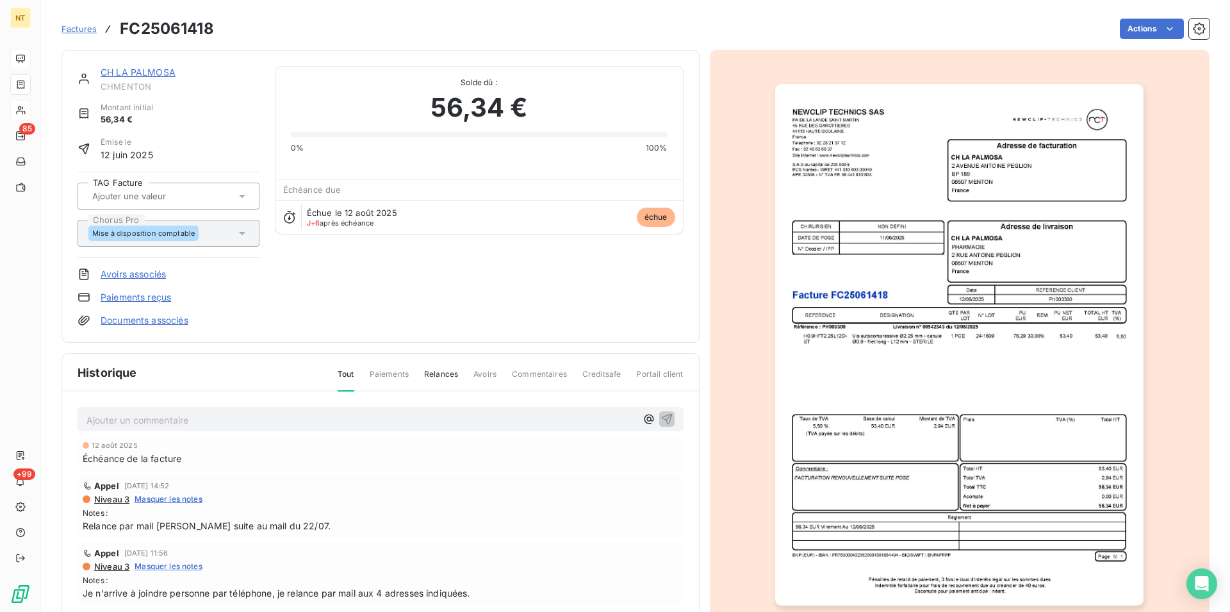
click at [143, 419] on p "Ajouter un commentaire ﻿" at bounding box center [360, 420] width 549 height 16
click at [660, 418] on icon "button" at bounding box center [666, 418] width 13 height 13
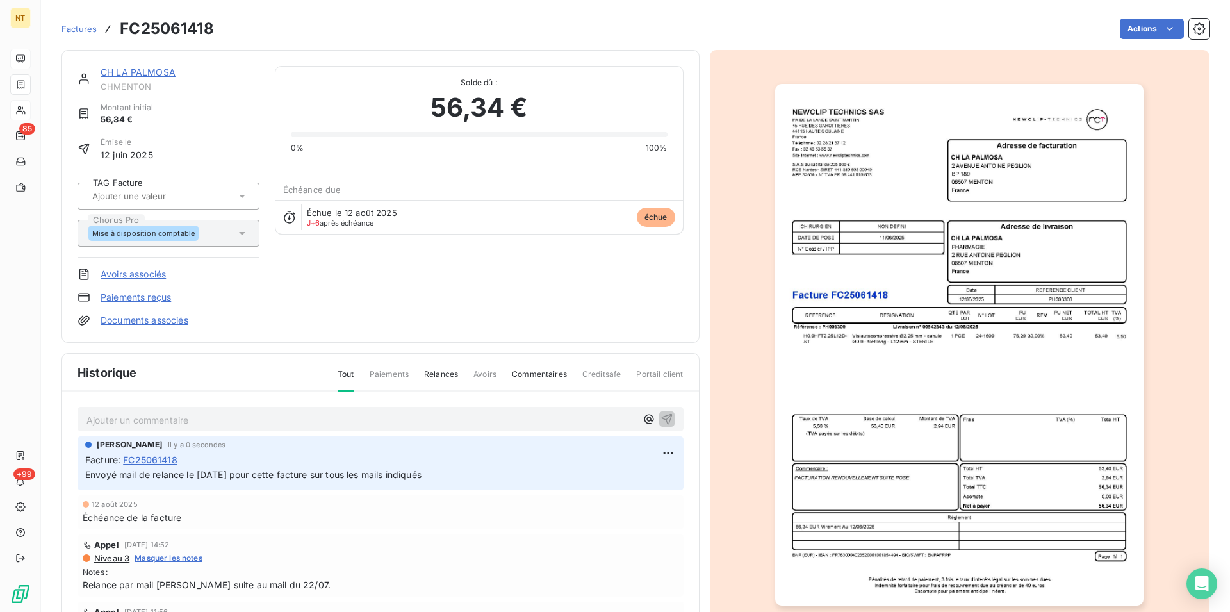
click at [154, 70] on link "CH LA PALMOSA" at bounding box center [138, 72] width 75 height 11
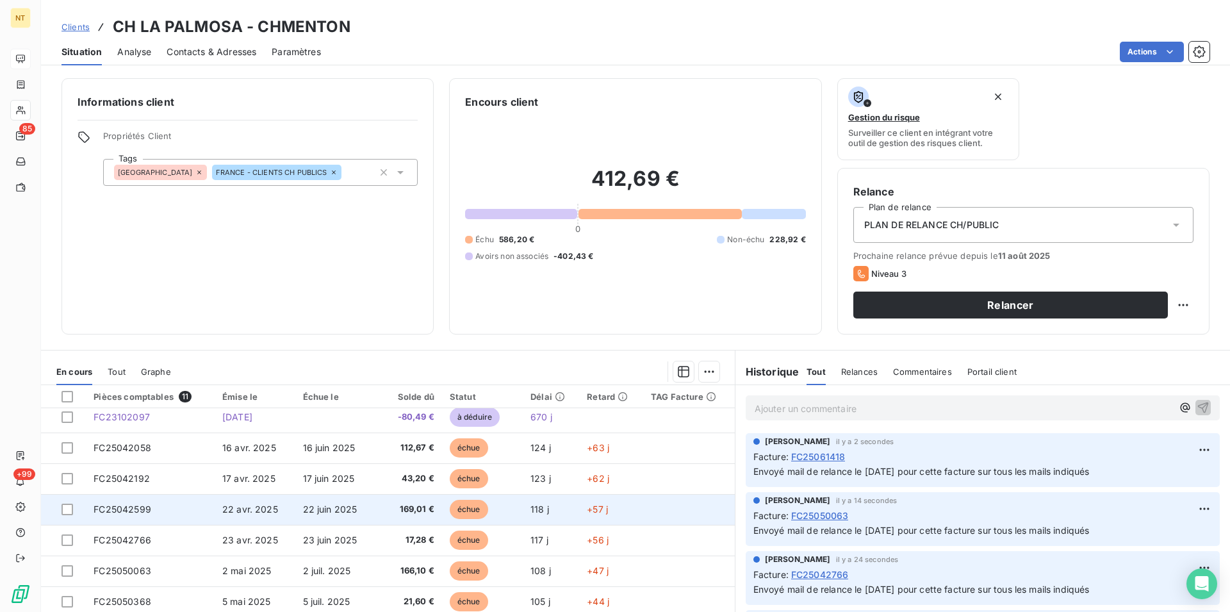
scroll to position [115, 0]
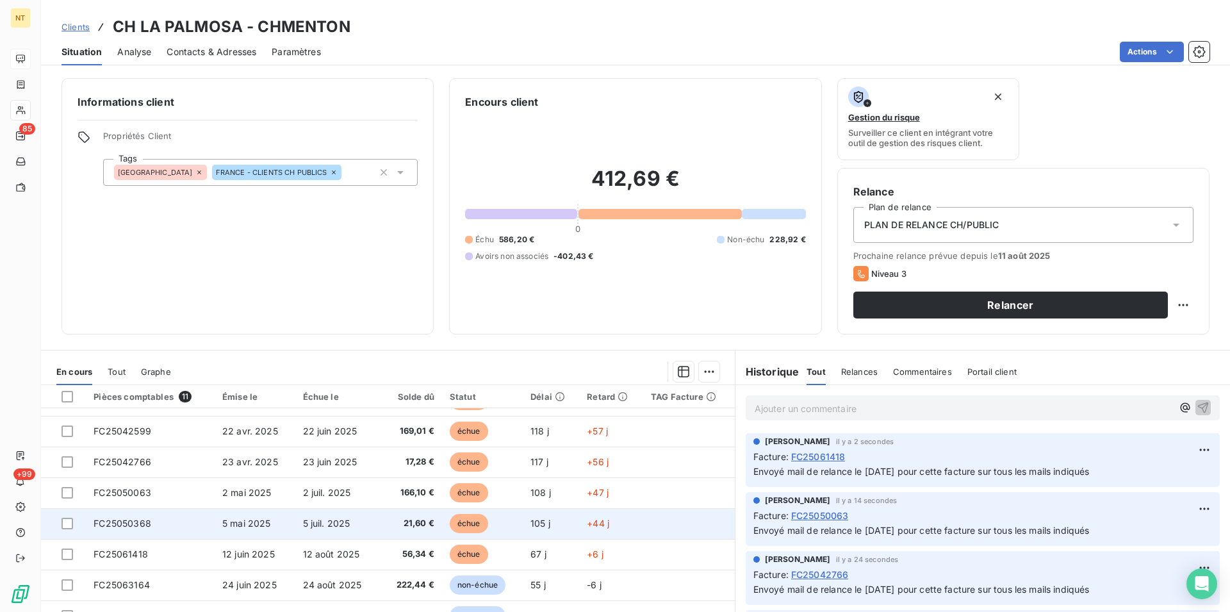
click at [129, 527] on span "FC25050368" at bounding box center [123, 522] width 58 height 11
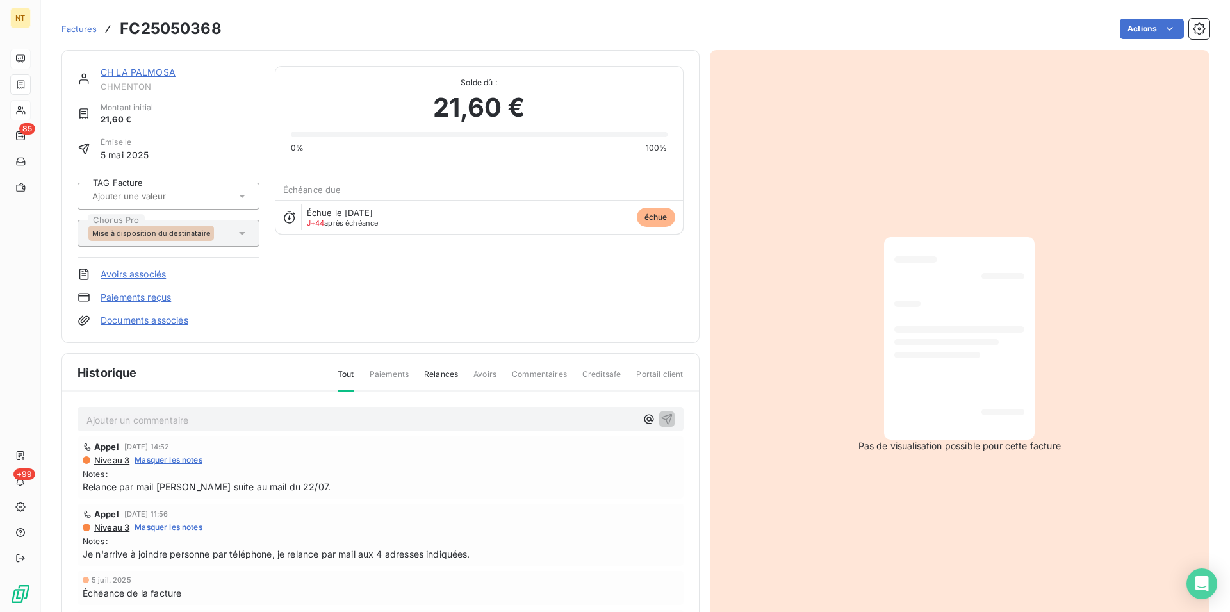
click at [163, 418] on p "Ajouter un commentaire ﻿" at bounding box center [360, 420] width 549 height 16
click at [661, 417] on icon "button" at bounding box center [666, 418] width 11 height 11
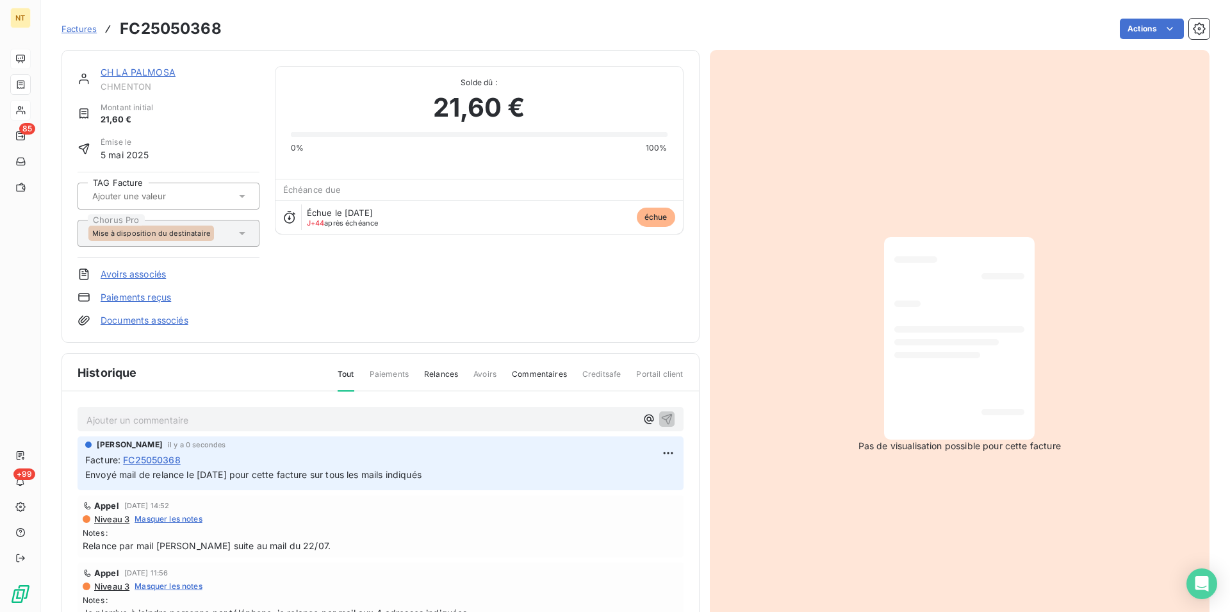
click at [140, 72] on link "CH LA PALMOSA" at bounding box center [138, 72] width 75 height 11
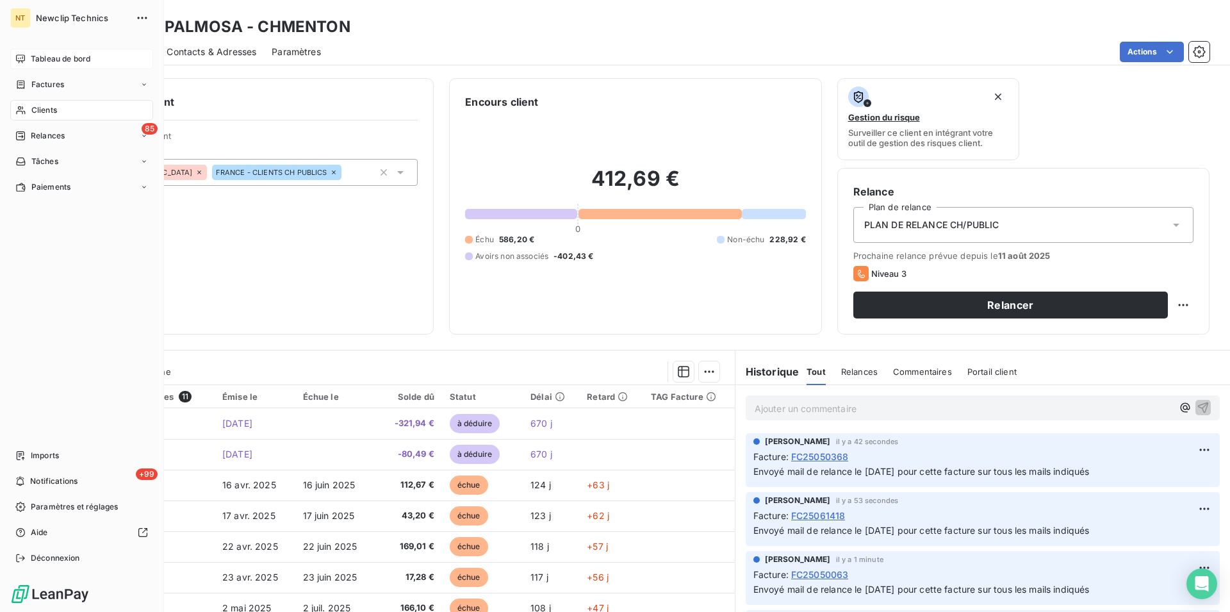
click at [53, 63] on span "Tableau de bord" at bounding box center [61, 59] width 60 height 12
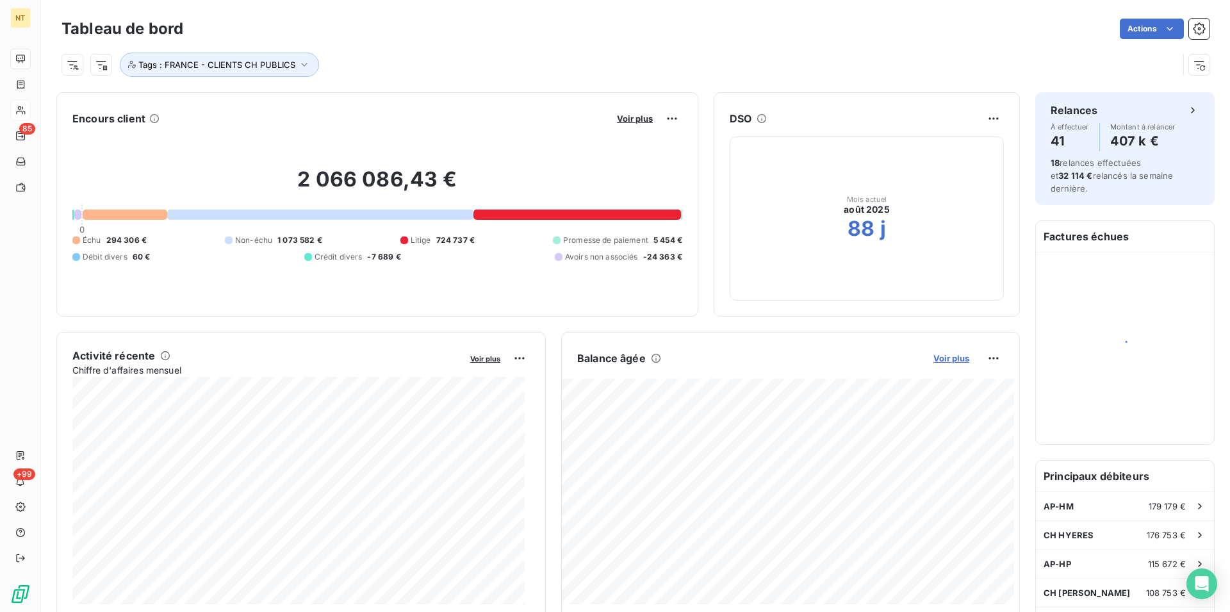
click at [941, 357] on span "Voir plus" at bounding box center [951, 358] width 36 height 10
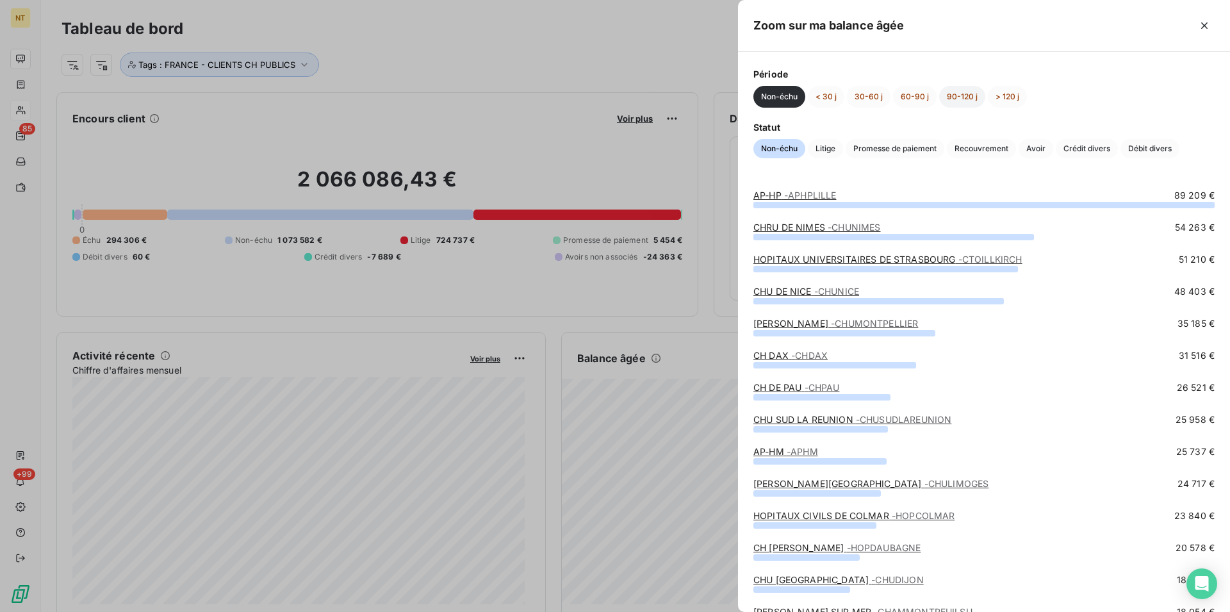
click at [963, 95] on button "90-120 j" at bounding box center [962, 97] width 46 height 22
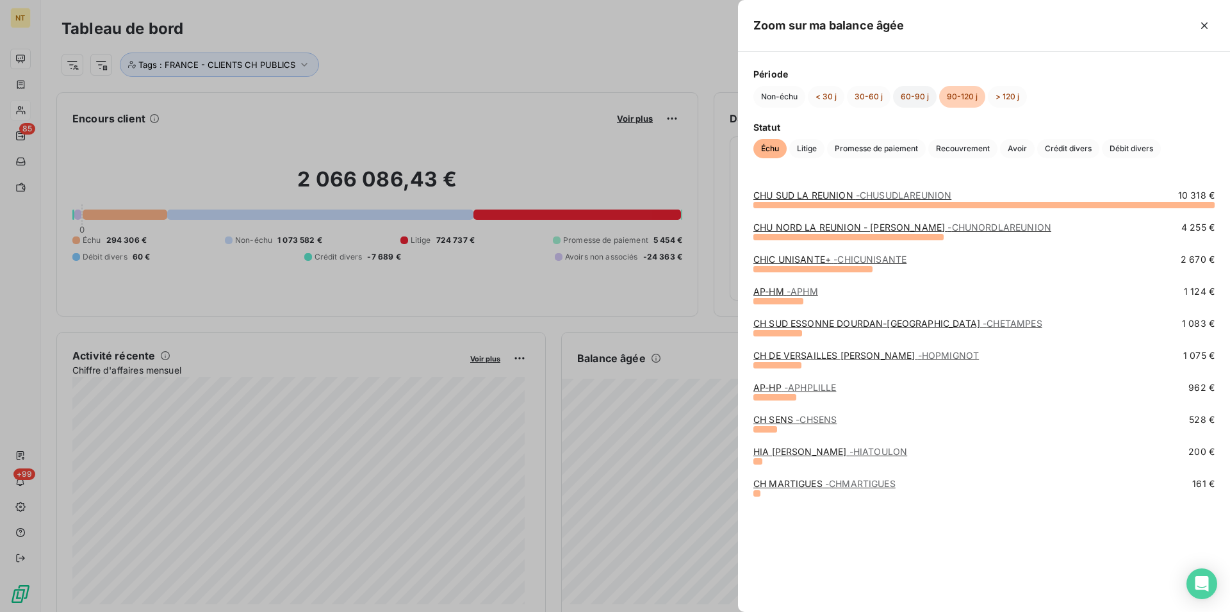
click at [913, 94] on button "60-90 j" at bounding box center [915, 97] width 44 height 22
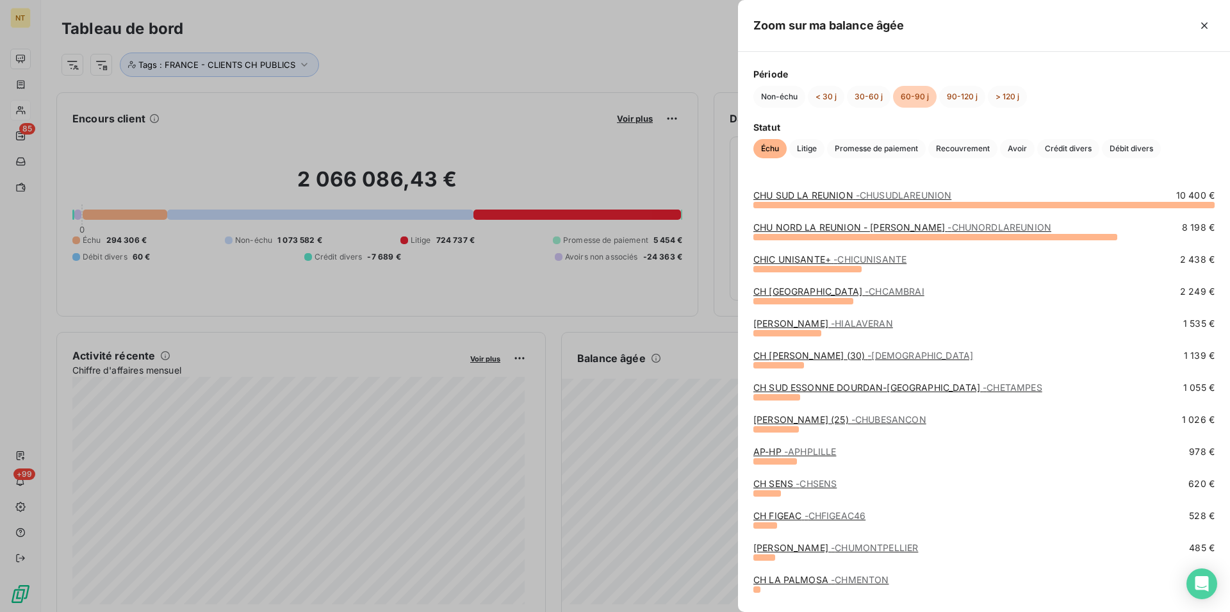
click at [808, 357] on link "CH [PERSON_NAME] (30) - CHLOUISPASTEUR" at bounding box center [863, 355] width 220 height 11
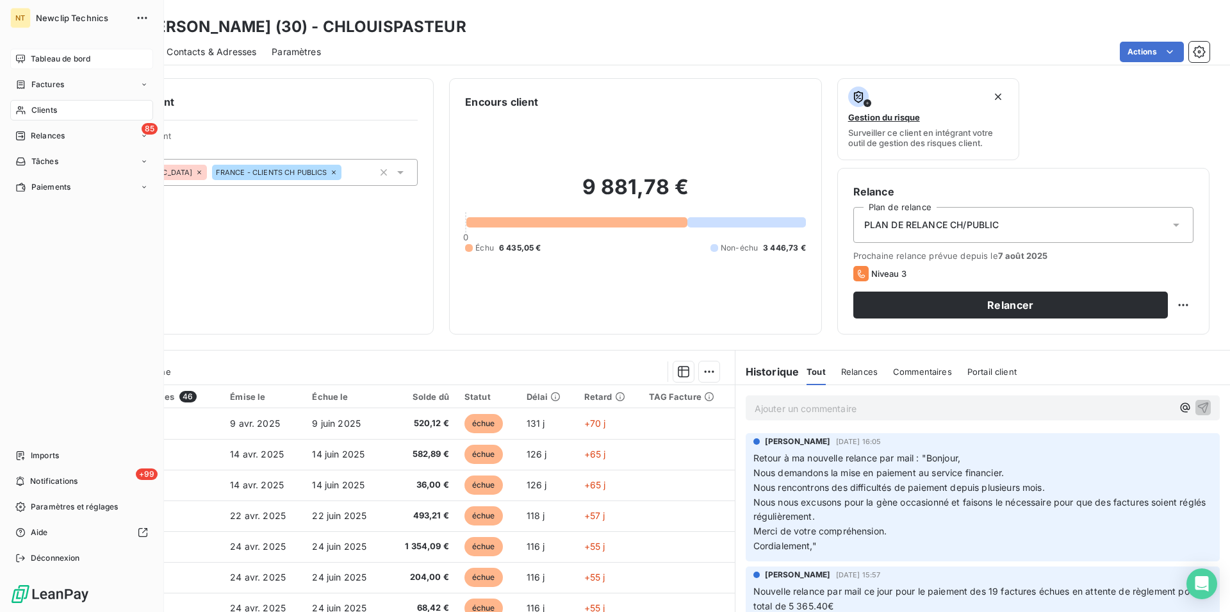
click at [75, 58] on span "Tableau de bord" at bounding box center [61, 59] width 60 height 12
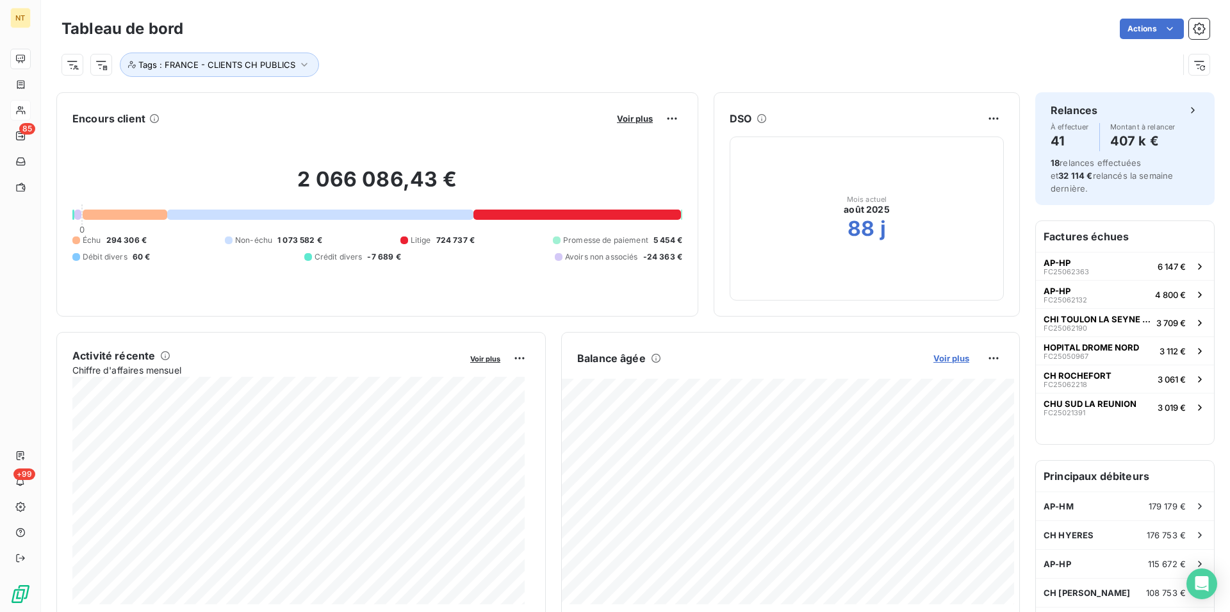
click at [943, 359] on span "Voir plus" at bounding box center [951, 358] width 36 height 10
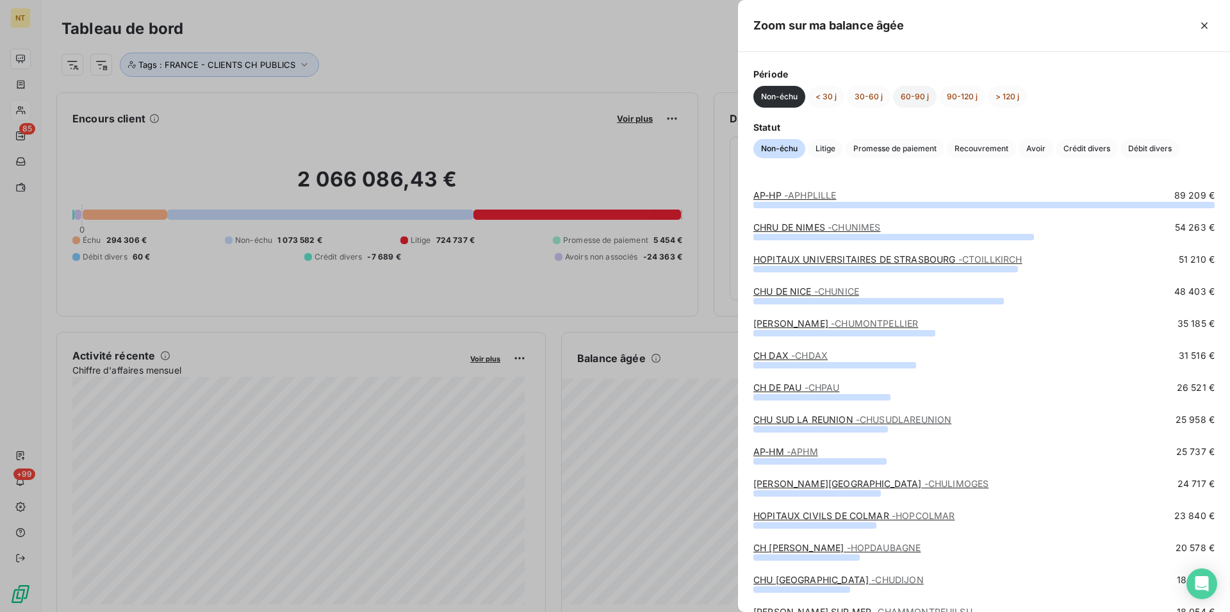
click at [920, 95] on button "60-90 j" at bounding box center [915, 97] width 44 height 22
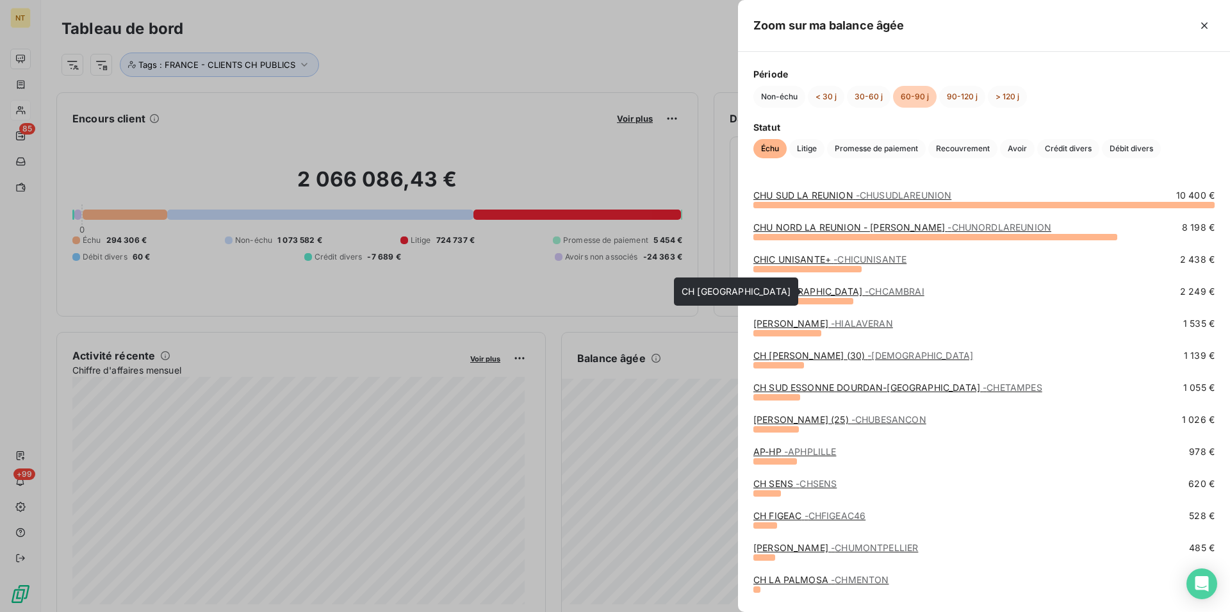
click at [865, 291] on span "- CHCAMBRAI" at bounding box center [895, 291] width 60 height 11
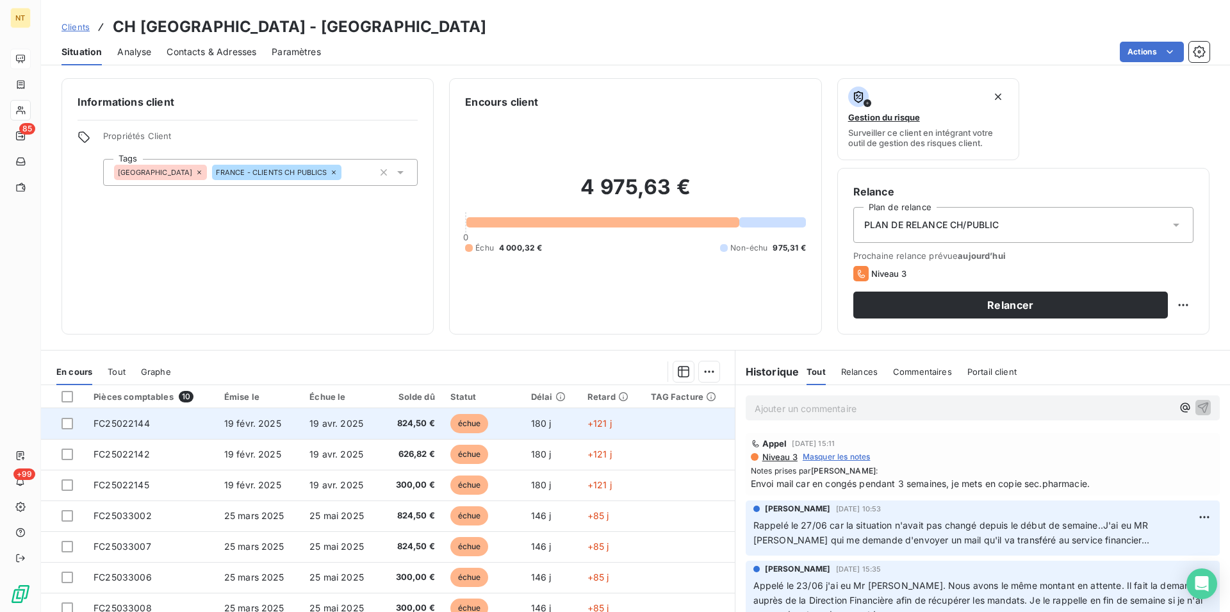
click at [274, 428] on td "19 févr. 2025" at bounding box center [258, 423] width 85 height 31
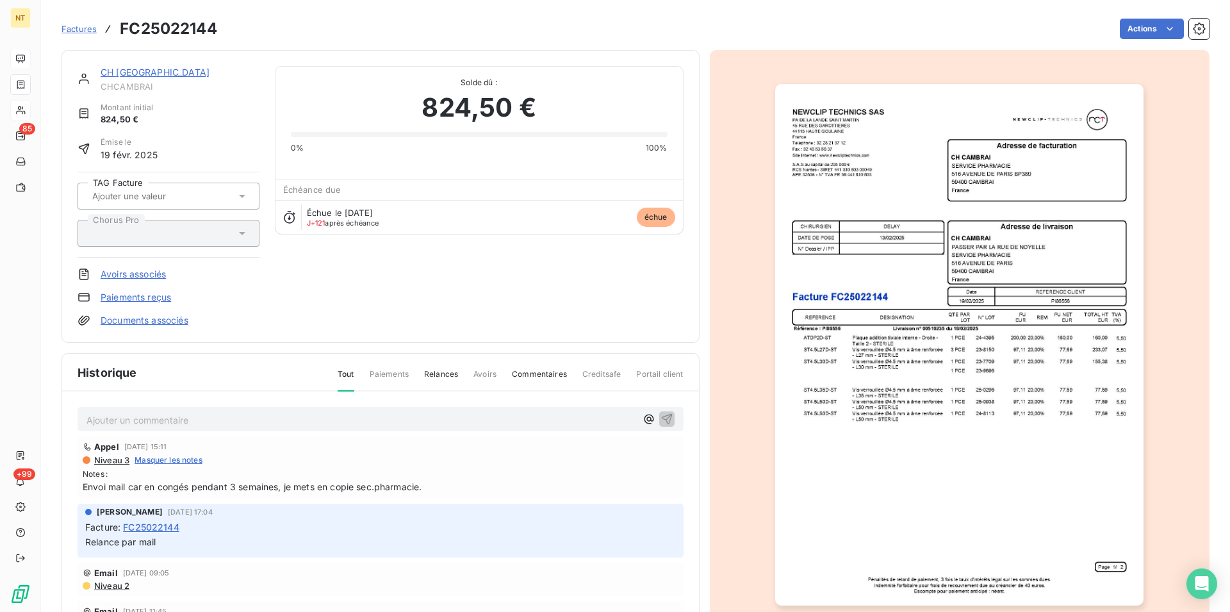
click at [136, 75] on link "CH [GEOGRAPHIC_DATA]" at bounding box center [155, 72] width 109 height 11
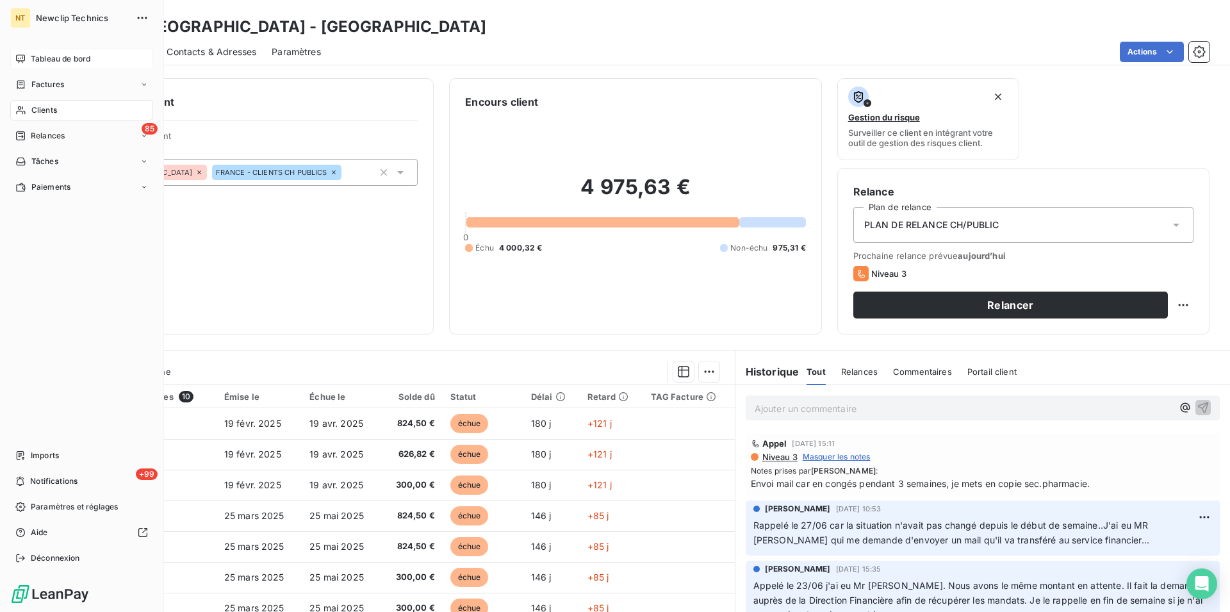
click at [49, 60] on span "Tableau de bord" at bounding box center [61, 59] width 60 height 12
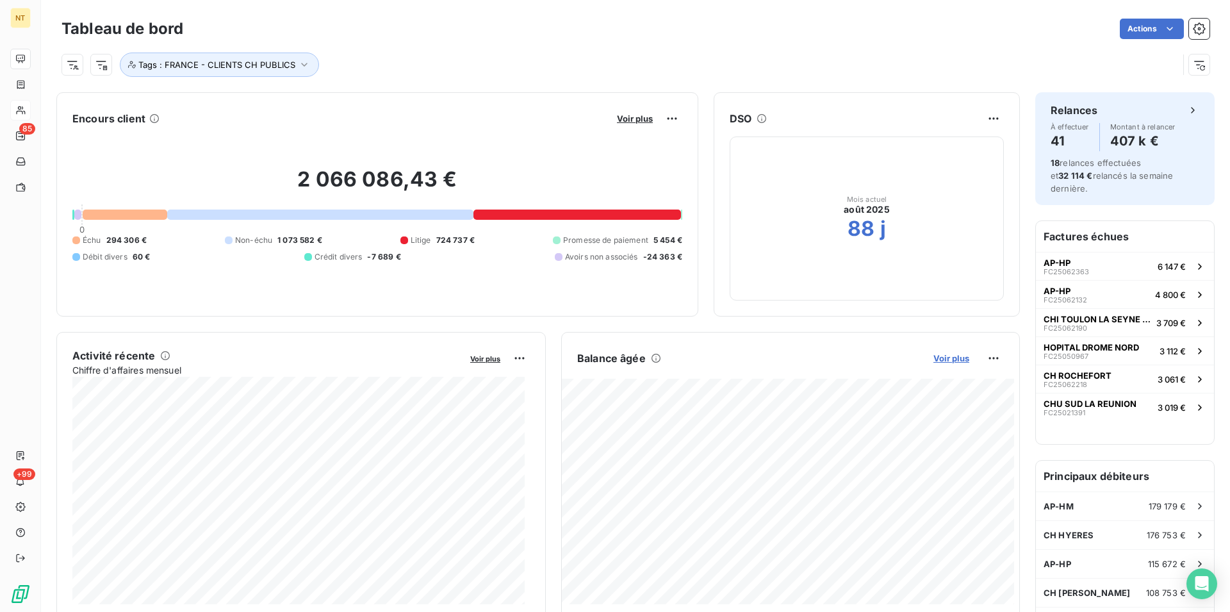
click at [938, 355] on span "Voir plus" at bounding box center [951, 358] width 36 height 10
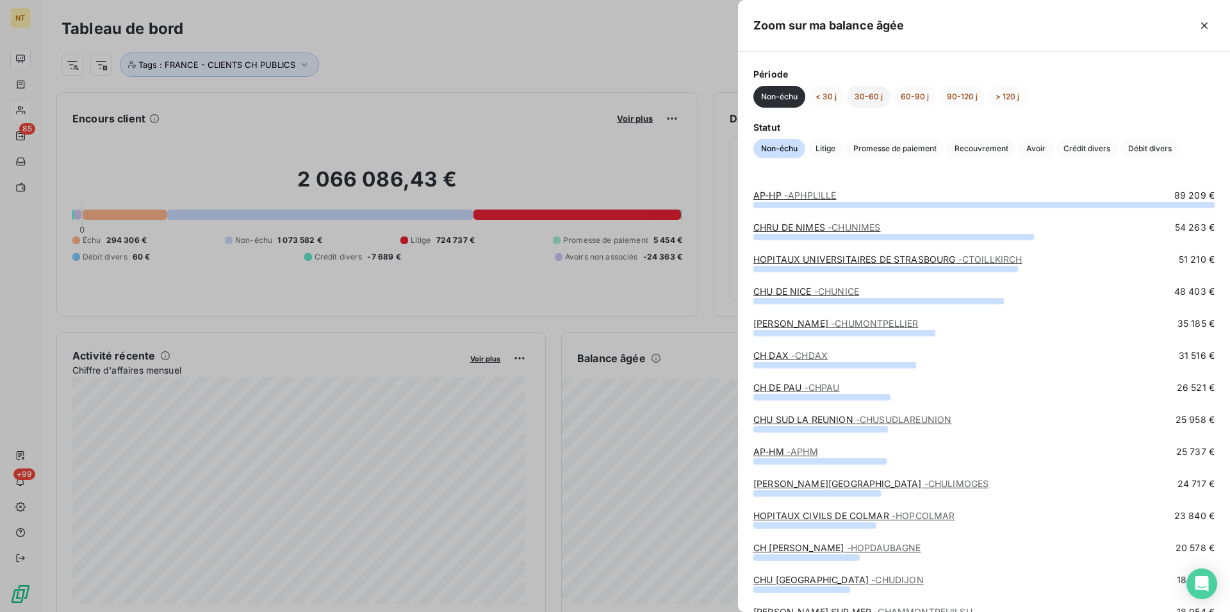
click at [866, 97] on button "30-60 j" at bounding box center [869, 97] width 44 height 22
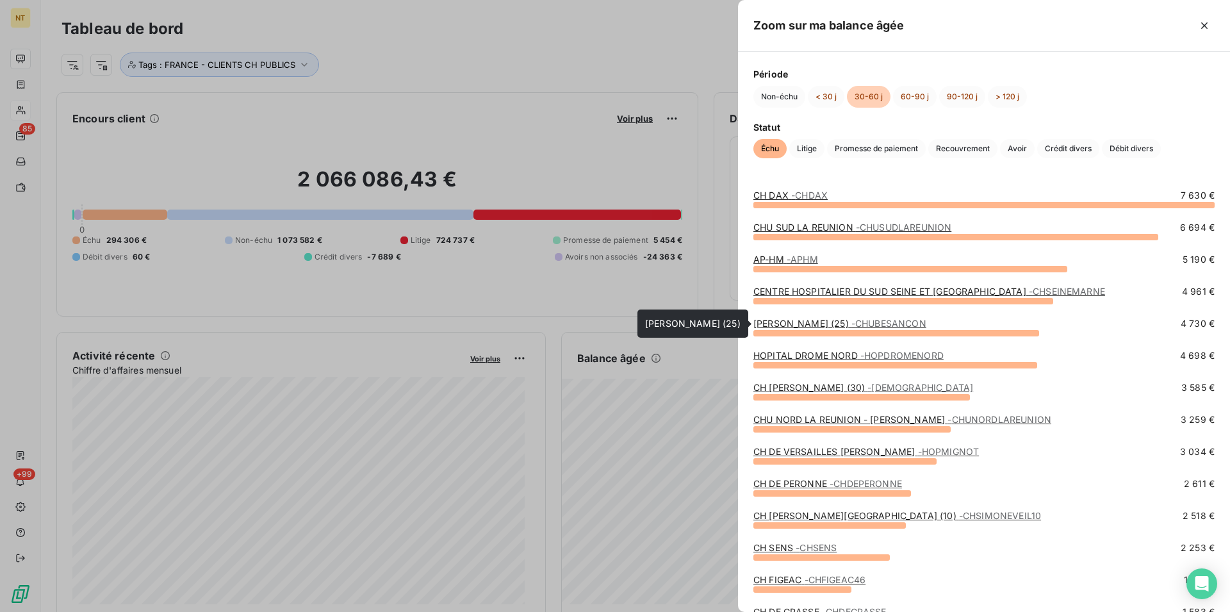
click at [798, 323] on link "[PERSON_NAME] (25) - CHUBESANCON" at bounding box center [839, 323] width 173 height 11
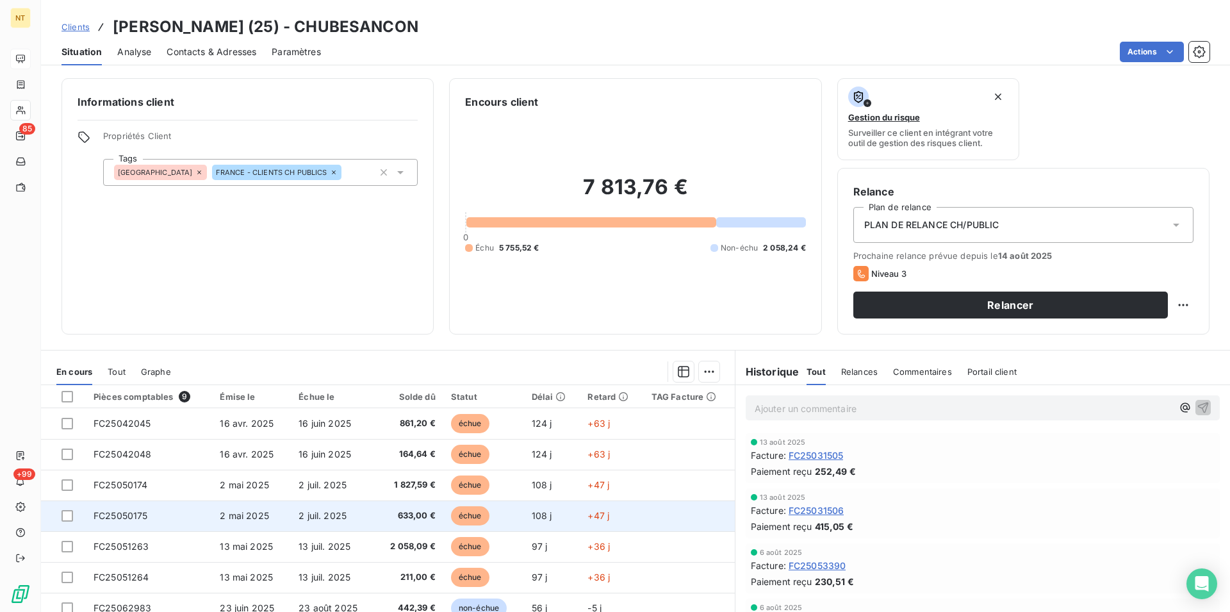
scroll to position [54, 0]
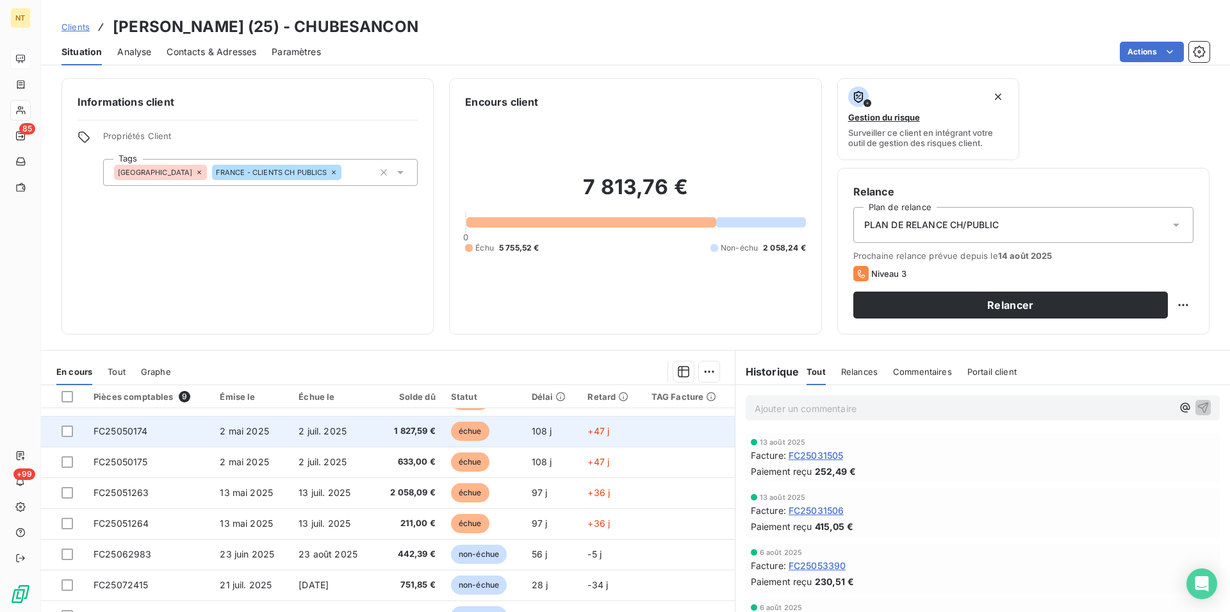
click at [129, 440] on td "FC25050174" at bounding box center [149, 431] width 126 height 31
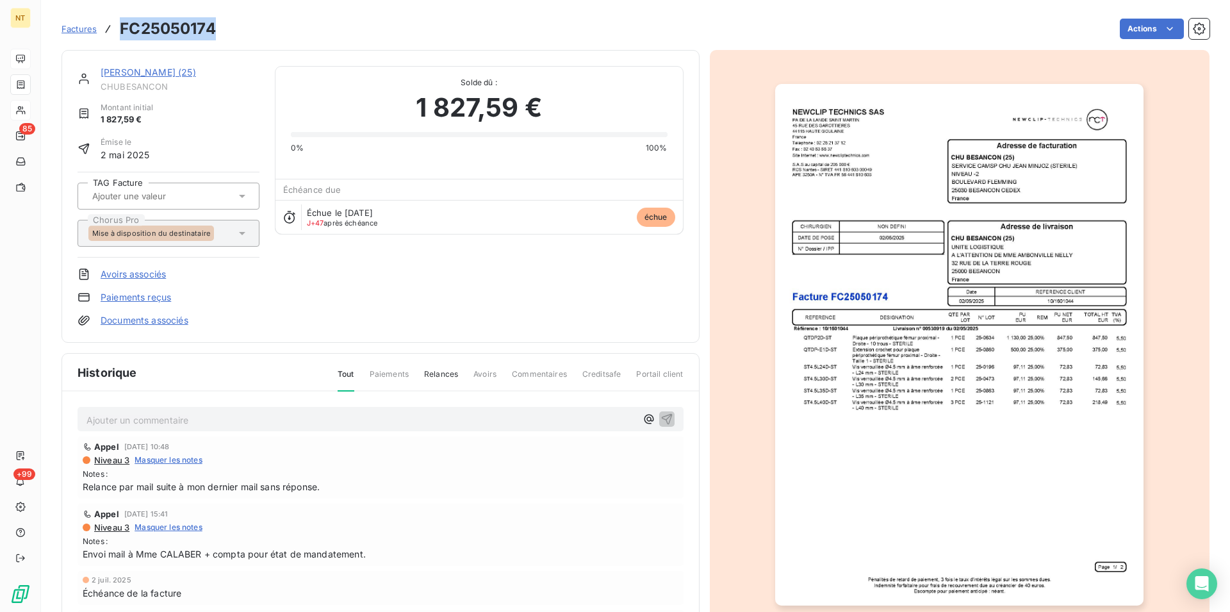
drag, startPoint x: 120, startPoint y: 29, endPoint x: 227, endPoint y: 29, distance: 107.6
click at [227, 29] on div "Factures FC25050174 Actions" at bounding box center [635, 28] width 1148 height 27
click at [140, 74] on link "[PERSON_NAME] (25)" at bounding box center [148, 72] width 95 height 11
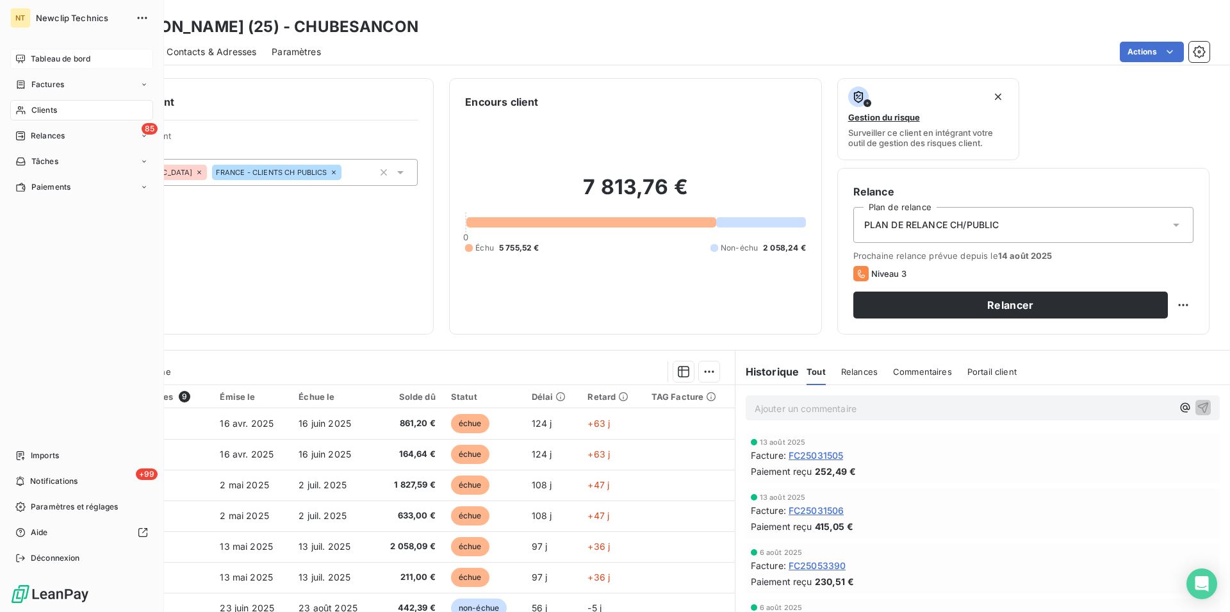
click at [41, 55] on span "Tableau de bord" at bounding box center [61, 59] width 60 height 12
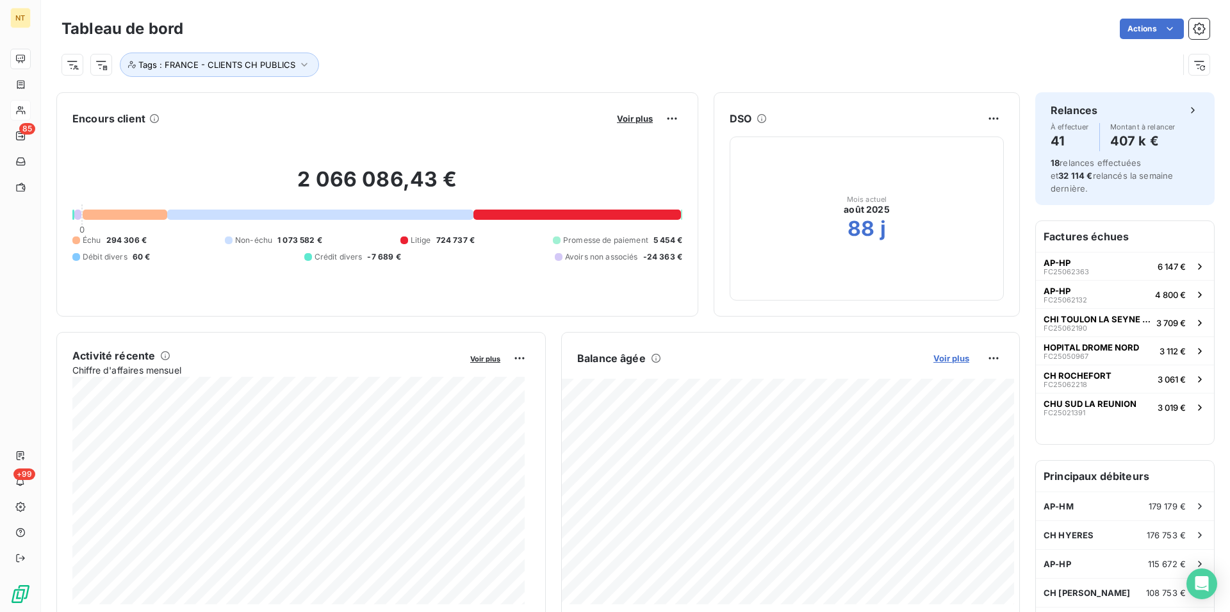
click at [947, 362] on span "Voir plus" at bounding box center [951, 358] width 36 height 10
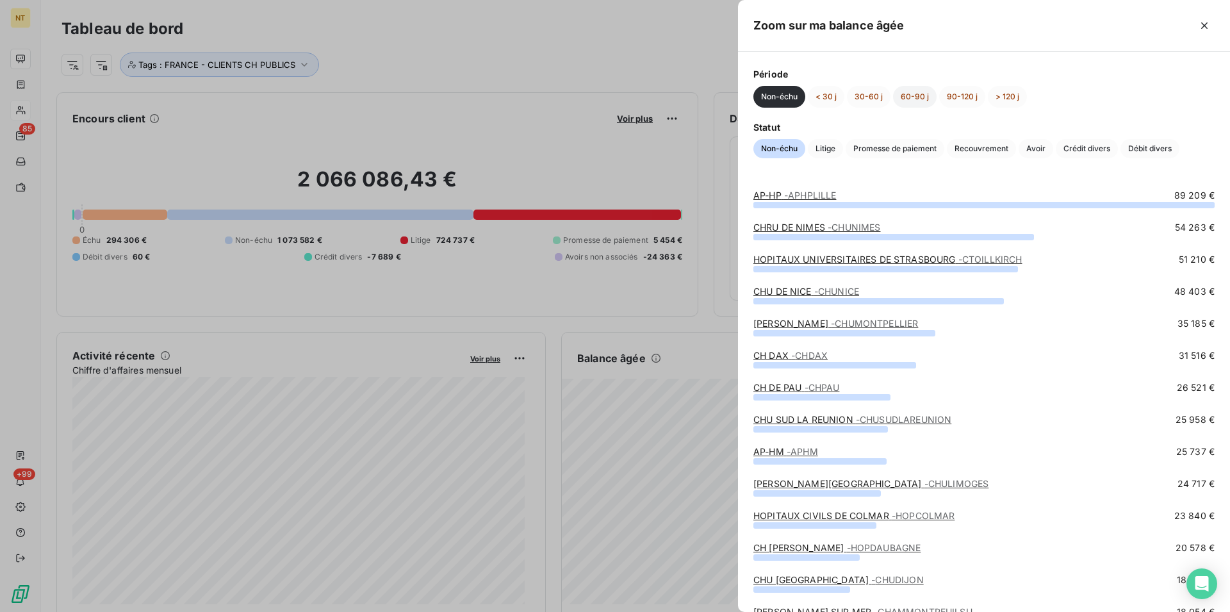
click at [920, 95] on button "60-90 j" at bounding box center [915, 97] width 44 height 22
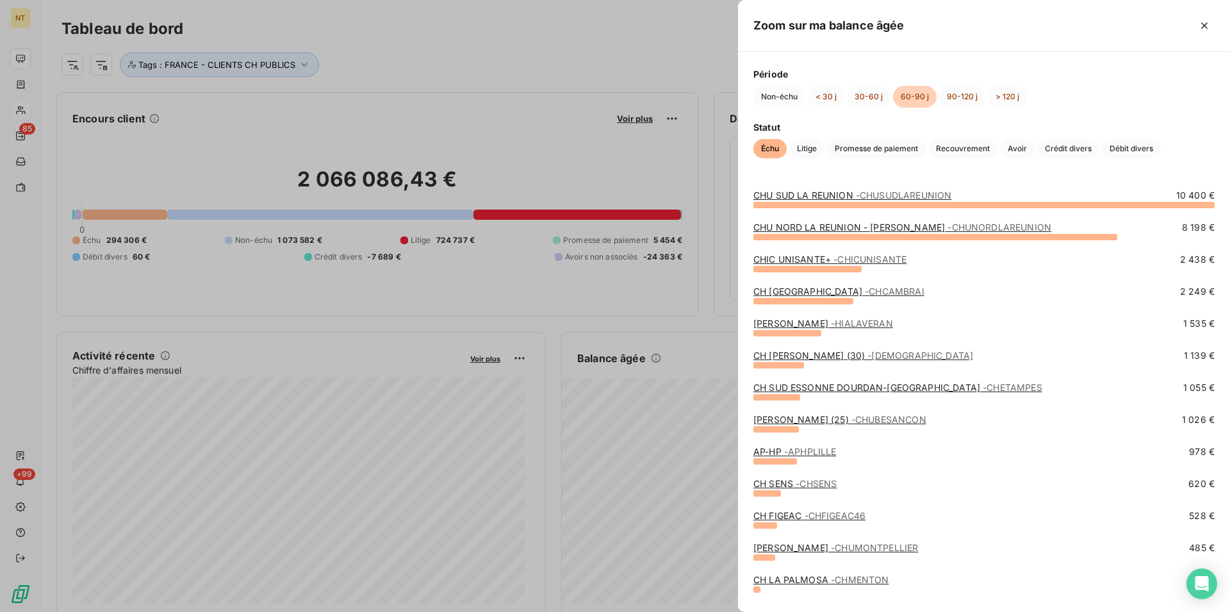
click at [820, 421] on link "[PERSON_NAME] (25) - CHUBESANCON" at bounding box center [839, 419] width 173 height 11
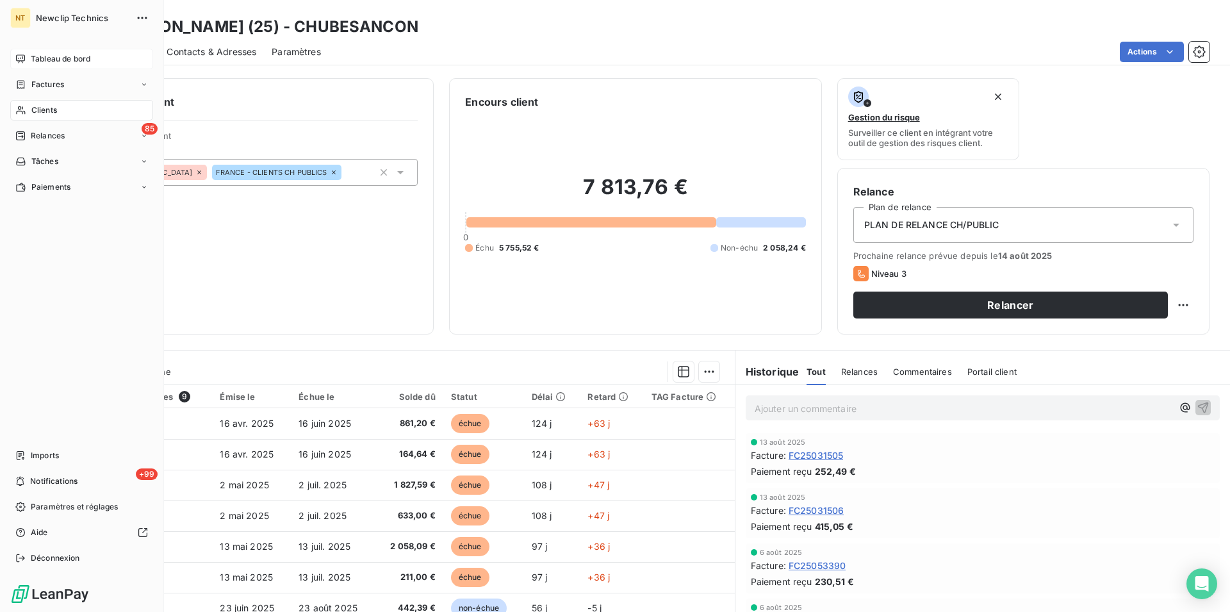
click at [67, 59] on span "Tableau de bord" at bounding box center [61, 59] width 60 height 12
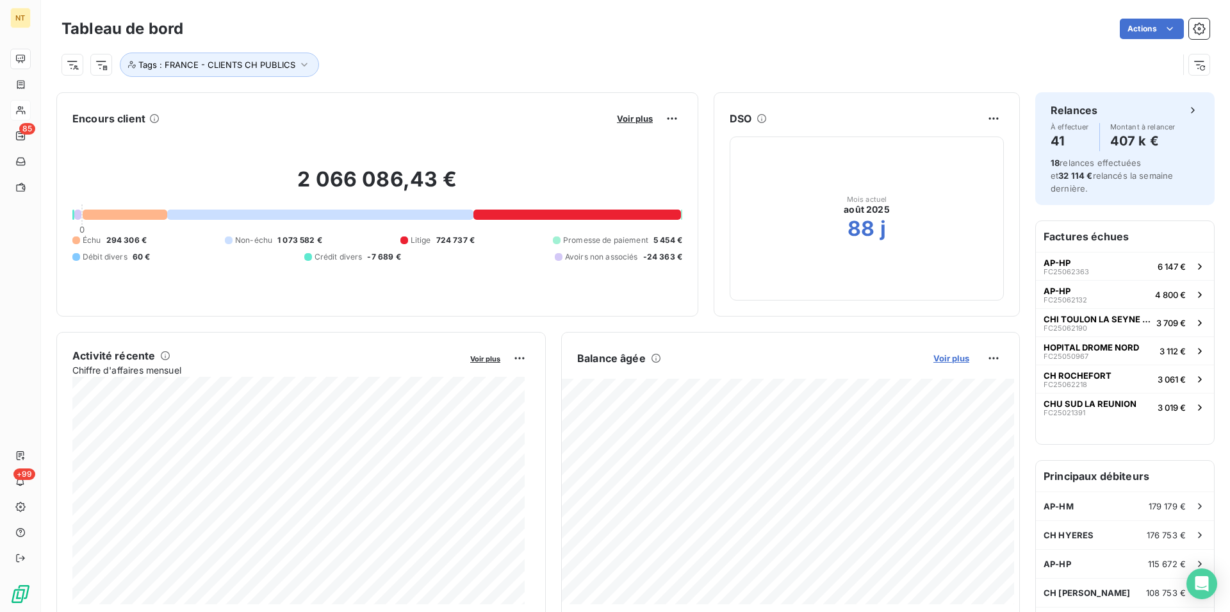
click at [947, 356] on span "Voir plus" at bounding box center [951, 358] width 36 height 10
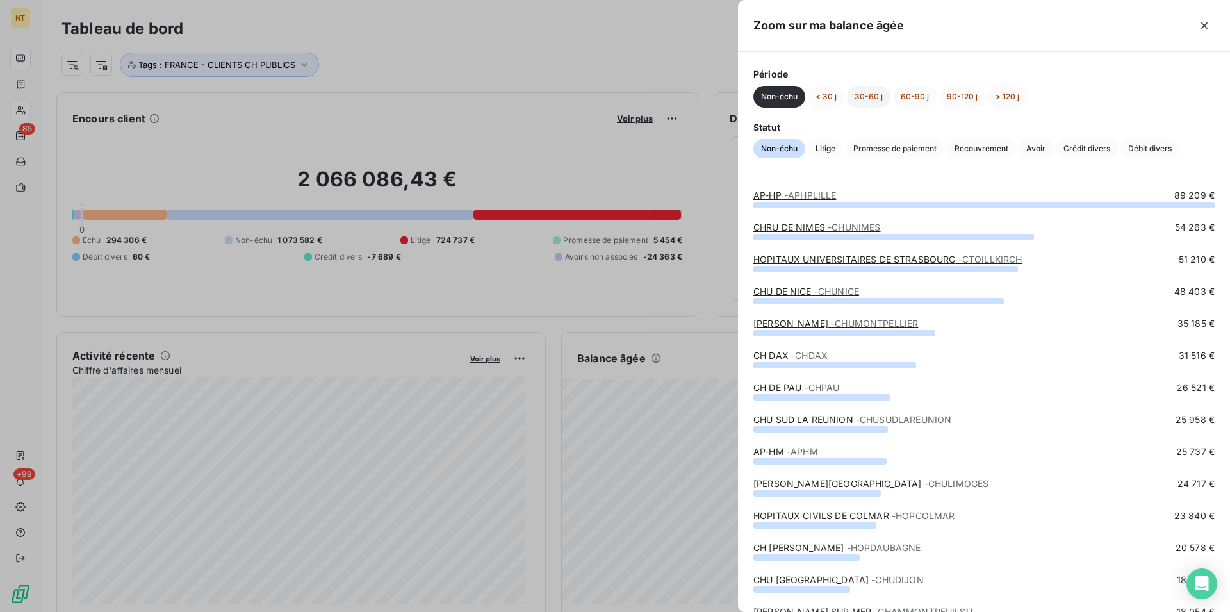
click at [866, 101] on button "30-60 j" at bounding box center [869, 97] width 44 height 22
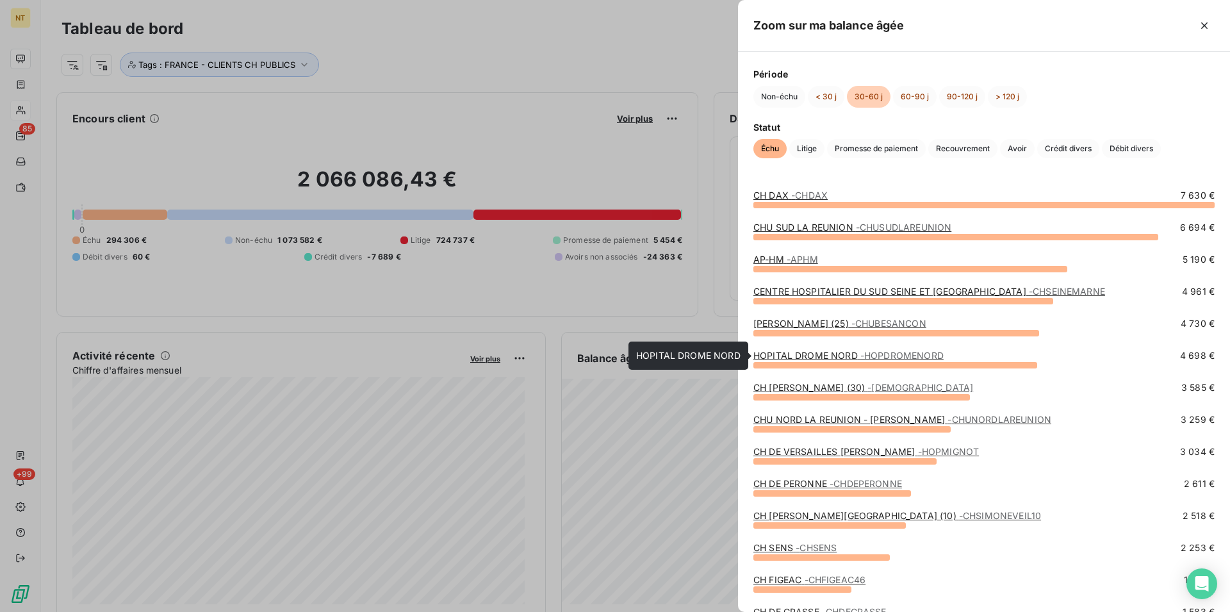
click at [903, 358] on span "- HOPDROMENORD" at bounding box center [901, 355] width 83 height 11
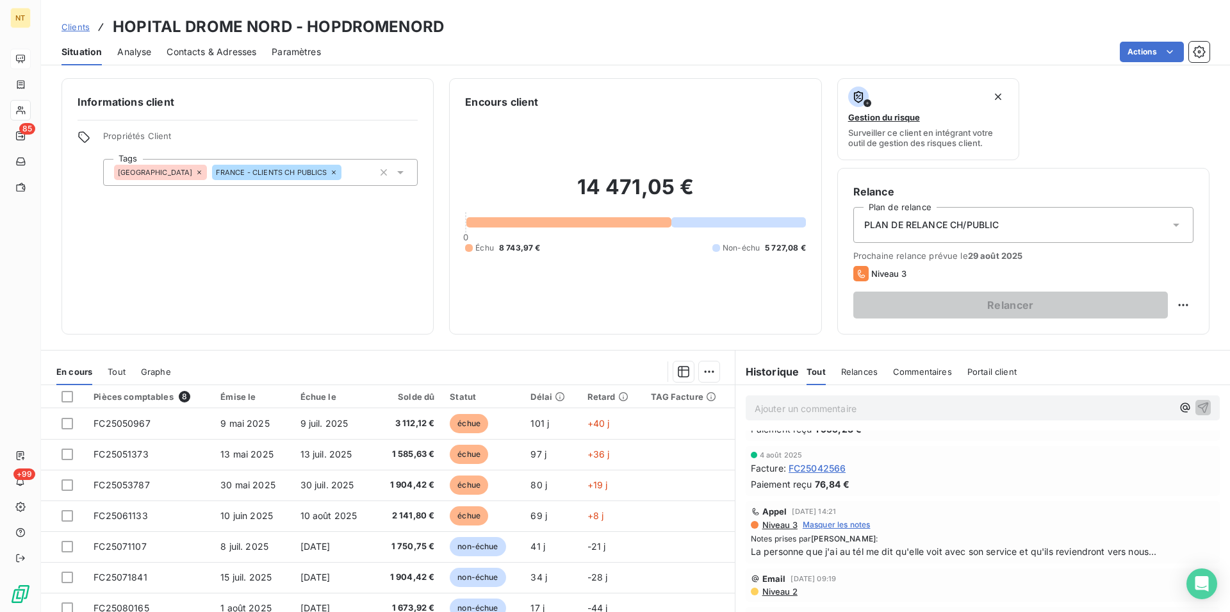
scroll to position [65, 0]
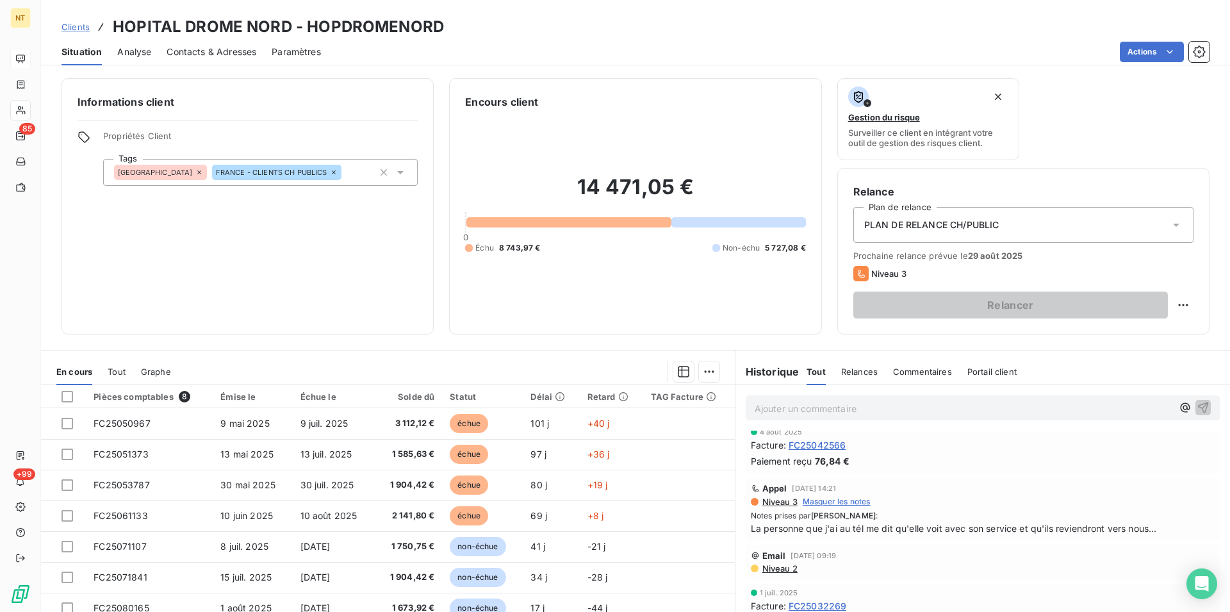
click at [319, 172] on div "FRANCE FRANCE - CLIENTS CH PUBLICS" at bounding box center [260, 172] width 314 height 27
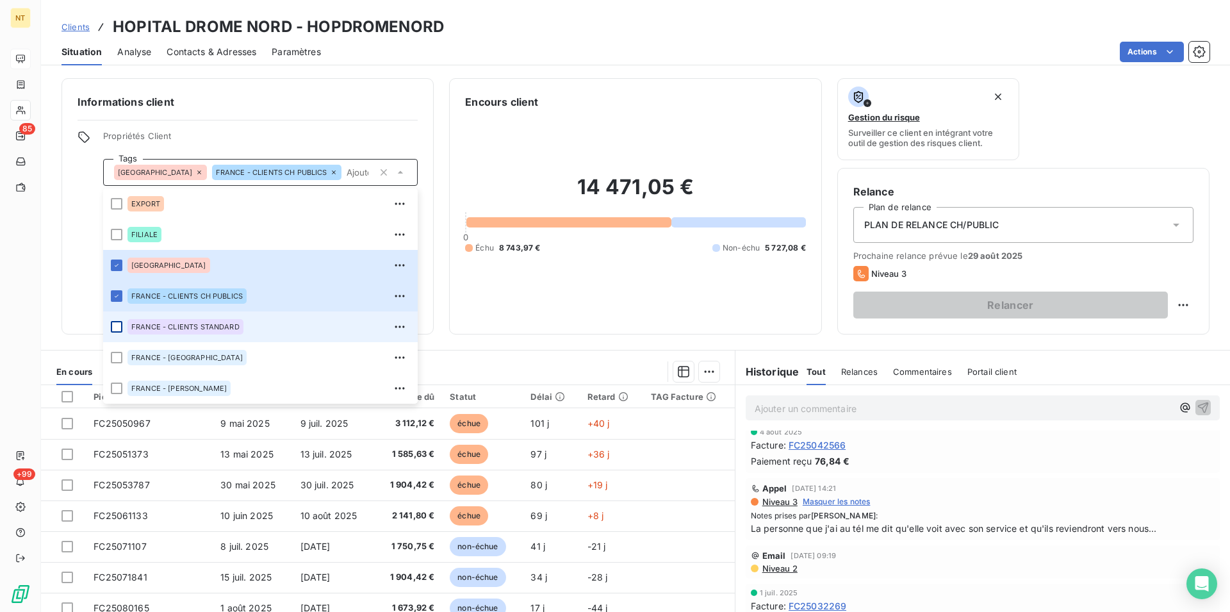
click at [113, 327] on div at bounding box center [117, 327] width 12 height 12
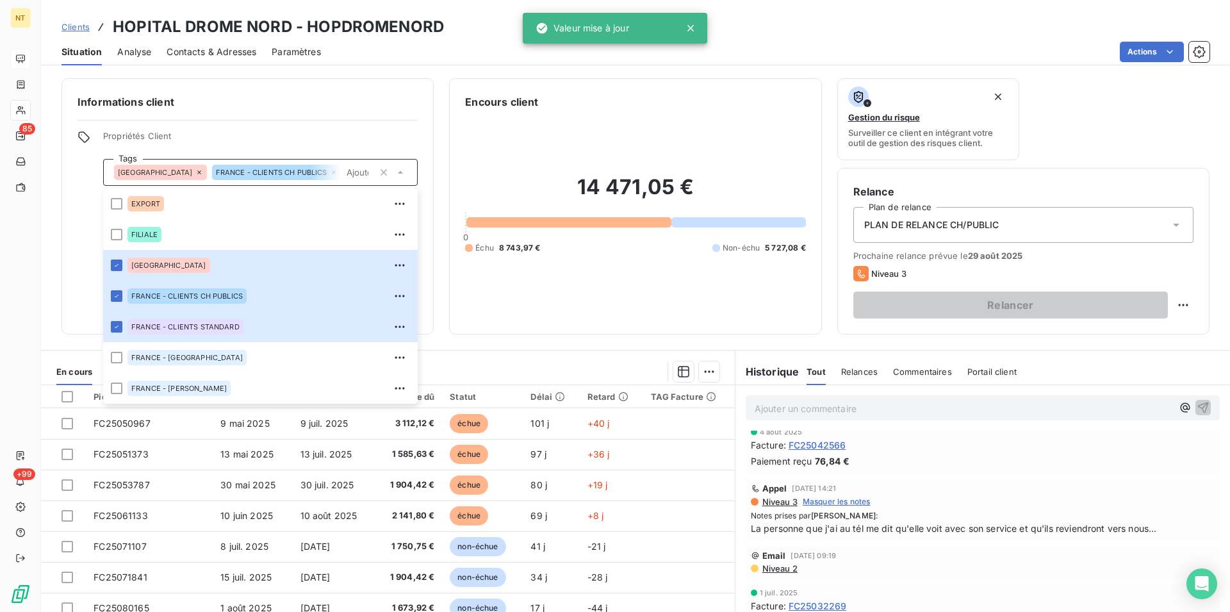
click at [64, 199] on div "Informations client Propriétés Client Tags [GEOGRAPHIC_DATA] [GEOGRAPHIC_DATA] …" at bounding box center [247, 206] width 372 height 256
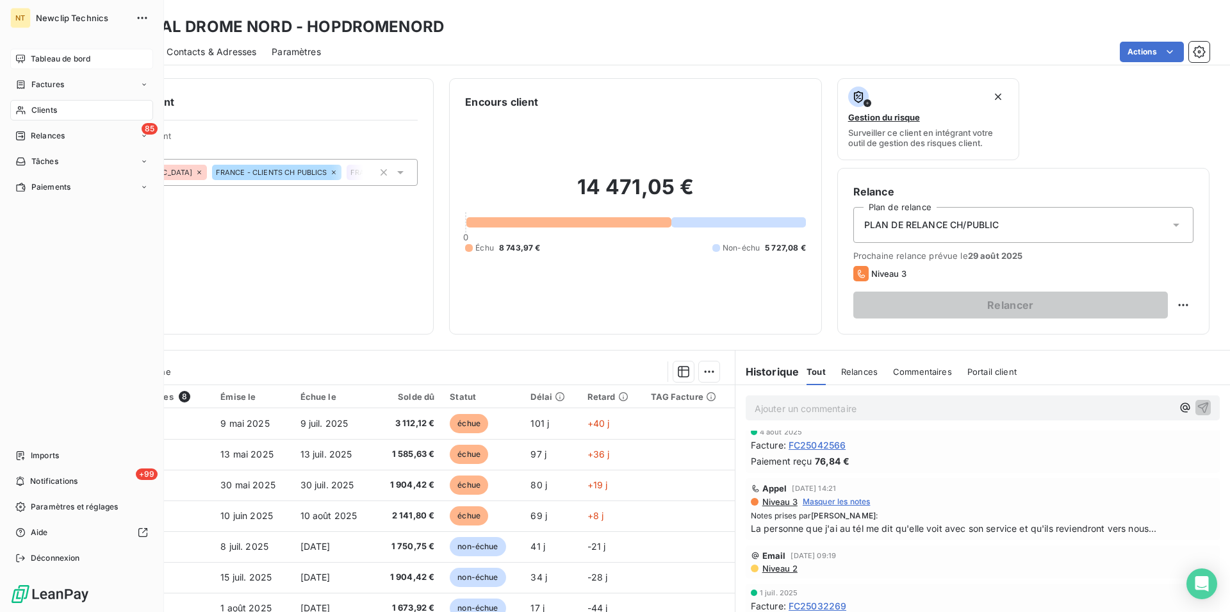
click at [56, 54] on span "Tableau de bord" at bounding box center [61, 59] width 60 height 12
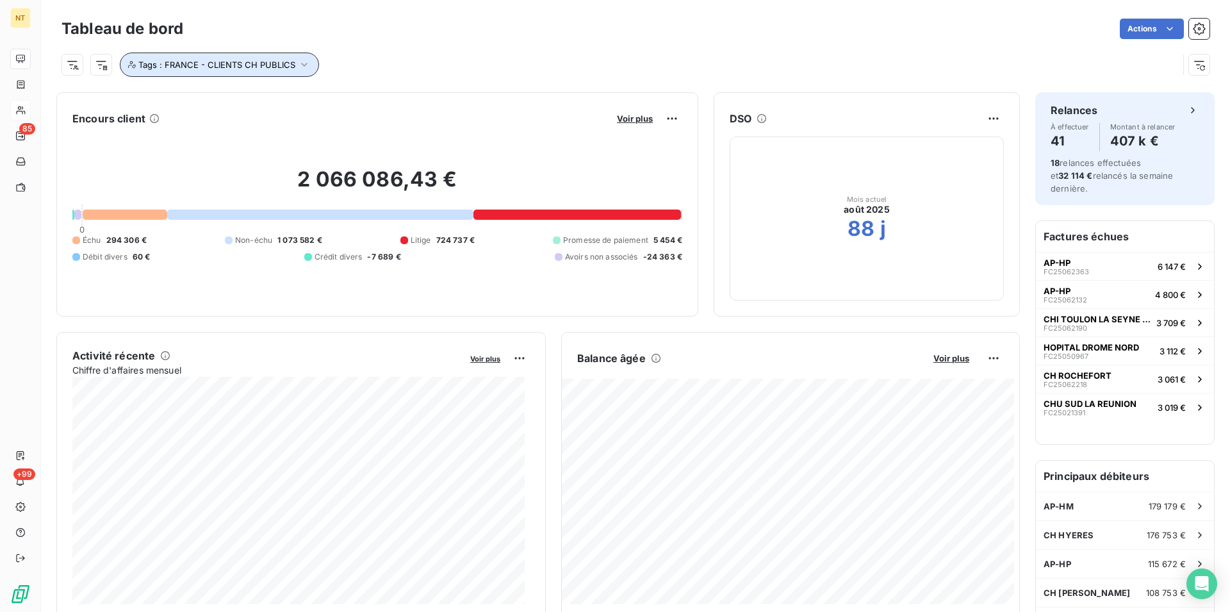
click at [302, 65] on icon "button" at bounding box center [304, 65] width 6 height 4
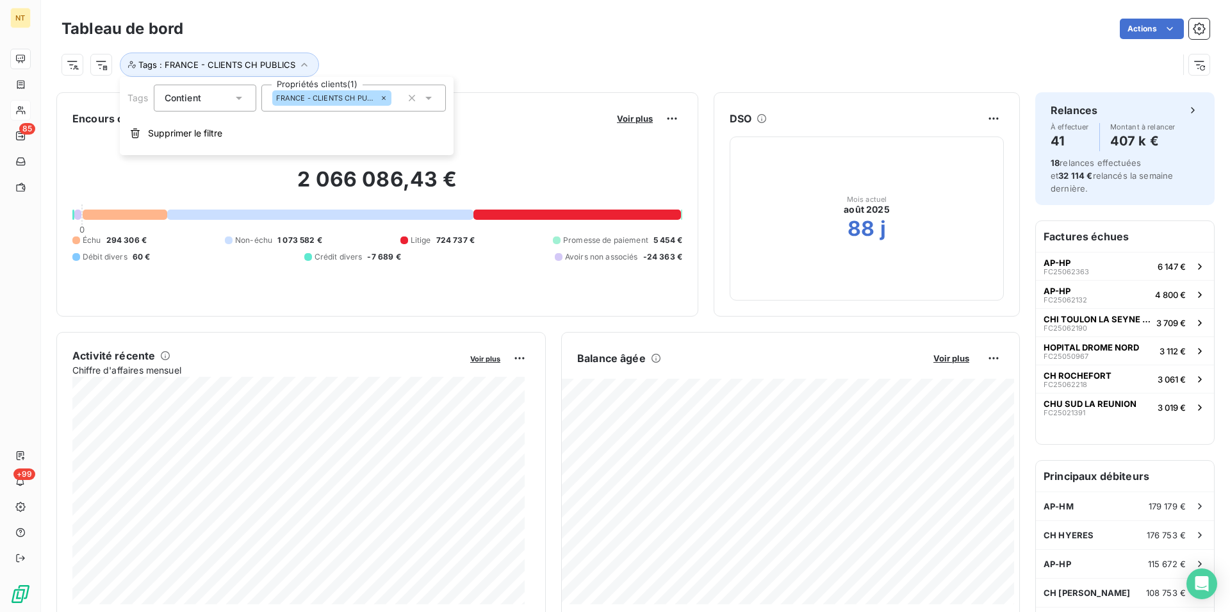
click at [425, 95] on icon at bounding box center [428, 98] width 13 height 13
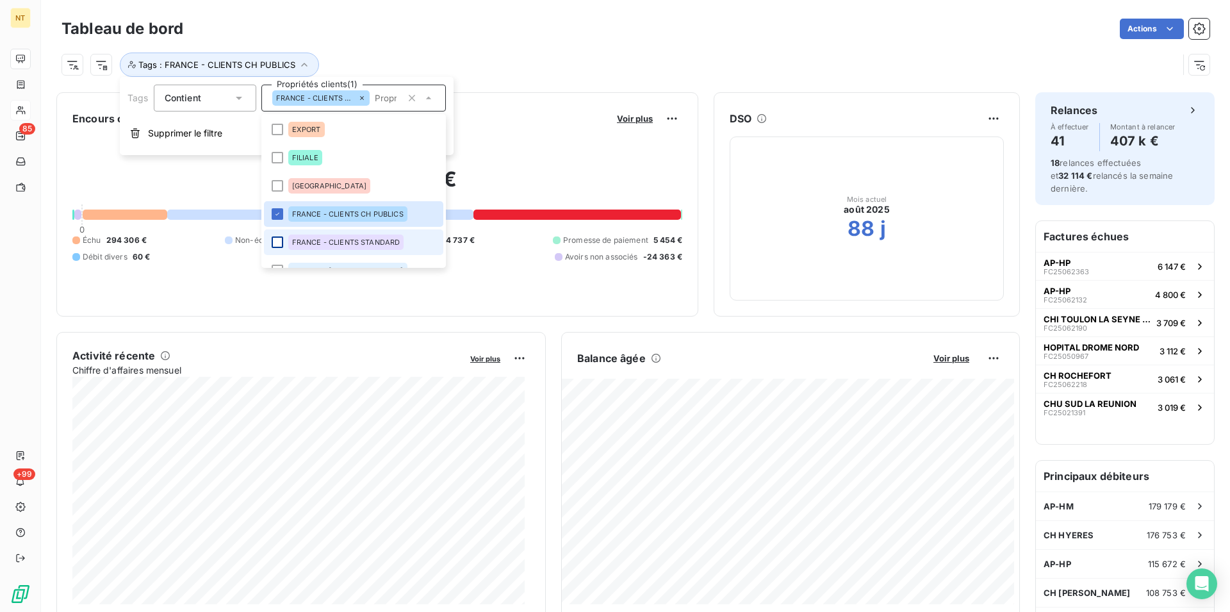
click at [275, 243] on div at bounding box center [278, 242] width 12 height 12
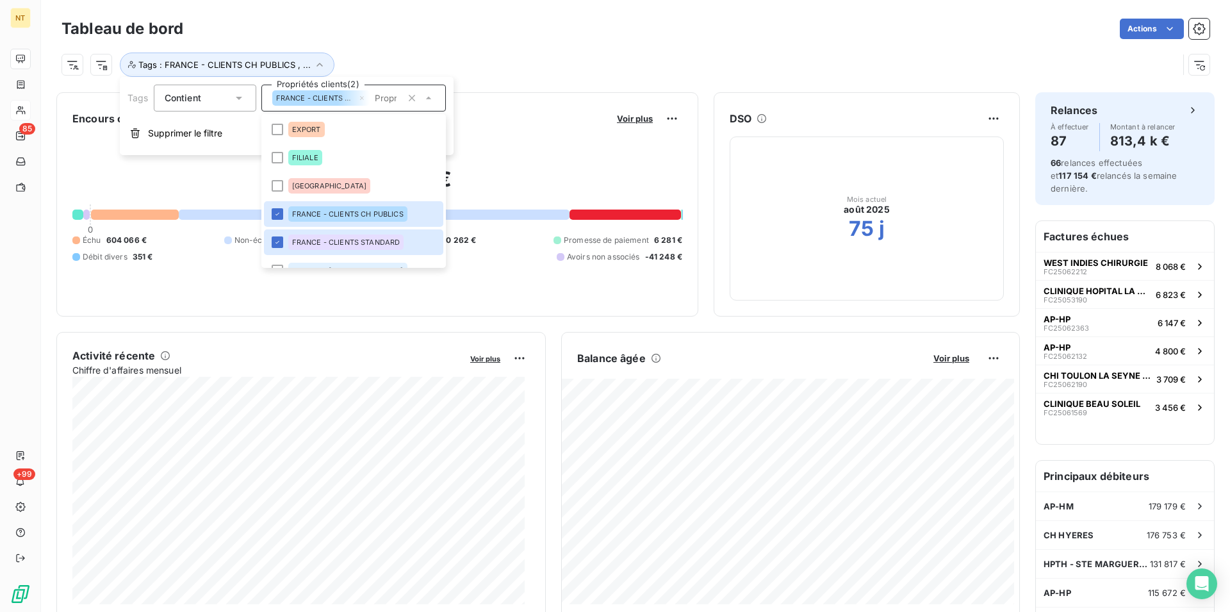
click at [542, 51] on div "Tags : FRANCE - CLIENTS CH PUBLICS , ..." at bounding box center [635, 59] width 1148 height 35
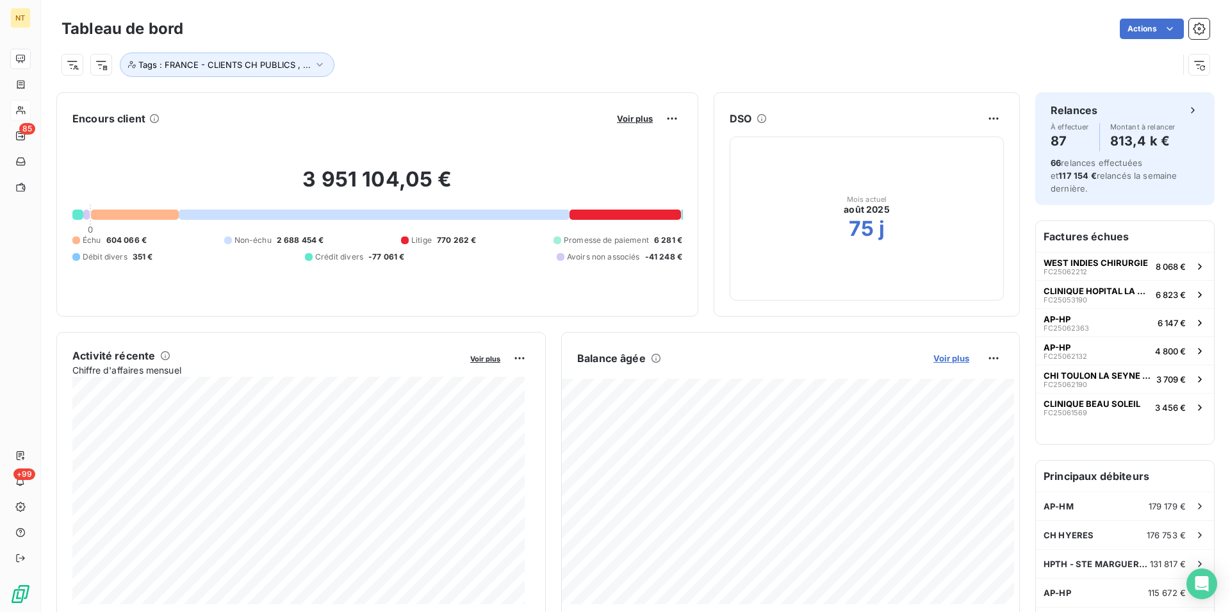
click at [938, 361] on span "Voir plus" at bounding box center [951, 358] width 36 height 10
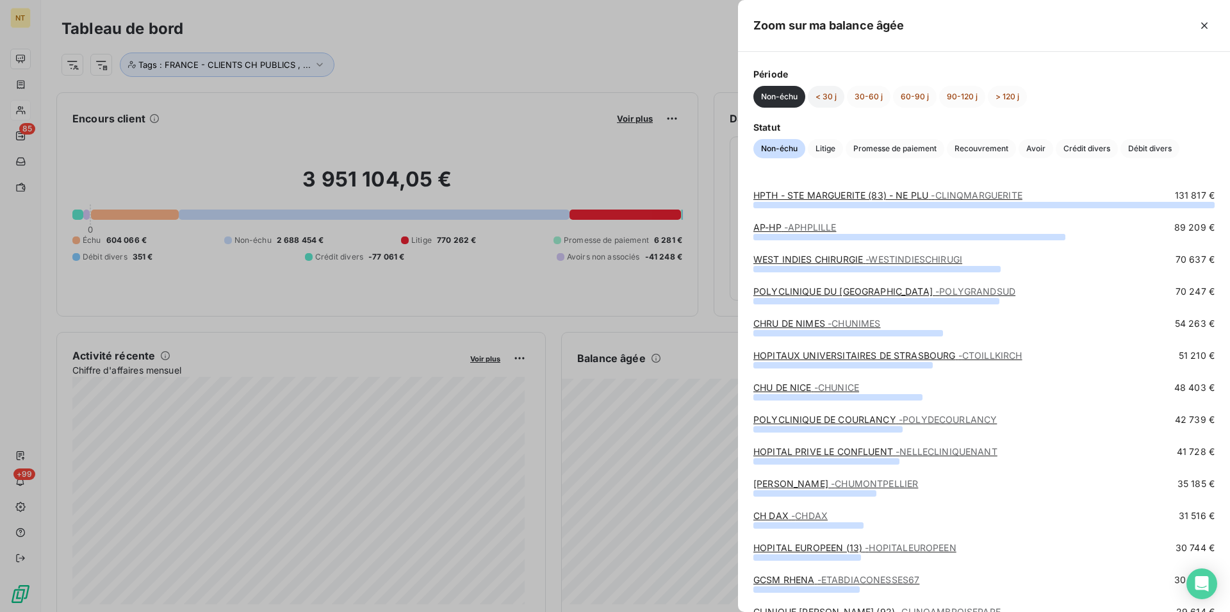
click at [822, 92] on button "< 30 j" at bounding box center [826, 97] width 37 height 22
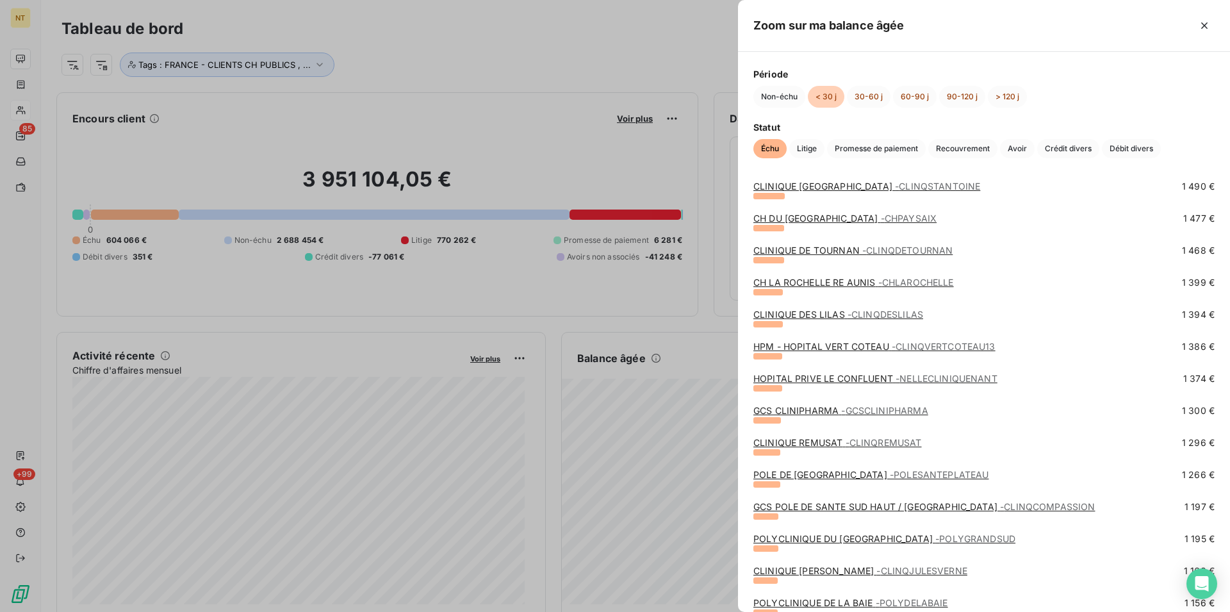
scroll to position [2417, 0]
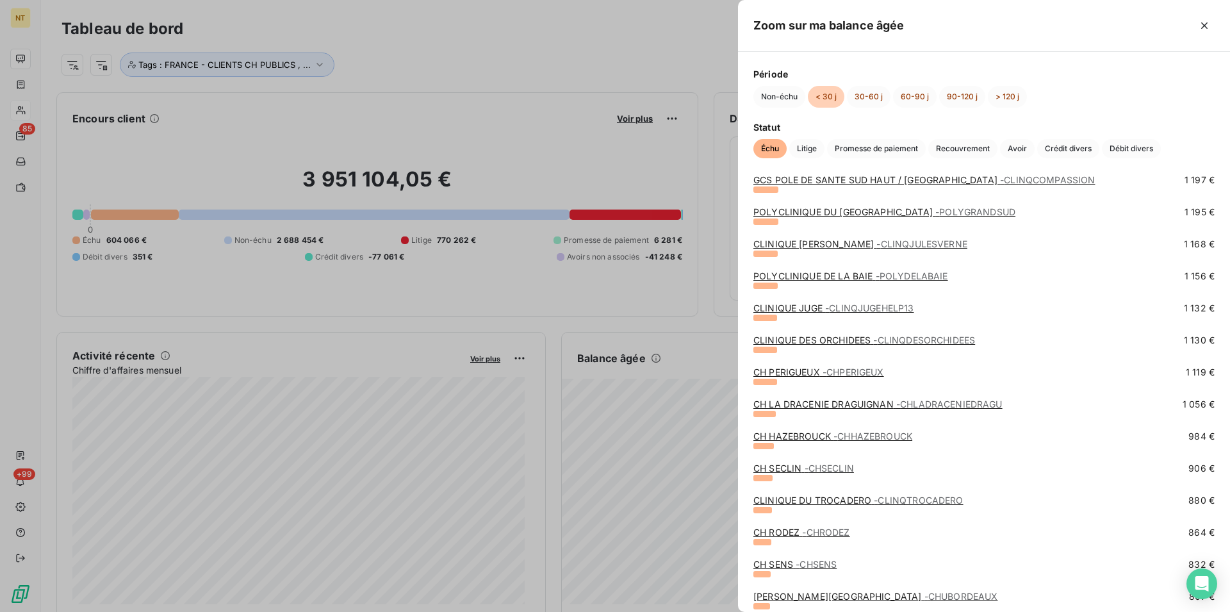
click at [832, 498] on link "CLINIQUE DU TROCADERO - CLINQTROCADERO" at bounding box center [858, 499] width 210 height 11
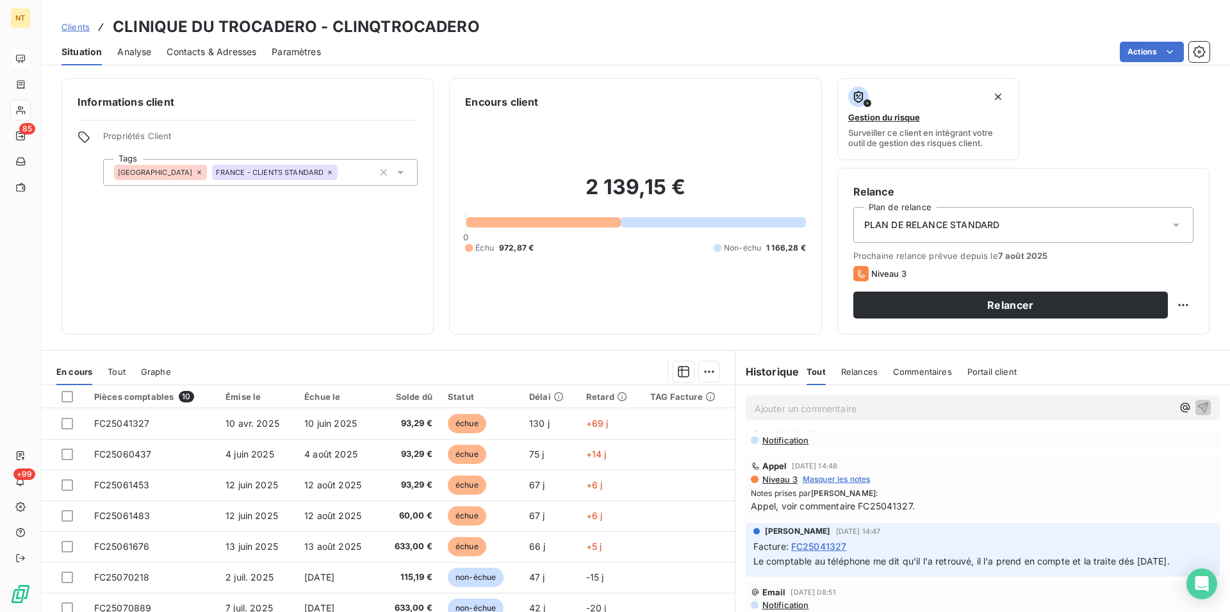
scroll to position [131, 0]
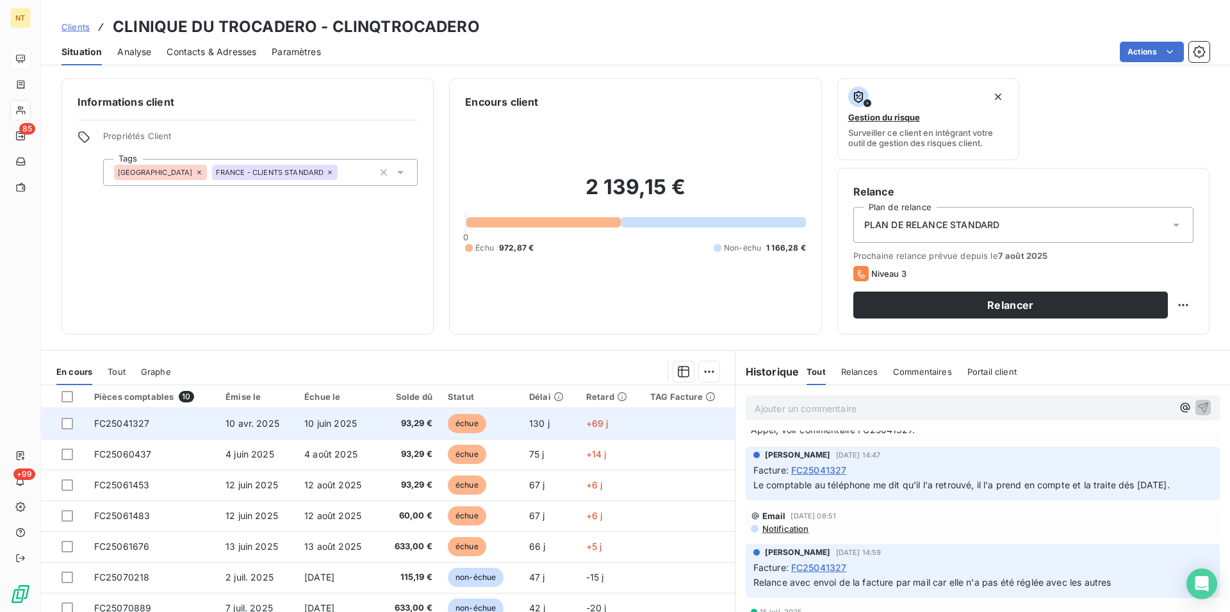
click at [140, 421] on span "FC25041327" at bounding box center [122, 423] width 56 height 11
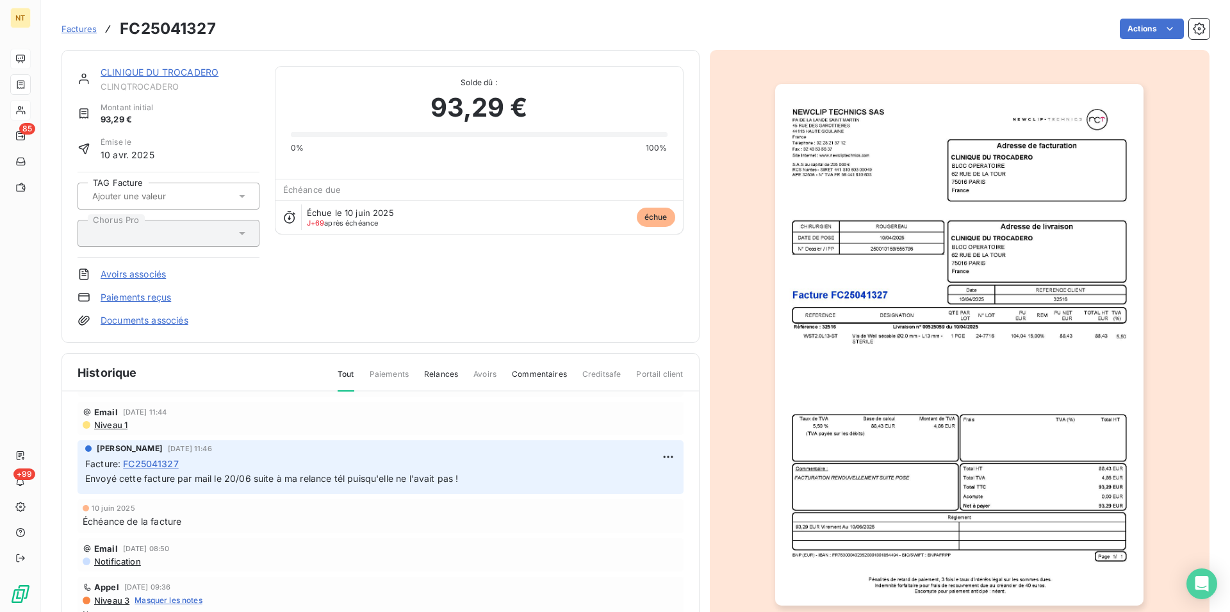
scroll to position [327, 0]
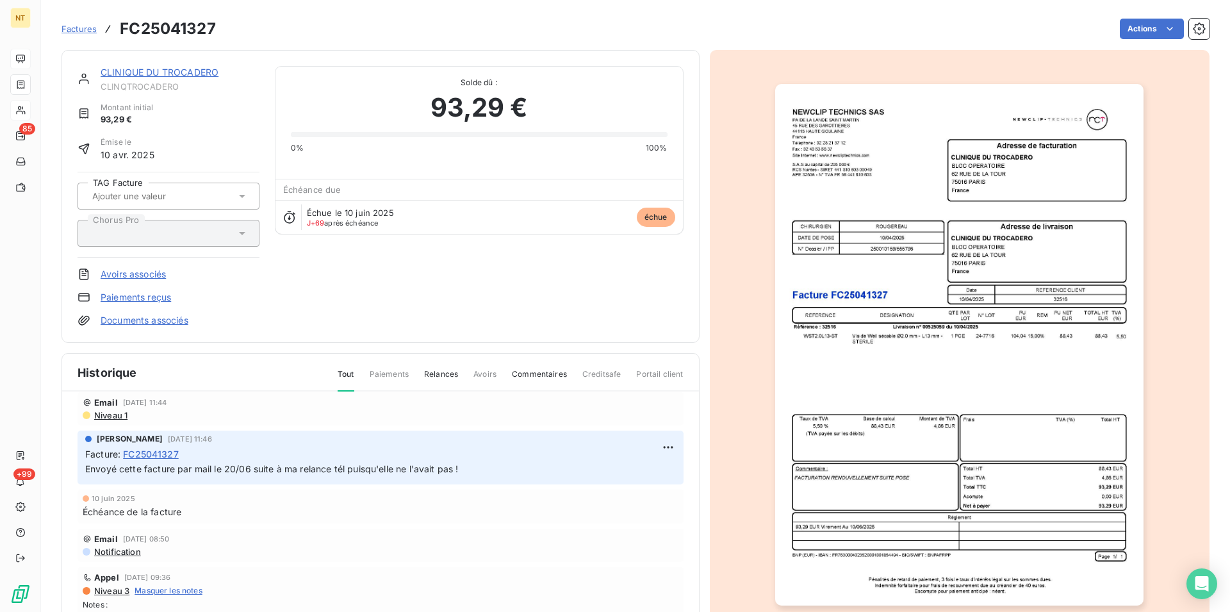
click at [153, 76] on link "CLINIQUE DU TROCADERO" at bounding box center [160, 72] width 118 height 11
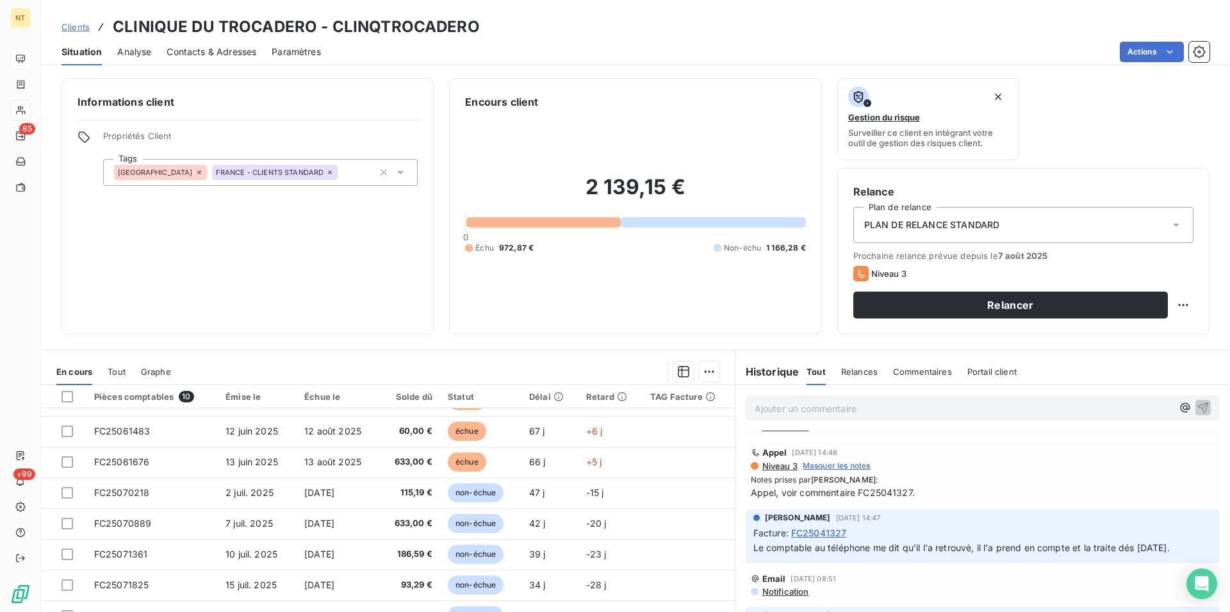
scroll to position [196, 0]
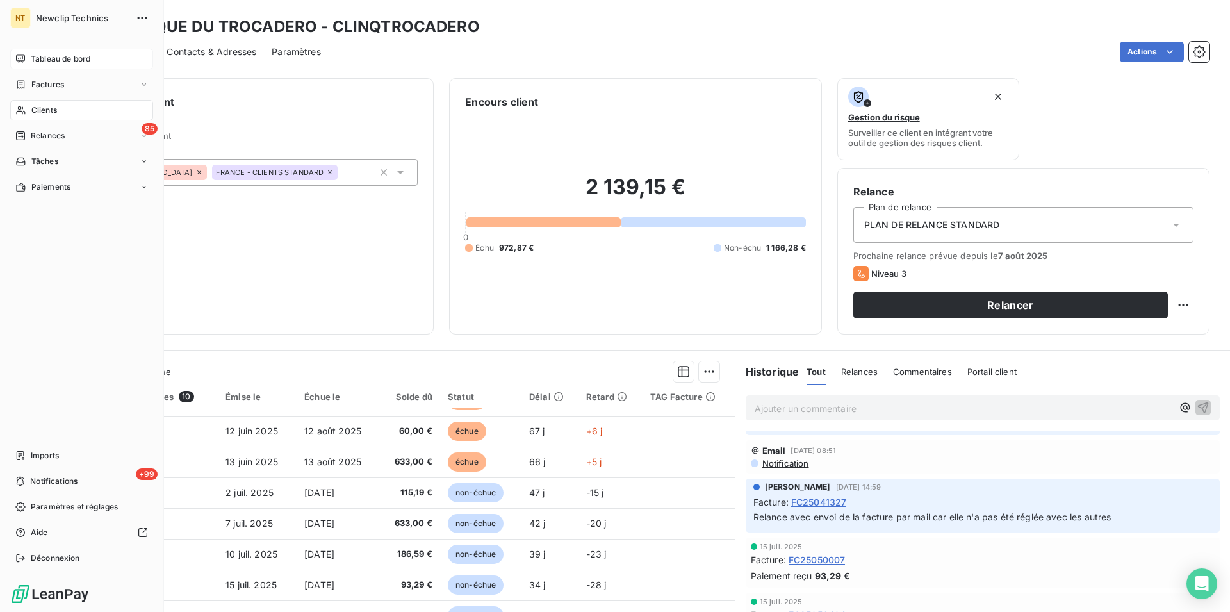
click at [55, 61] on span "Tableau de bord" at bounding box center [61, 59] width 60 height 12
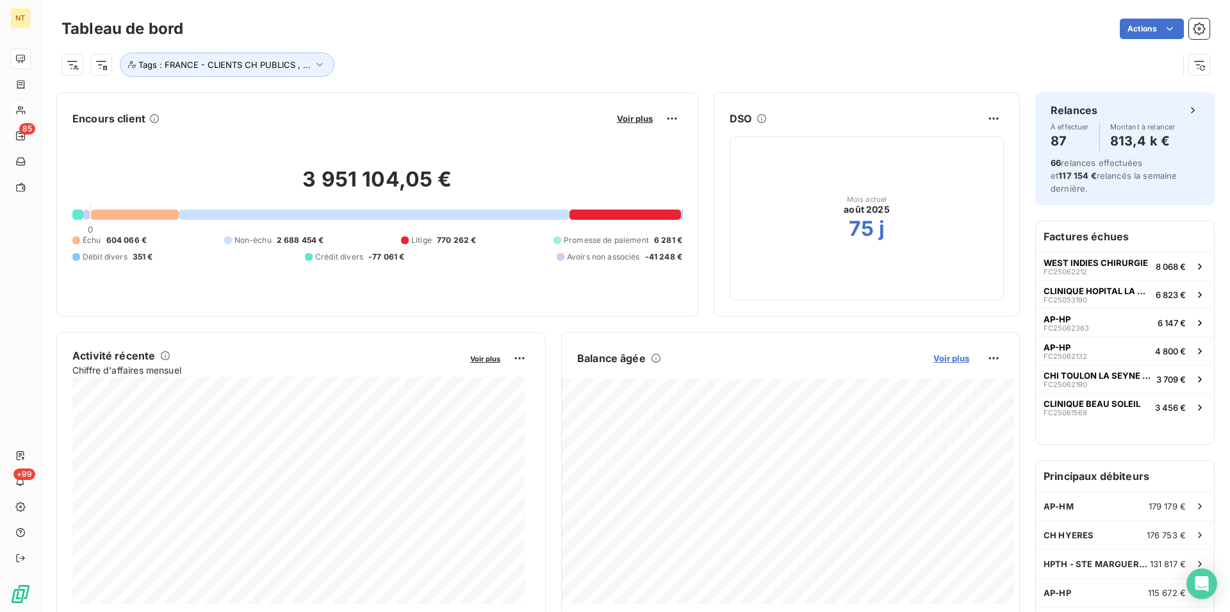
click at [948, 357] on span "Voir plus" at bounding box center [951, 358] width 36 height 10
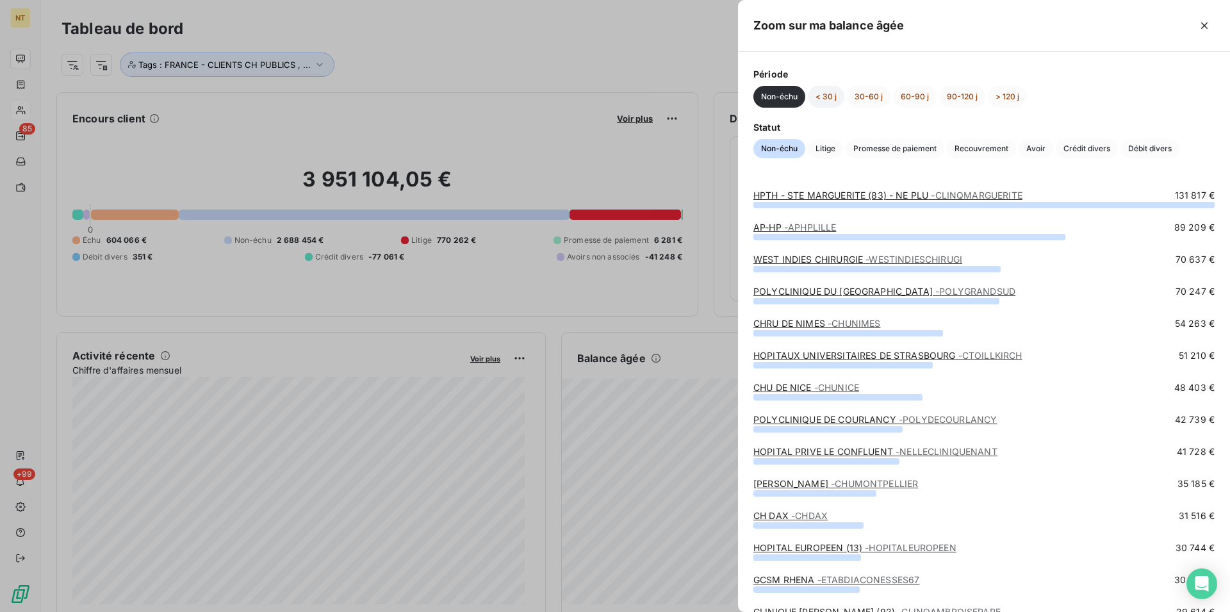
click at [831, 96] on button "< 30 j" at bounding box center [826, 97] width 37 height 22
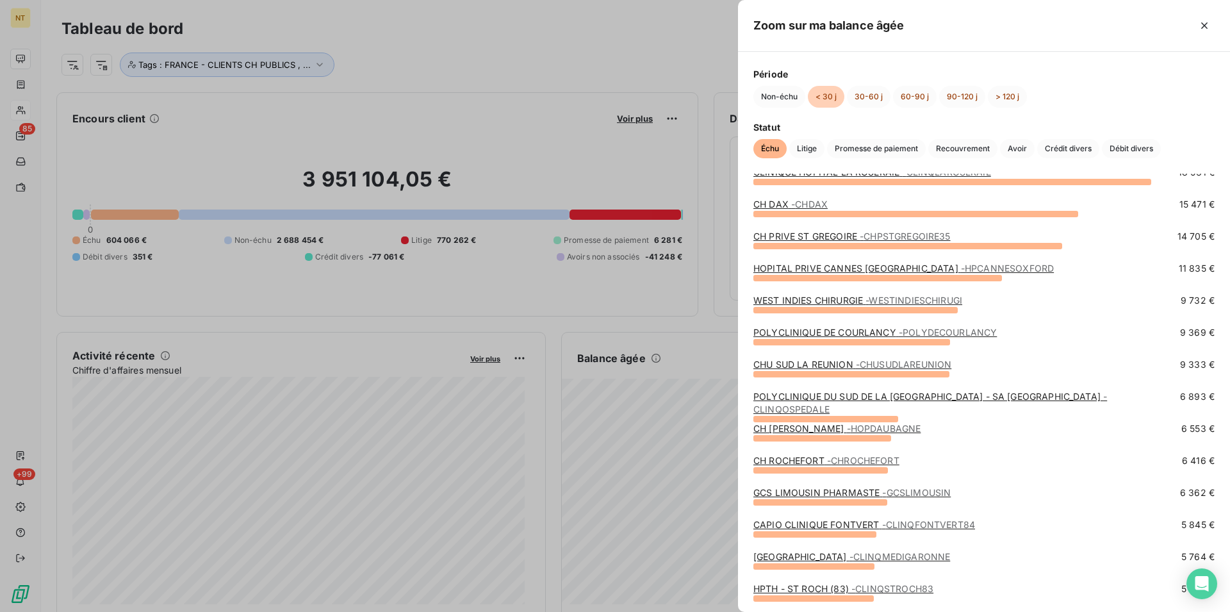
scroll to position [196, 0]
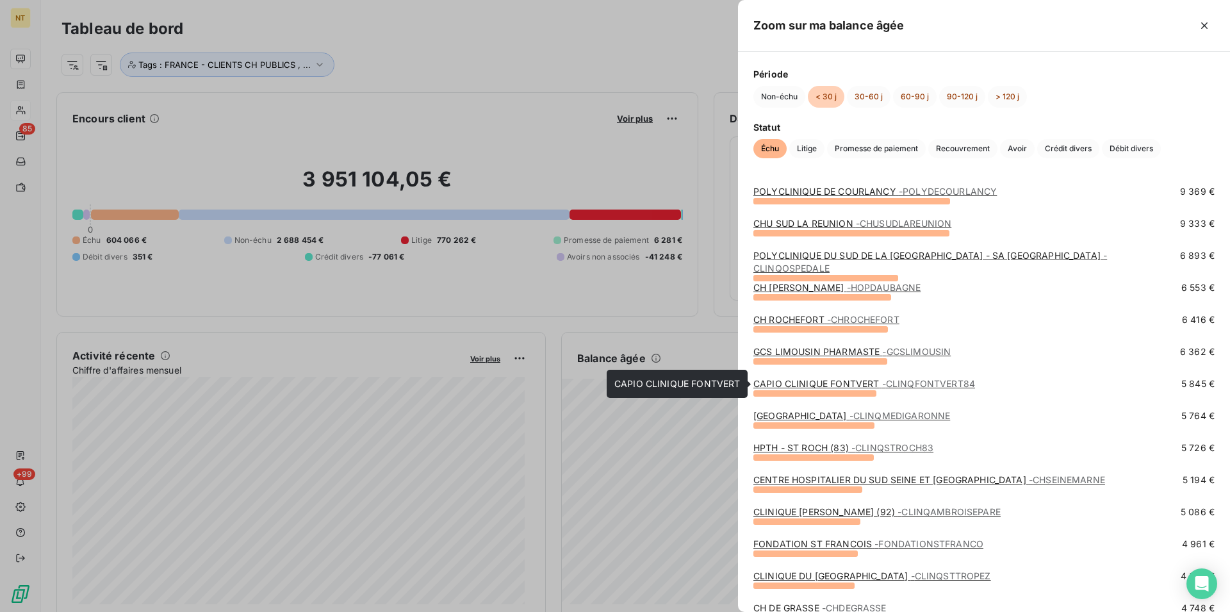
click at [847, 381] on link "CAPIO CLINIQUE FONTVERT - CLINQFONTVERT84" at bounding box center [864, 383] width 222 height 11
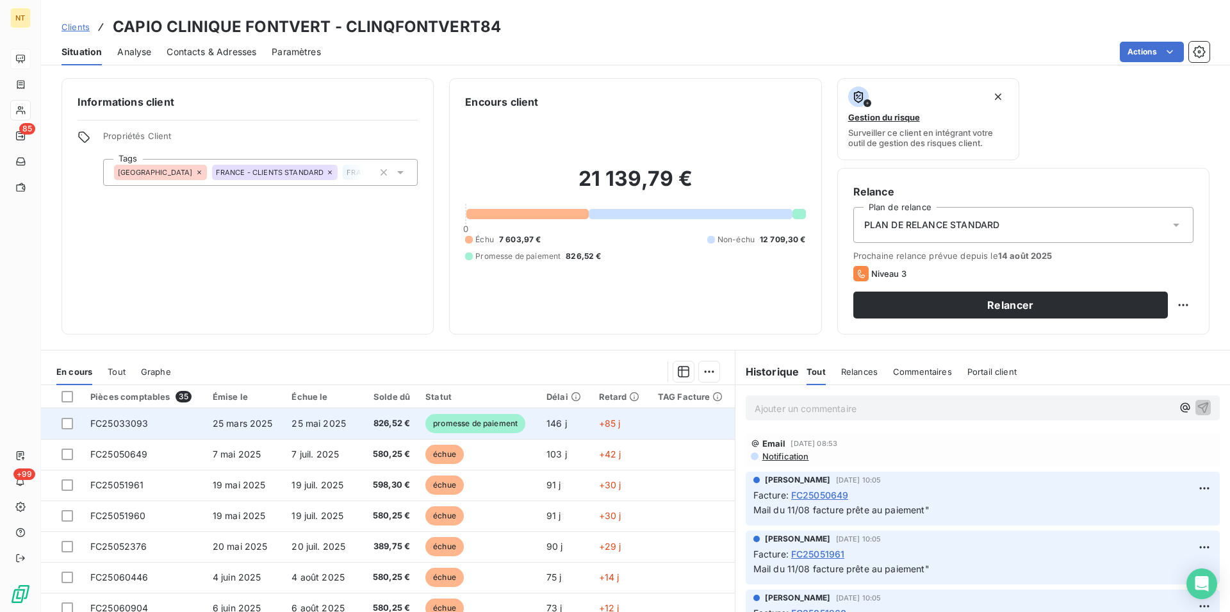
click at [162, 421] on td "FC25033093" at bounding box center [144, 423] width 122 height 31
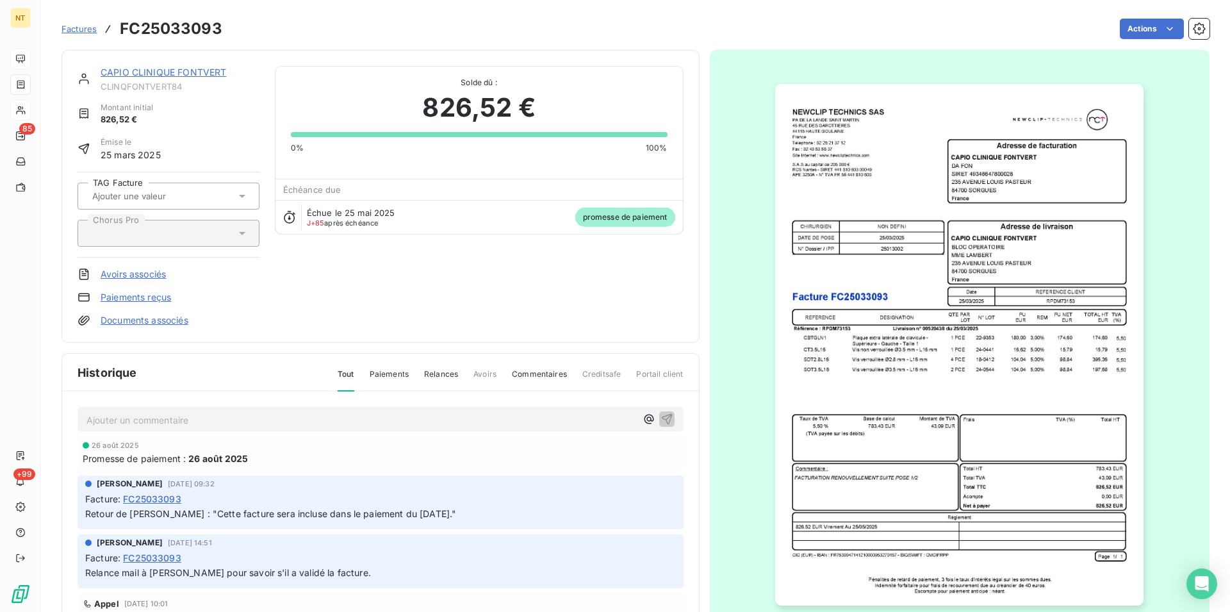
click at [164, 75] on link "CAPIO CLINIQUE FONTVERT" at bounding box center [164, 72] width 126 height 11
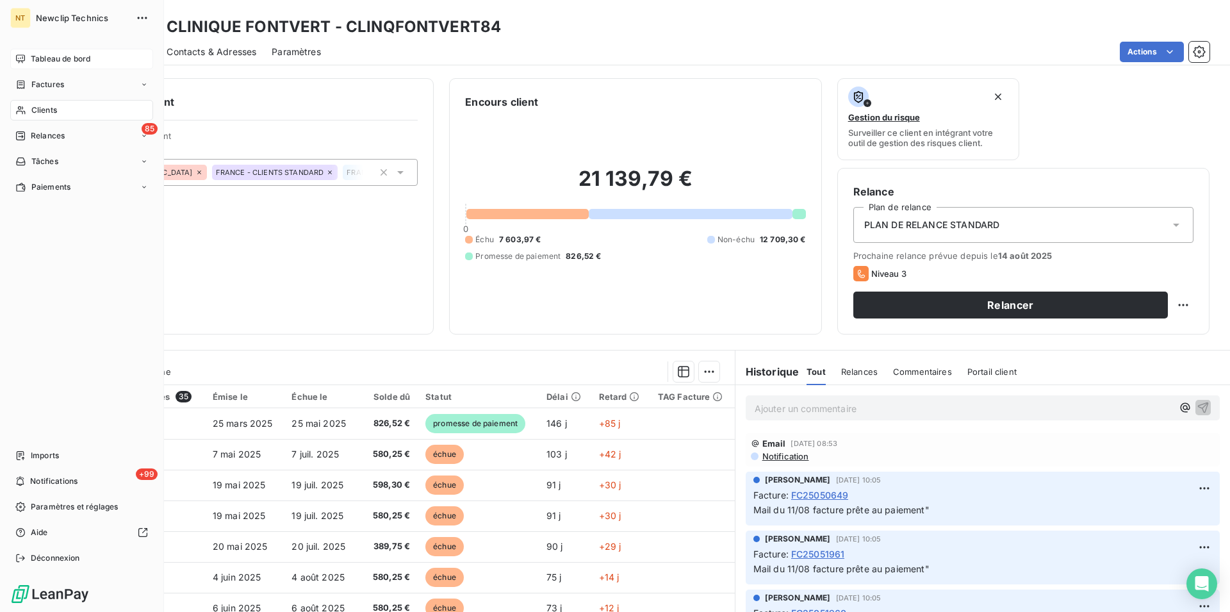
click at [81, 56] on span "Tableau de bord" at bounding box center [61, 59] width 60 height 12
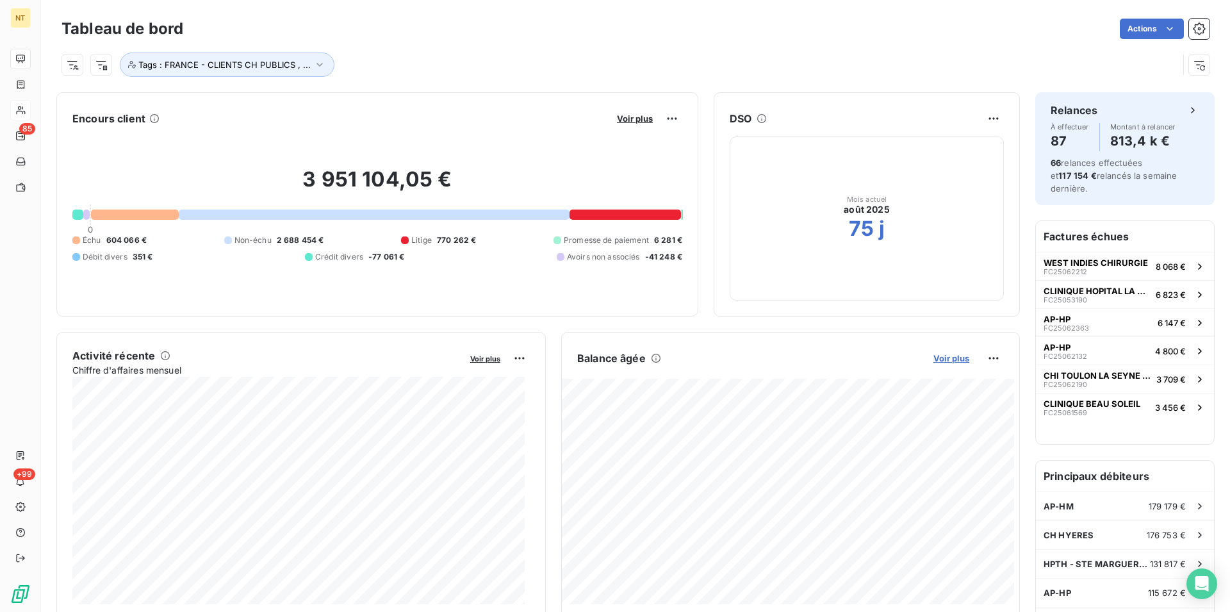
click at [947, 358] on span "Voir plus" at bounding box center [951, 358] width 36 height 10
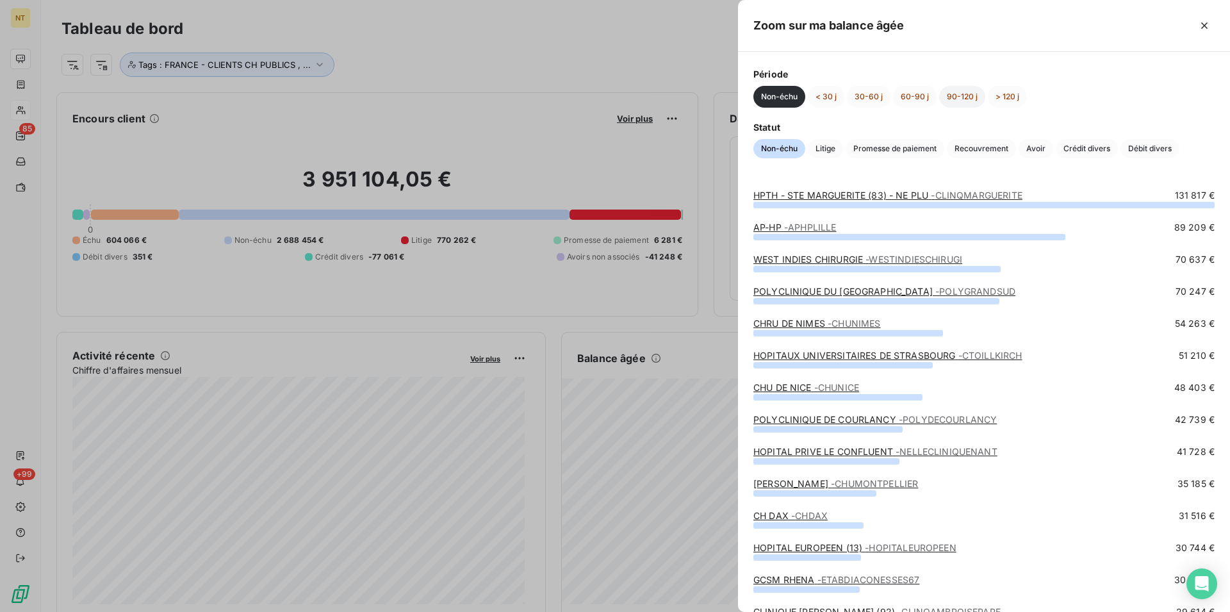
click at [954, 97] on button "90-120 j" at bounding box center [962, 97] width 46 height 22
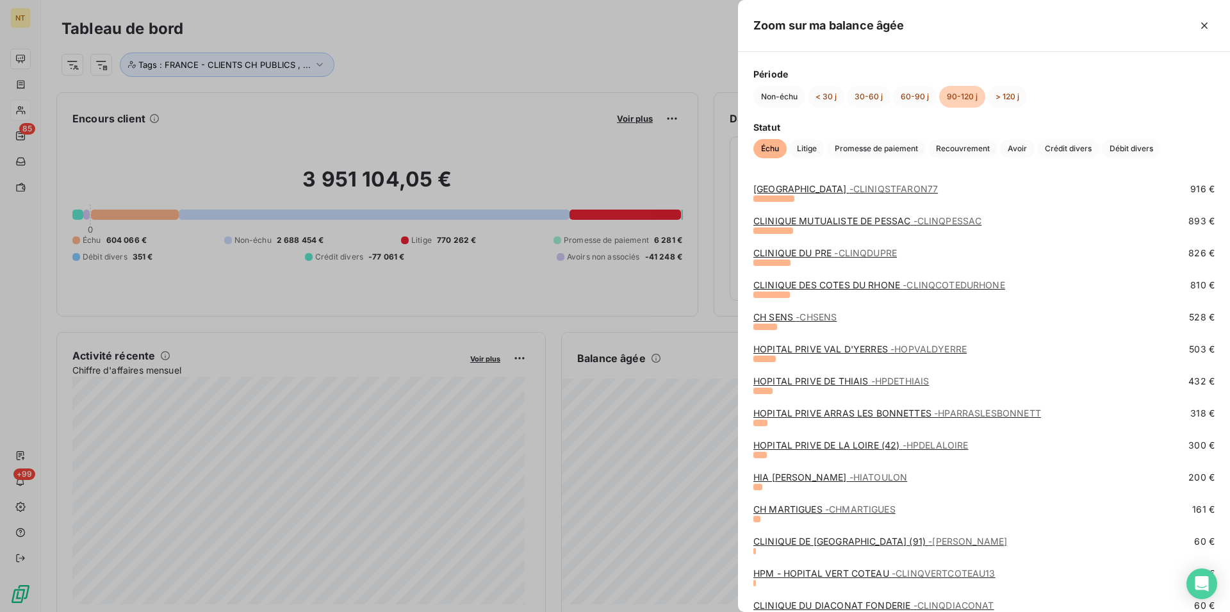
scroll to position [377, 0]
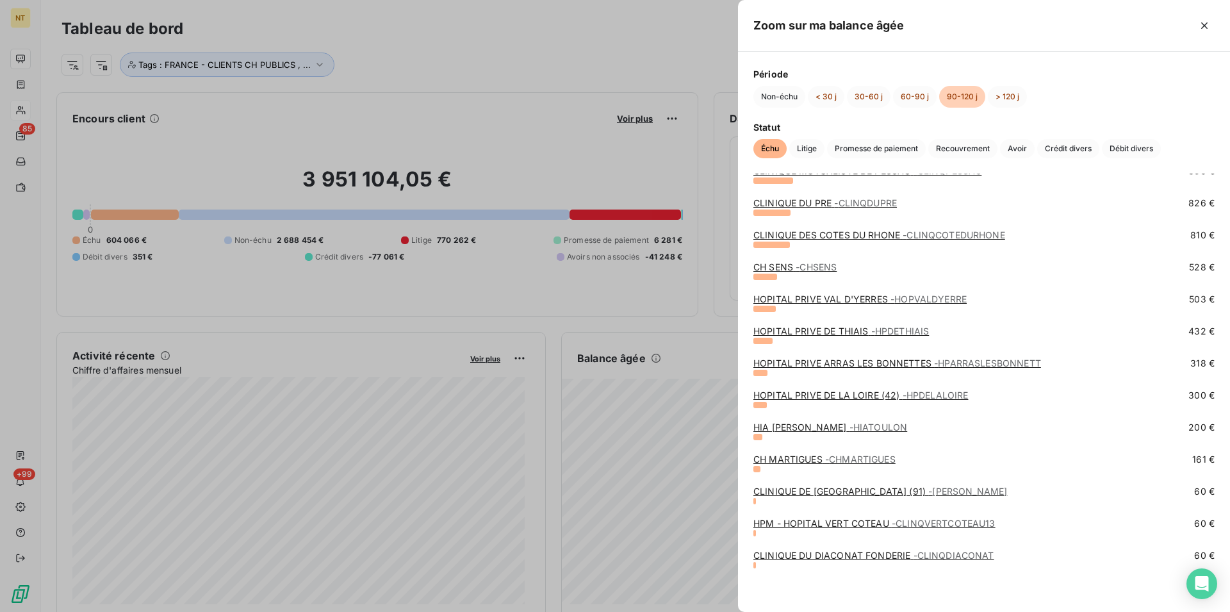
click at [19, 113] on div at bounding box center [615, 306] width 1230 height 612
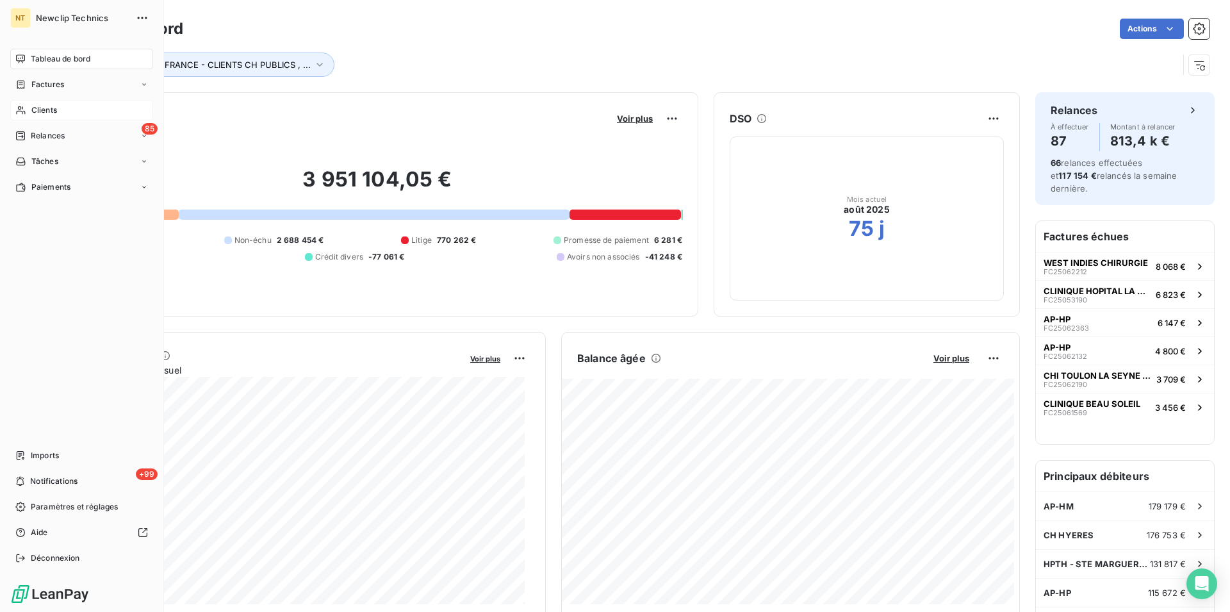
click at [55, 116] on div "Clients" at bounding box center [81, 110] width 143 height 20
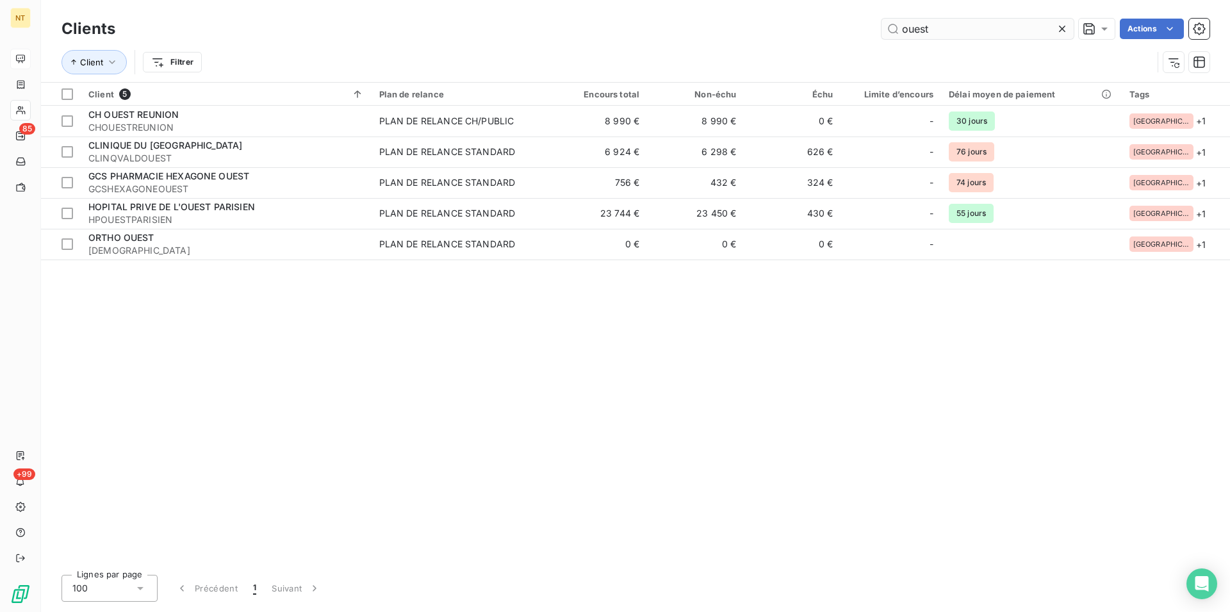
drag, startPoint x: 931, startPoint y: 23, endPoint x: 894, endPoint y: 17, distance: 37.0
click at [894, 19] on input "ouest" at bounding box center [977, 29] width 192 height 20
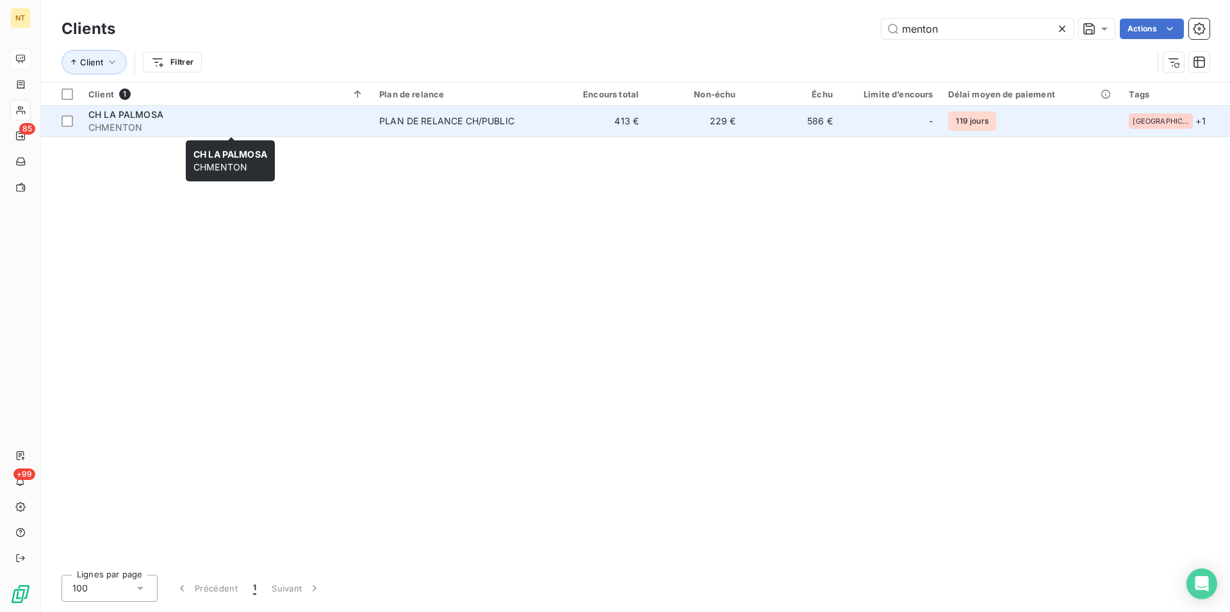
type input "menton"
click at [132, 126] on span "CHMENTON" at bounding box center [225, 127] width 275 height 13
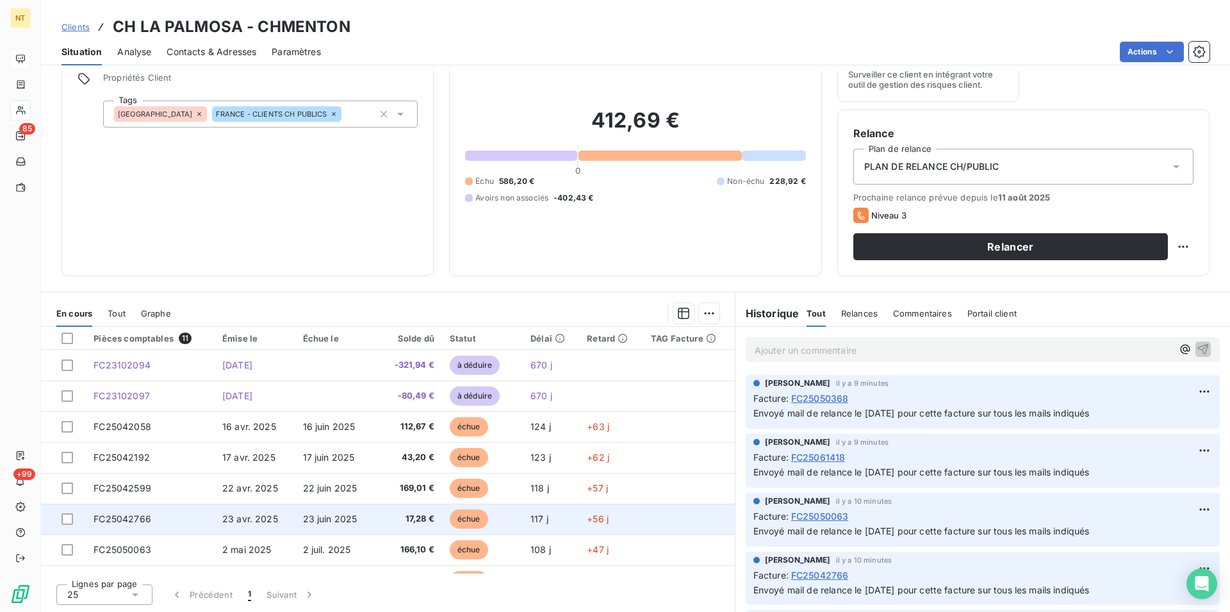
scroll to position [65, 0]
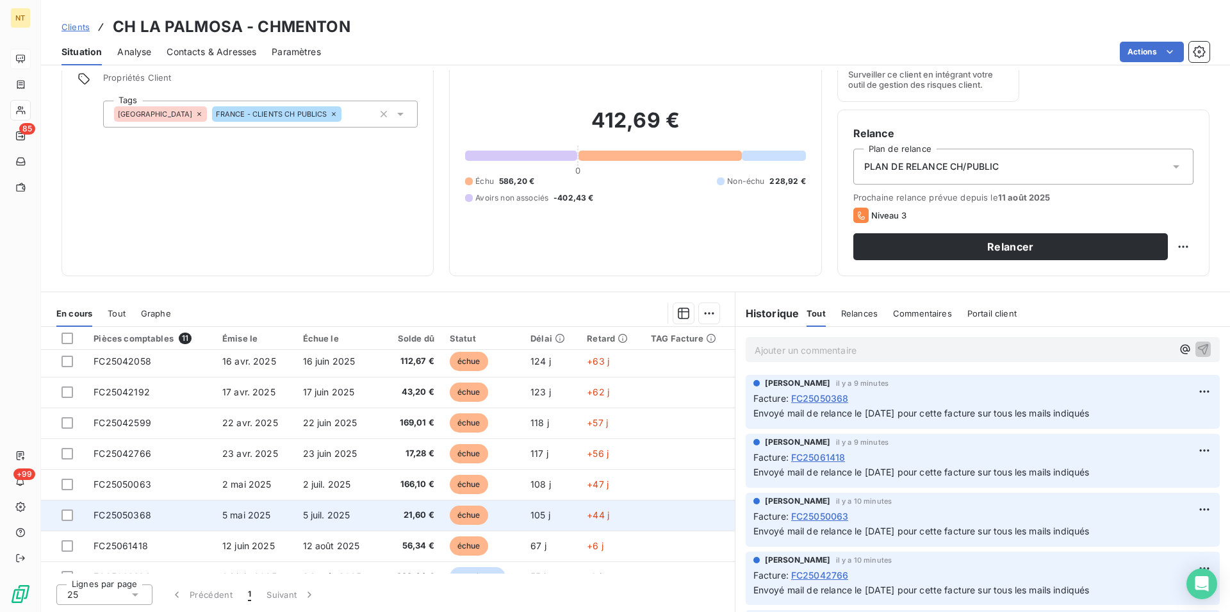
click at [136, 512] on span "FC25050368" at bounding box center [123, 514] width 58 height 11
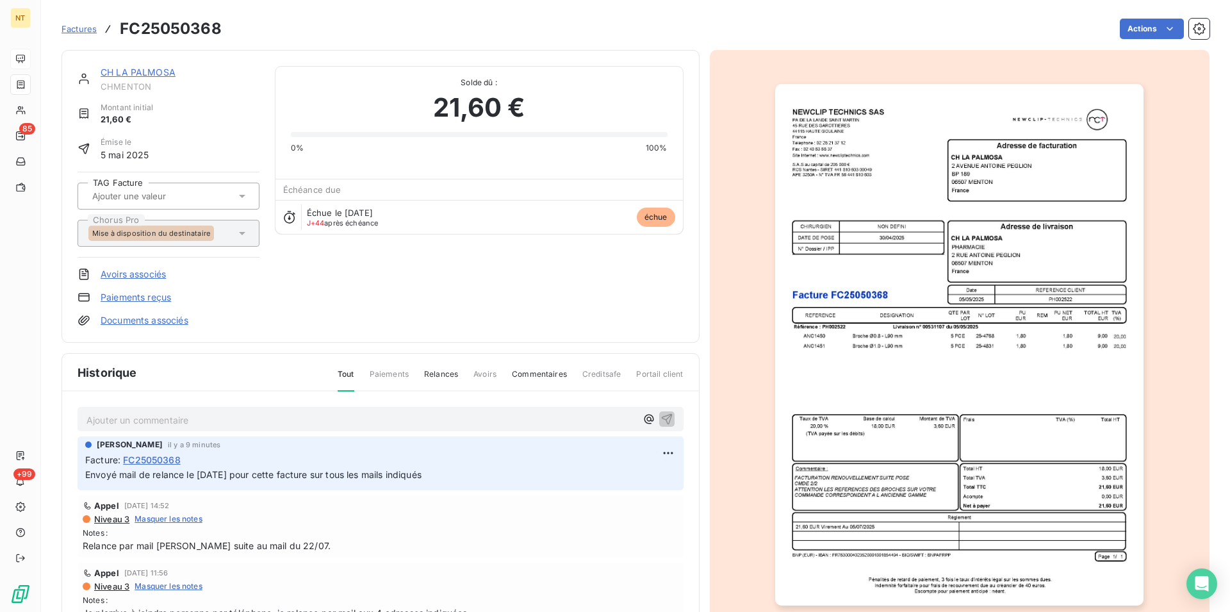
click at [902, 505] on img "button" at bounding box center [959, 344] width 368 height 521
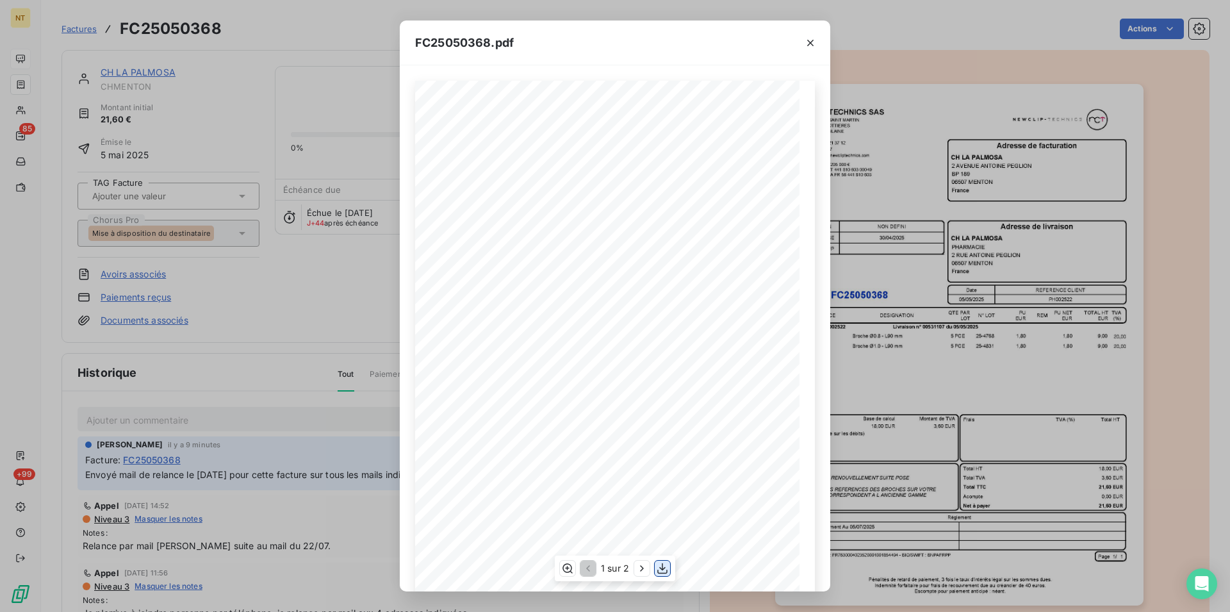
click at [659, 569] on icon "button" at bounding box center [662, 568] width 13 height 13
click at [808, 43] on icon "button" at bounding box center [810, 43] width 13 height 13
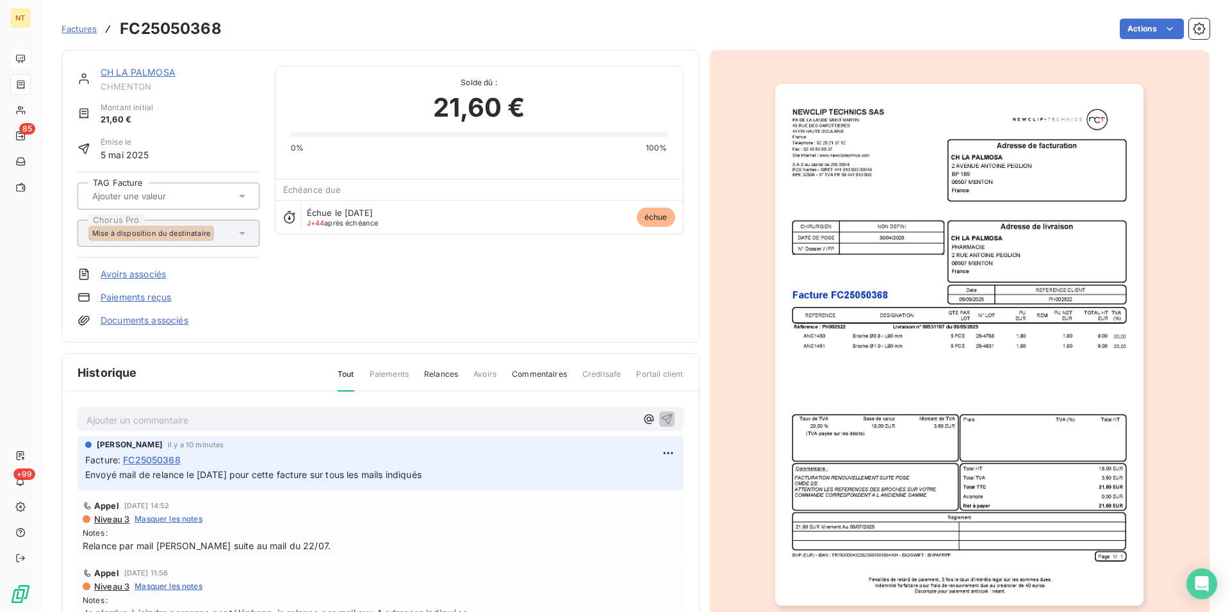
click at [154, 70] on link "CH LA PALMOSA" at bounding box center [138, 72] width 75 height 11
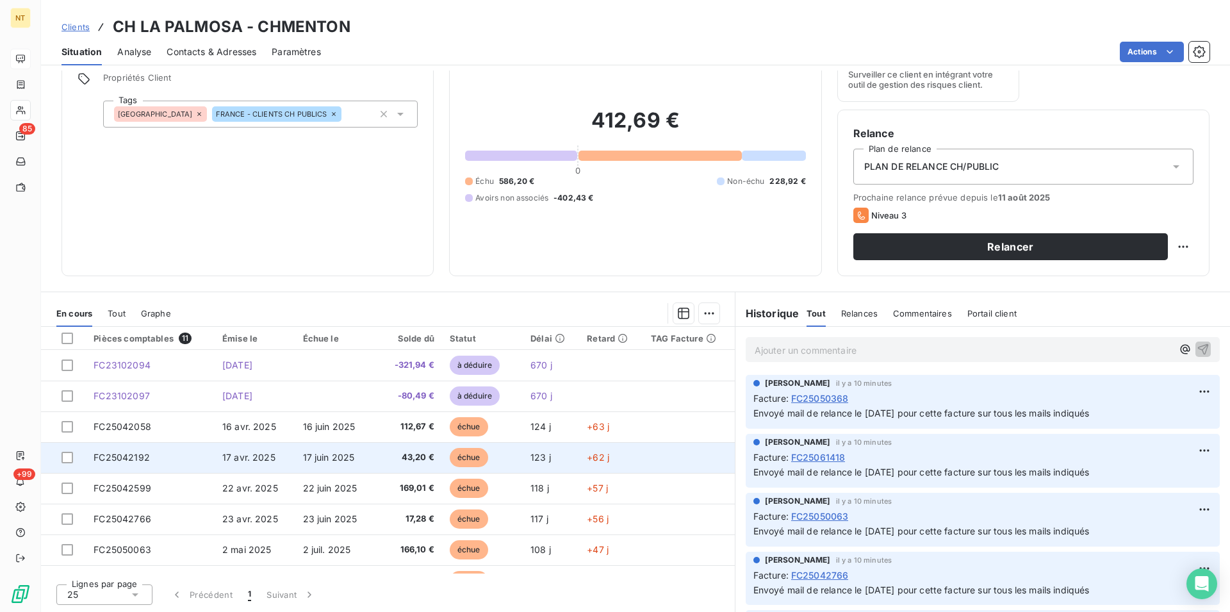
scroll to position [65, 0]
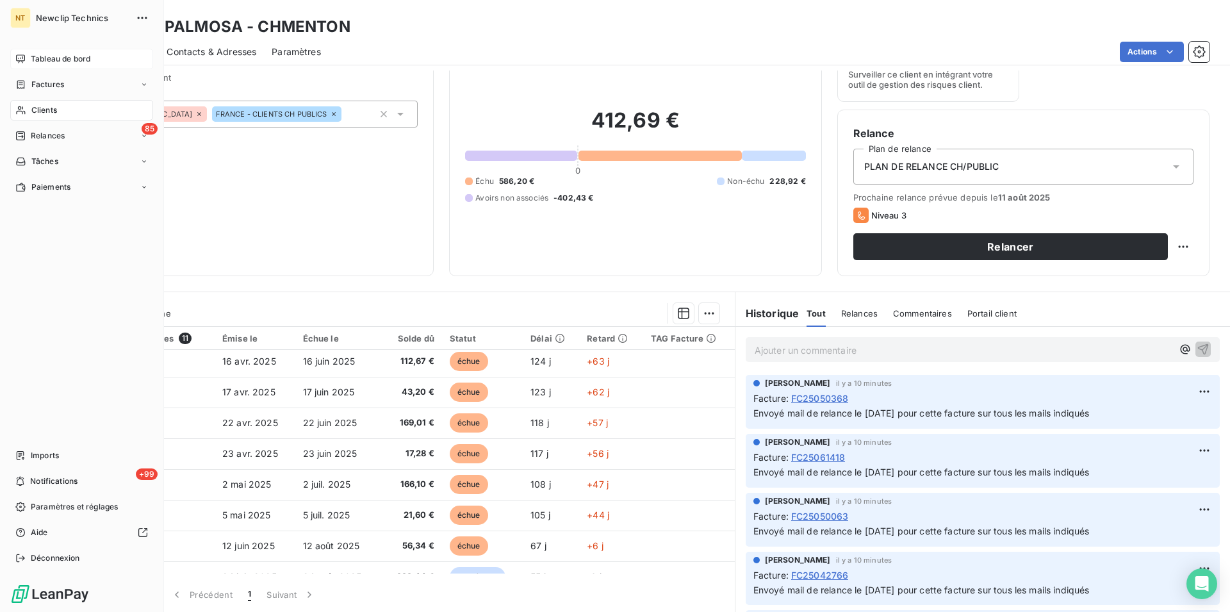
click at [55, 58] on span "Tableau de bord" at bounding box center [61, 59] width 60 height 12
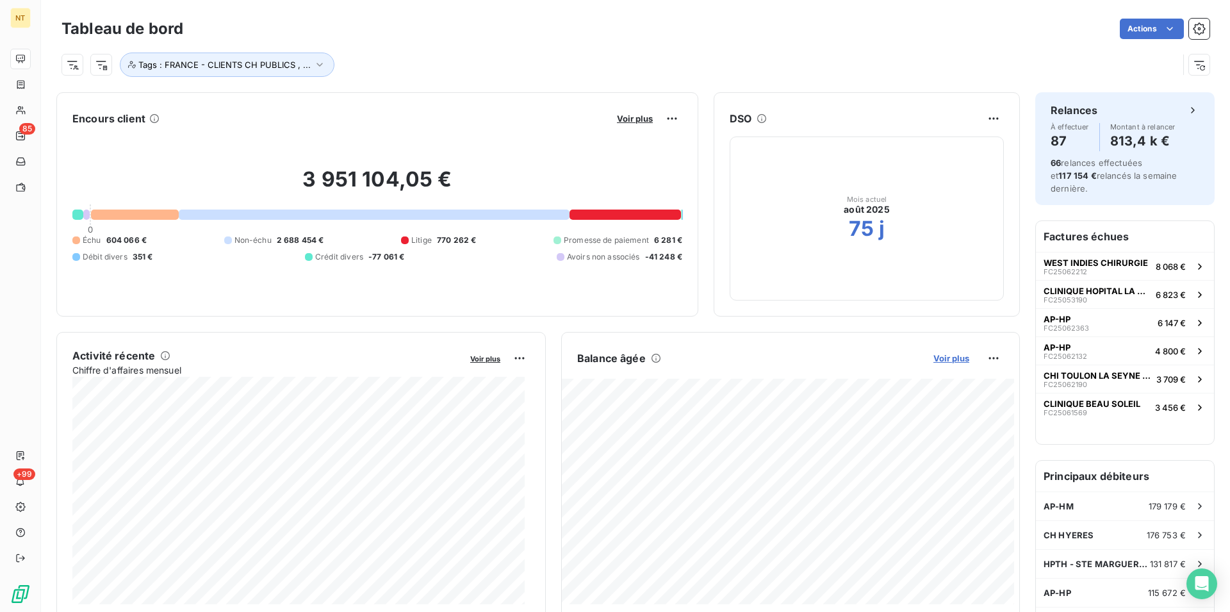
click at [937, 356] on span "Voir plus" at bounding box center [951, 358] width 36 height 10
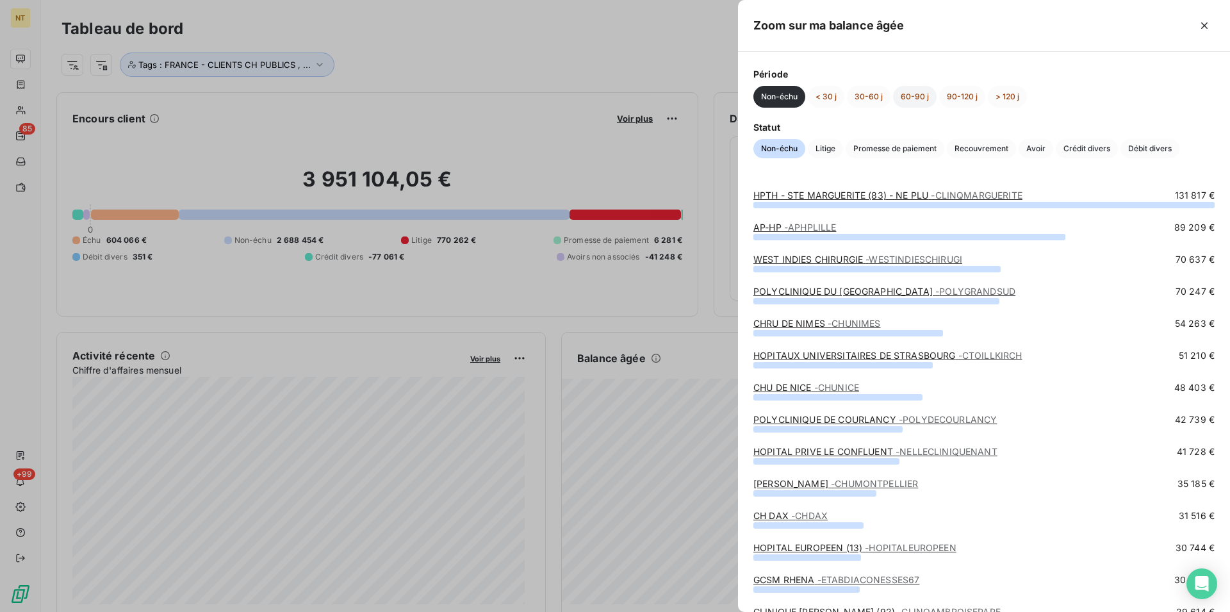
click at [915, 95] on button "60-90 j" at bounding box center [915, 97] width 44 height 22
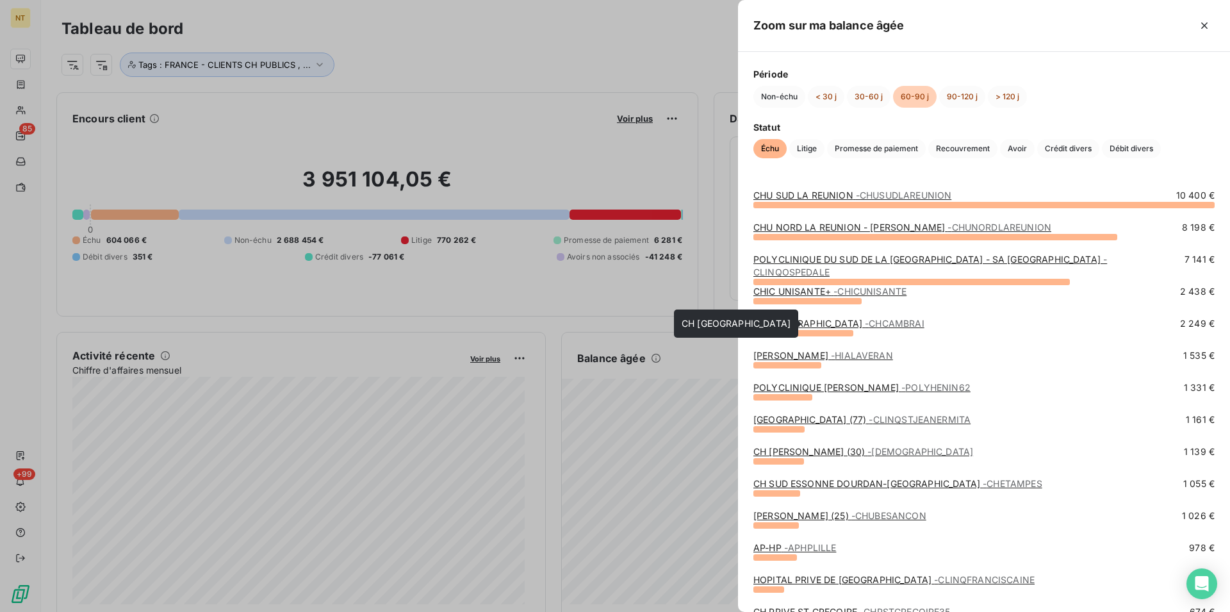
click at [777, 326] on link "CH [GEOGRAPHIC_DATA] - [GEOGRAPHIC_DATA]" at bounding box center [838, 323] width 171 height 11
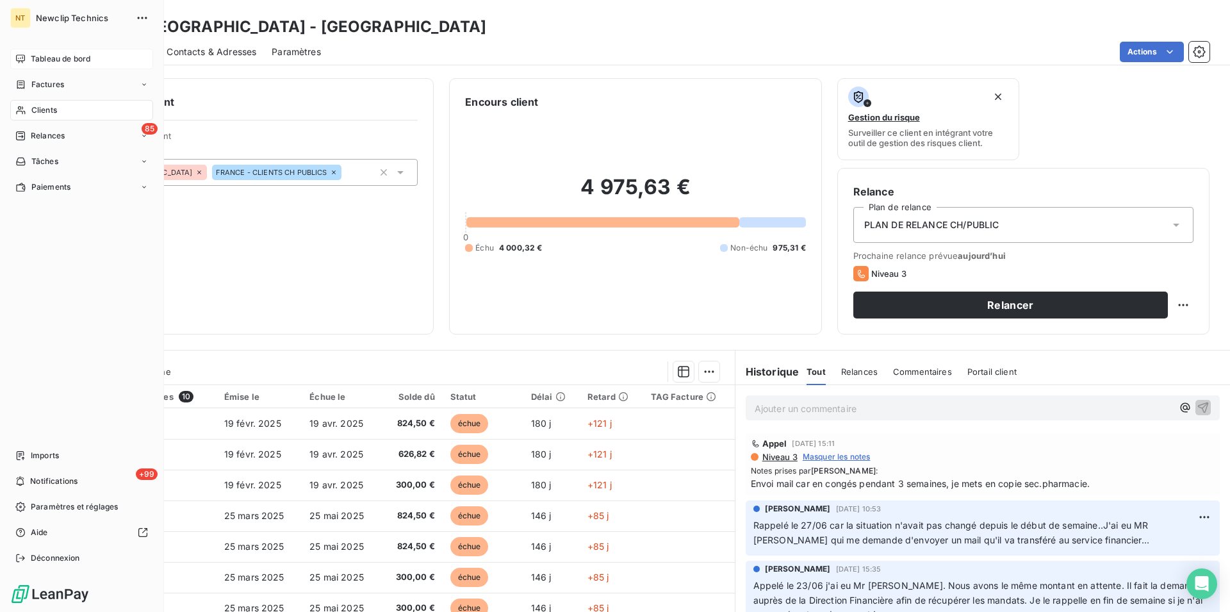
click at [53, 60] on span "Tableau de bord" at bounding box center [61, 59] width 60 height 12
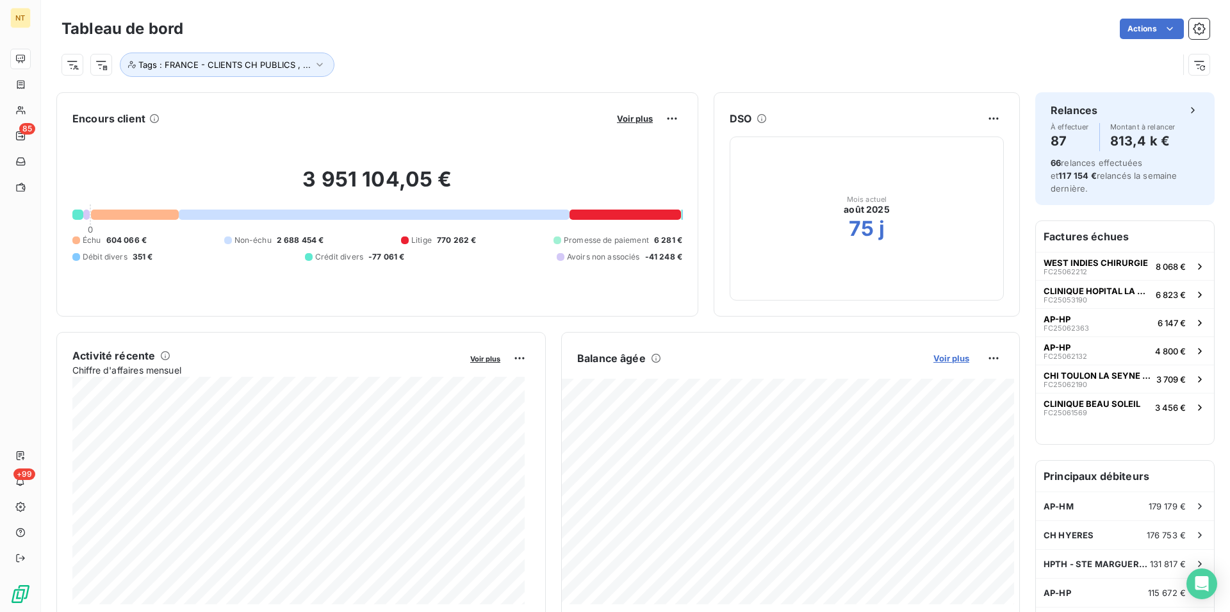
click at [945, 358] on span "Voir plus" at bounding box center [951, 358] width 36 height 10
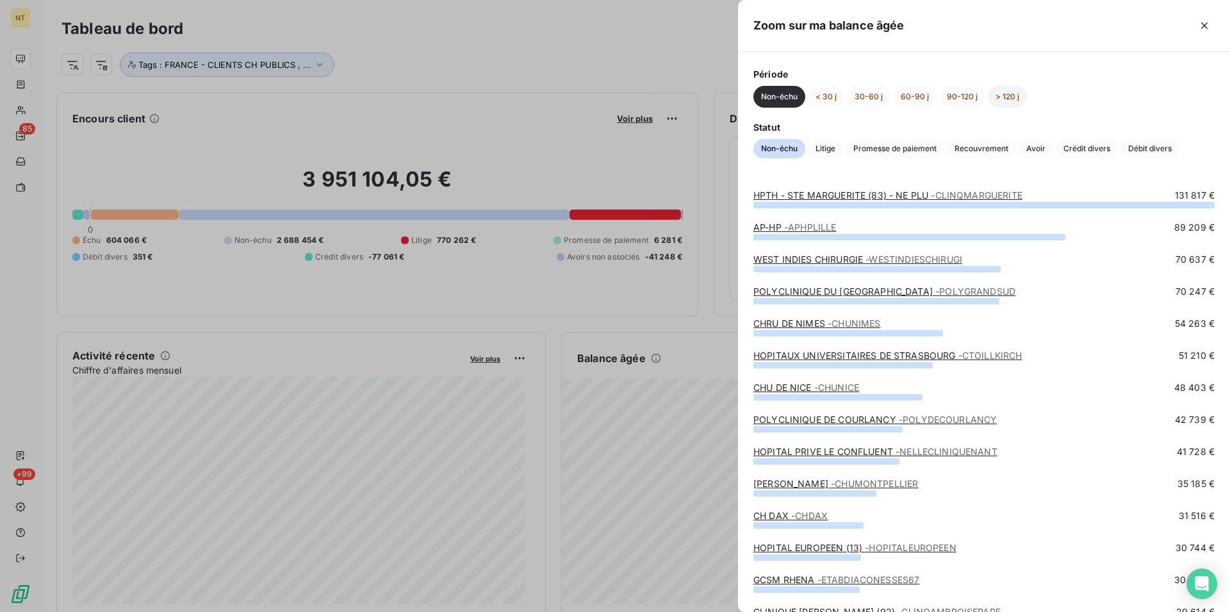
click at [1003, 89] on button "> 120 j" at bounding box center [1007, 97] width 39 height 22
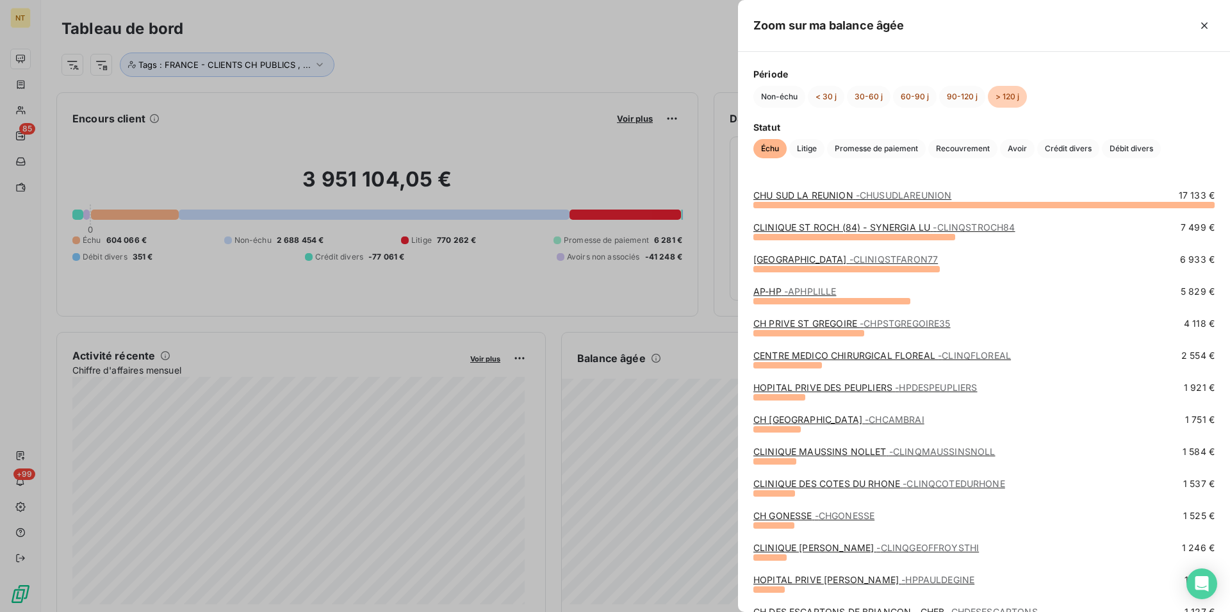
click at [872, 389] on link "HOPITAL PRIVE DES PEUPLIERS - HPDESPEUPLIERS" at bounding box center [865, 387] width 224 height 11
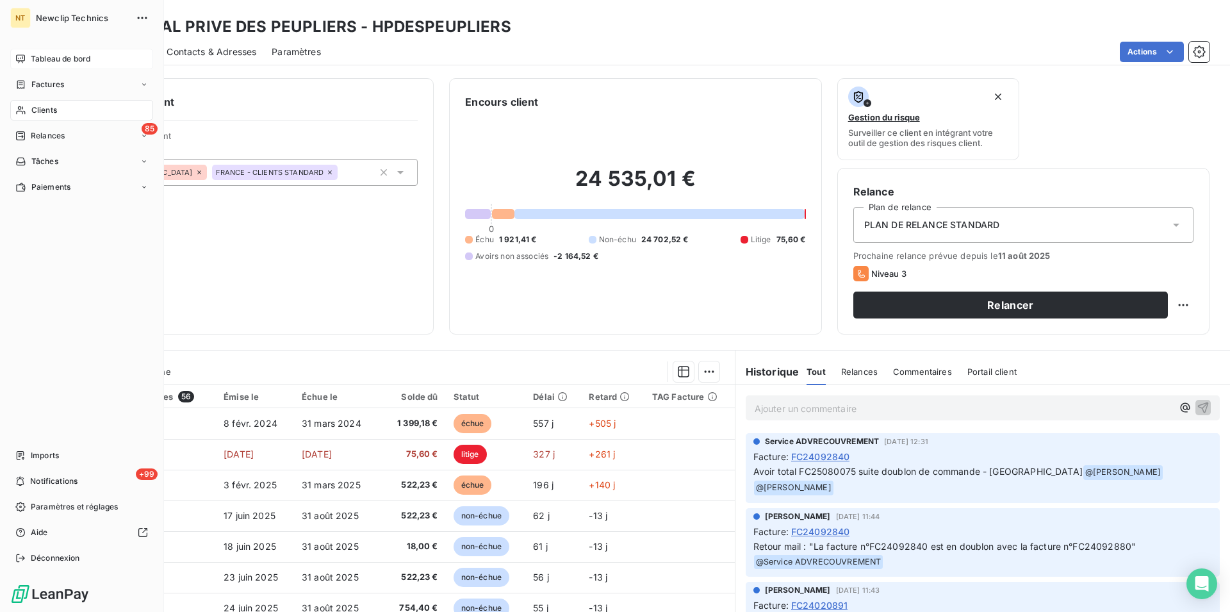
click at [56, 61] on span "Tableau de bord" at bounding box center [61, 59] width 60 height 12
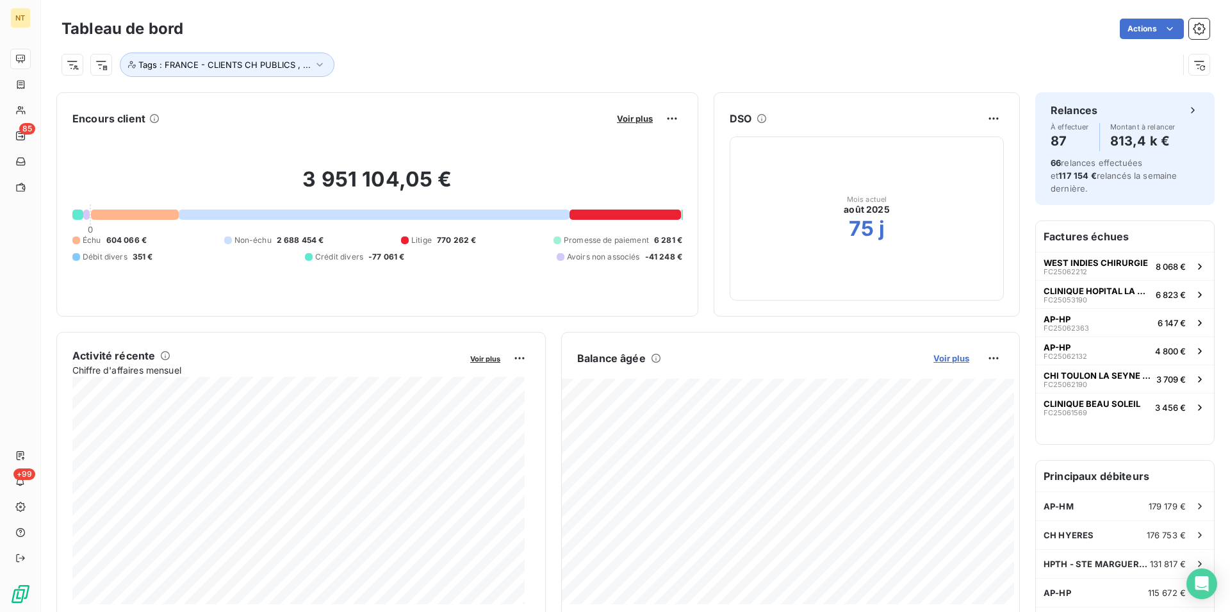
click at [947, 356] on span "Voir plus" at bounding box center [951, 358] width 36 height 10
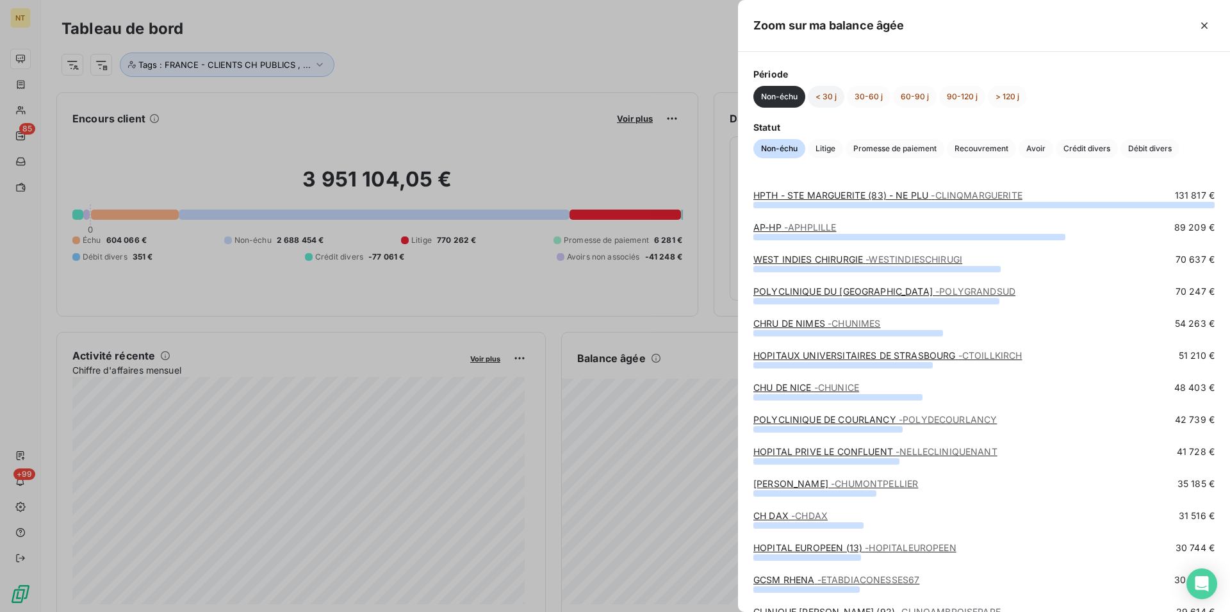
click at [830, 96] on button "< 30 j" at bounding box center [826, 97] width 37 height 22
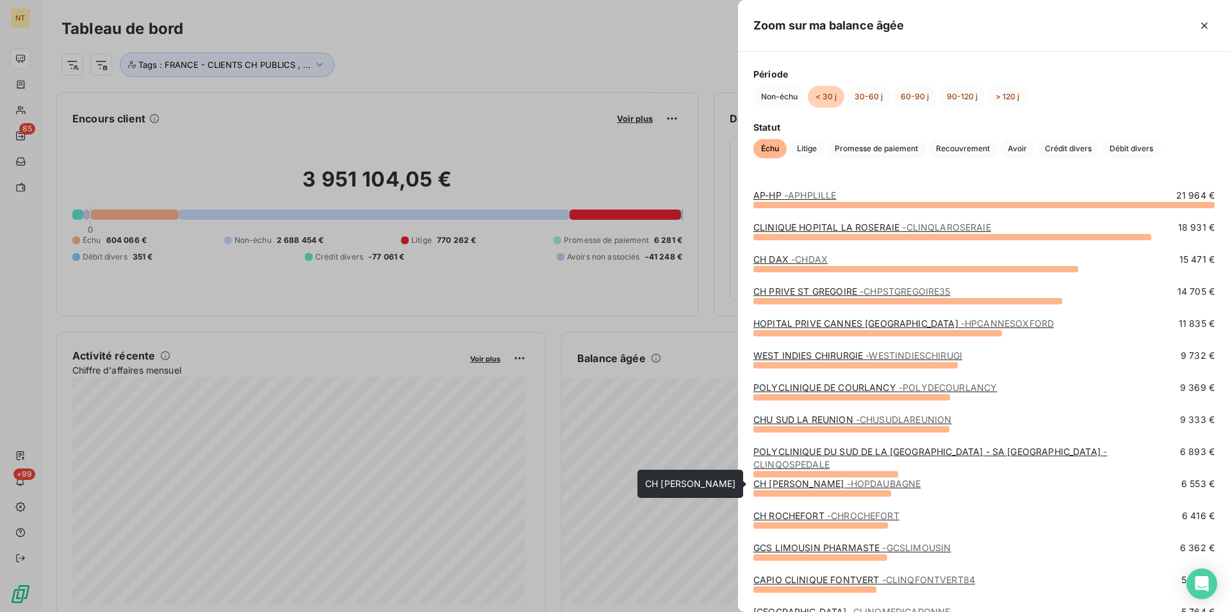
click at [860, 485] on span "- [GEOGRAPHIC_DATA]" at bounding box center [884, 483] width 74 height 11
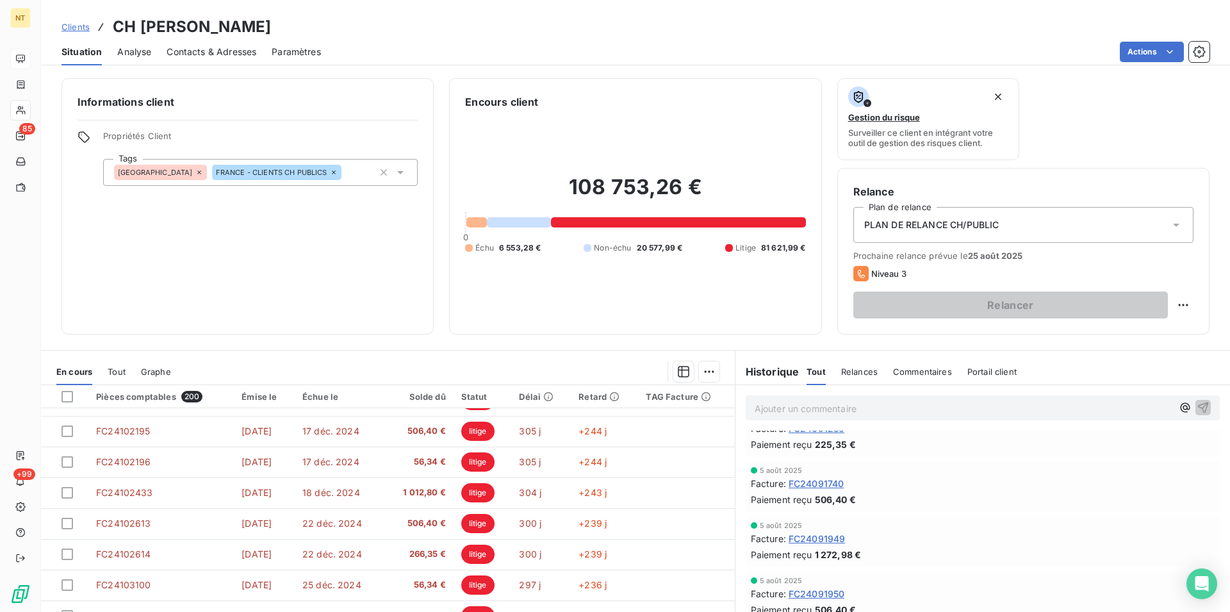
scroll to position [58, 0]
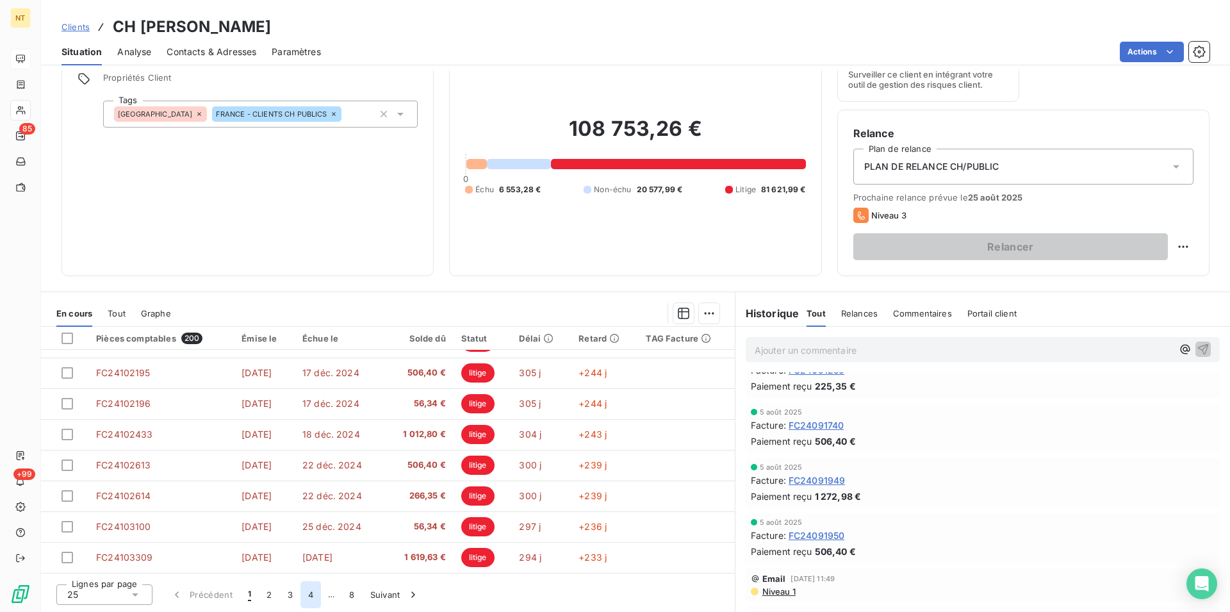
click at [311, 593] on button "4" at bounding box center [310, 594] width 20 height 27
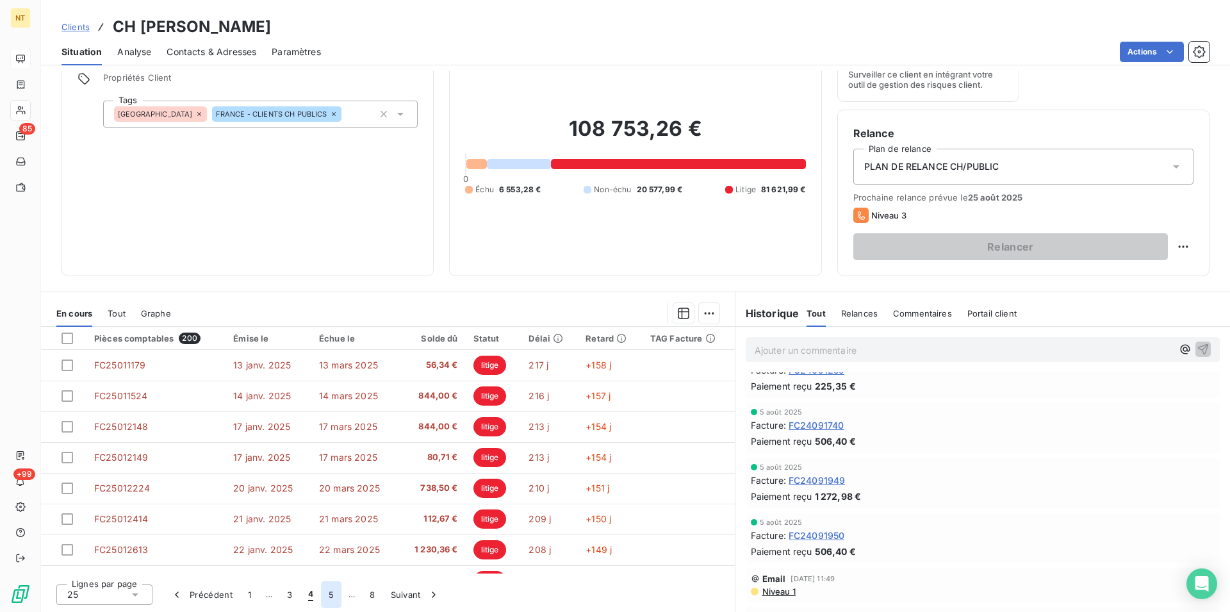
click at [330, 589] on button "5" at bounding box center [331, 594] width 20 height 27
click at [330, 593] on button "6" at bounding box center [330, 594] width 20 height 27
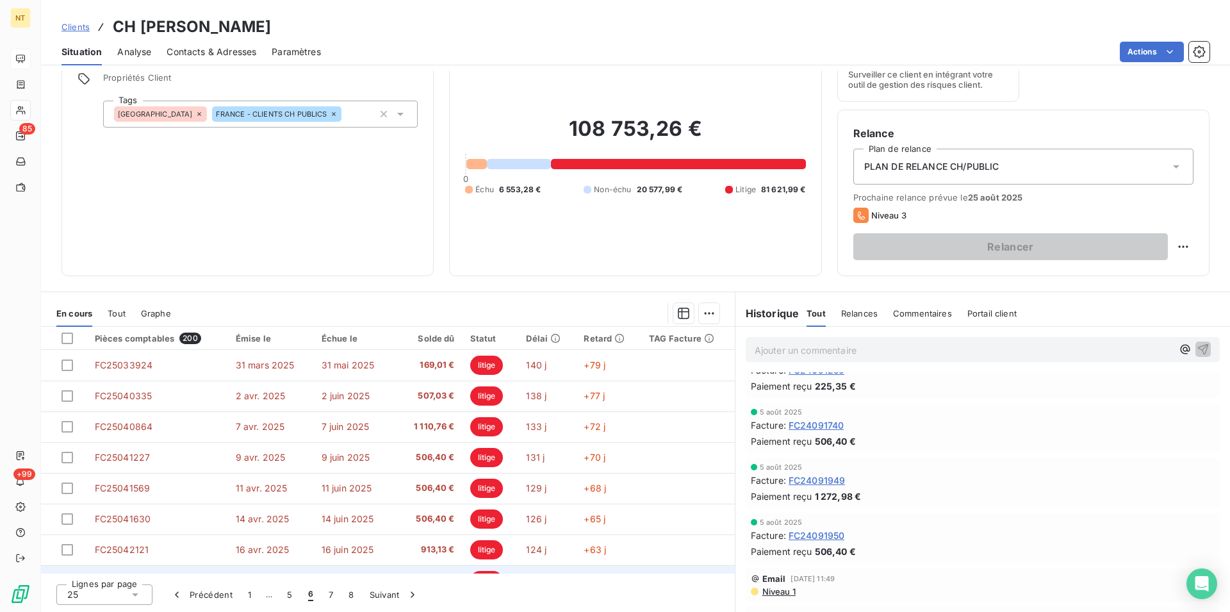
scroll to position [196, 0]
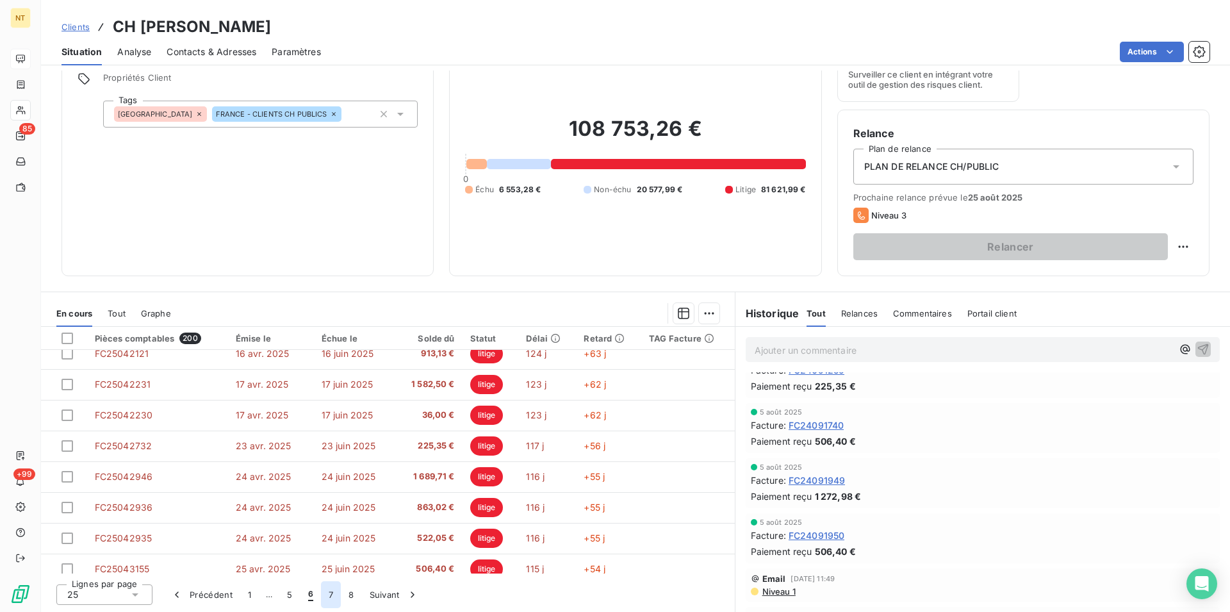
click at [332, 594] on button "7" at bounding box center [331, 594] width 20 height 27
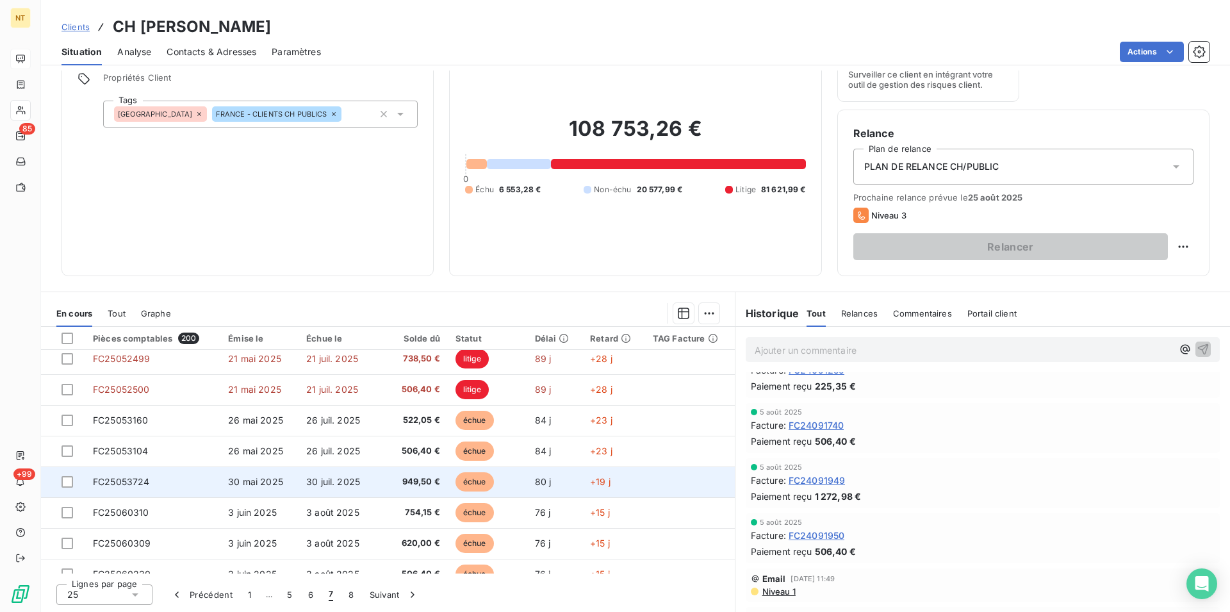
scroll to position [131, 0]
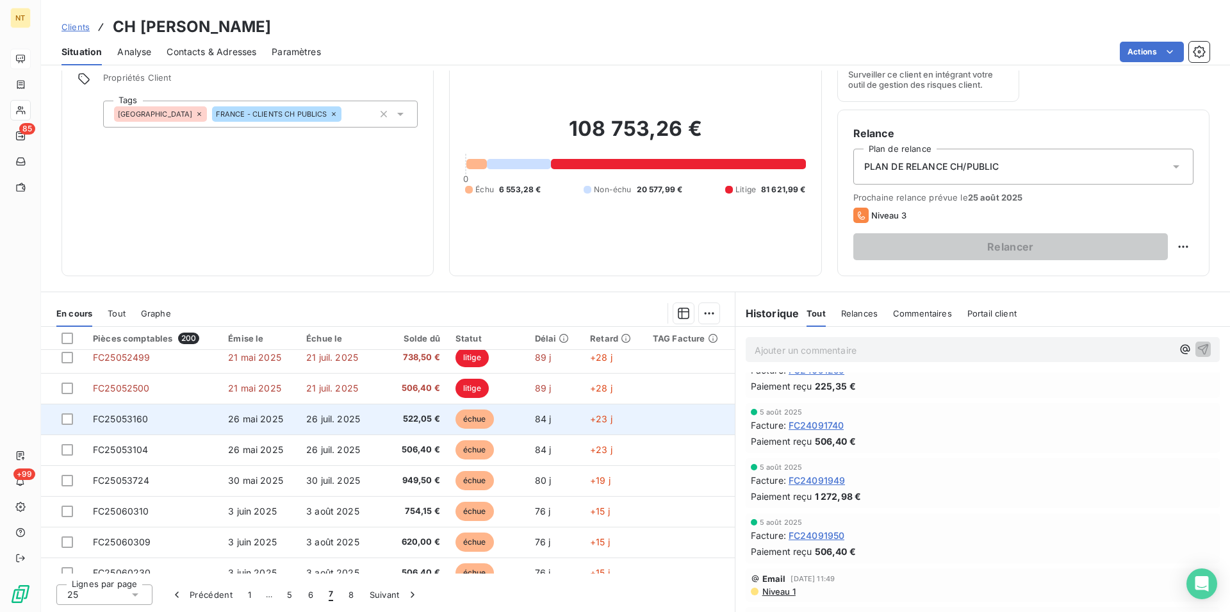
click at [137, 418] on span "FC25053160" at bounding box center [121, 418] width 56 height 11
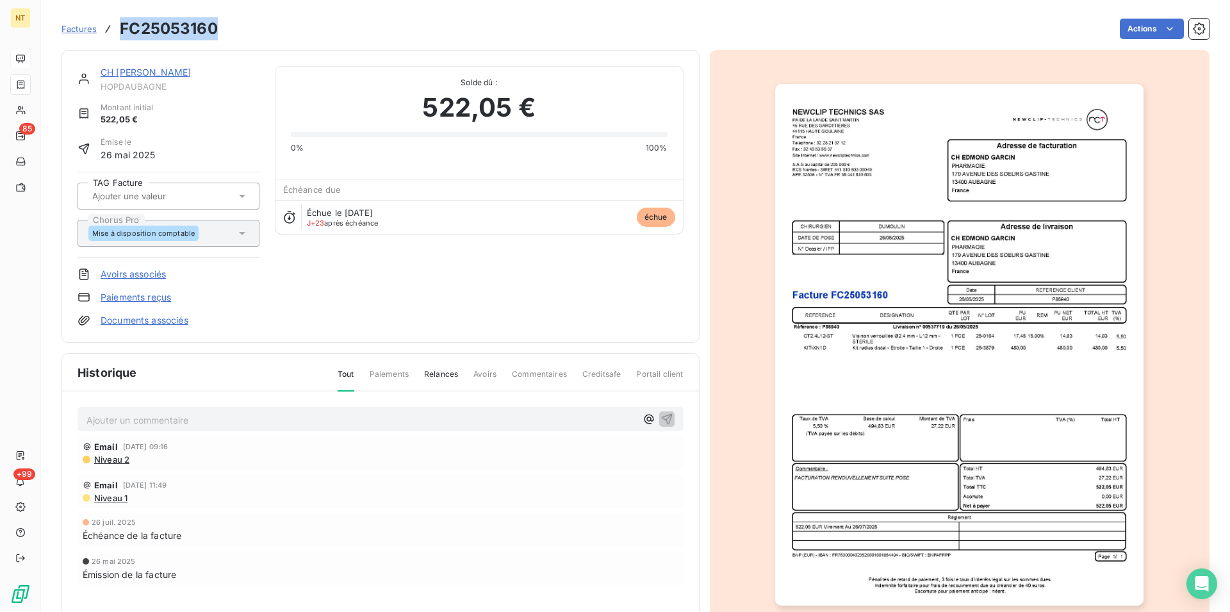
drag, startPoint x: 120, startPoint y: 24, endPoint x: 216, endPoint y: 31, distance: 96.3
click at [216, 31] on h3 "FC25053160" at bounding box center [169, 28] width 98 height 23
click at [157, 75] on link "CH [PERSON_NAME]" at bounding box center [146, 72] width 90 height 11
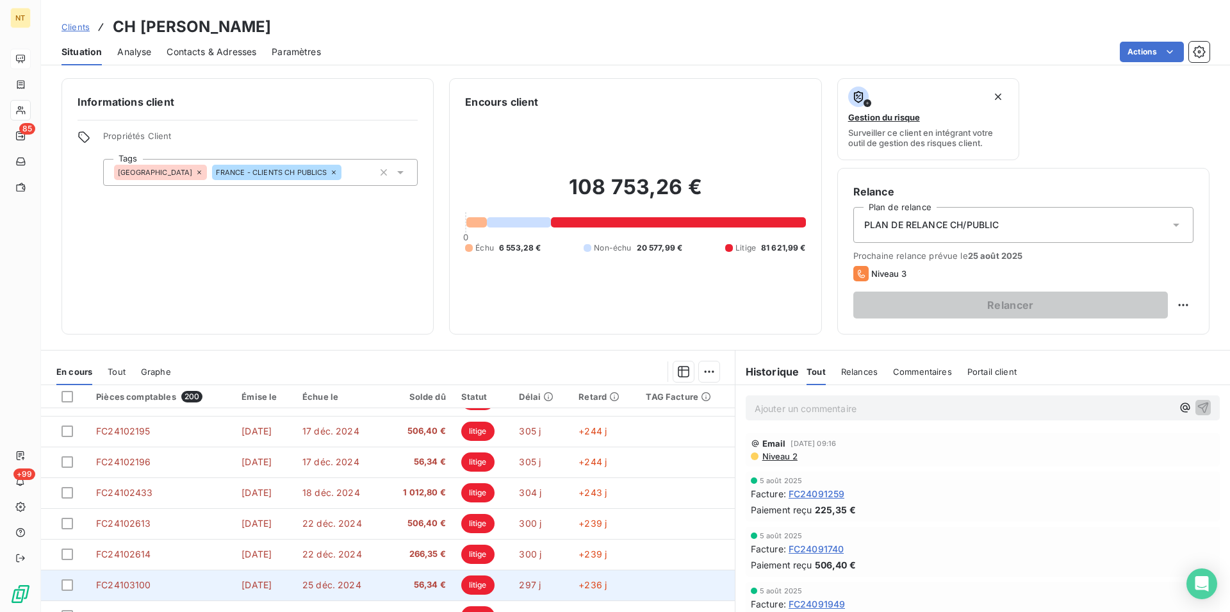
scroll to position [58, 0]
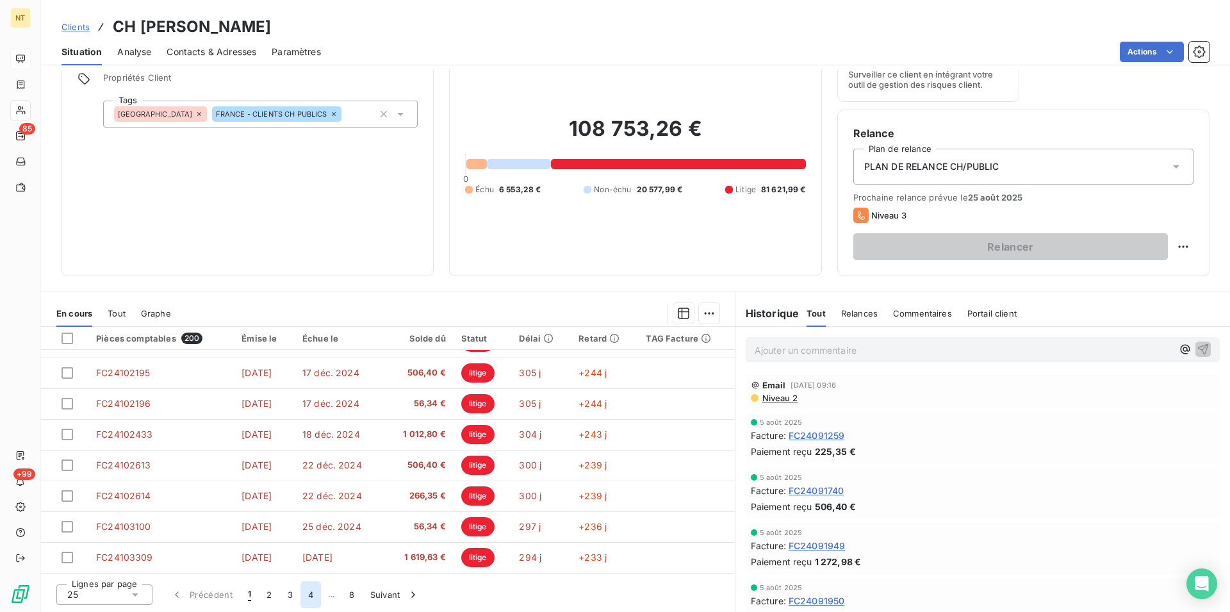
click at [313, 599] on button "4" at bounding box center [310, 594] width 20 height 27
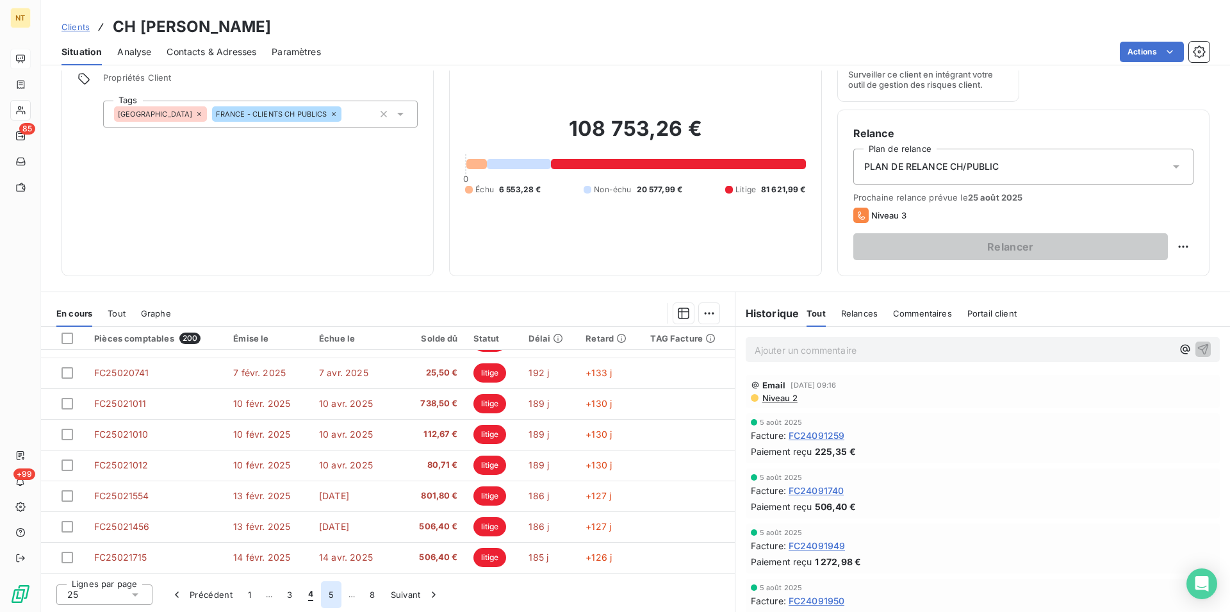
click at [330, 599] on button "5" at bounding box center [331, 594] width 20 height 27
click at [327, 598] on button "6" at bounding box center [330, 594] width 20 height 27
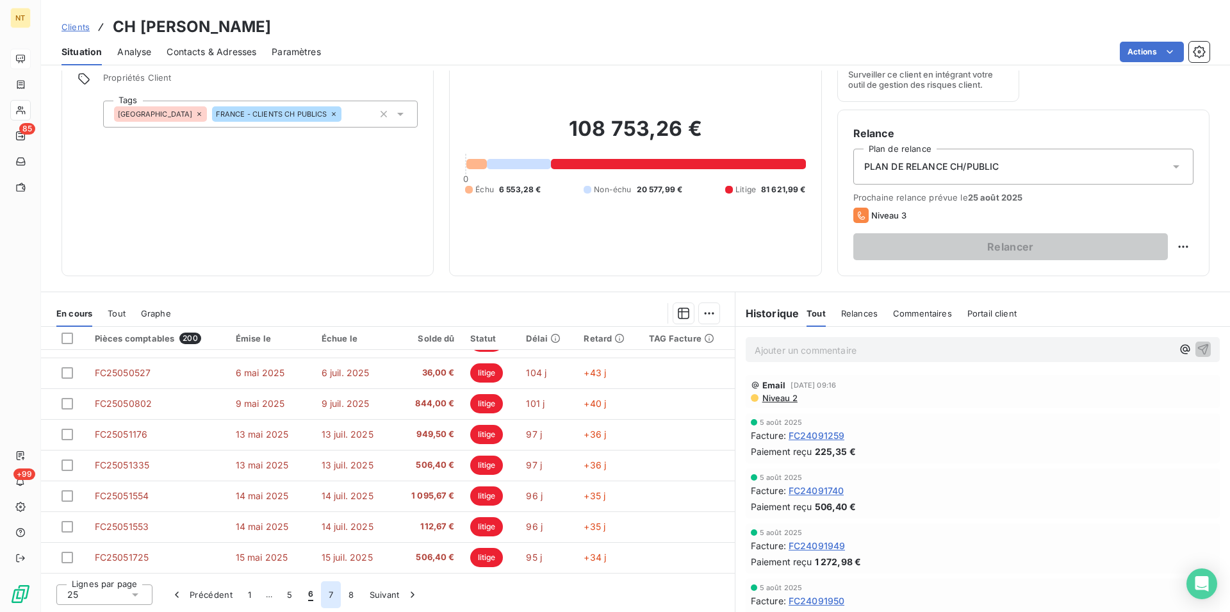
click at [330, 595] on button "7" at bounding box center [331, 594] width 20 height 27
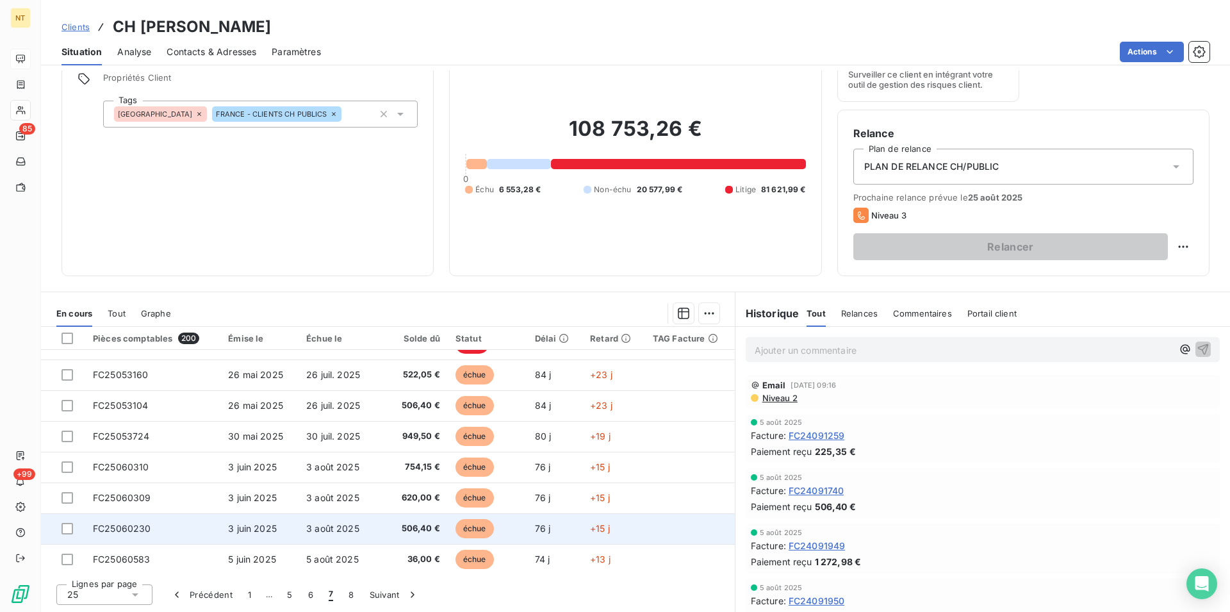
scroll to position [154, 0]
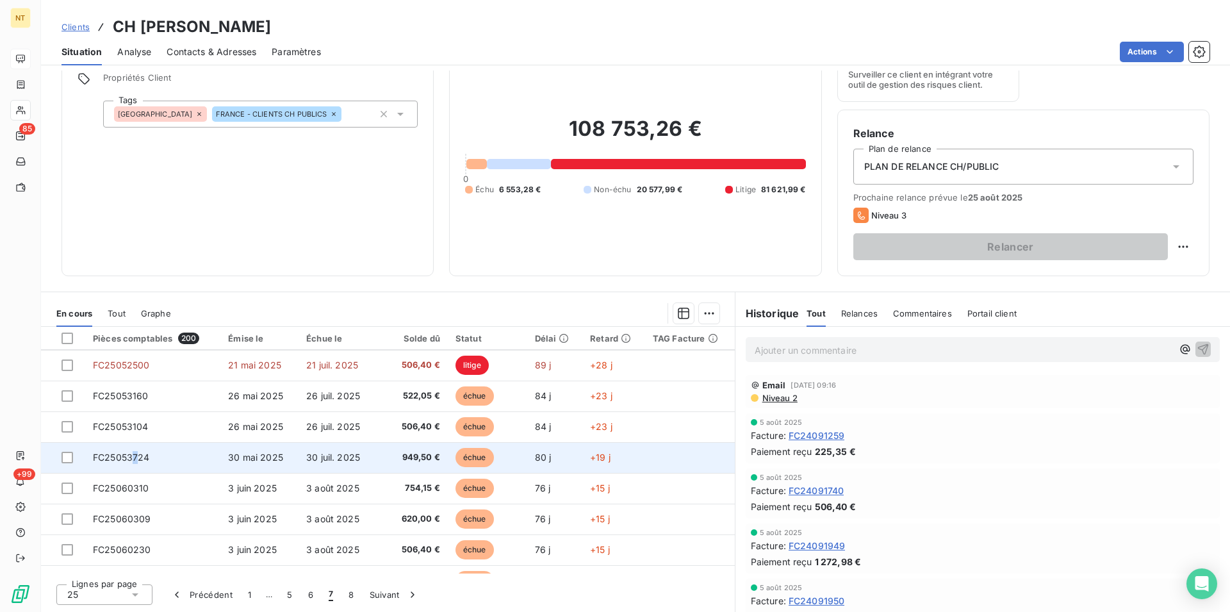
click at [134, 459] on span "FC25053724" at bounding box center [121, 456] width 57 height 11
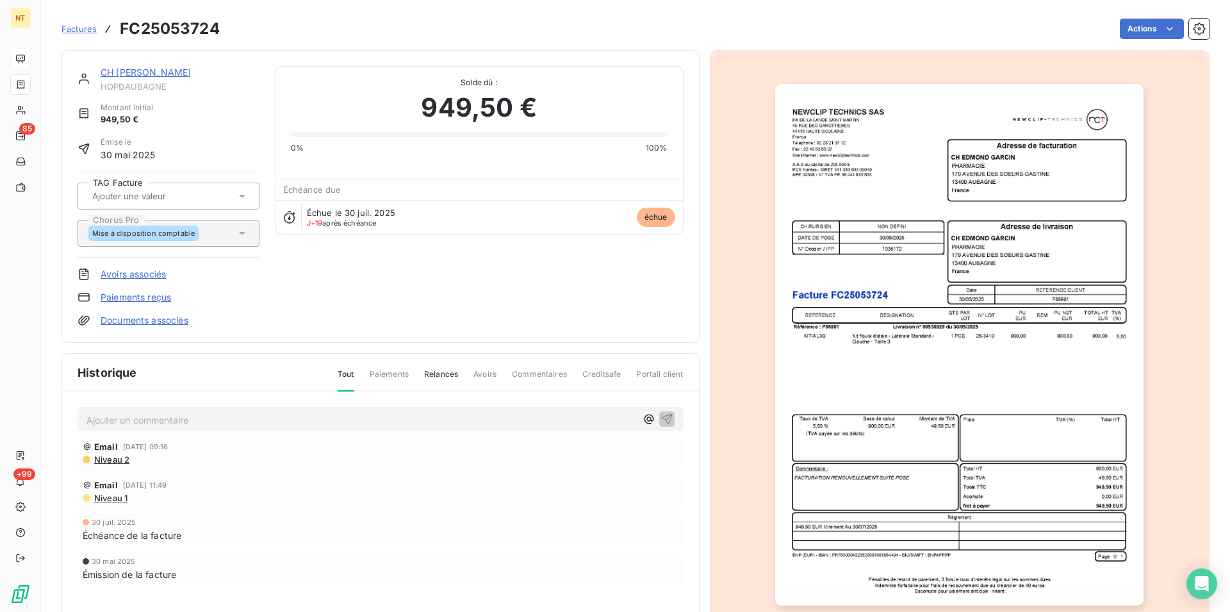
click at [138, 74] on link "CH [PERSON_NAME]" at bounding box center [146, 72] width 90 height 11
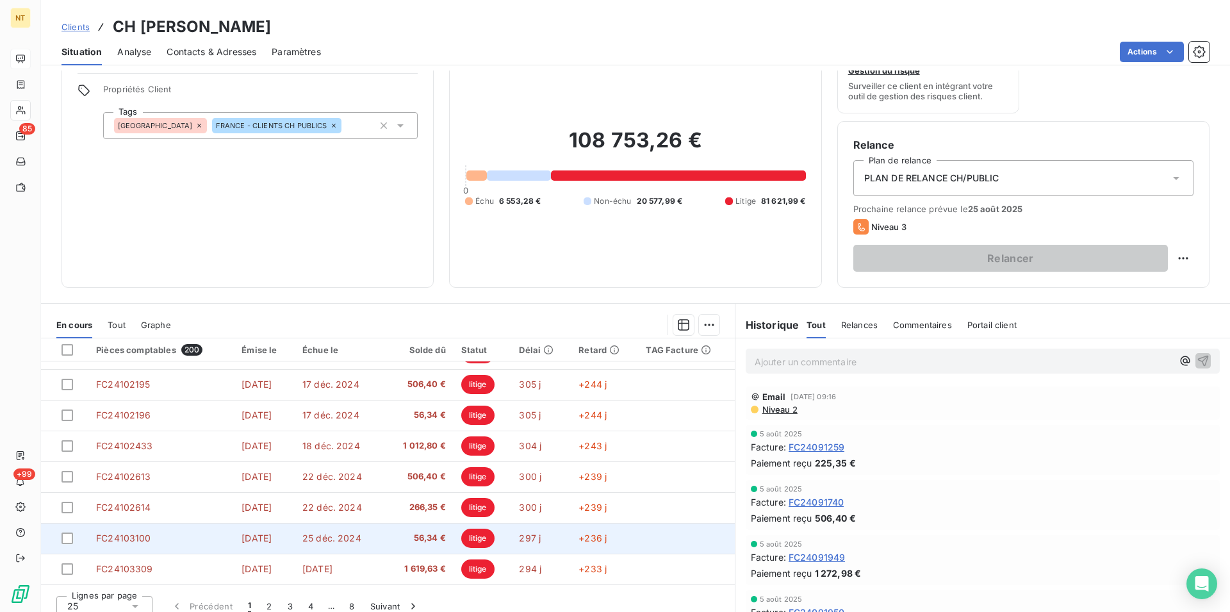
scroll to position [58, 0]
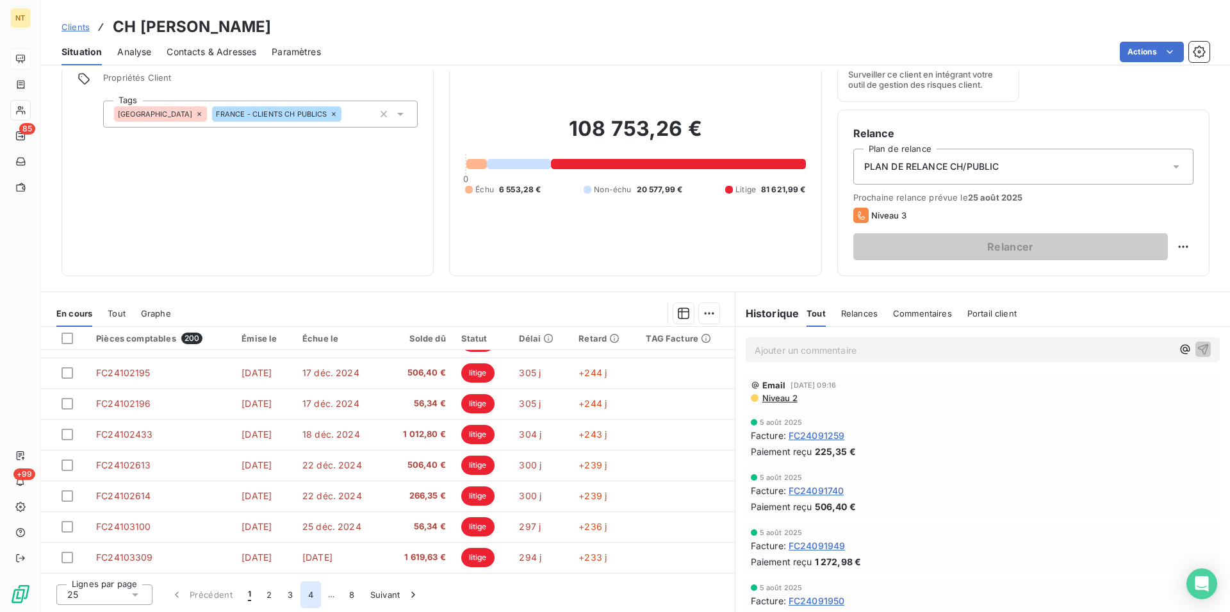
click at [309, 595] on button "4" at bounding box center [310, 594] width 20 height 27
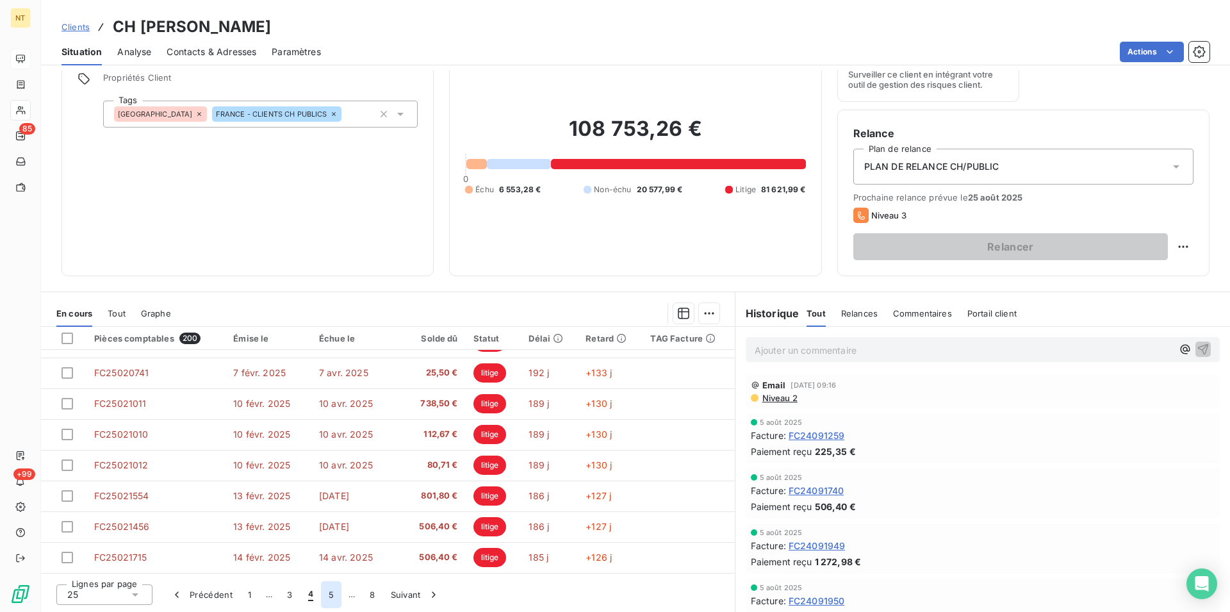
click at [329, 596] on button "5" at bounding box center [331, 594] width 20 height 27
click at [328, 590] on button "6" at bounding box center [330, 594] width 20 height 27
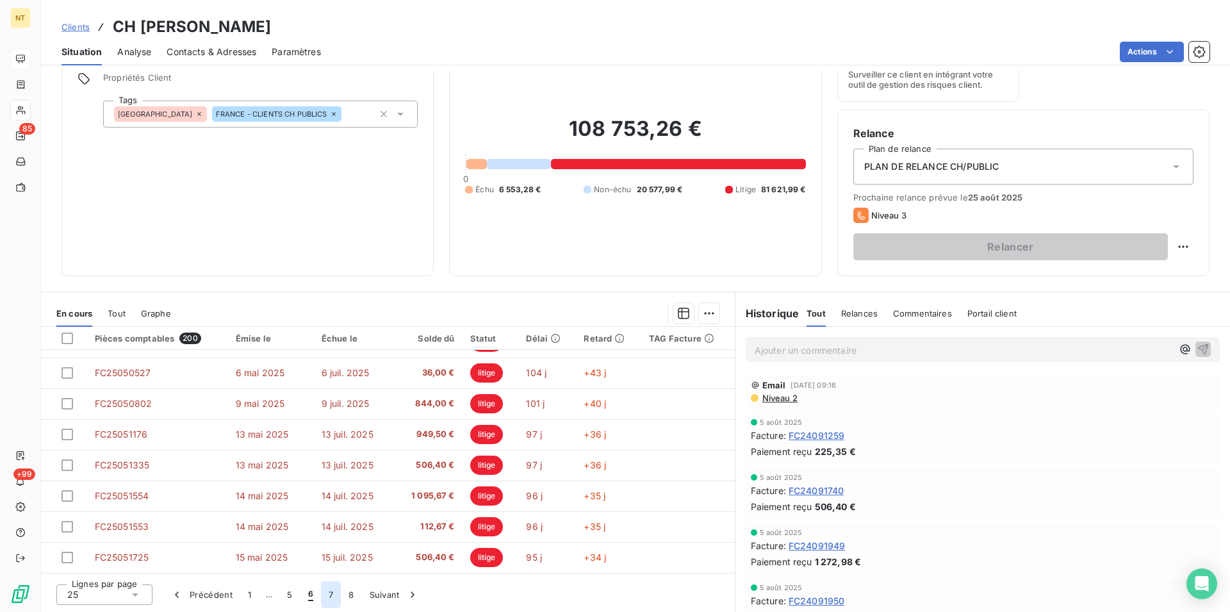
click at [328, 594] on button "7" at bounding box center [331, 594] width 20 height 27
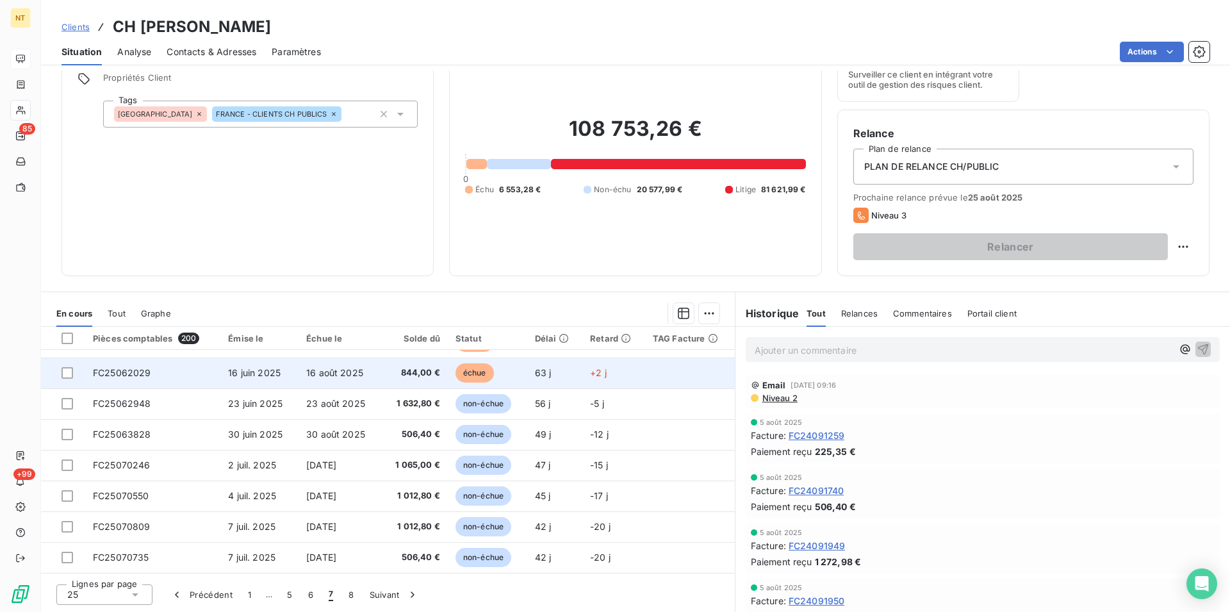
click at [151, 368] on td "FC25062029" at bounding box center [152, 372] width 135 height 31
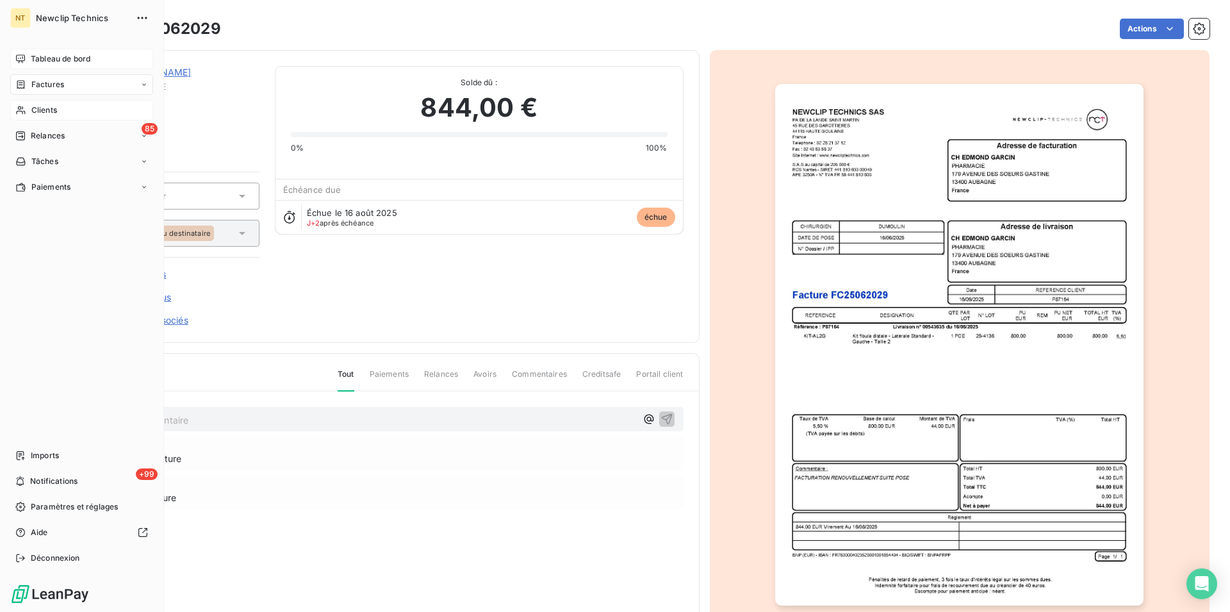
click at [54, 107] on span "Clients" at bounding box center [44, 110] width 26 height 12
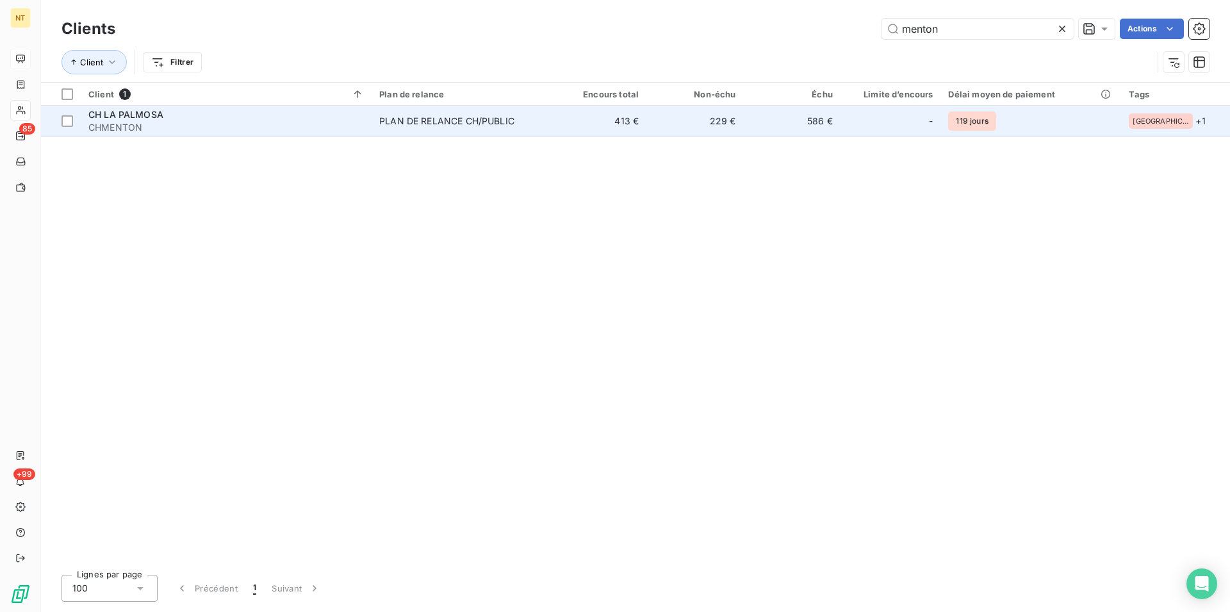
click at [108, 111] on span "CH LA PALMOSA" at bounding box center [125, 114] width 75 height 11
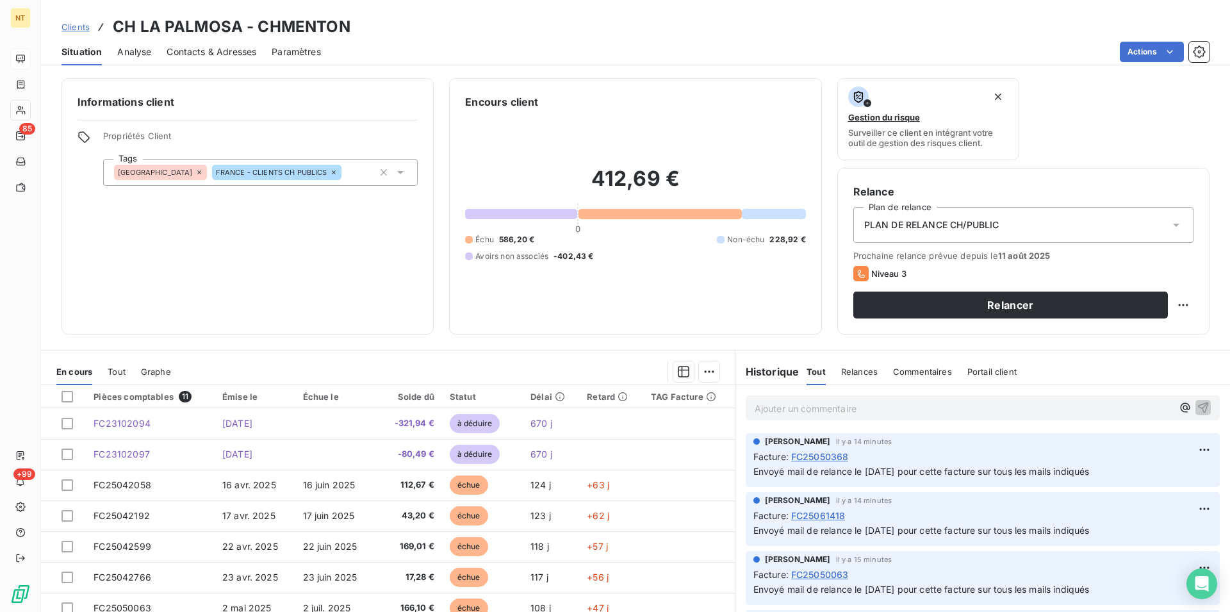
click at [209, 52] on span "Contacts & Adresses" at bounding box center [212, 51] width 90 height 13
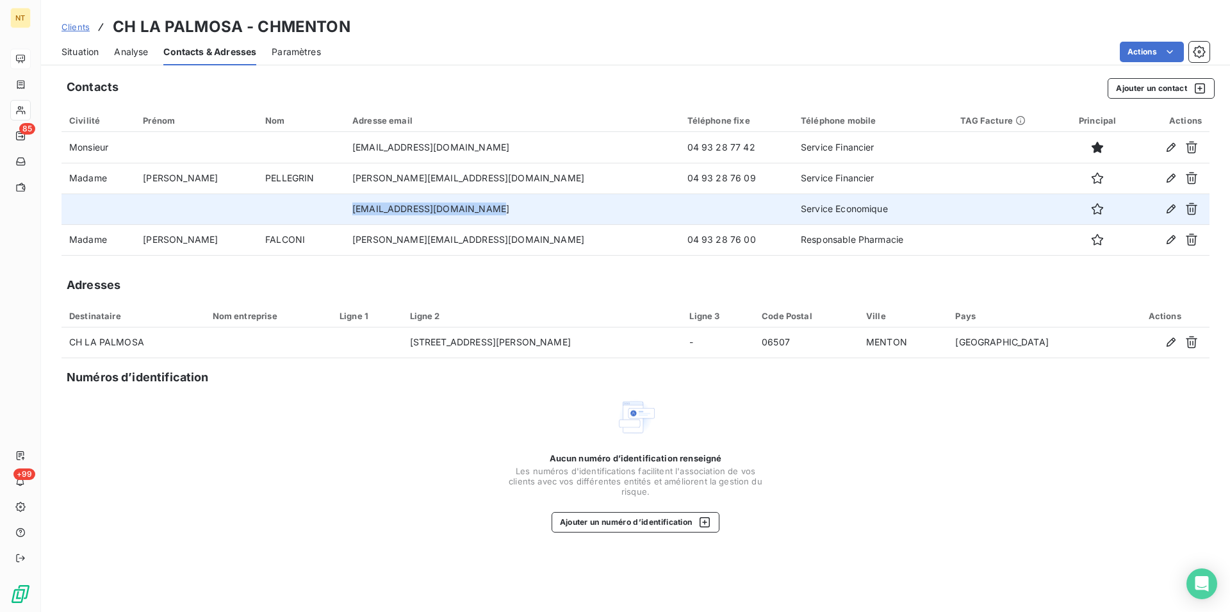
drag, startPoint x: 342, startPoint y: 208, endPoint x: 492, endPoint y: 216, distance: 150.1
click at [492, 216] on td "[EMAIL_ADDRESS][DOMAIN_NAME]" at bounding box center [512, 208] width 335 height 31
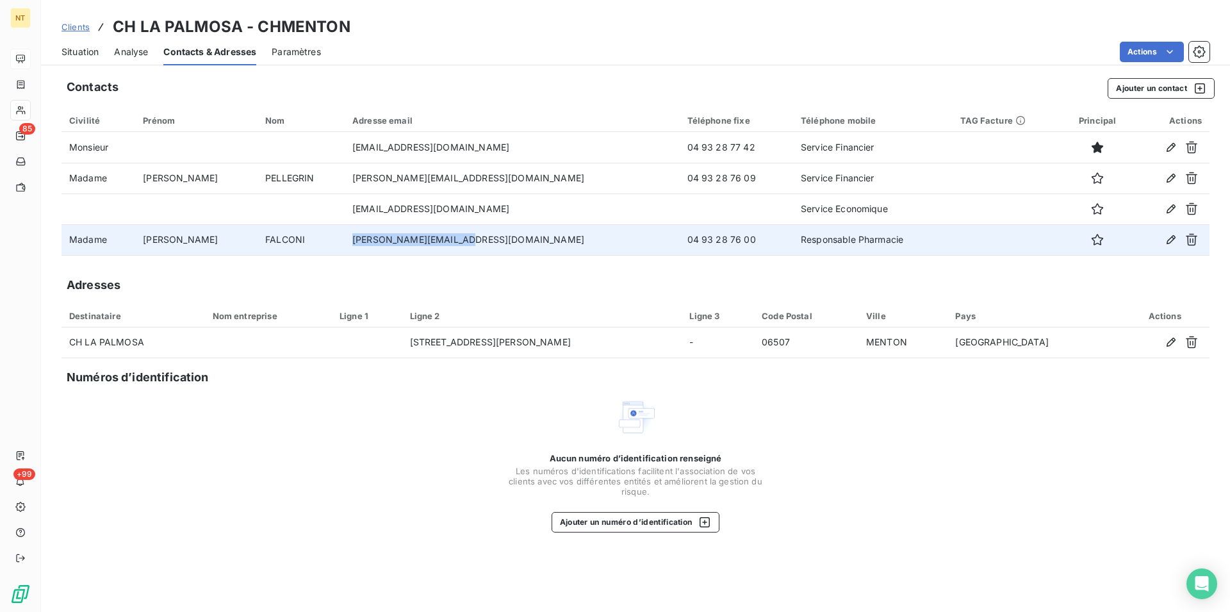
drag, startPoint x: 334, startPoint y: 239, endPoint x: 453, endPoint y: 240, distance: 118.5
click at [453, 240] on td "[PERSON_NAME][EMAIL_ADDRESS][DOMAIN_NAME]" at bounding box center [512, 239] width 335 height 31
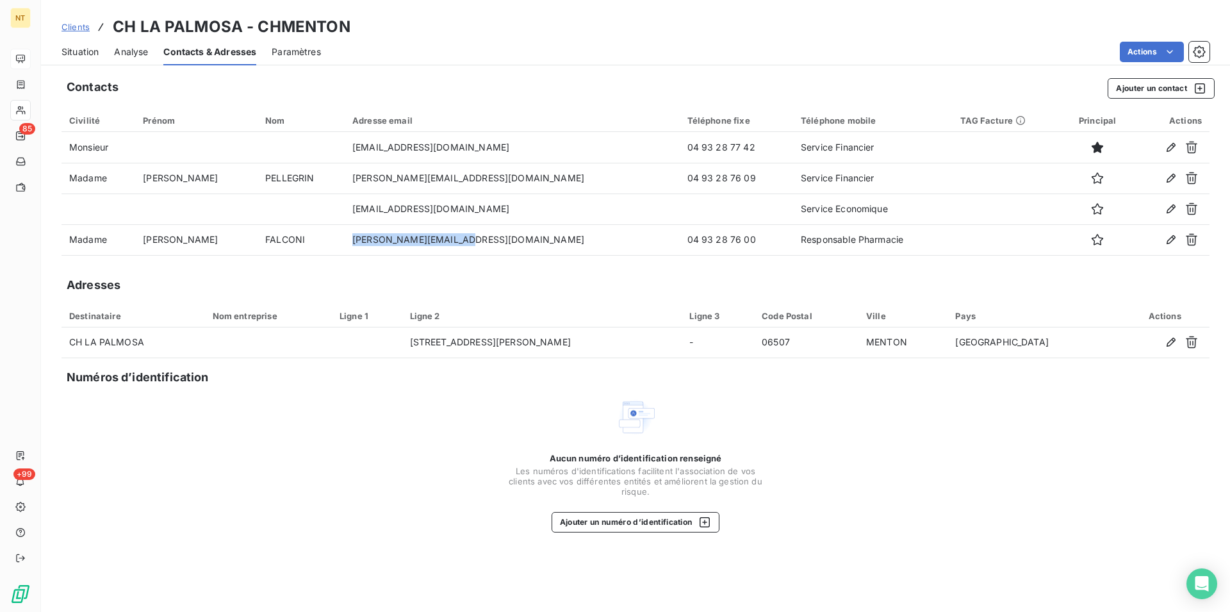
click at [73, 49] on span "Situation" at bounding box center [79, 51] width 37 height 13
